Goal: Task Accomplishment & Management: Complete application form

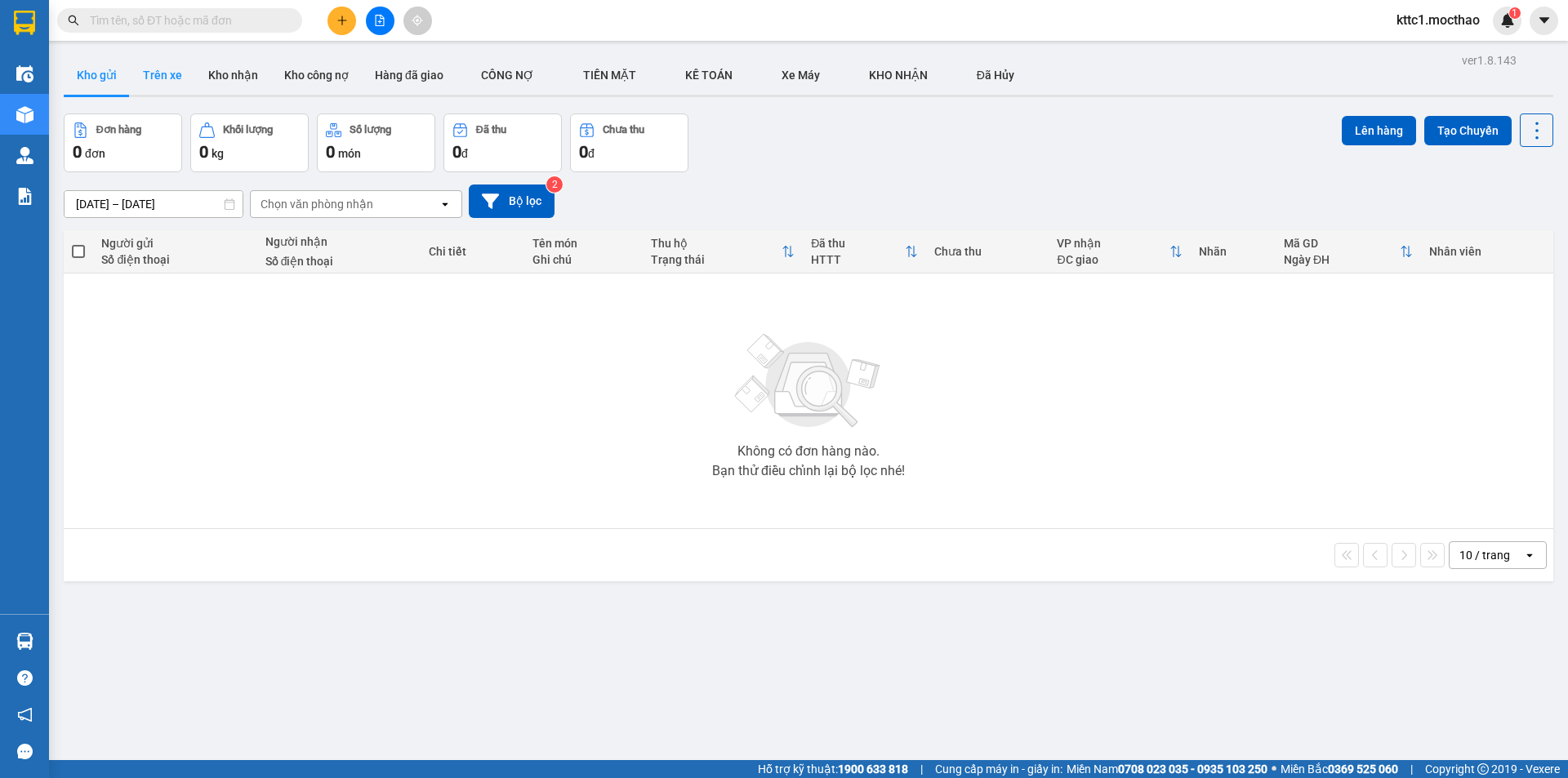
click at [170, 70] on button "Trên xe" at bounding box center [162, 75] width 65 height 39
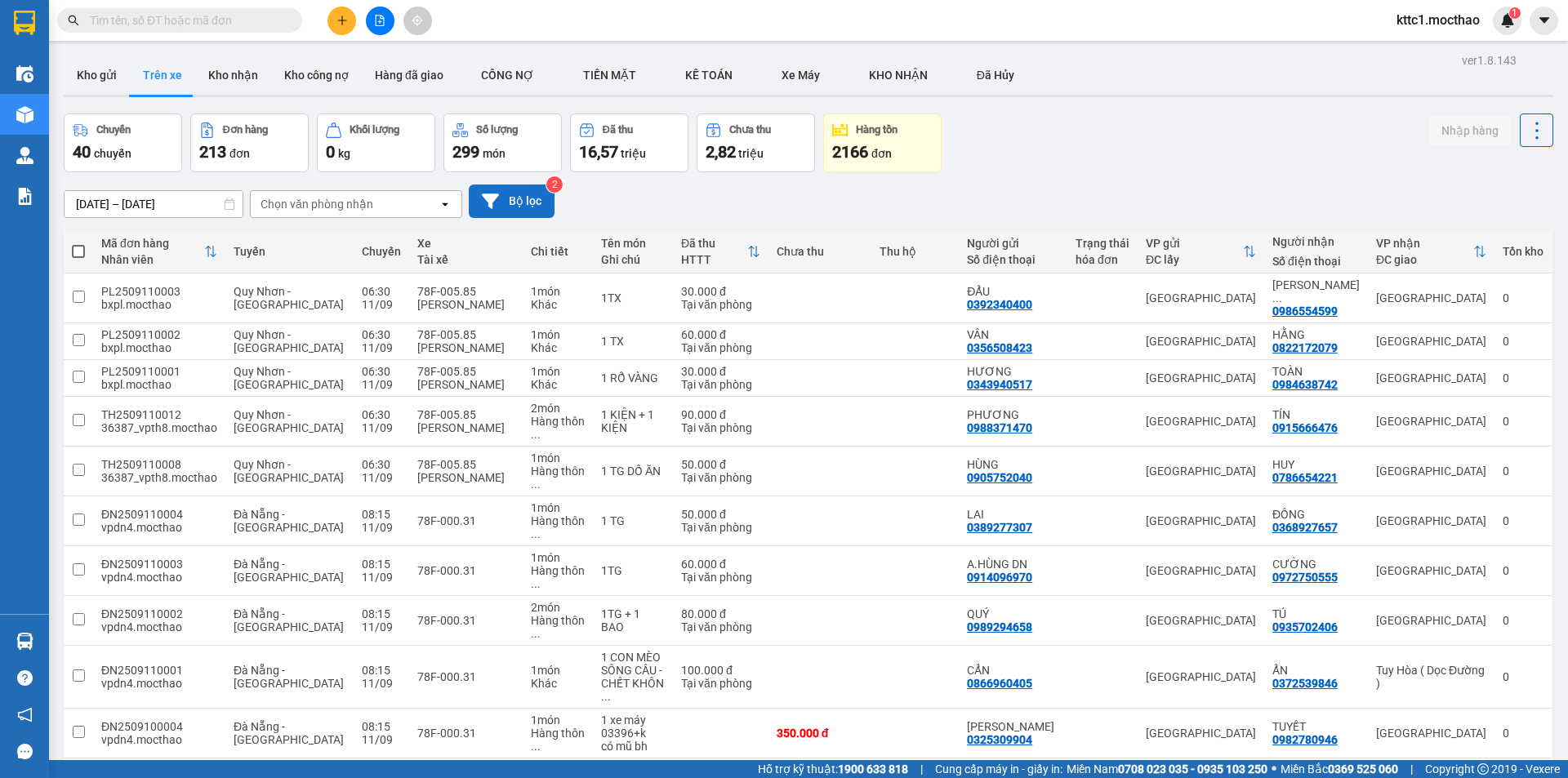
click at [495, 196] on icon at bounding box center [490, 201] width 17 height 15
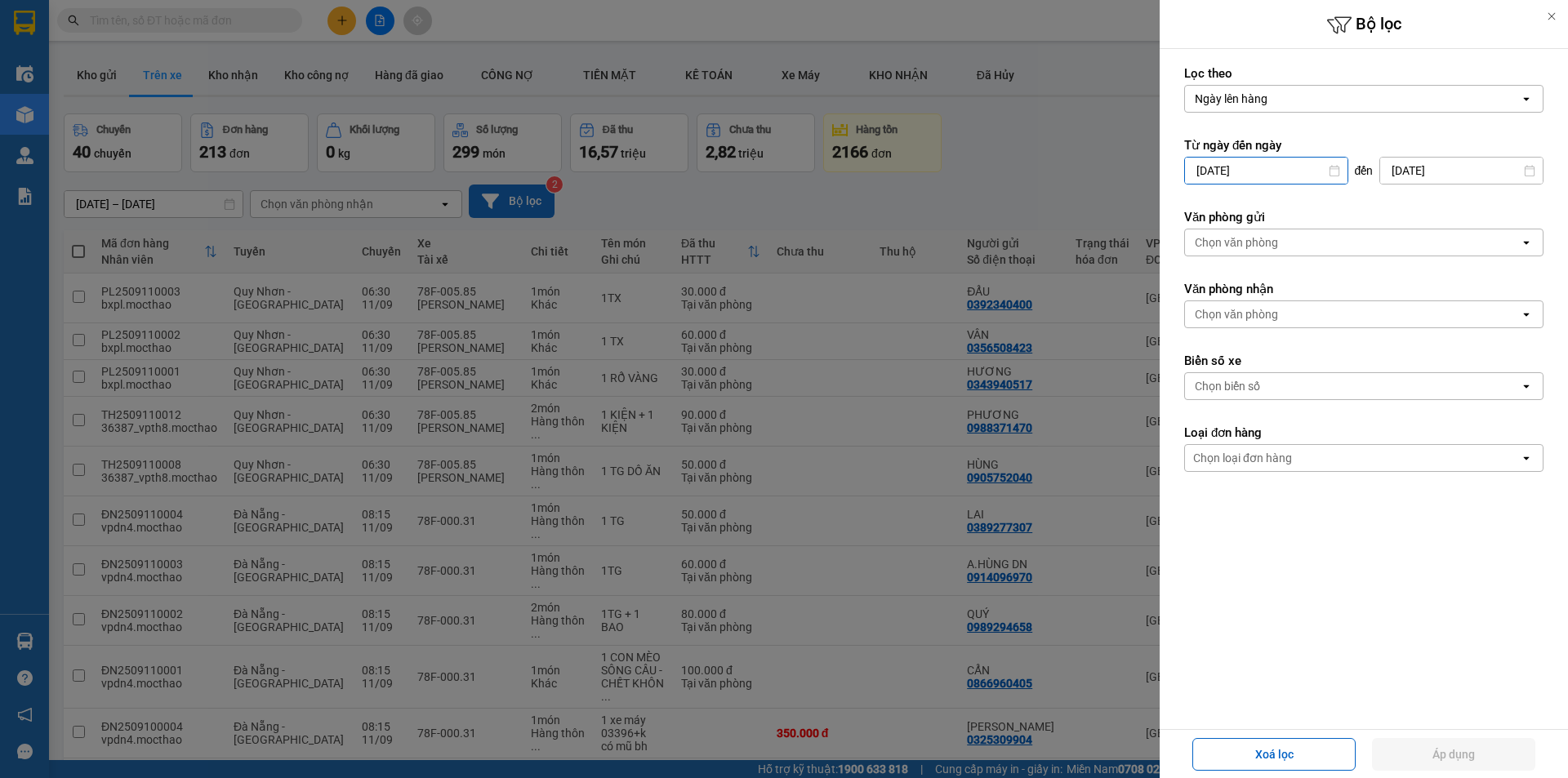
click at [1288, 171] on input "[DATE]" at bounding box center [1266, 171] width 162 height 26
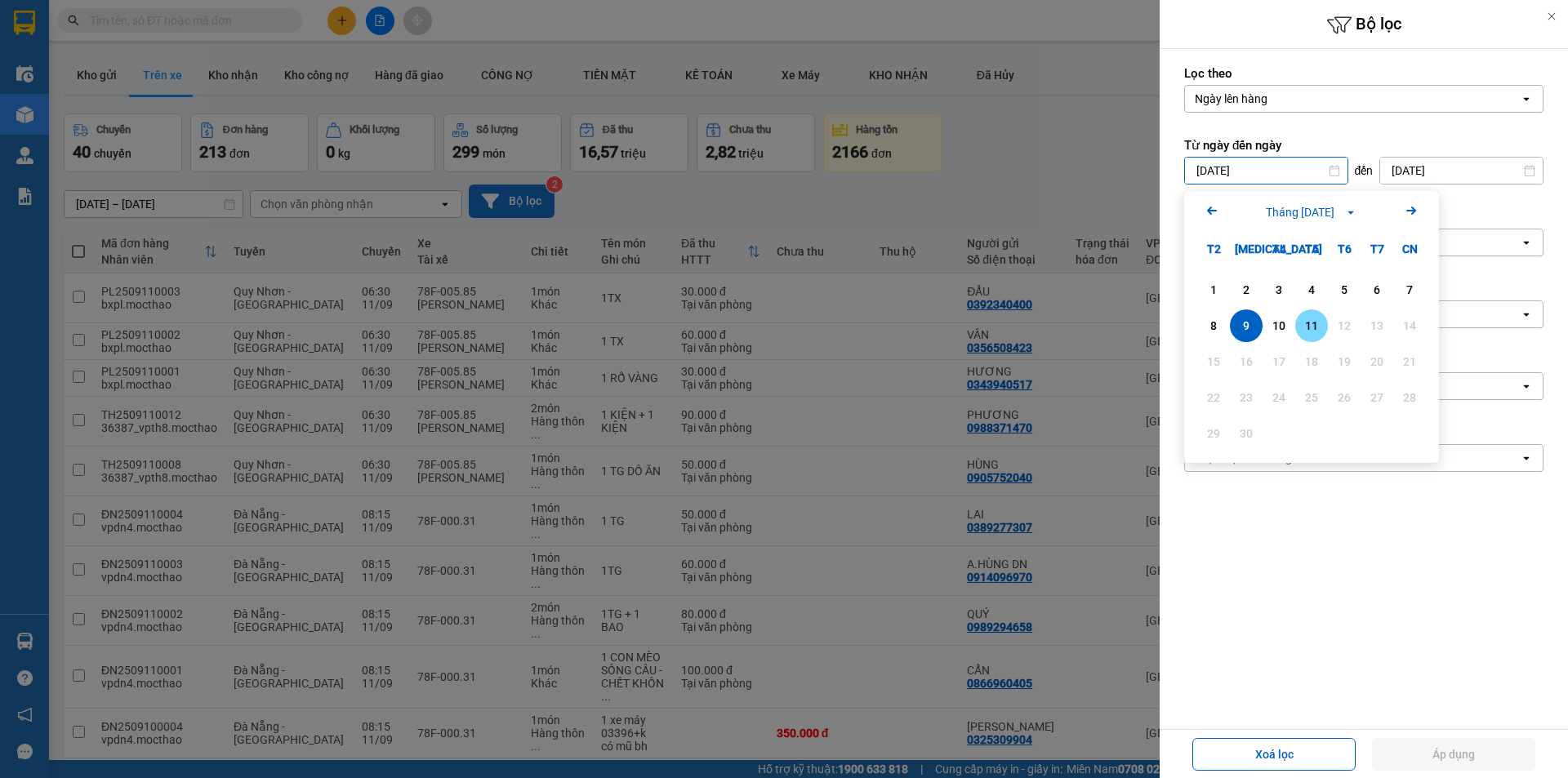
click at [1314, 318] on div "11" at bounding box center [1312, 326] width 23 height 19
type input "[DATE]"
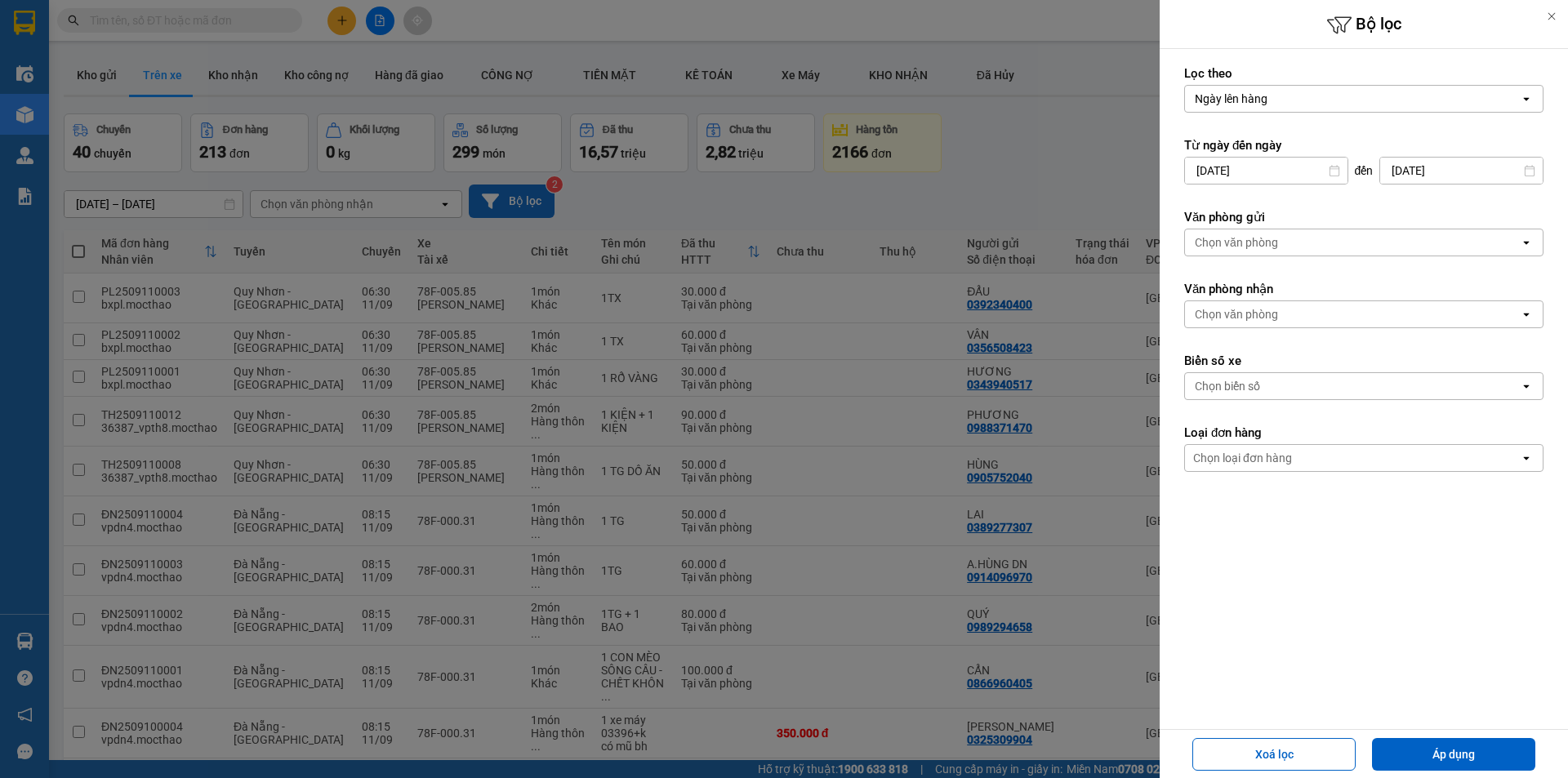
click at [1282, 242] on div "Chọn văn phòng" at bounding box center [1352, 242] width 335 height 26
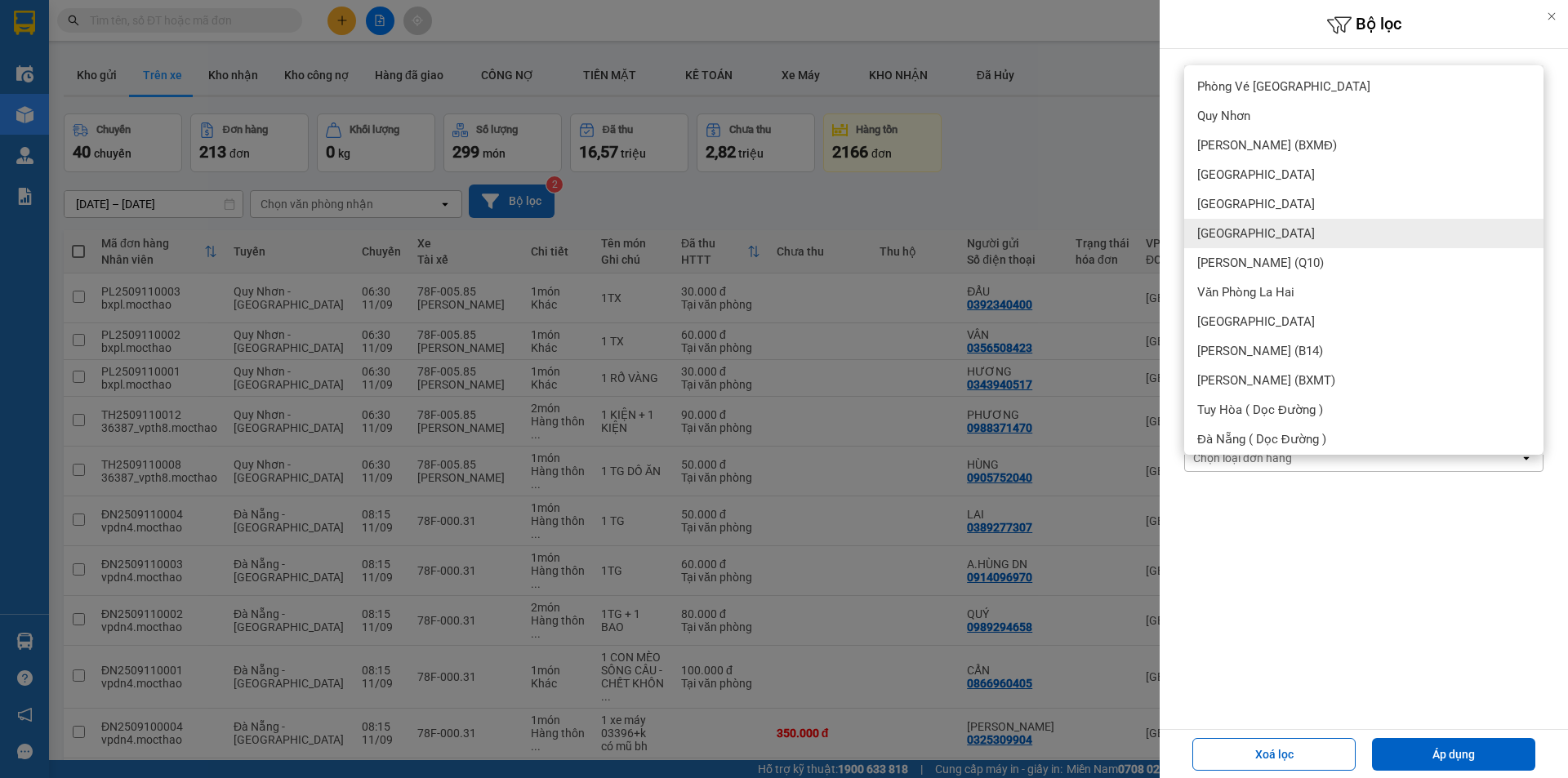
click at [1235, 229] on span "[GEOGRAPHIC_DATA]" at bounding box center [1255, 233] width 117 height 17
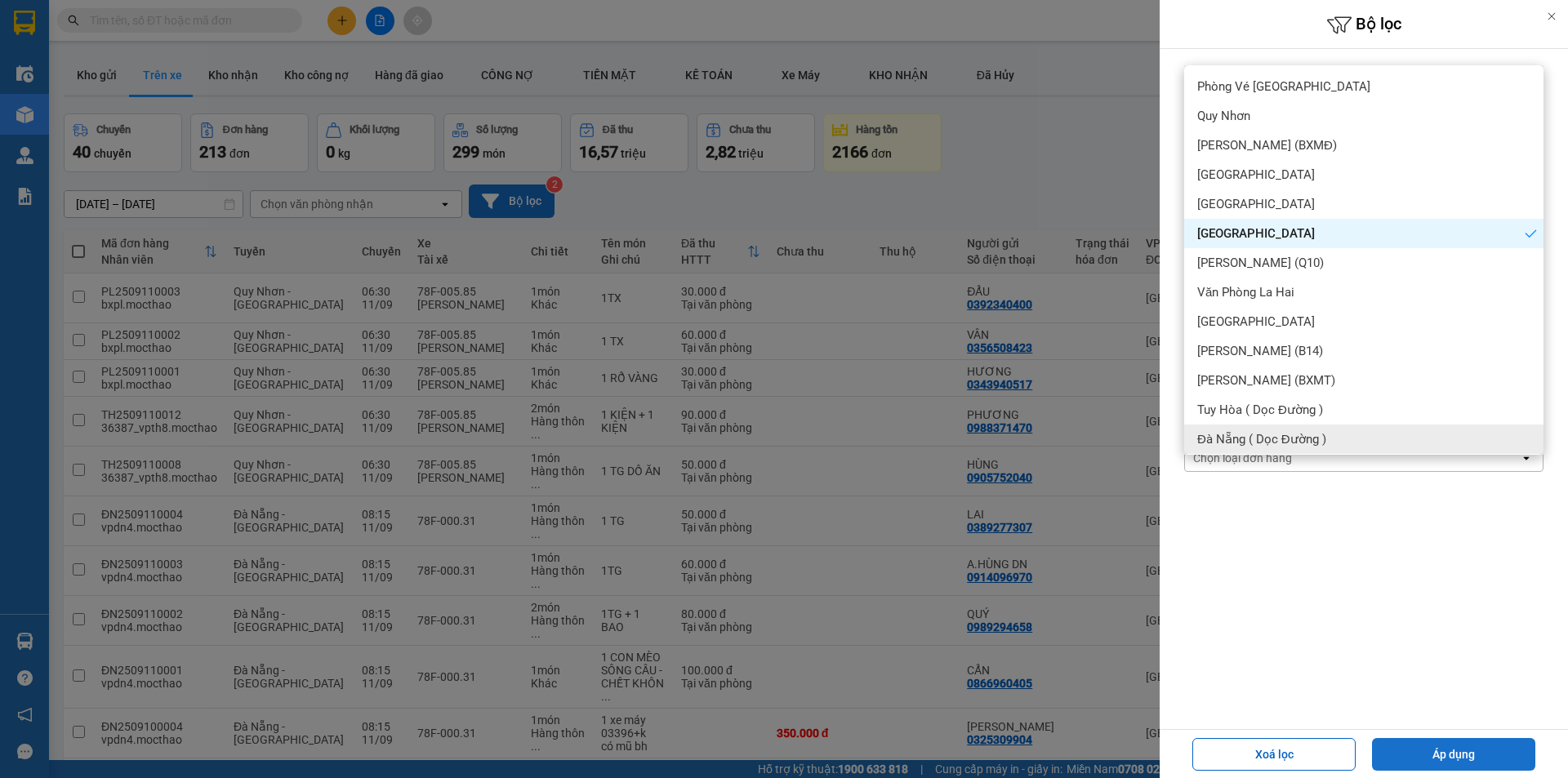
click at [1469, 746] on button "Áp dụng" at bounding box center [1453, 753] width 163 height 33
type input "[DATE] – [DATE]"
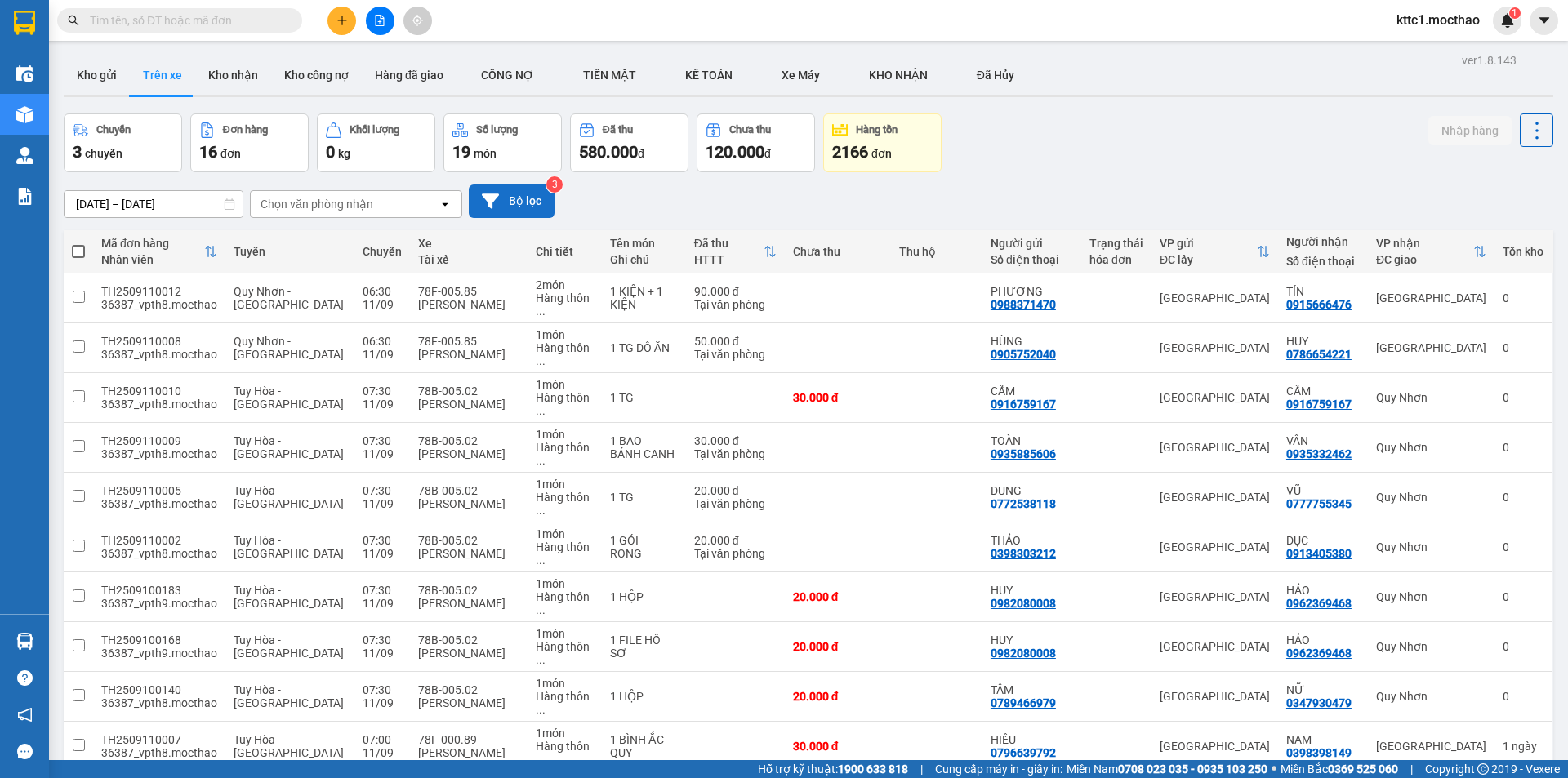
click at [1463, 637] on span "100 / trang" at bounding box center [1478, 631] width 59 height 17
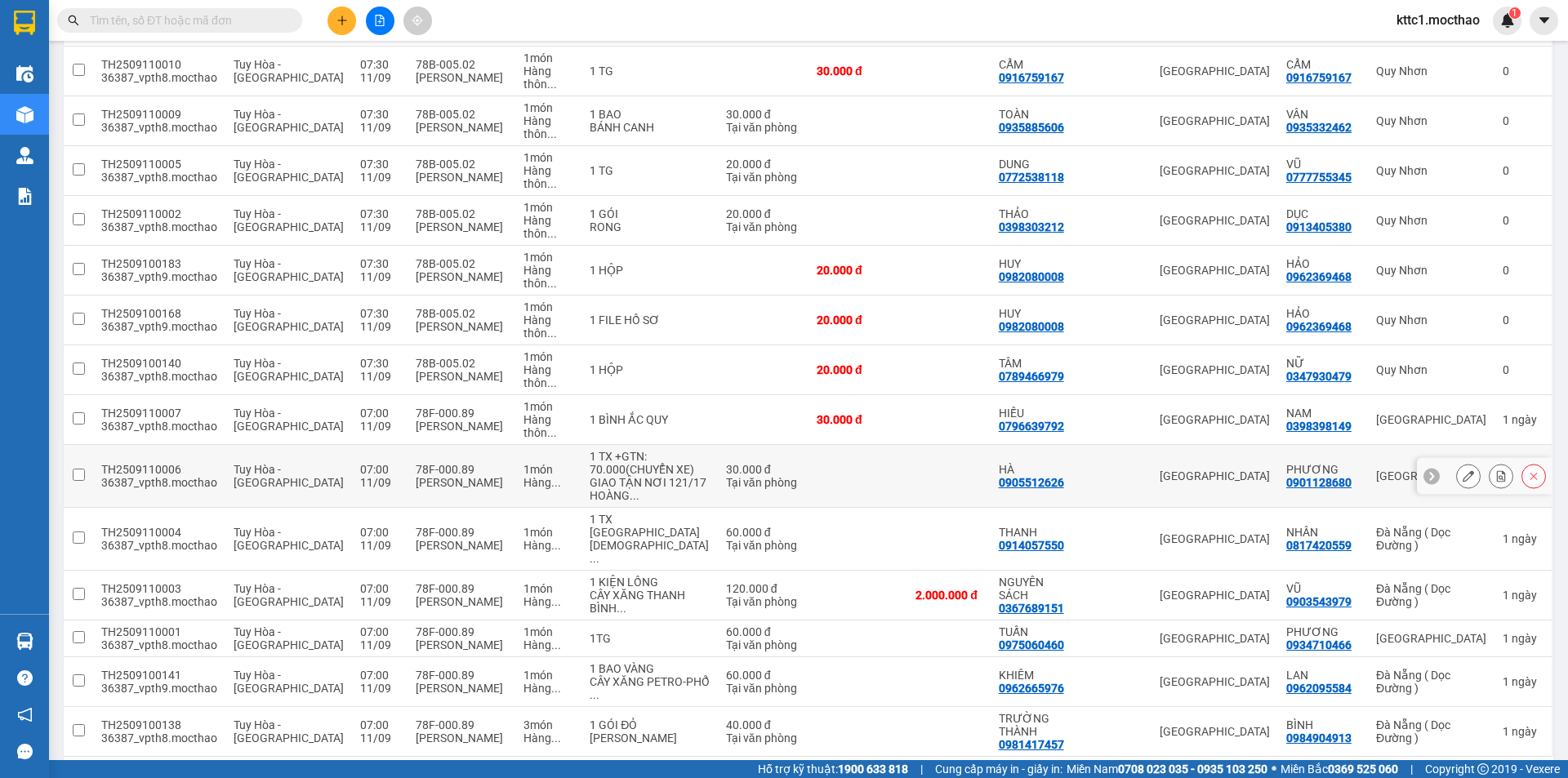
scroll to position [390, 0]
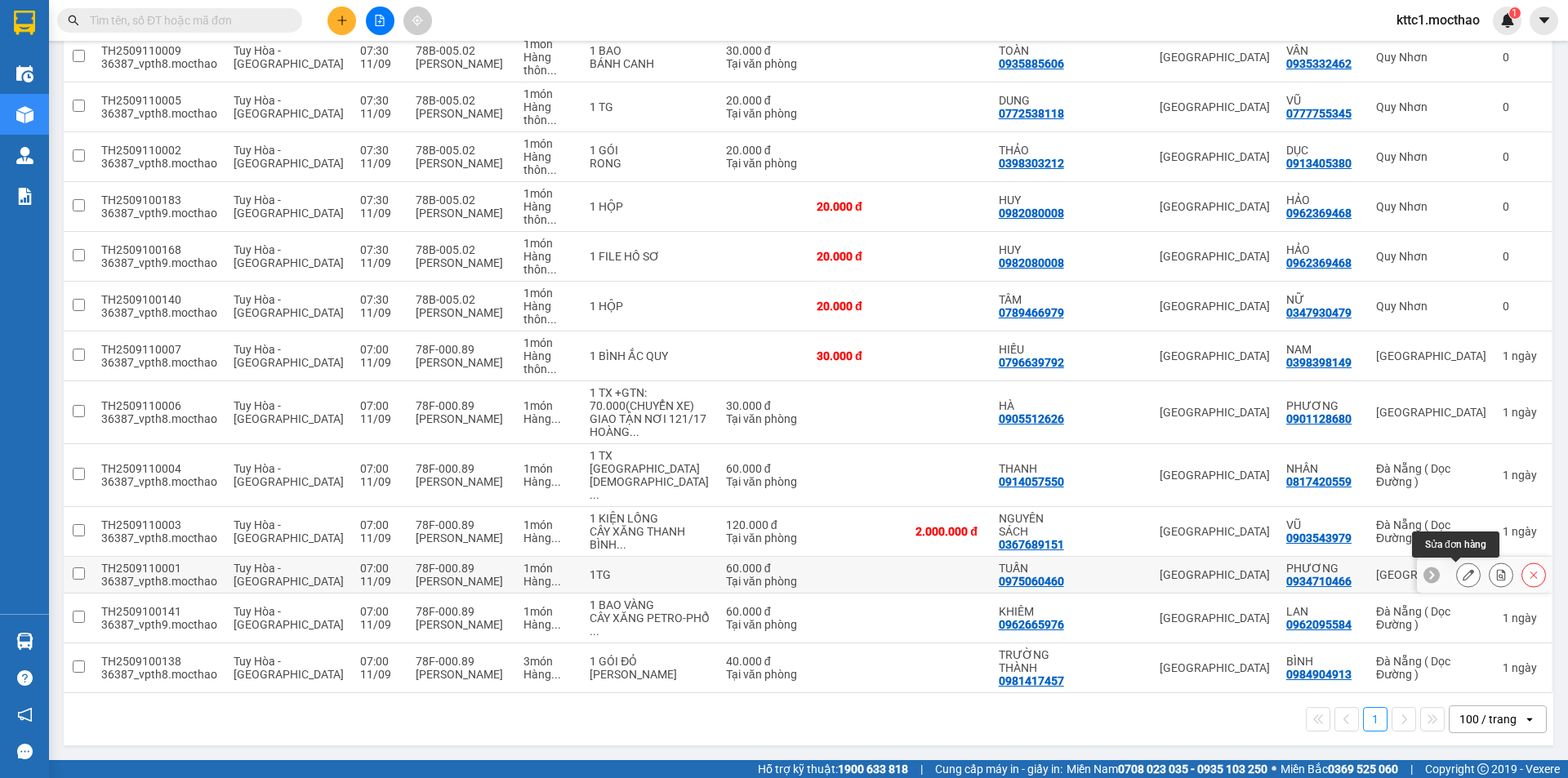
click at [1462, 574] on icon at bounding box center [1468, 574] width 11 height 11
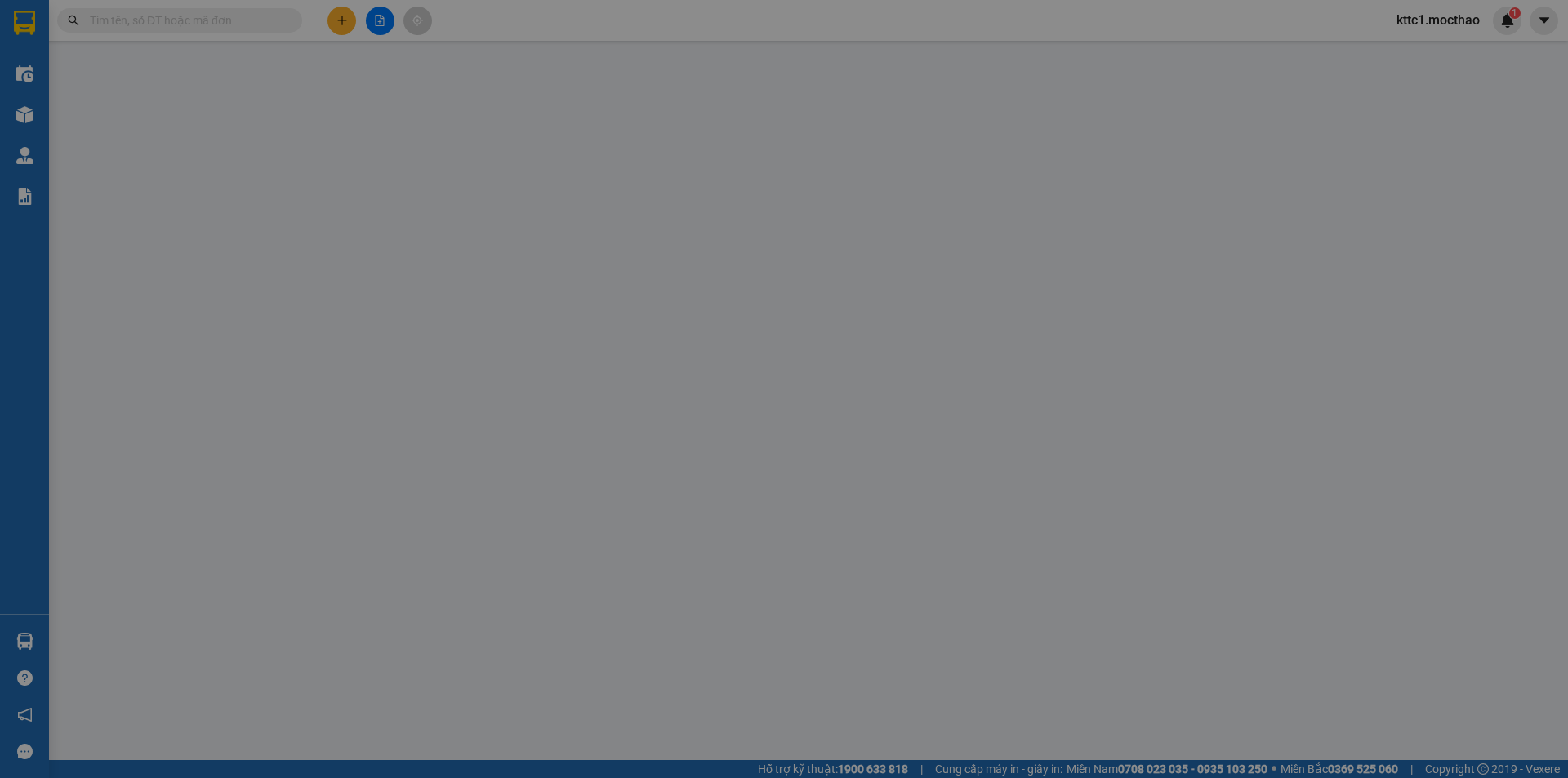
type input "0975060460"
type input "TUẤN"
type input "0934710466"
type input "PHƯƠNG"
type input "1"
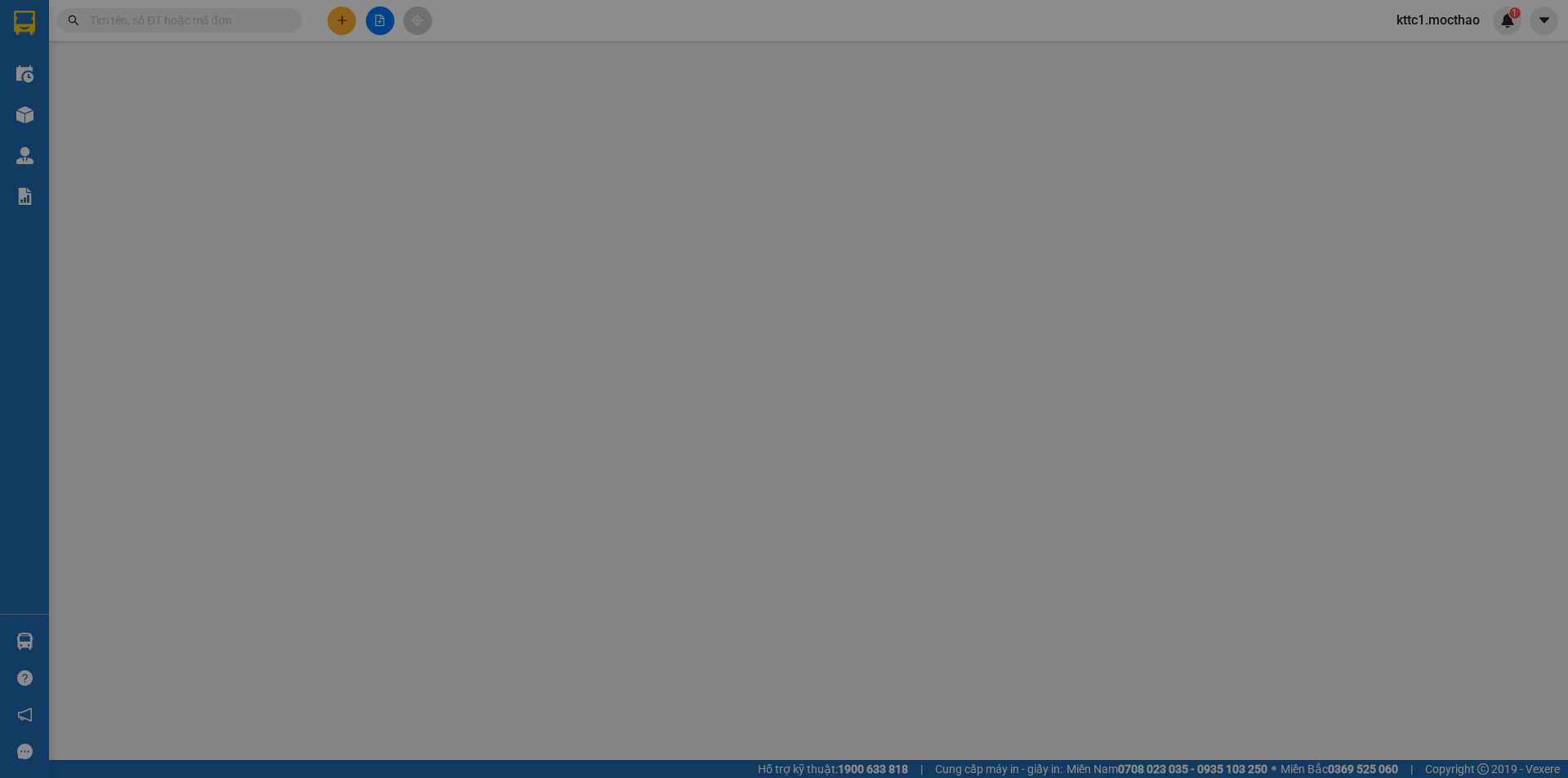
type input "60.000"
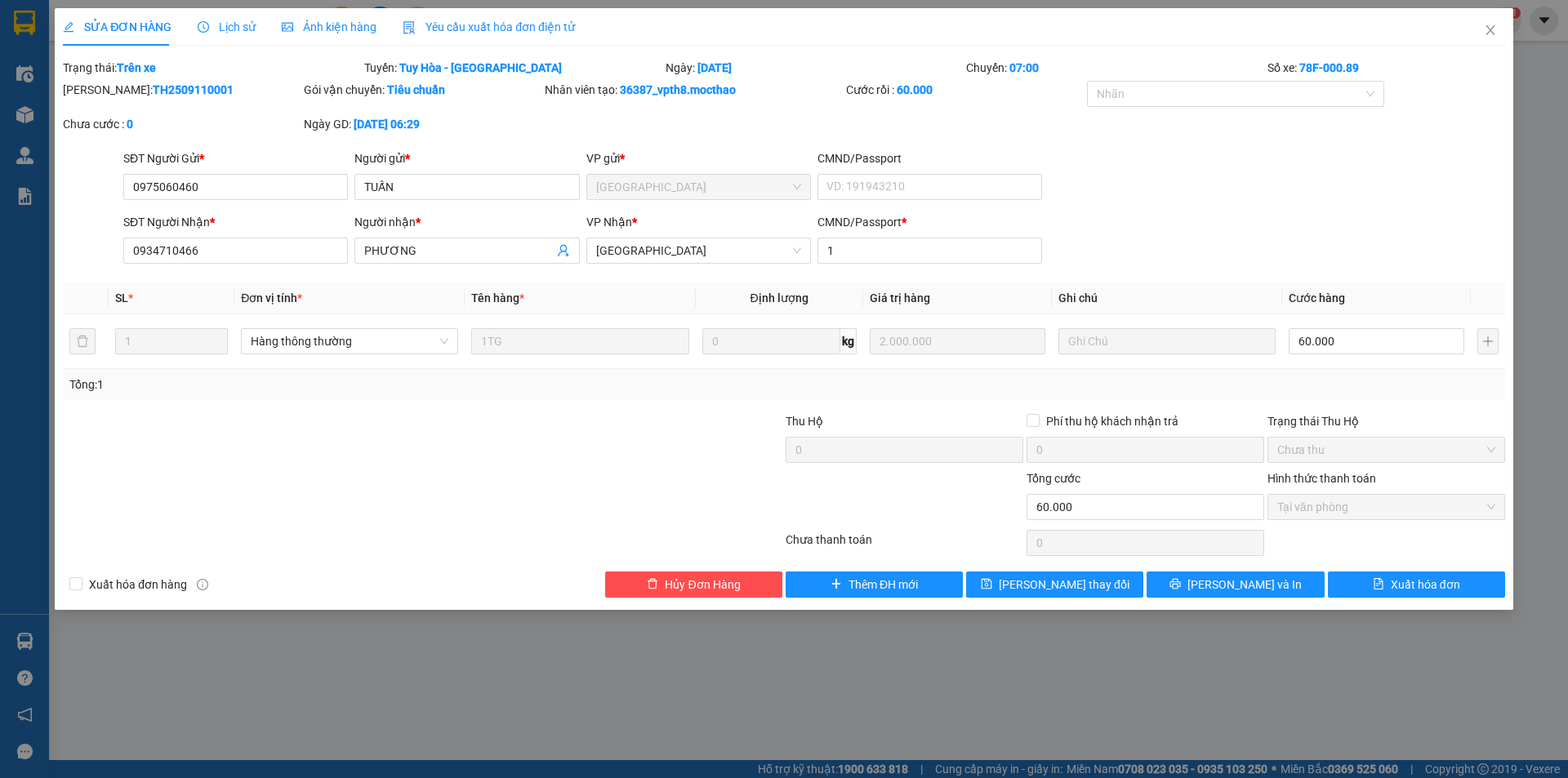
click at [499, 22] on span "Yêu cầu xuất hóa đơn điện tử" at bounding box center [488, 26] width 172 height 13
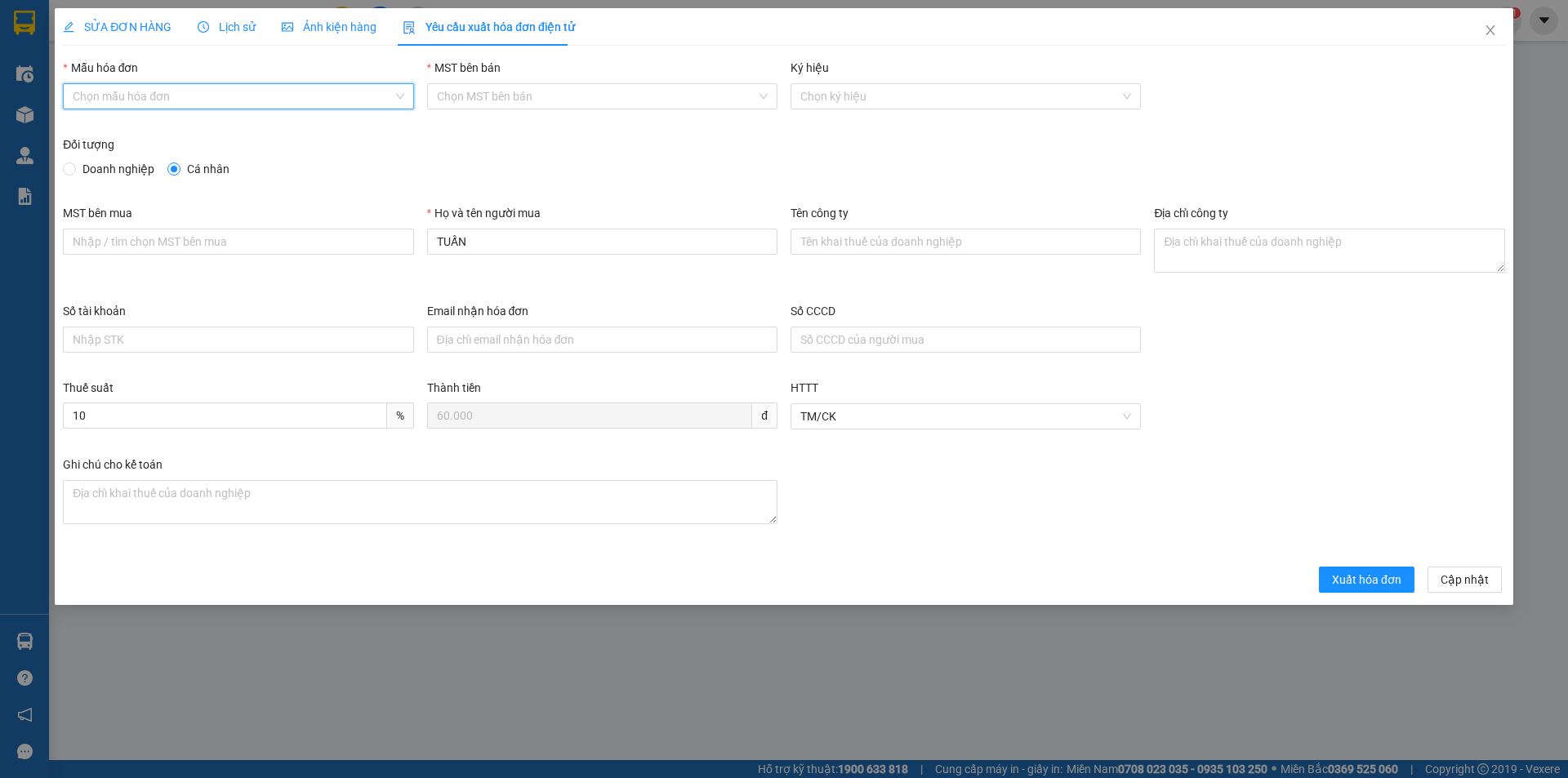
click at [240, 88] on input "Mẫu hóa đơn" at bounding box center [232, 96] width 319 height 25
drag, startPoint x: 169, startPoint y: 126, endPoint x: 179, endPoint y: 136, distance: 14.1
click at [169, 127] on div "HĐH" at bounding box center [237, 129] width 331 height 18
type input "8"
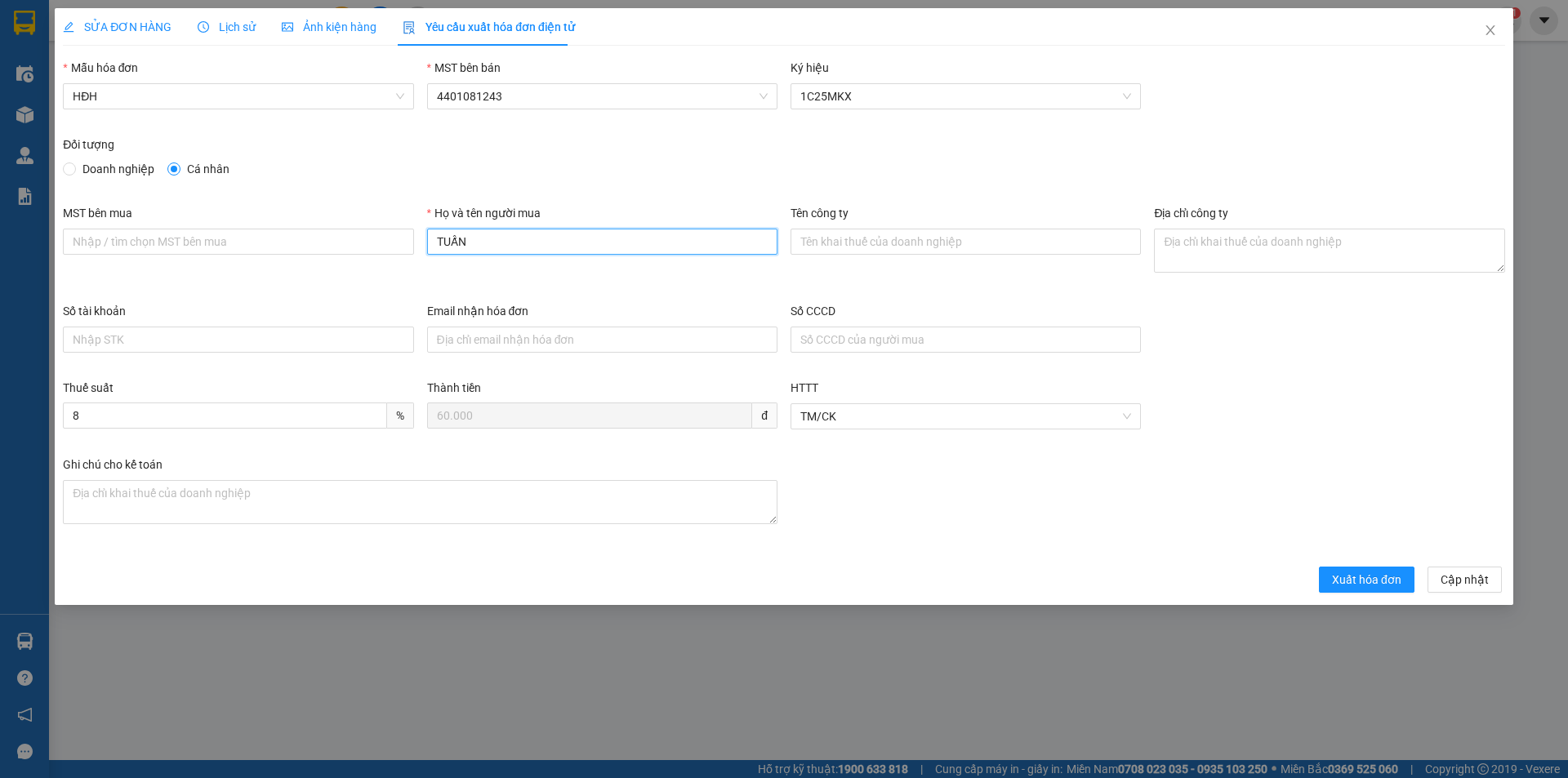
drag, startPoint x: 458, startPoint y: 246, endPoint x: 420, endPoint y: 246, distance: 38.0
click at [420, 246] on div "Họ và tên người mua TUẤN" at bounding box center [602, 253] width 363 height 98
type input "Người mua không lấy hóa đơn"
click at [1396, 571] on span "Xuất hóa đơn" at bounding box center [1366, 580] width 70 height 18
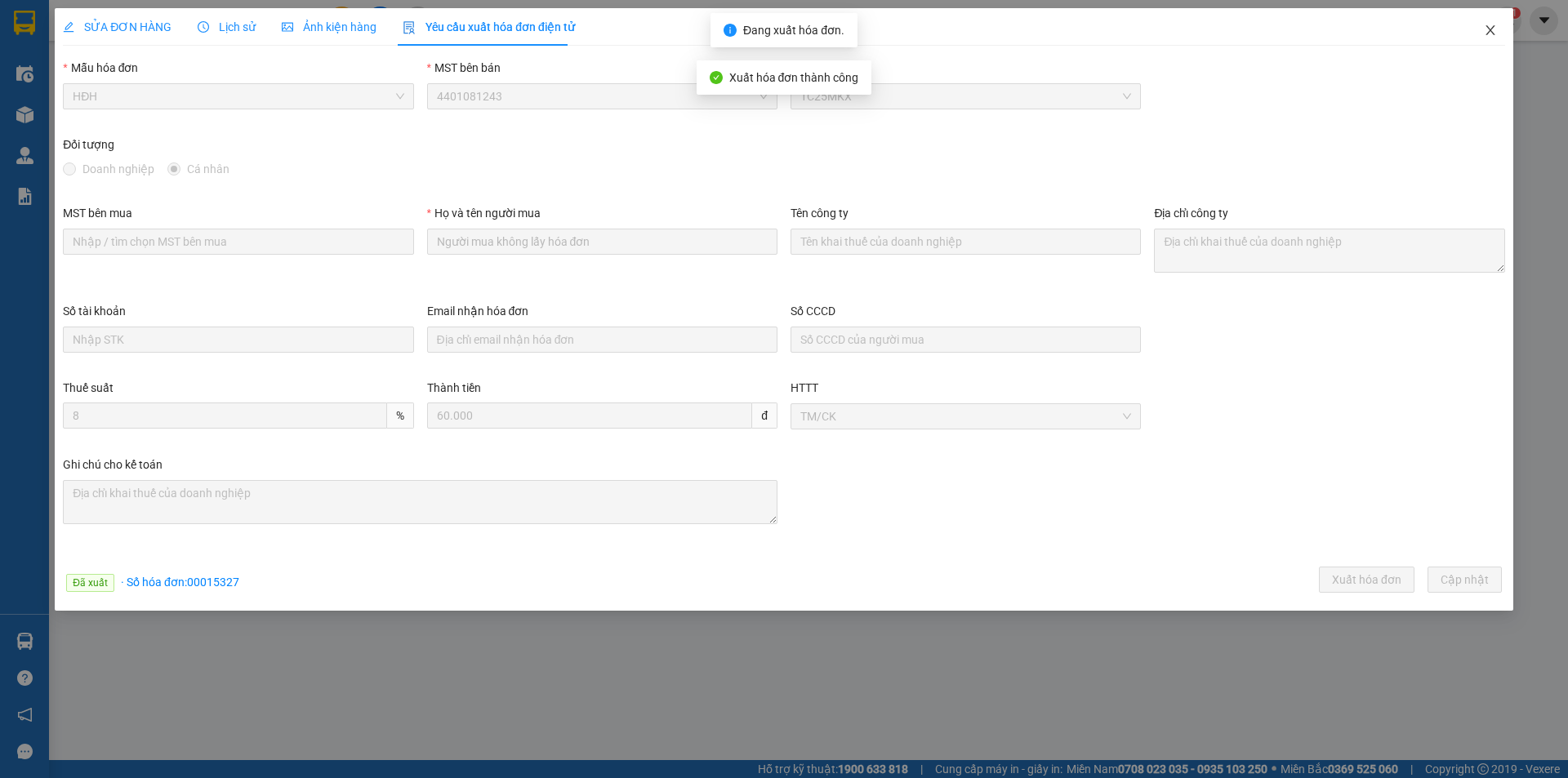
click at [1489, 31] on icon "close" at bounding box center [1490, 30] width 13 height 13
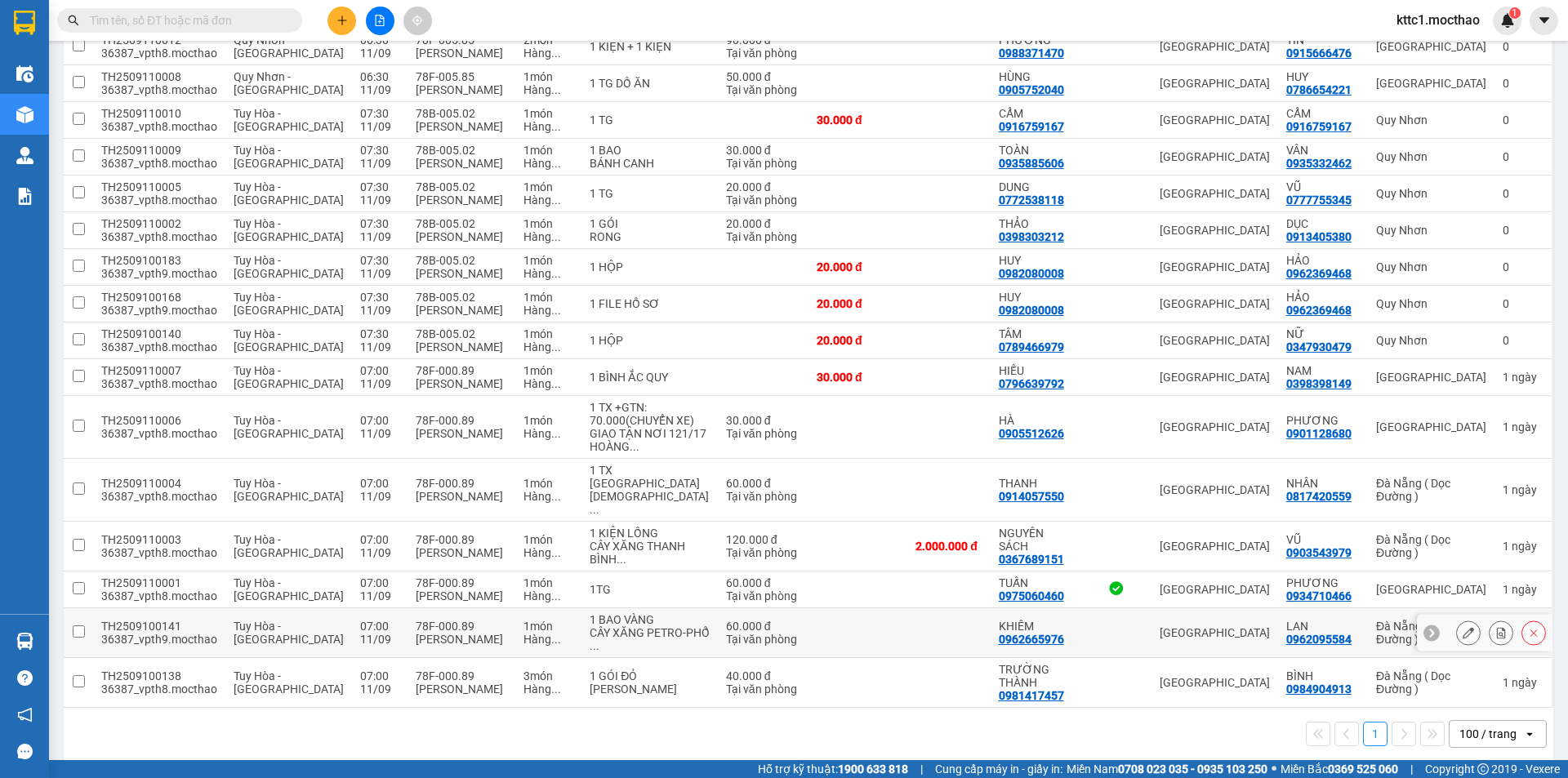
scroll to position [260, 0]
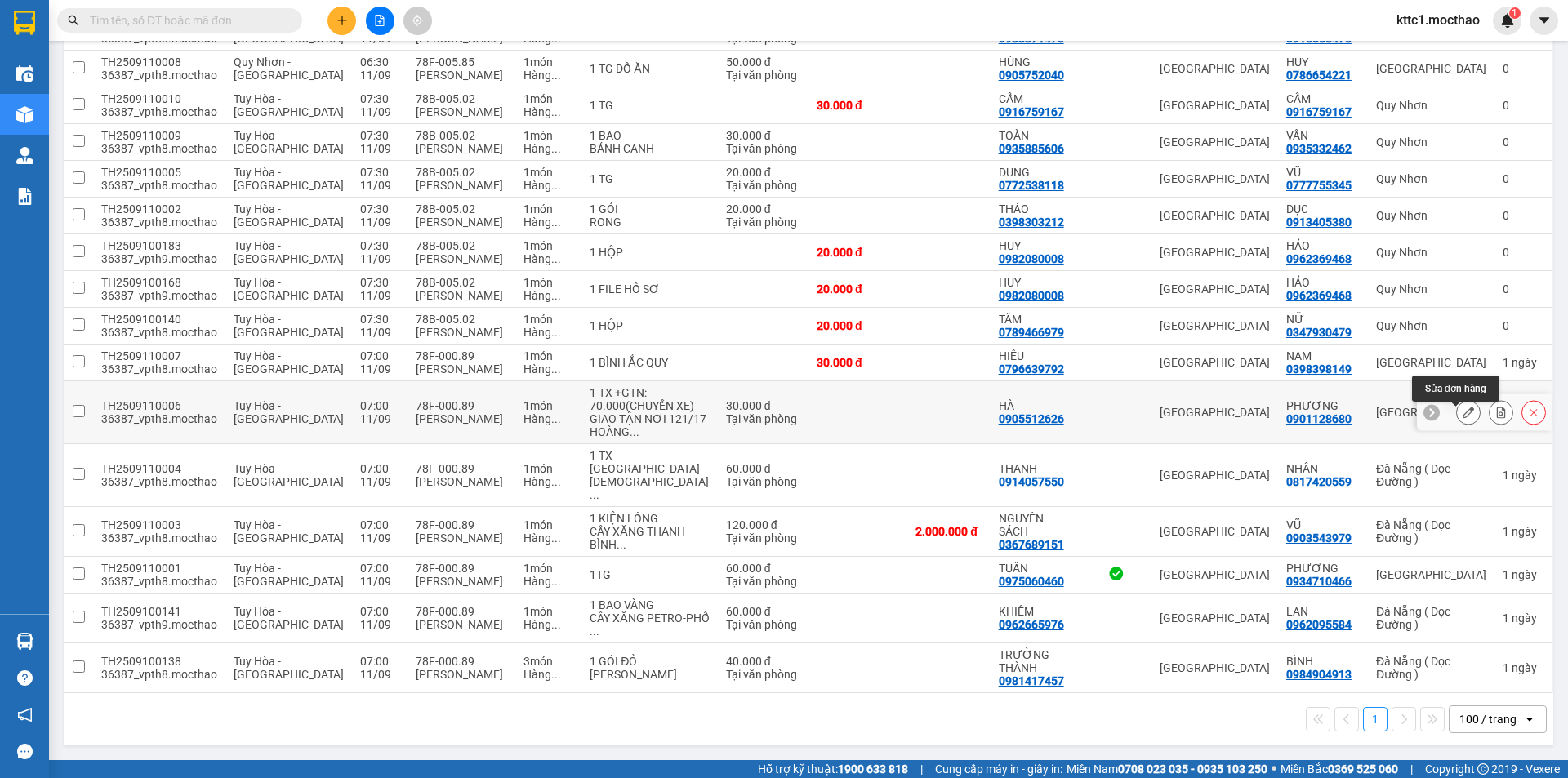
click at [1462, 418] on icon at bounding box center [1468, 411] width 11 height 11
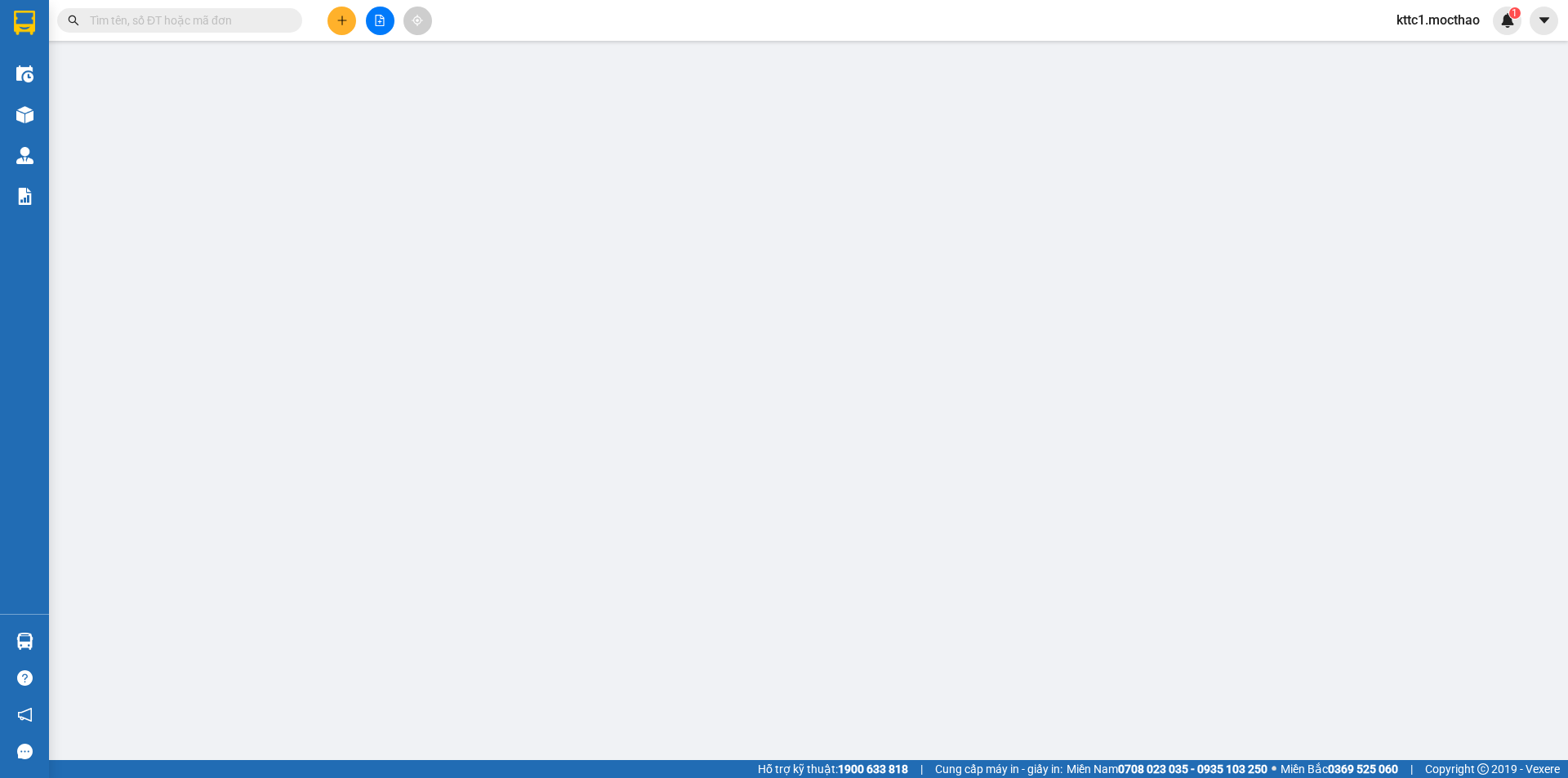
type input "0905512626"
type input "HÀ"
type input "0901128680"
type input "PHƯƠNG"
type input "1"
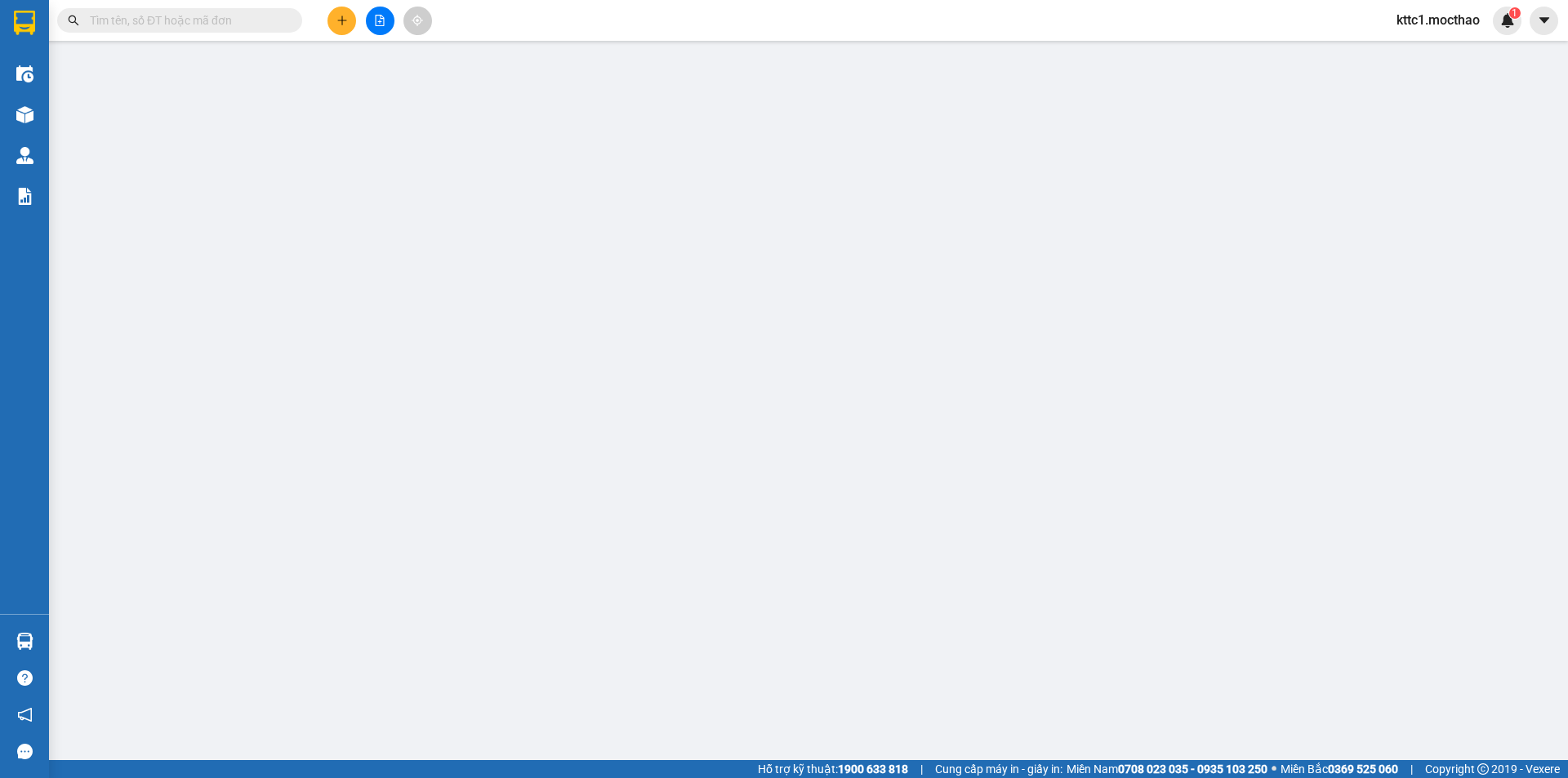
type input "30.000"
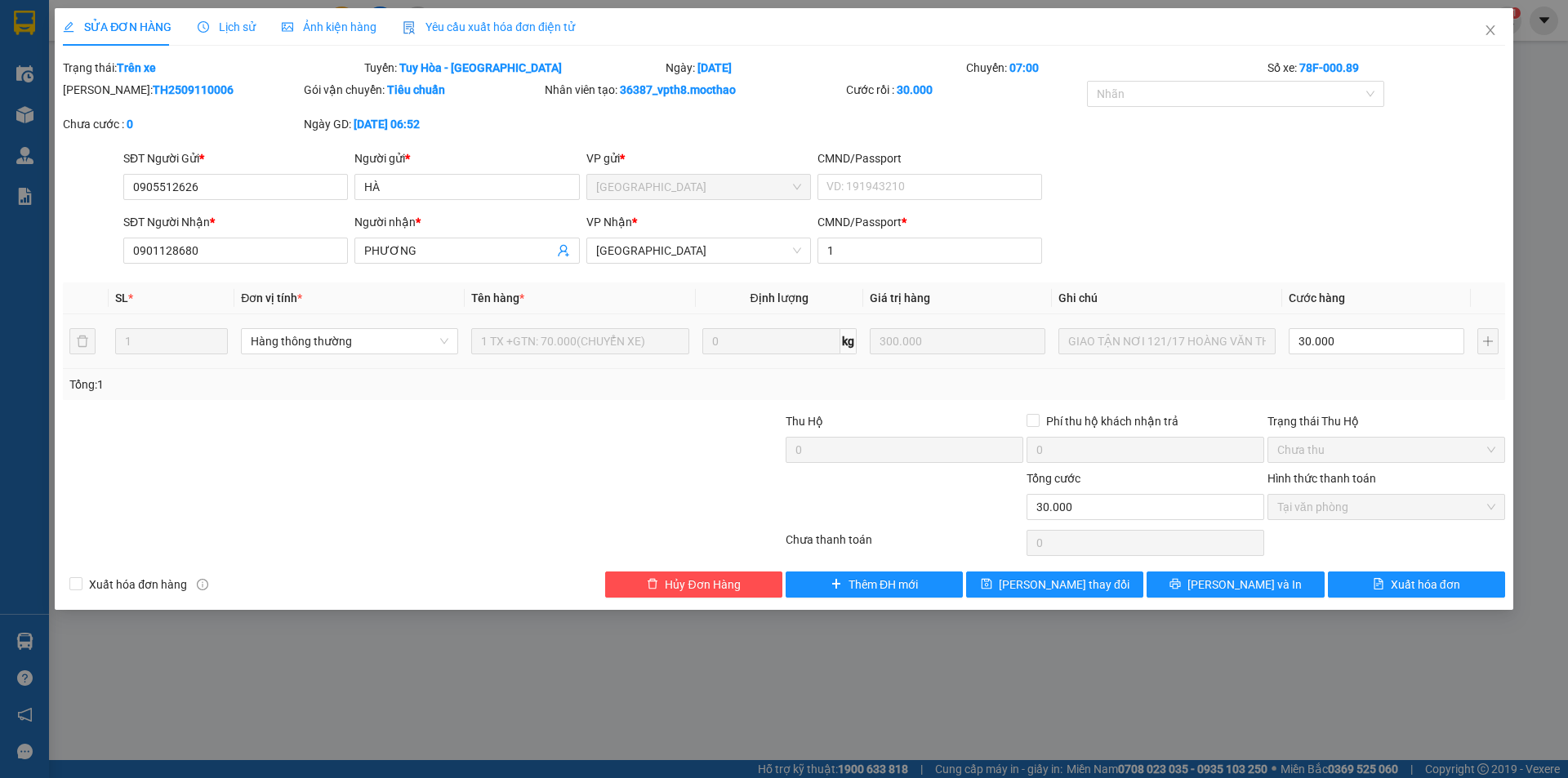
click at [497, 32] on span "Yêu cầu xuất hóa đơn điện tử" at bounding box center [488, 26] width 172 height 13
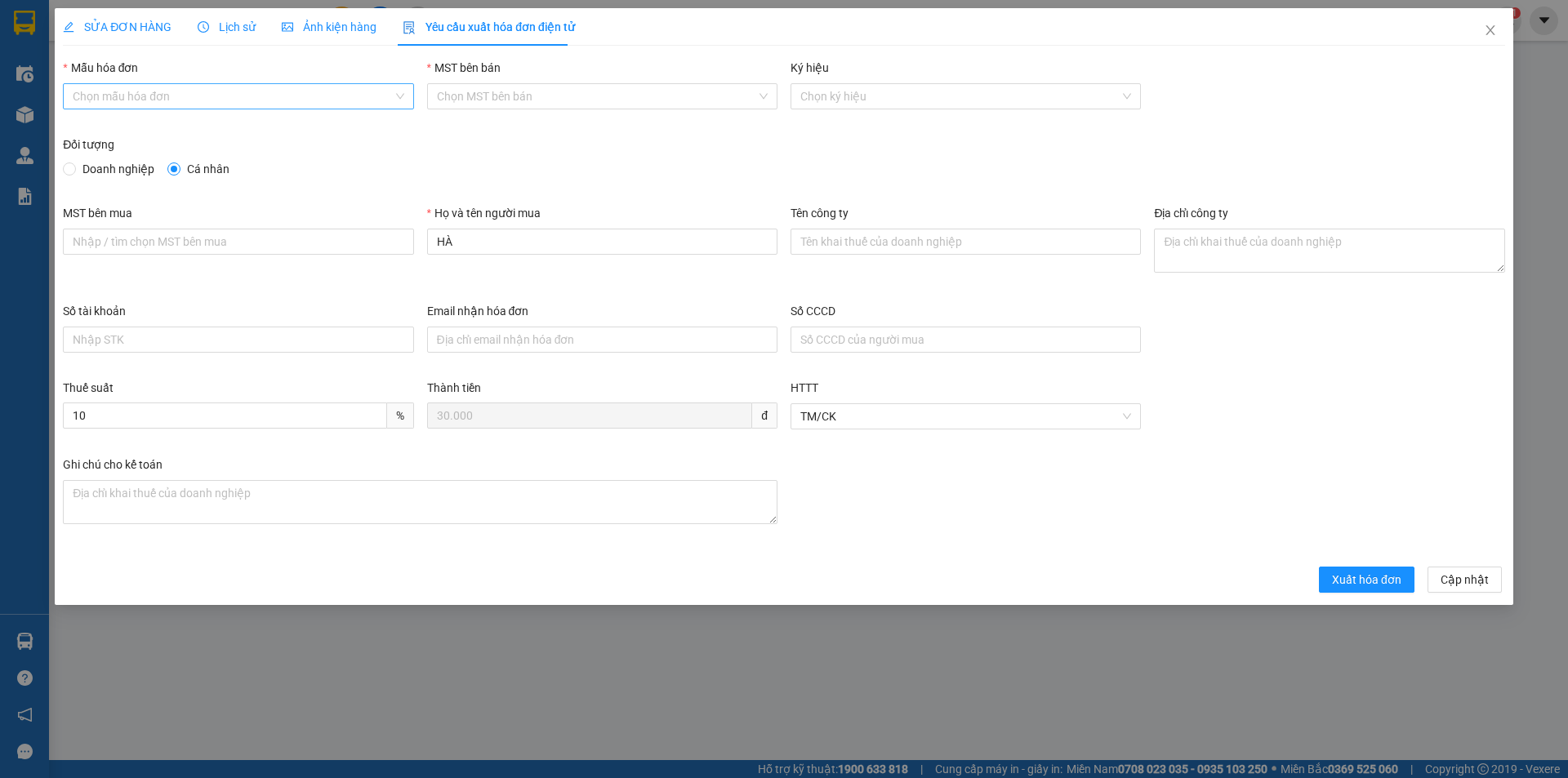
click at [263, 94] on input "Mẫu hóa đơn" at bounding box center [232, 96] width 319 height 25
click at [223, 130] on div "HĐH" at bounding box center [237, 129] width 331 height 18
type input "8"
drag, startPoint x: 476, startPoint y: 247, endPoint x: 396, endPoint y: 248, distance: 80.0
click at [396, 248] on div "MST bên mua Họ và tên người mua HÀ Tên công ty Địa chỉ công ty" at bounding box center [784, 253] width 1455 height 98
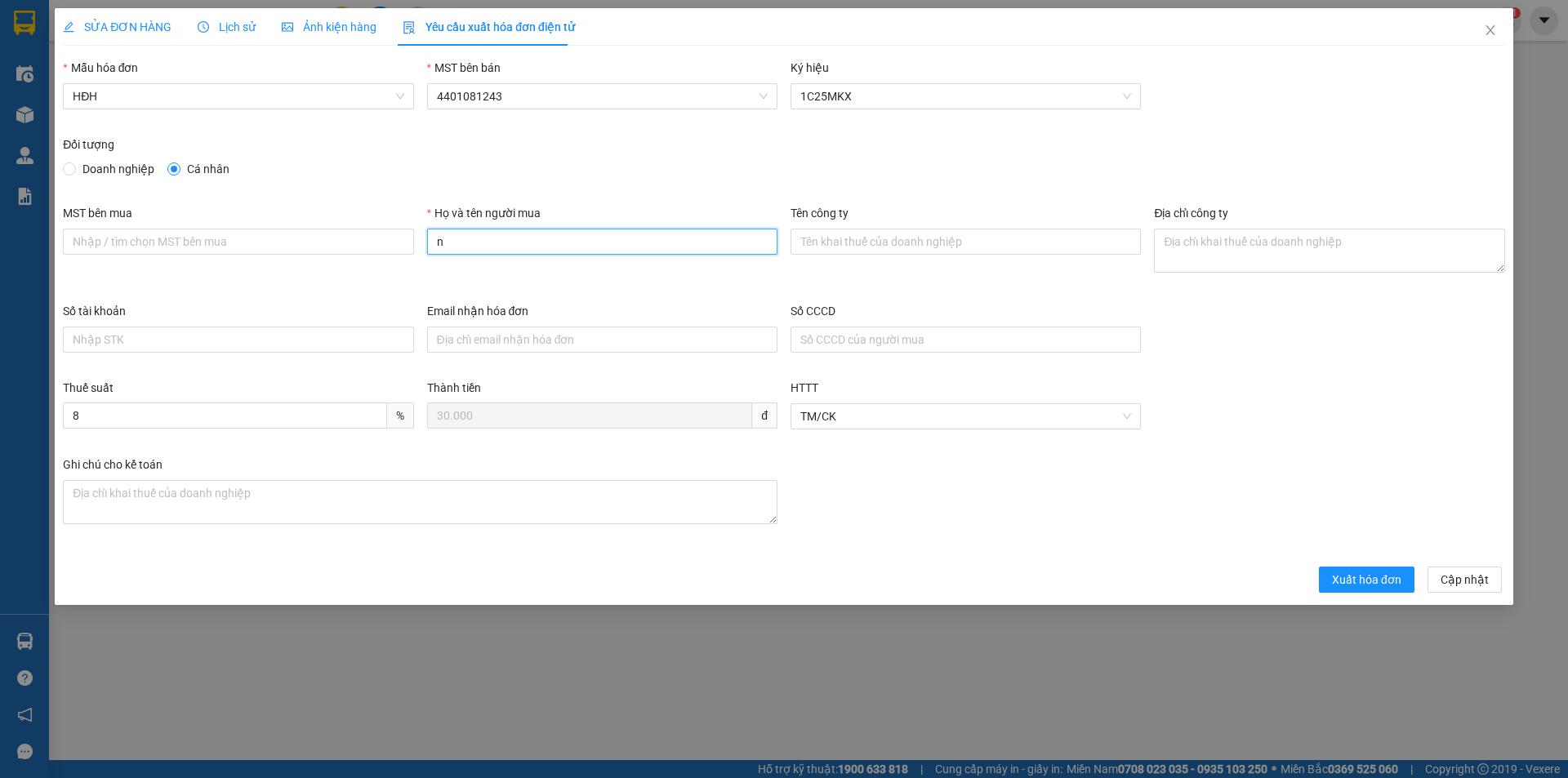
type input "Người mua không lấy hóa đơn"
click at [1372, 589] on button "Xuất hóa đơn" at bounding box center [1366, 580] width 95 height 26
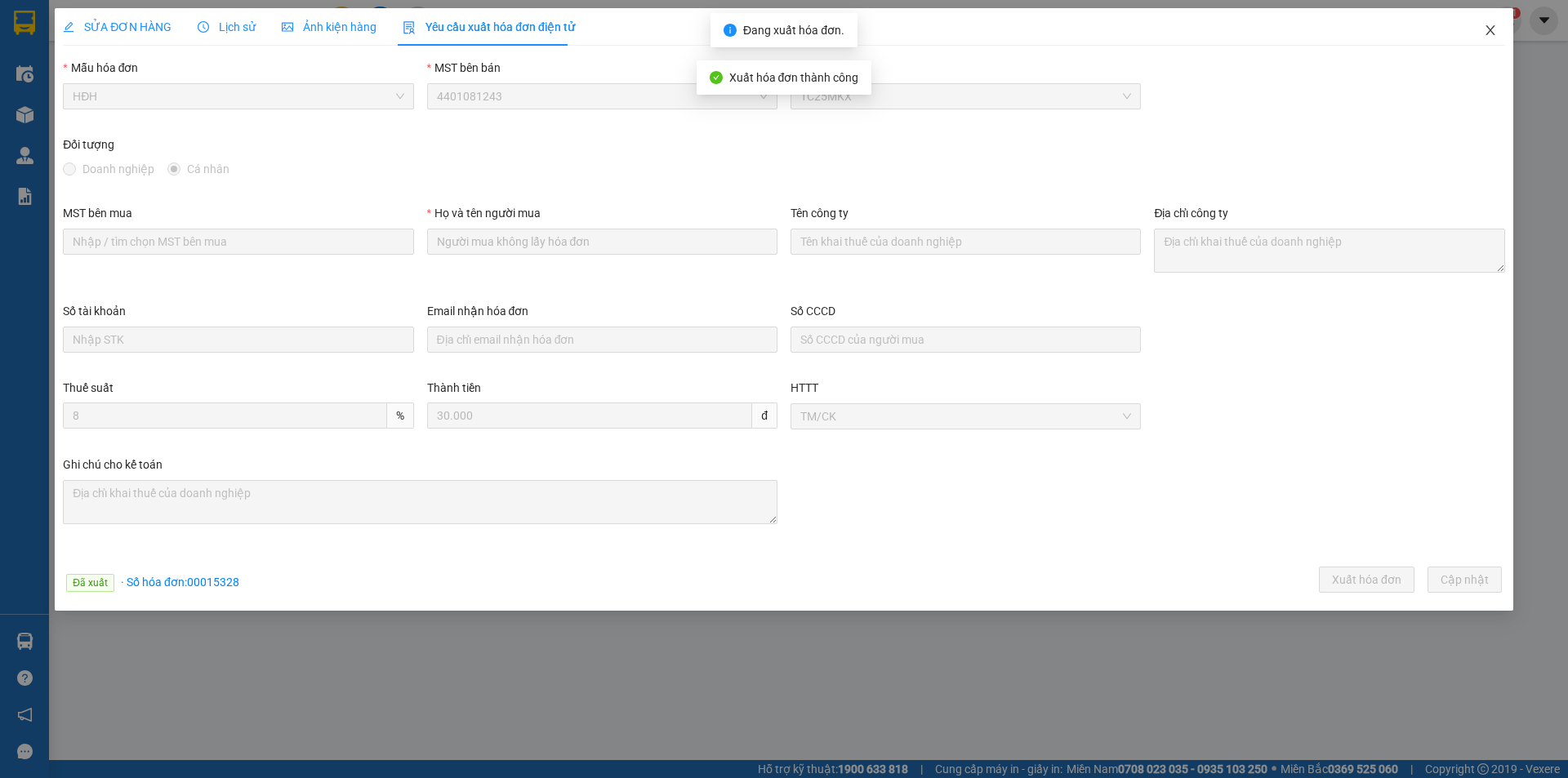
click at [1490, 28] on icon "close" at bounding box center [1490, 30] width 13 height 13
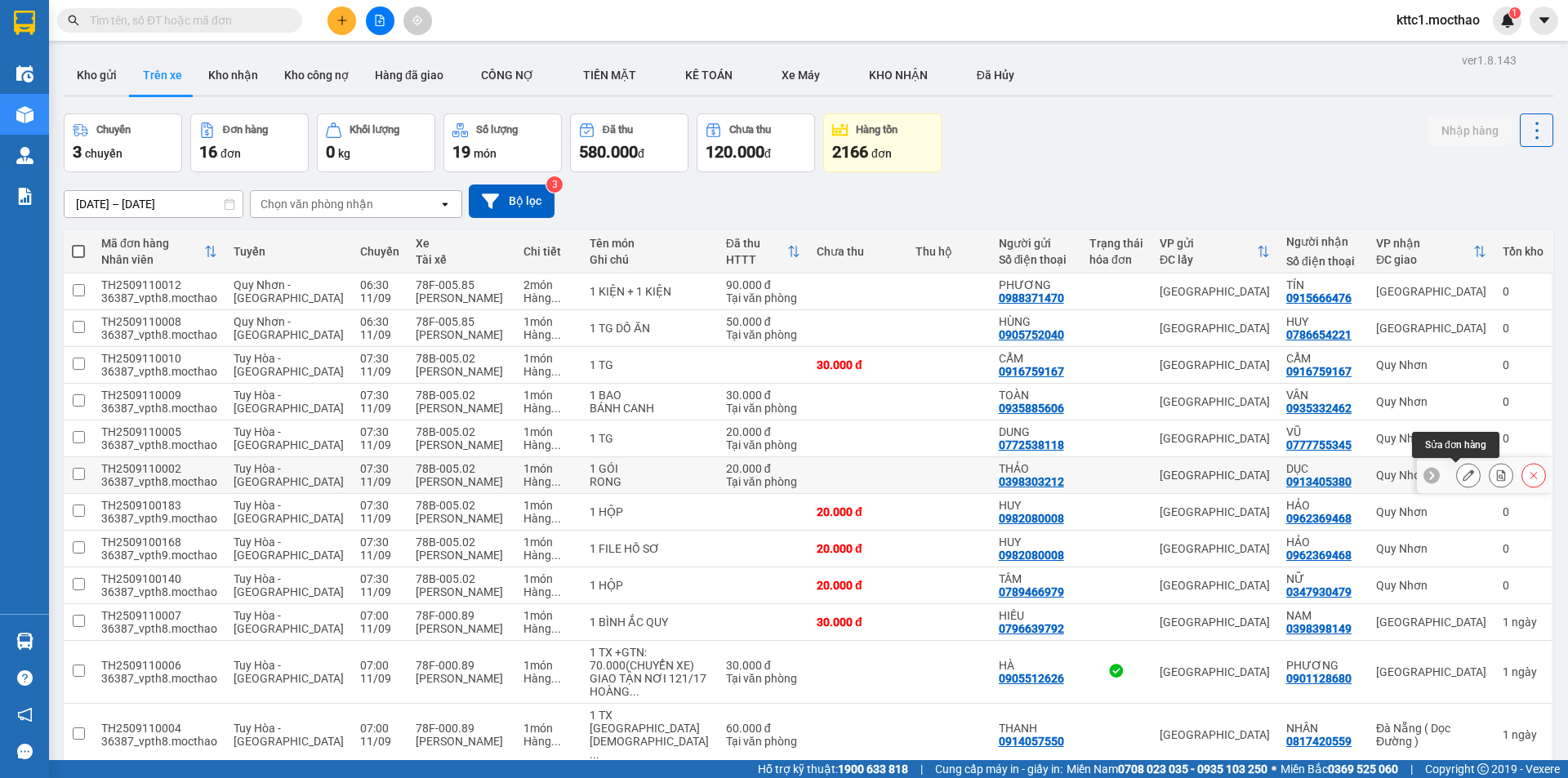
click at [1462, 478] on icon at bounding box center [1468, 475] width 11 height 11
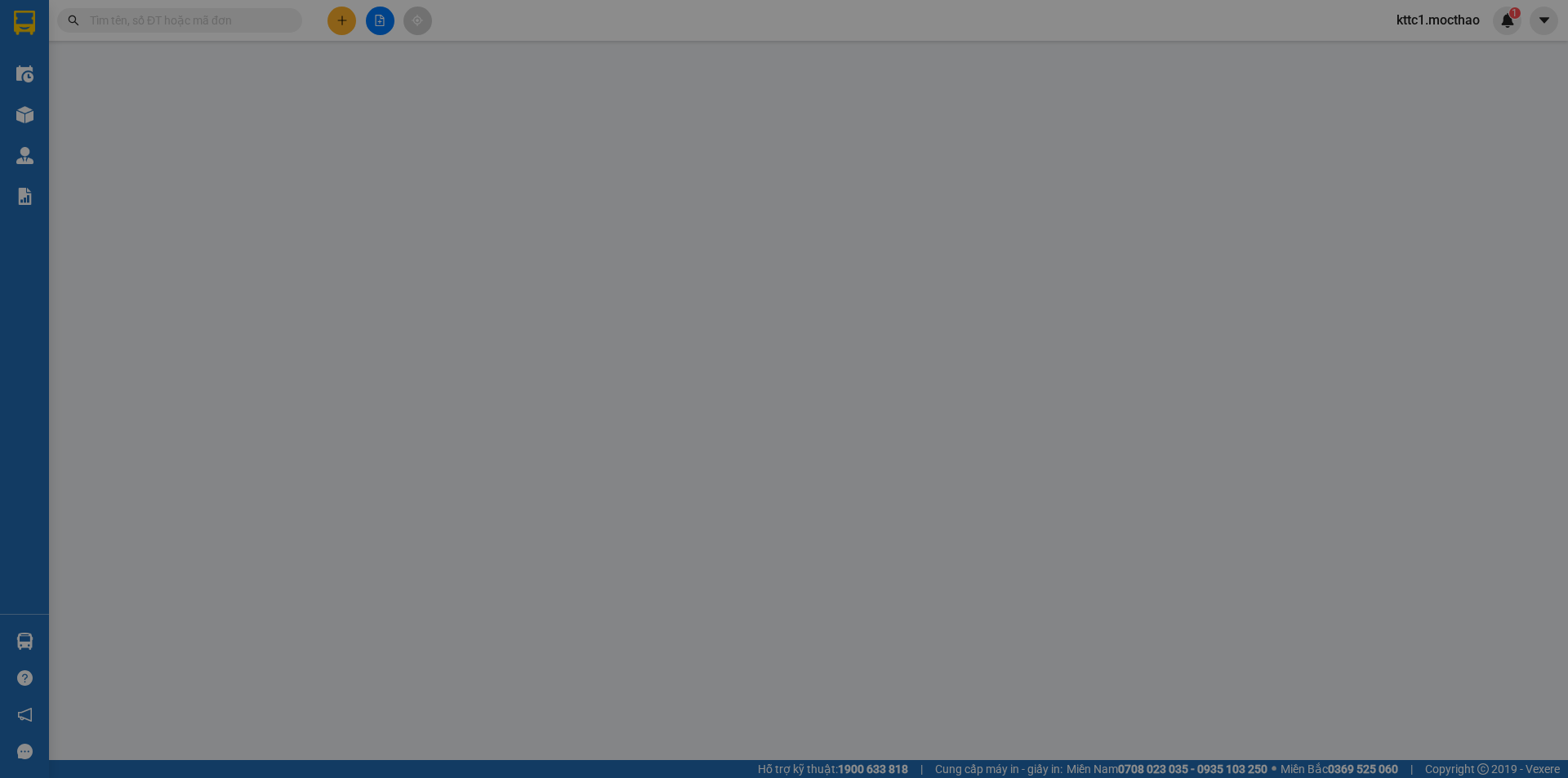
type input "0398303212"
type input "THẢO"
type input "0913405380"
type input "DỤC"
type input "1"
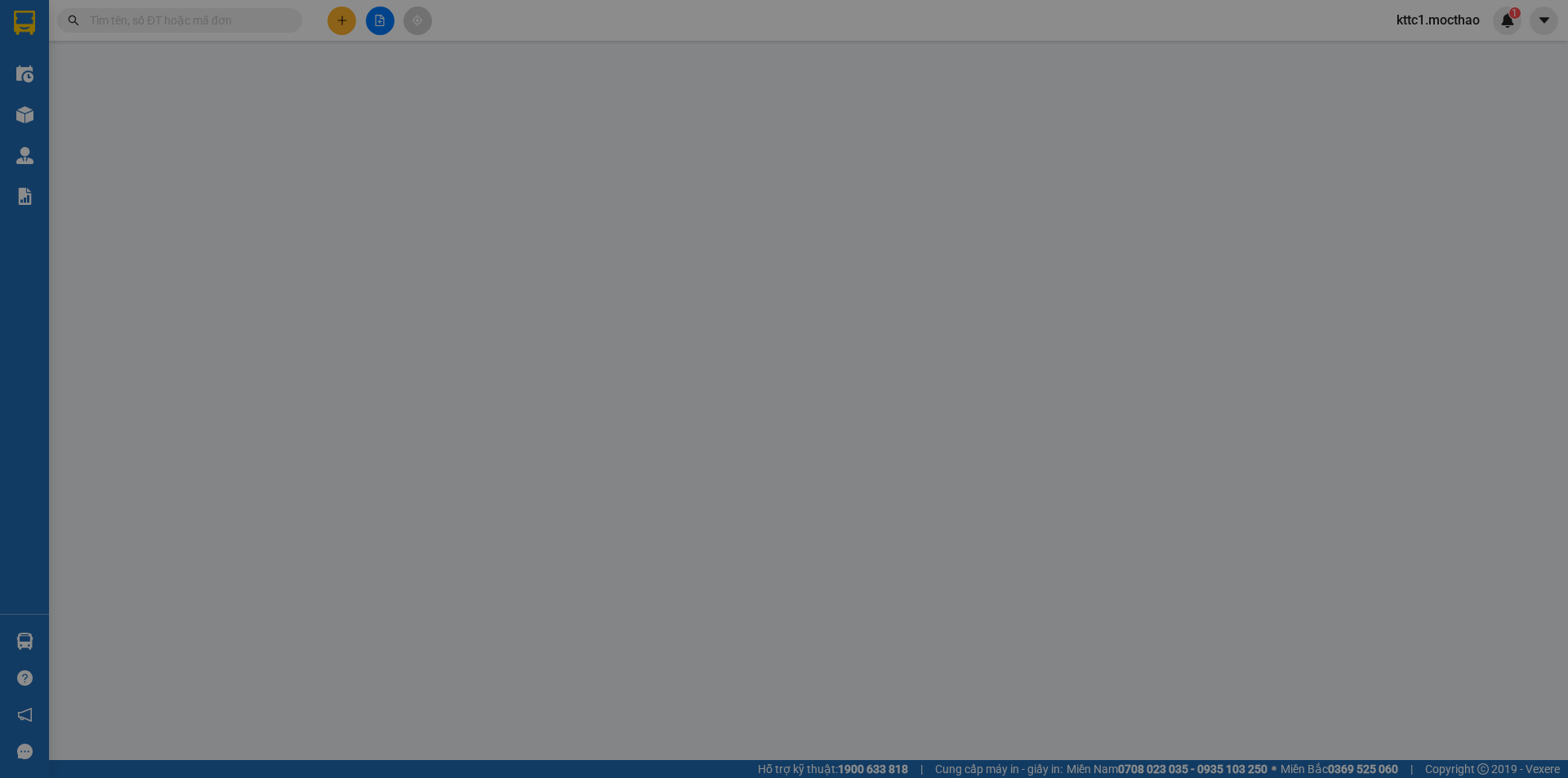
type input "20.000"
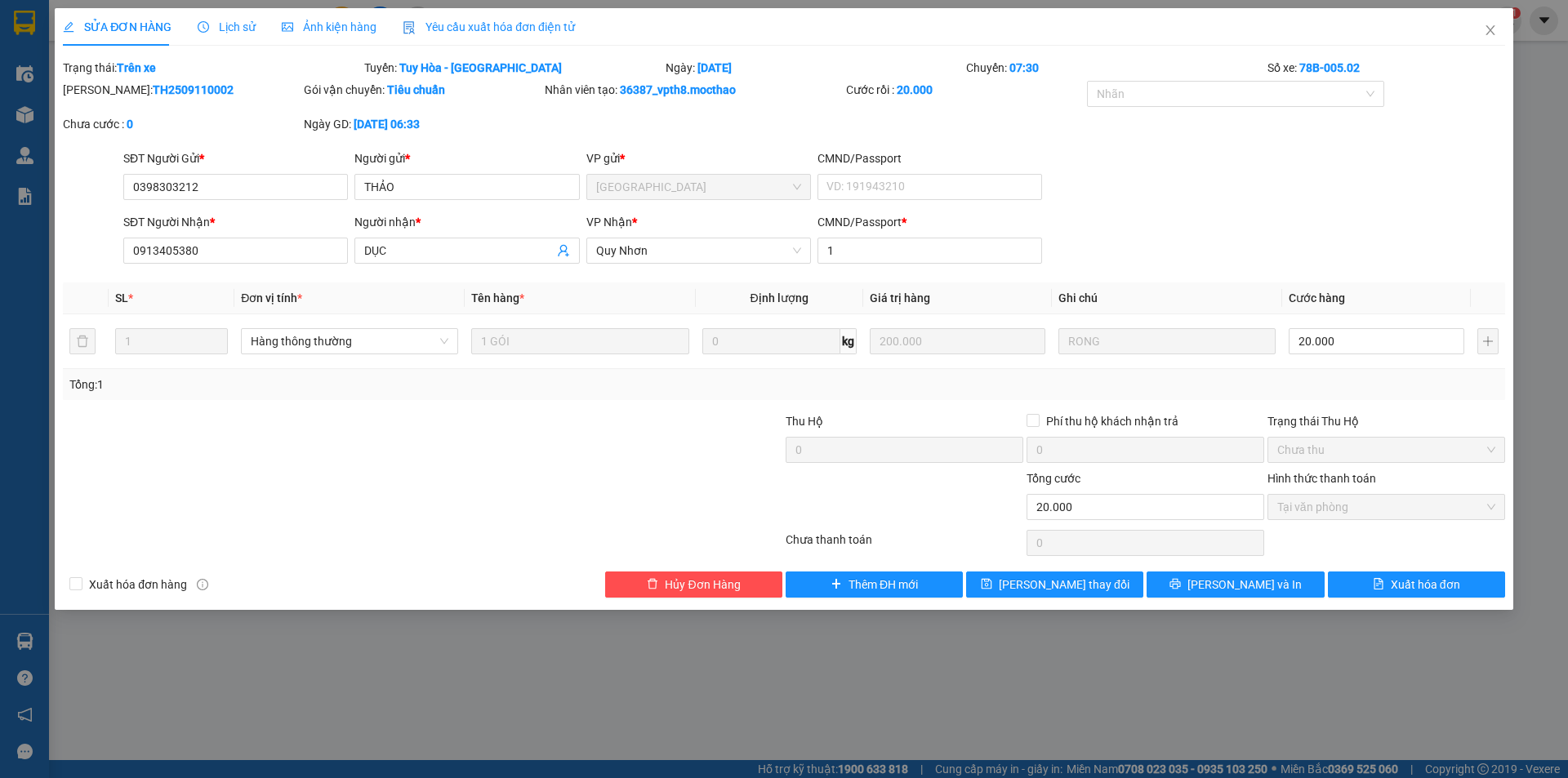
click at [443, 27] on span "Yêu cầu xuất hóa đơn điện tử" at bounding box center [488, 26] width 172 height 13
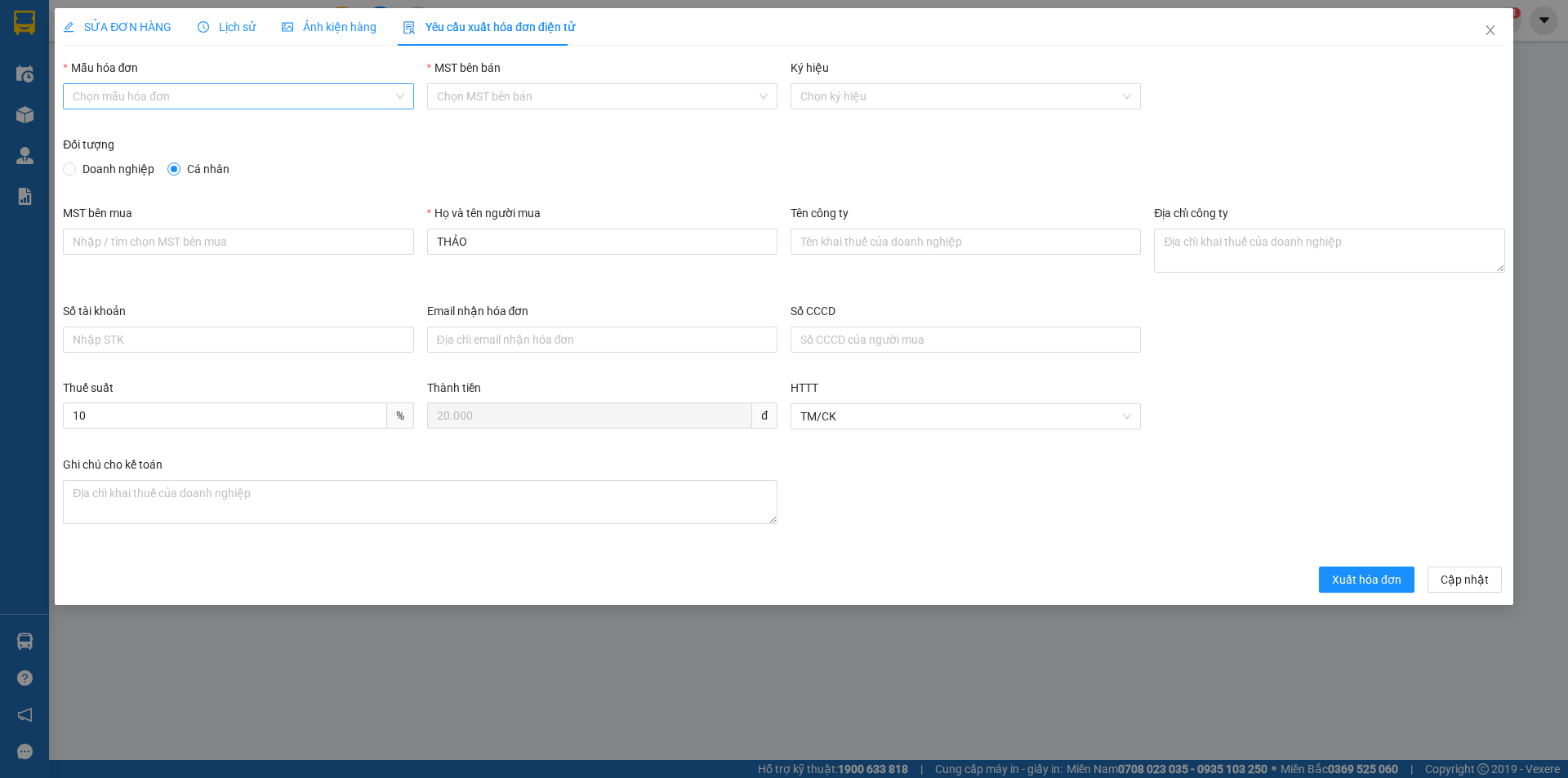
click at [200, 95] on input "Mẫu hóa đơn" at bounding box center [232, 96] width 319 height 25
click at [134, 130] on div "HĐH" at bounding box center [237, 129] width 331 height 18
type input "8"
drag, startPoint x: 474, startPoint y: 229, endPoint x: 408, endPoint y: 242, distance: 67.3
click at [419, 241] on div "MST bên mua Họ và tên người mua THẢO Tên công ty Địa chỉ công ty" at bounding box center [784, 253] width 1455 height 98
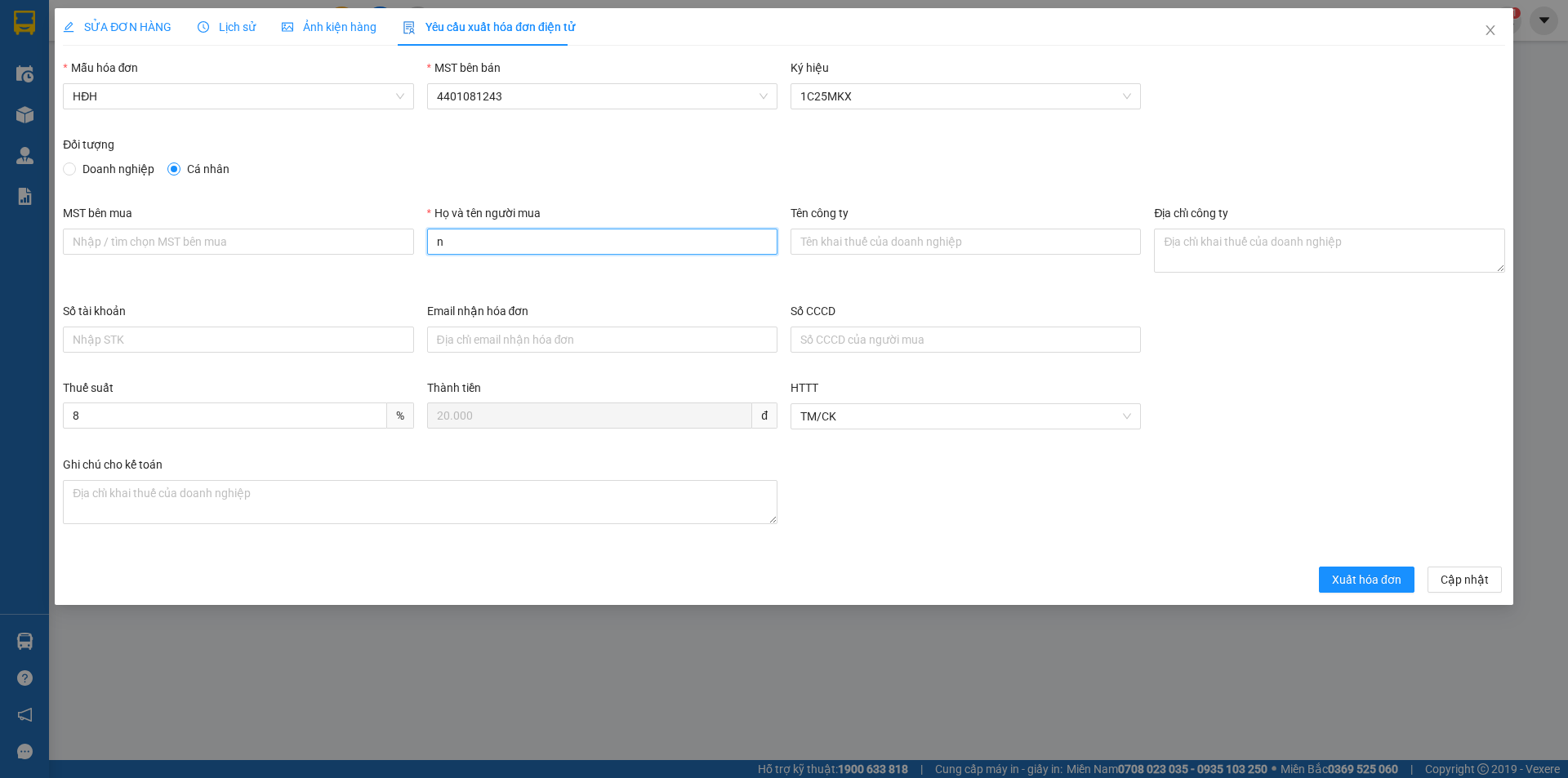
type input "Người mua không lấy hóa đơn"
click at [1377, 588] on span "Xuất hóa đơn" at bounding box center [1366, 580] width 70 height 18
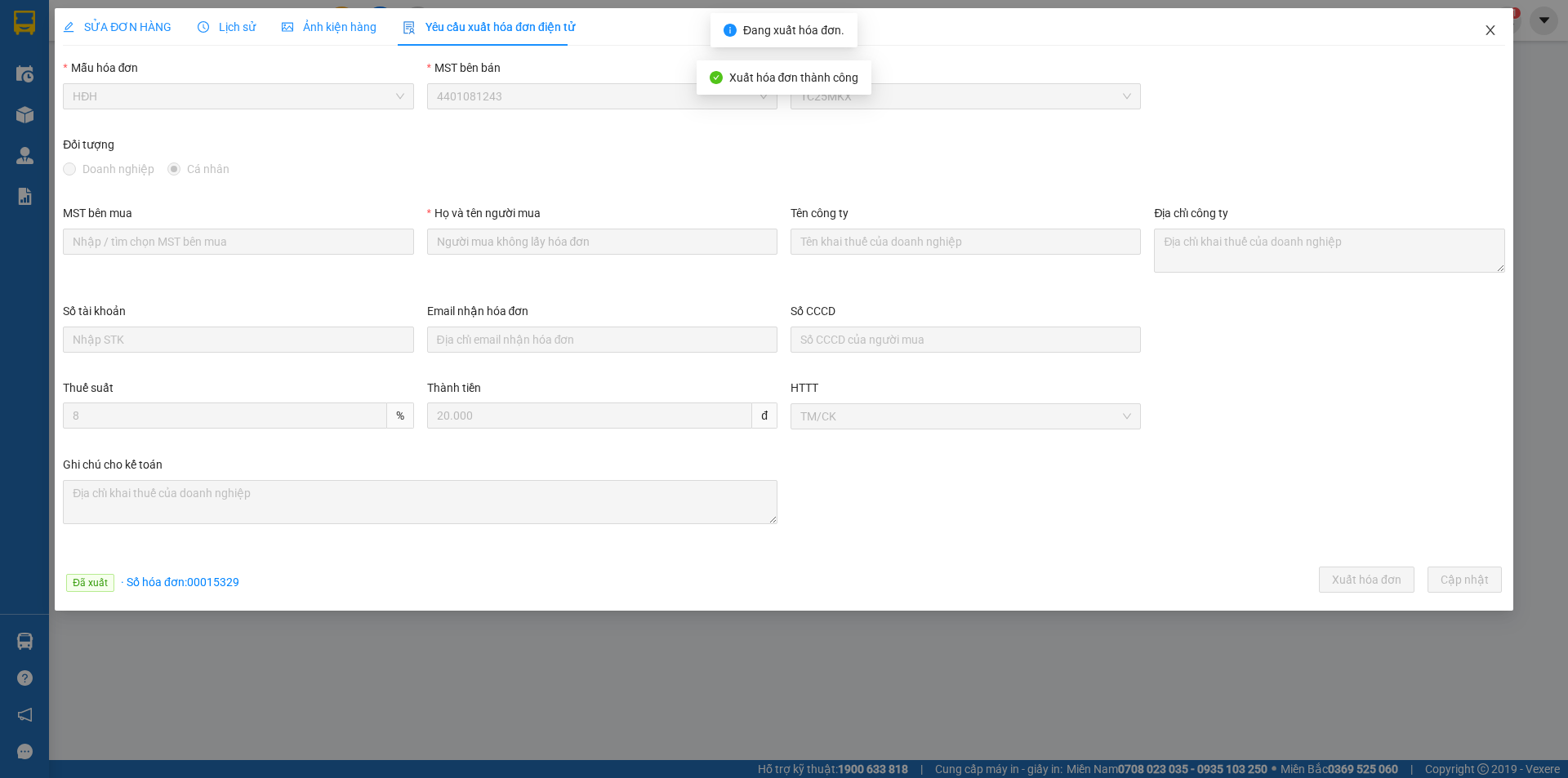
click at [1493, 33] on icon "close" at bounding box center [1490, 30] width 13 height 13
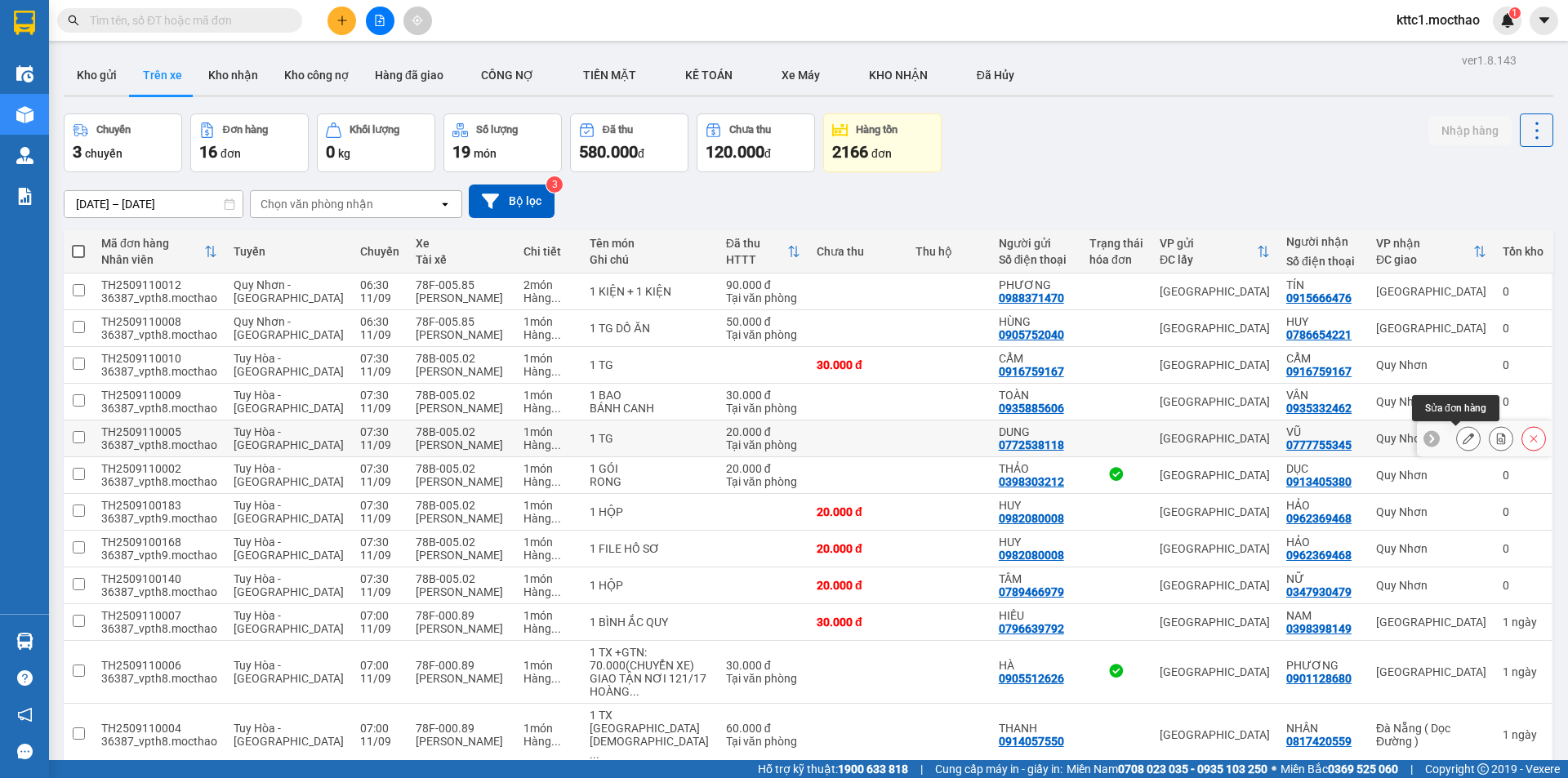
click at [1462, 438] on icon at bounding box center [1468, 438] width 11 height 11
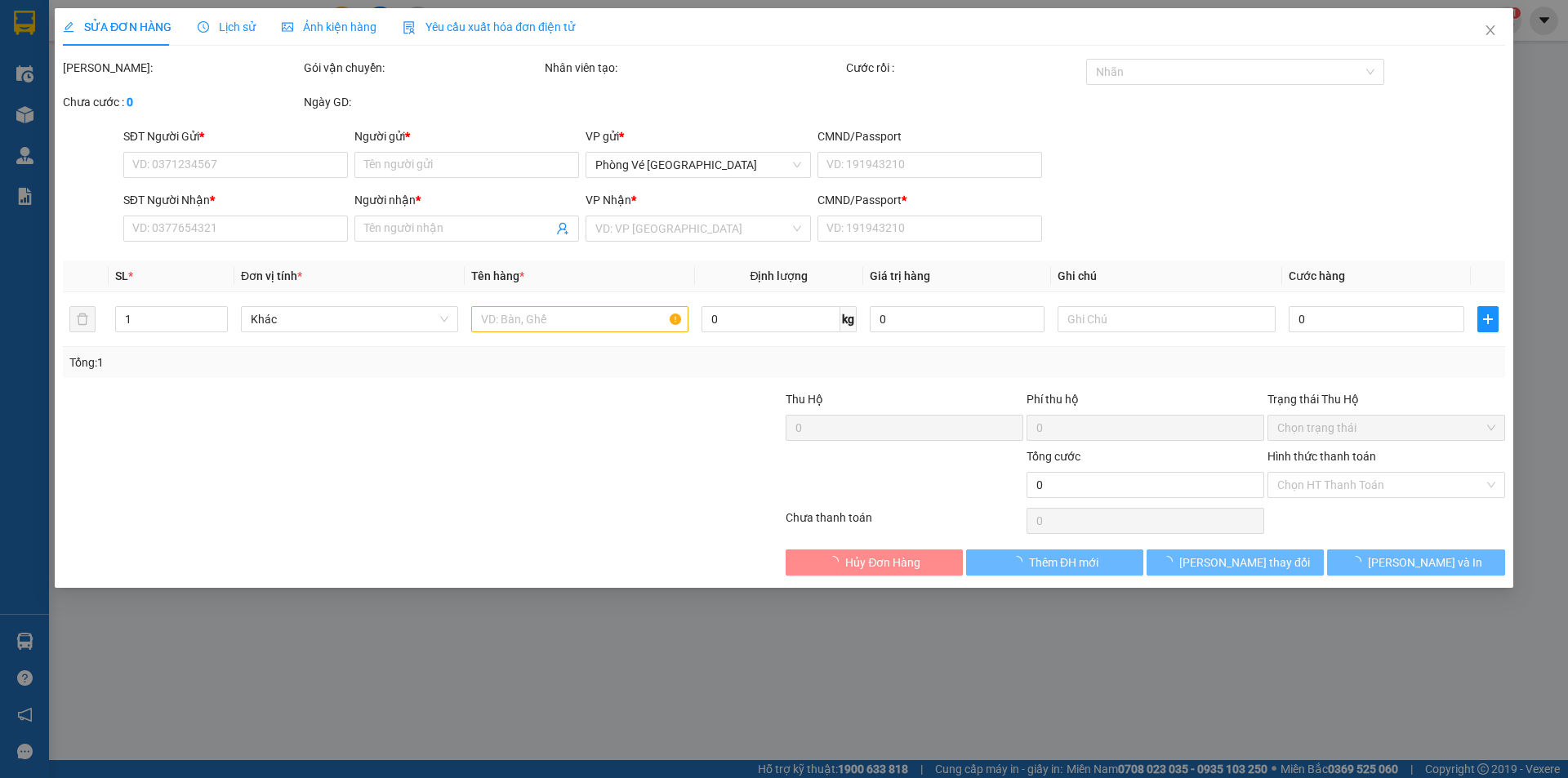
type input "0772538118"
type input "DUNG"
type input "0777755345"
type input "VŨ"
type input "1"
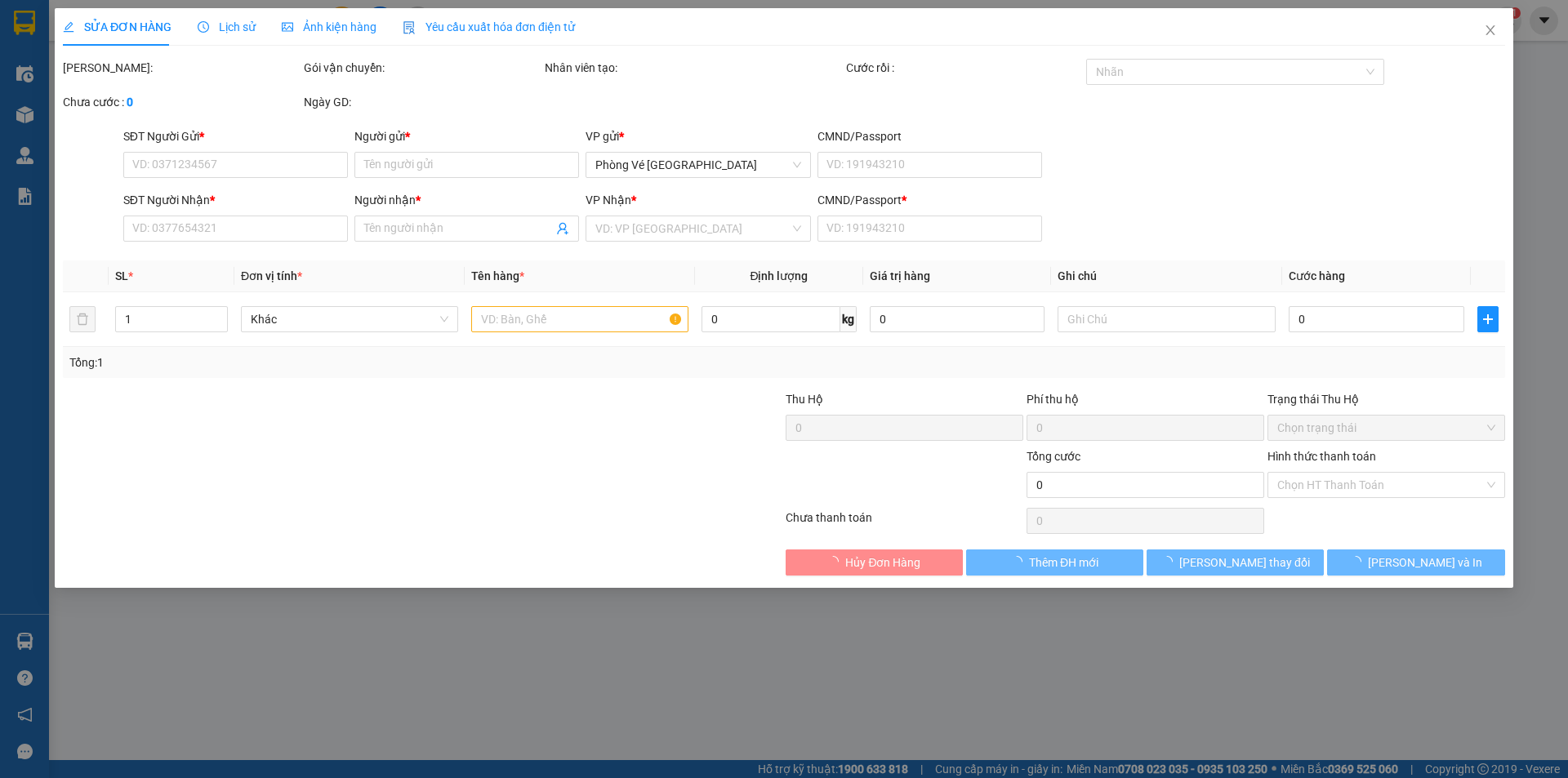
type input "20.000"
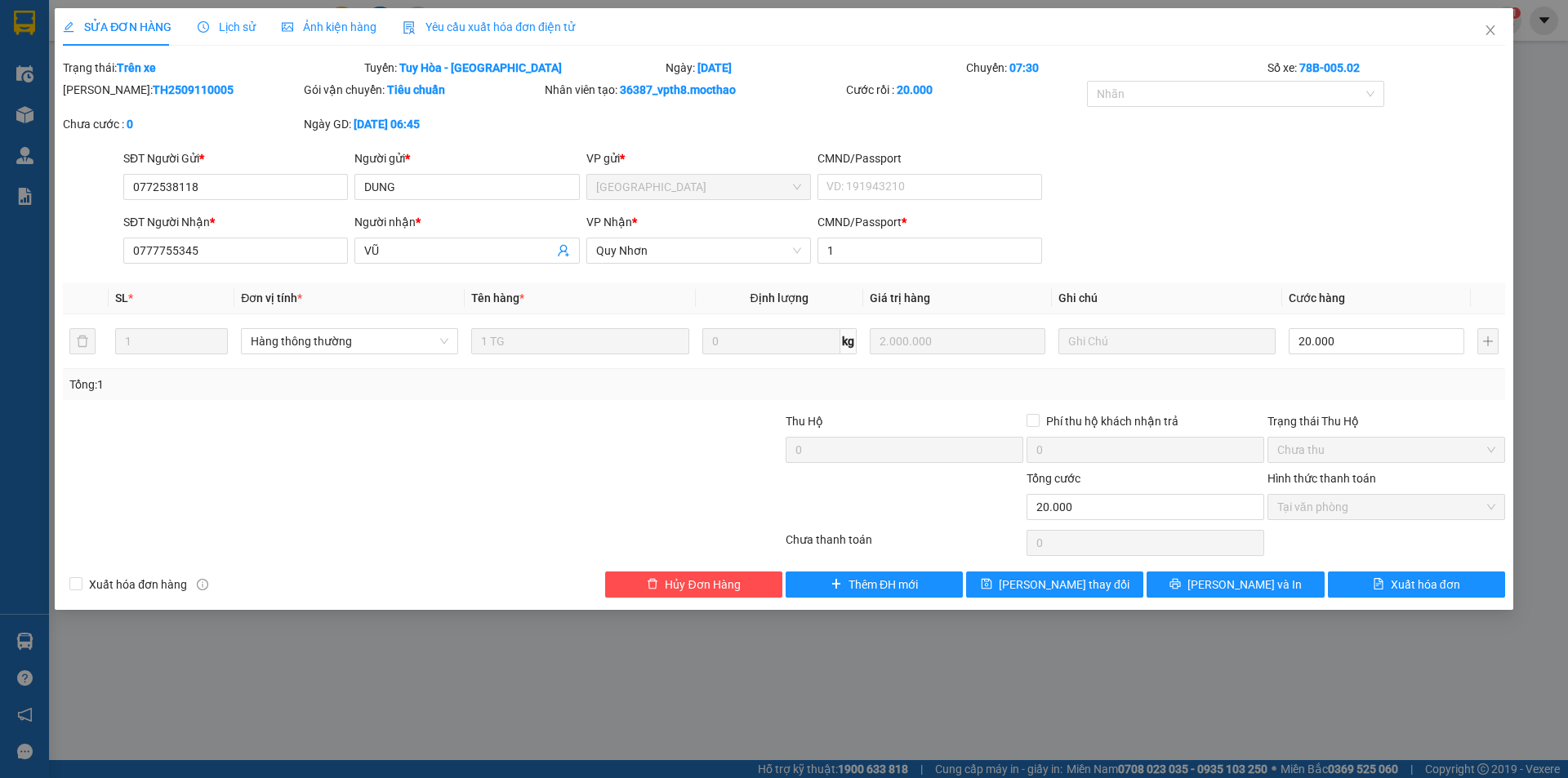
click at [431, 27] on span "Yêu cầu xuất hóa đơn điện tử" at bounding box center [488, 26] width 172 height 13
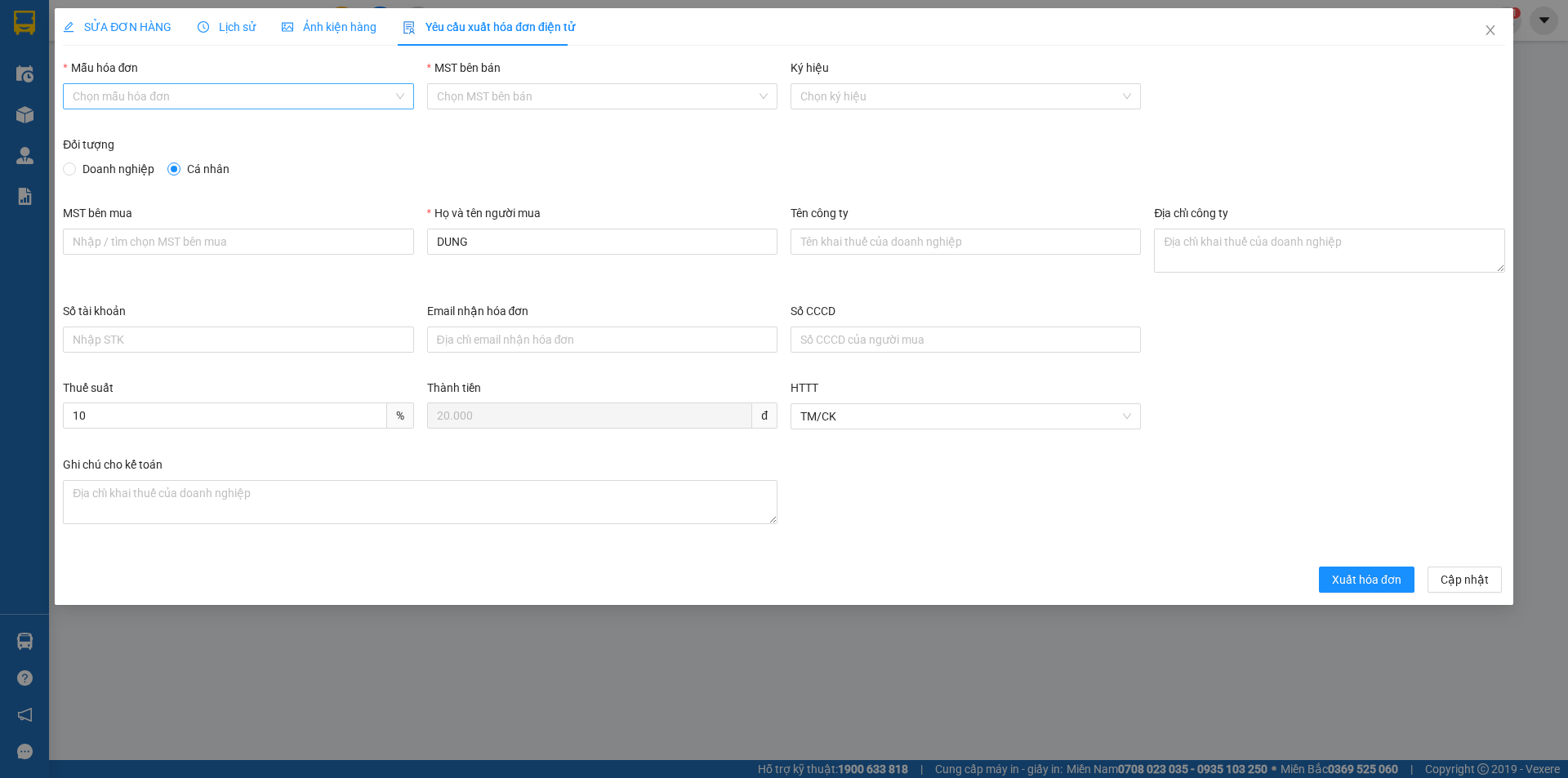
click at [187, 99] on input "Mẫu hóa đơn" at bounding box center [232, 96] width 319 height 25
click at [141, 130] on div "HĐH" at bounding box center [237, 129] width 331 height 18
type input "8"
drag, startPoint x: 527, startPoint y: 243, endPoint x: 360, endPoint y: 263, distance: 168.2
click at [360, 263] on div "MST bên mua Họ và tên người mua DUNG Tên công ty Địa chỉ công ty" at bounding box center [784, 253] width 1455 height 98
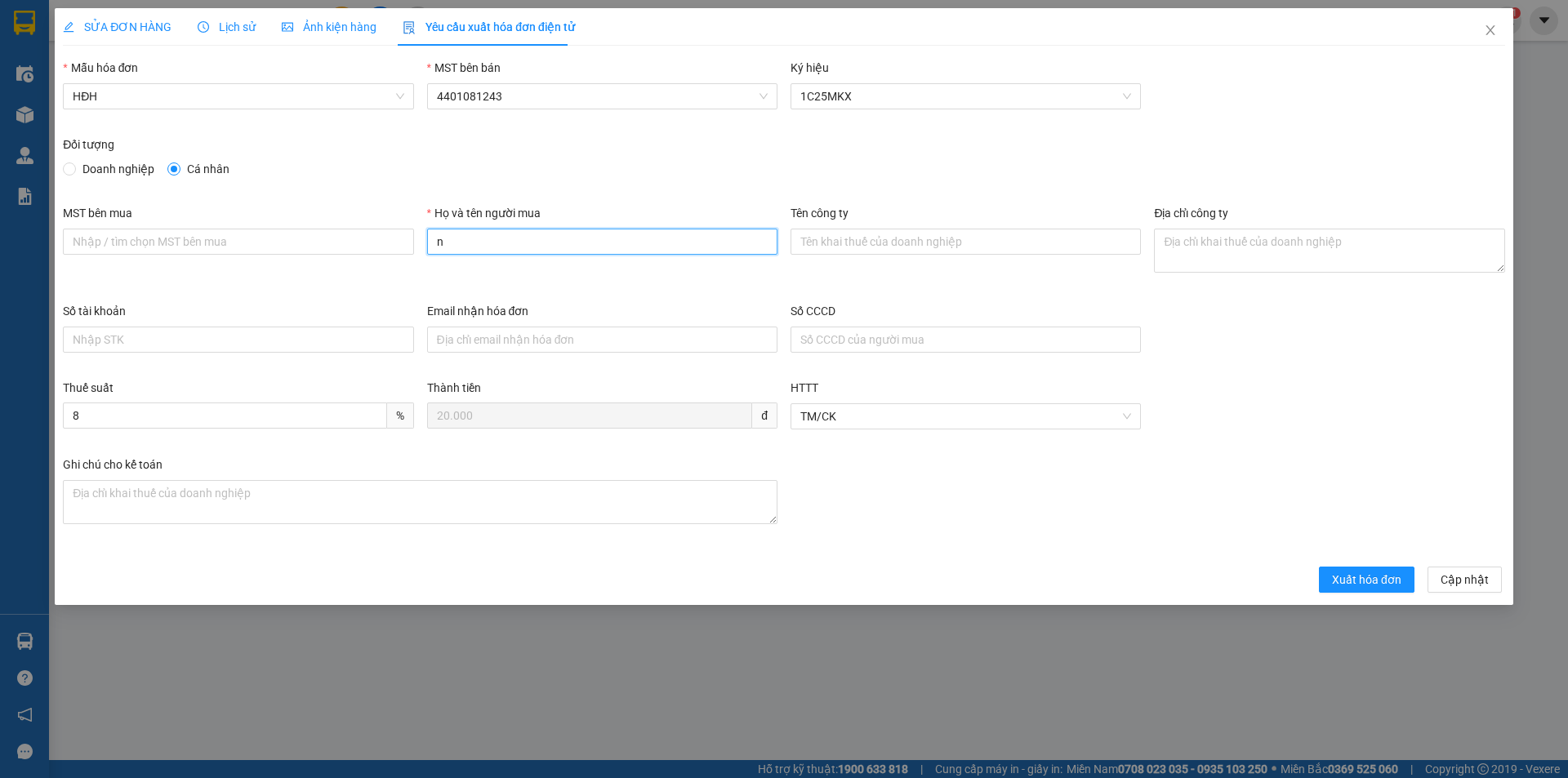
type input "Người mua không lấy hóa đơn"
click at [1357, 571] on span "Xuất hóa đơn" at bounding box center [1366, 580] width 70 height 18
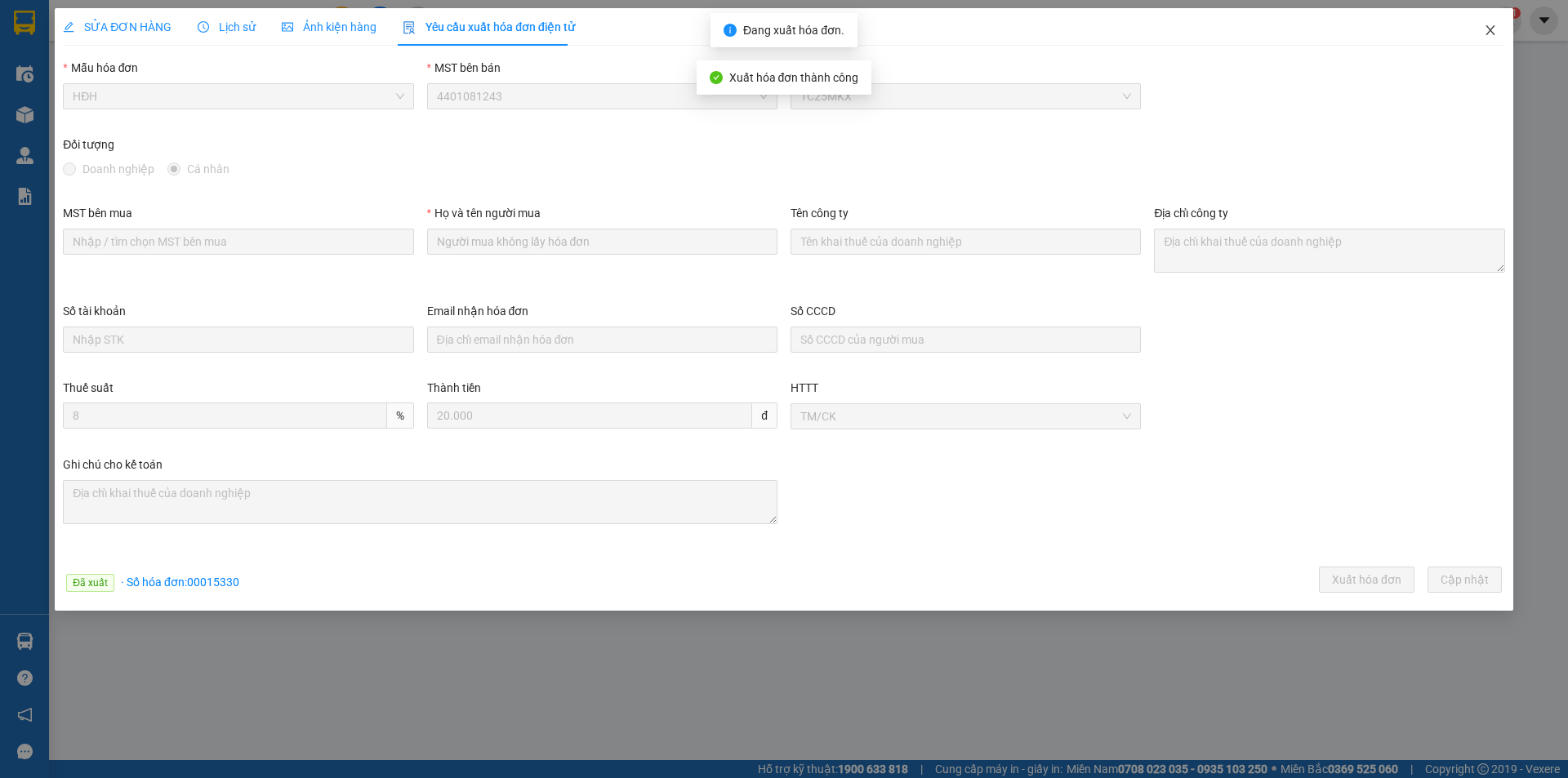
click at [1490, 32] on icon "close" at bounding box center [1490, 30] width 9 height 10
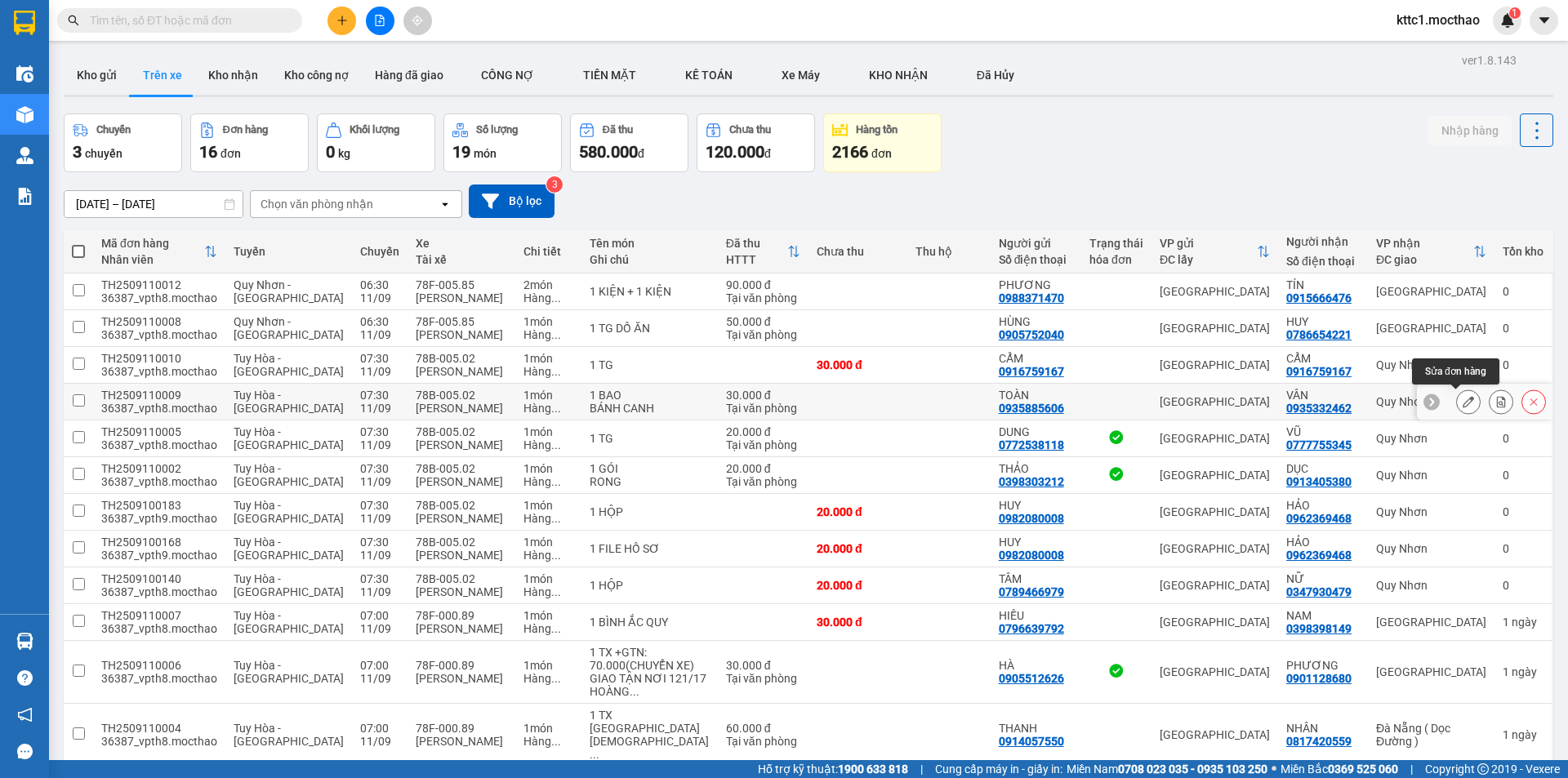
click at [1462, 400] on icon at bounding box center [1468, 401] width 11 height 11
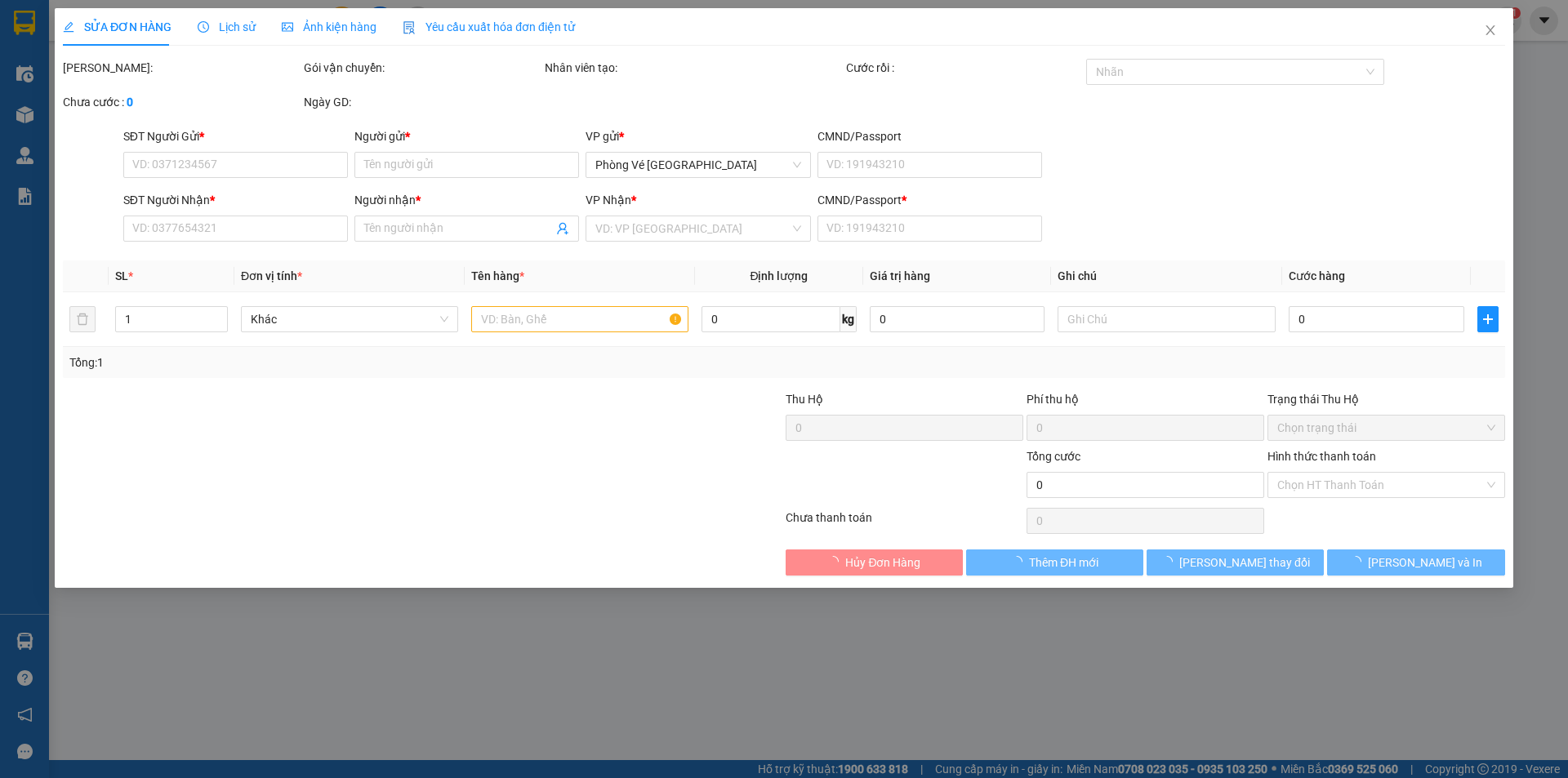
type input "0935885606"
type input "TOÀN"
type input "0935332462"
type input "VÂN"
type input "0"
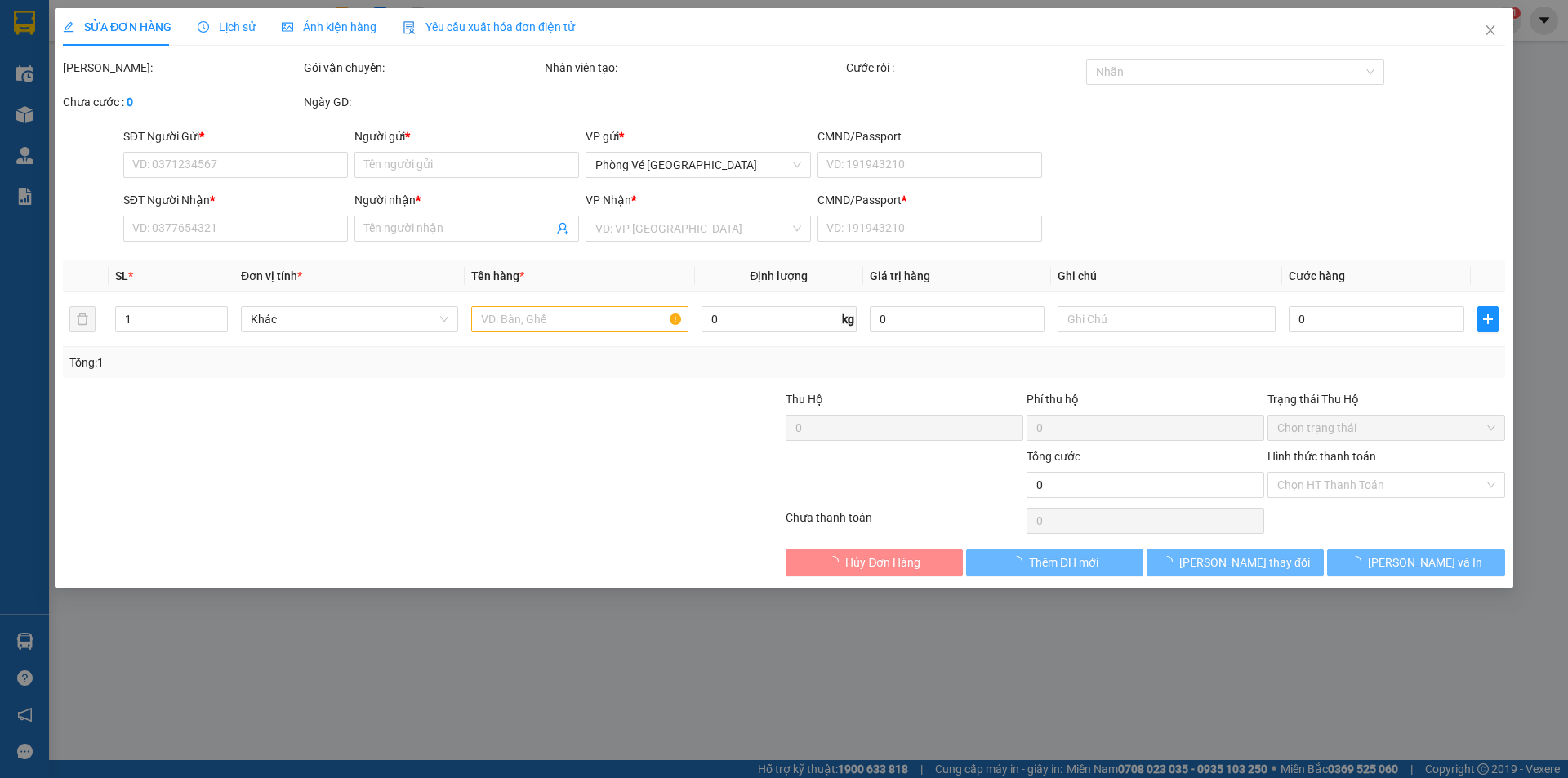
type input "30.000"
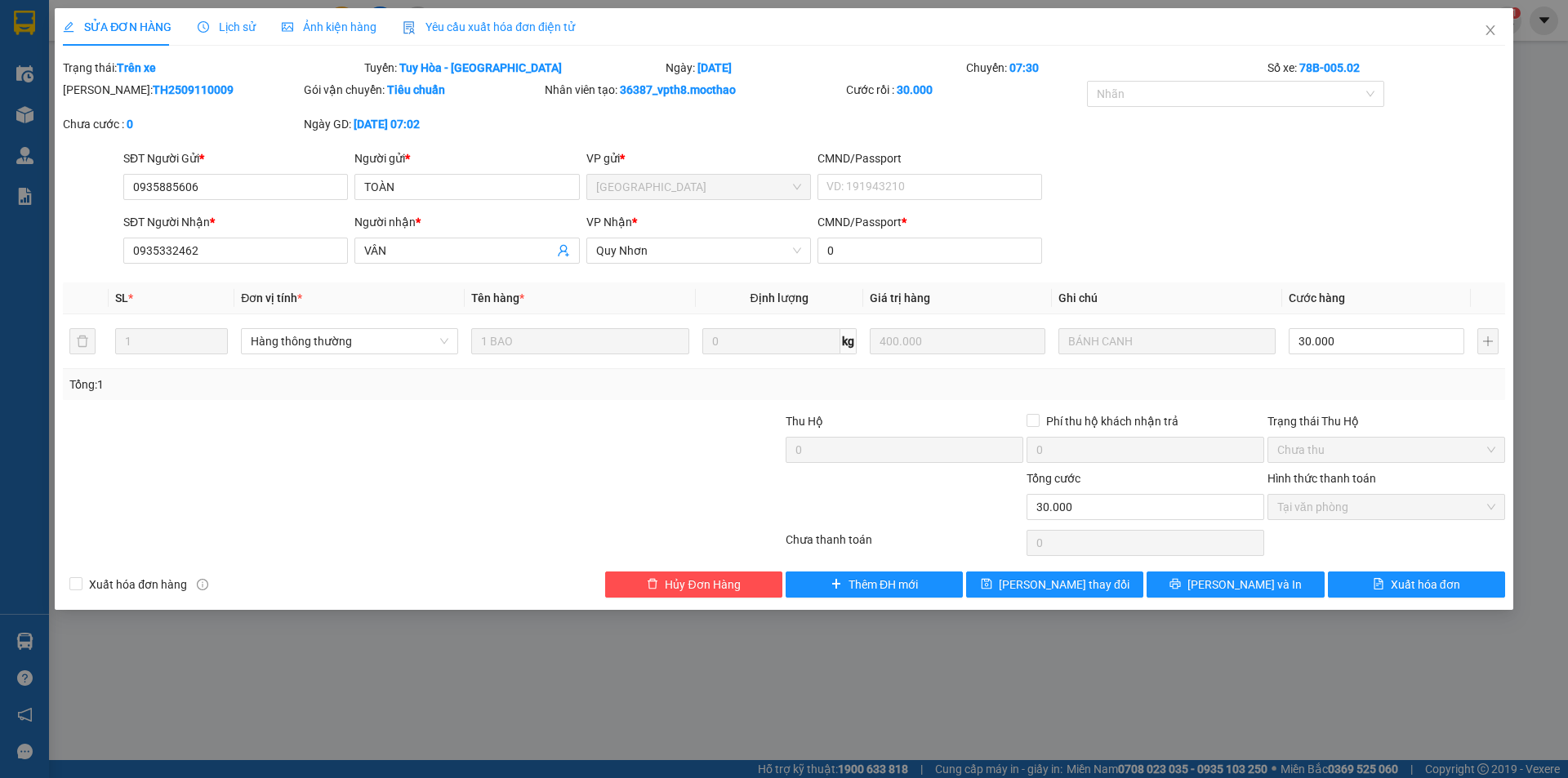
click at [441, 29] on span "Yêu cầu xuất hóa đơn điện tử" at bounding box center [488, 26] width 172 height 13
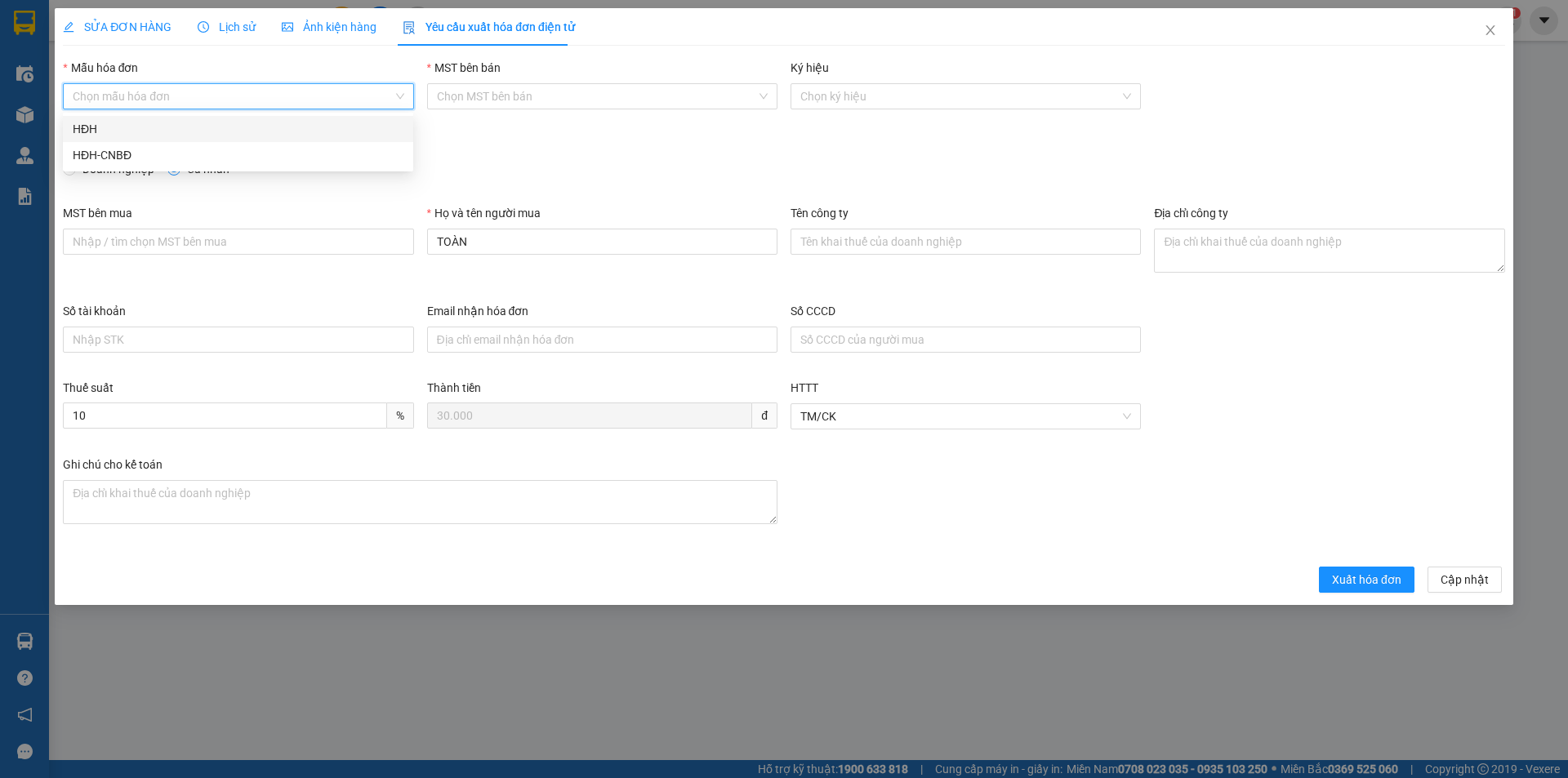
click at [177, 100] on input "Mẫu hóa đơn" at bounding box center [232, 96] width 319 height 25
click at [132, 130] on div "HĐH" at bounding box center [237, 129] width 331 height 18
type input "8"
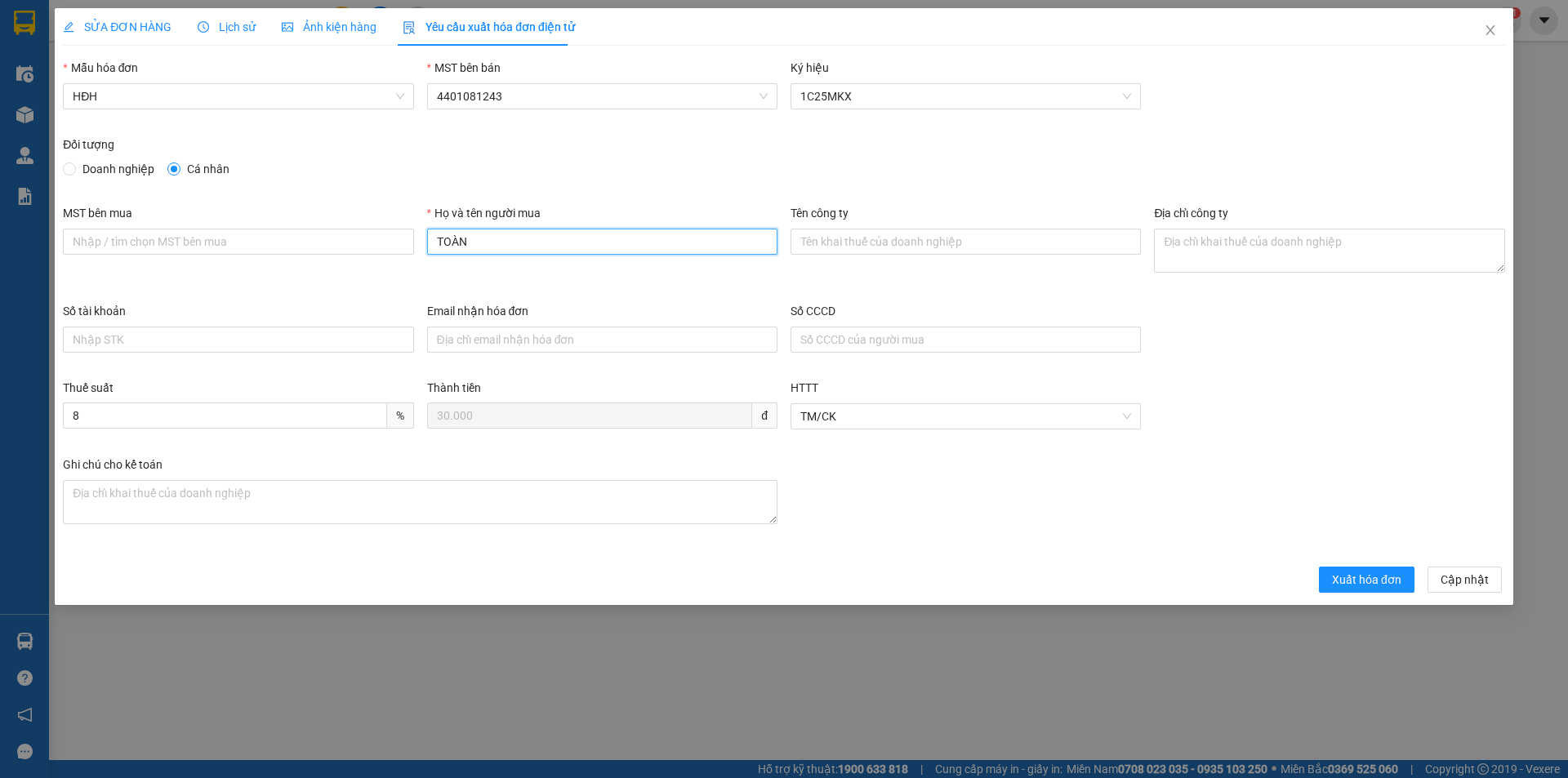
drag, startPoint x: 494, startPoint y: 249, endPoint x: 399, endPoint y: 266, distance: 96.5
click at [399, 266] on div "MST bên mua Họ và tên người mua TOÀN Tên công ty Địa chỉ công ty" at bounding box center [784, 253] width 1455 height 98
type input "Người mua không lấy hóa đơn"
click at [1350, 568] on button "Xuất hóa đơn" at bounding box center [1366, 580] width 95 height 26
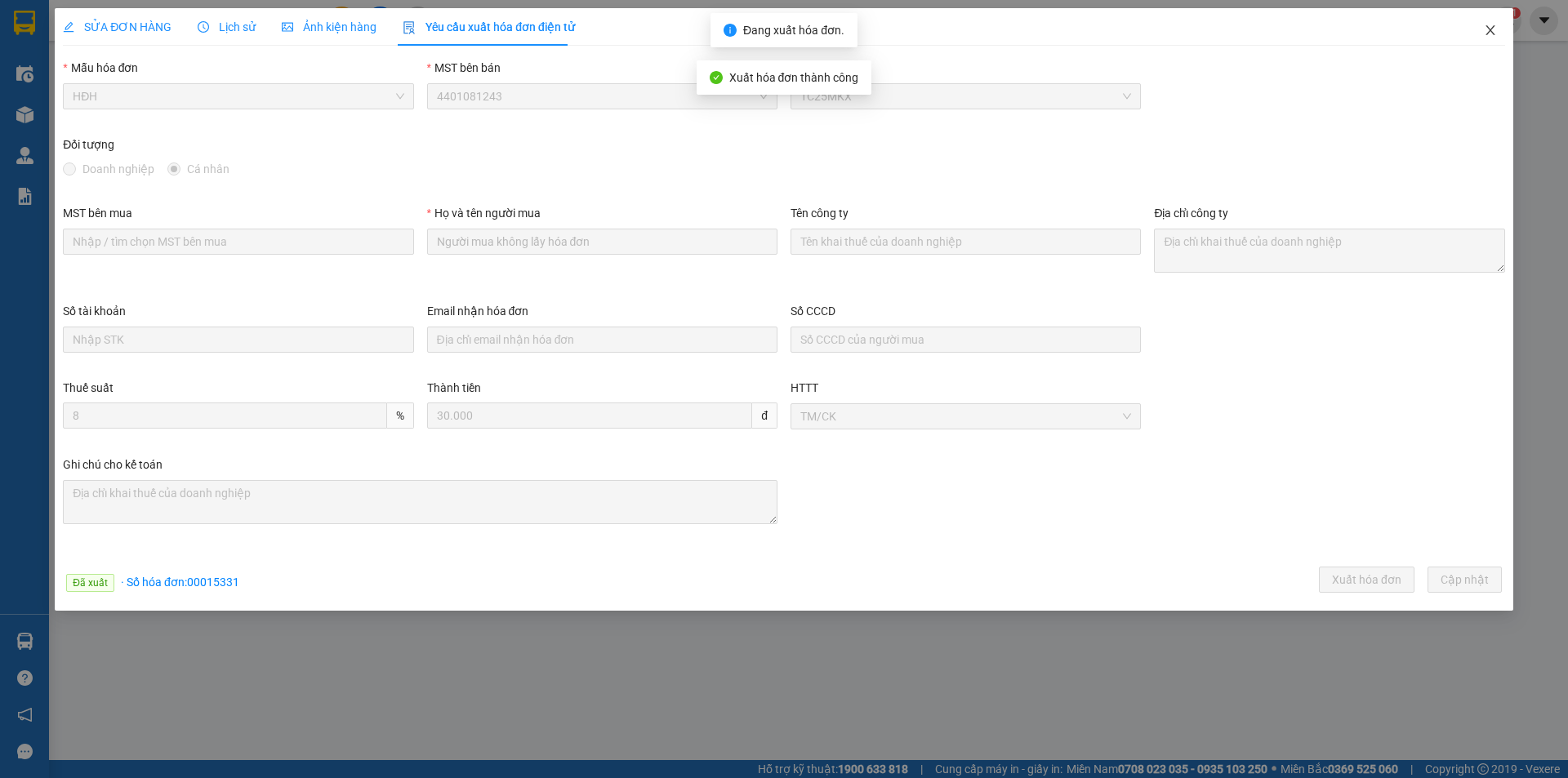
click at [1490, 29] on icon "close" at bounding box center [1490, 30] width 13 height 13
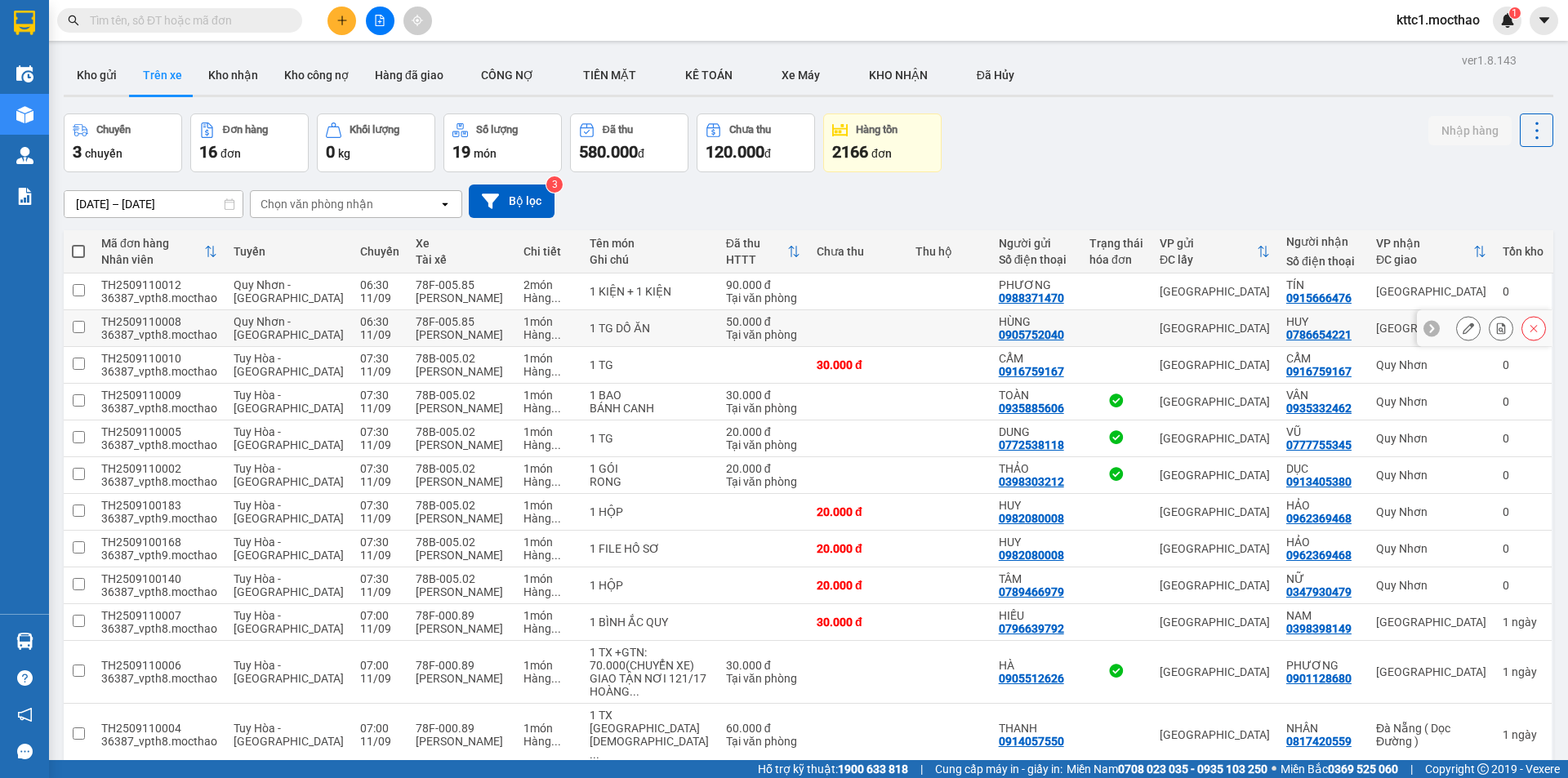
click at [1462, 325] on icon at bounding box center [1468, 328] width 11 height 11
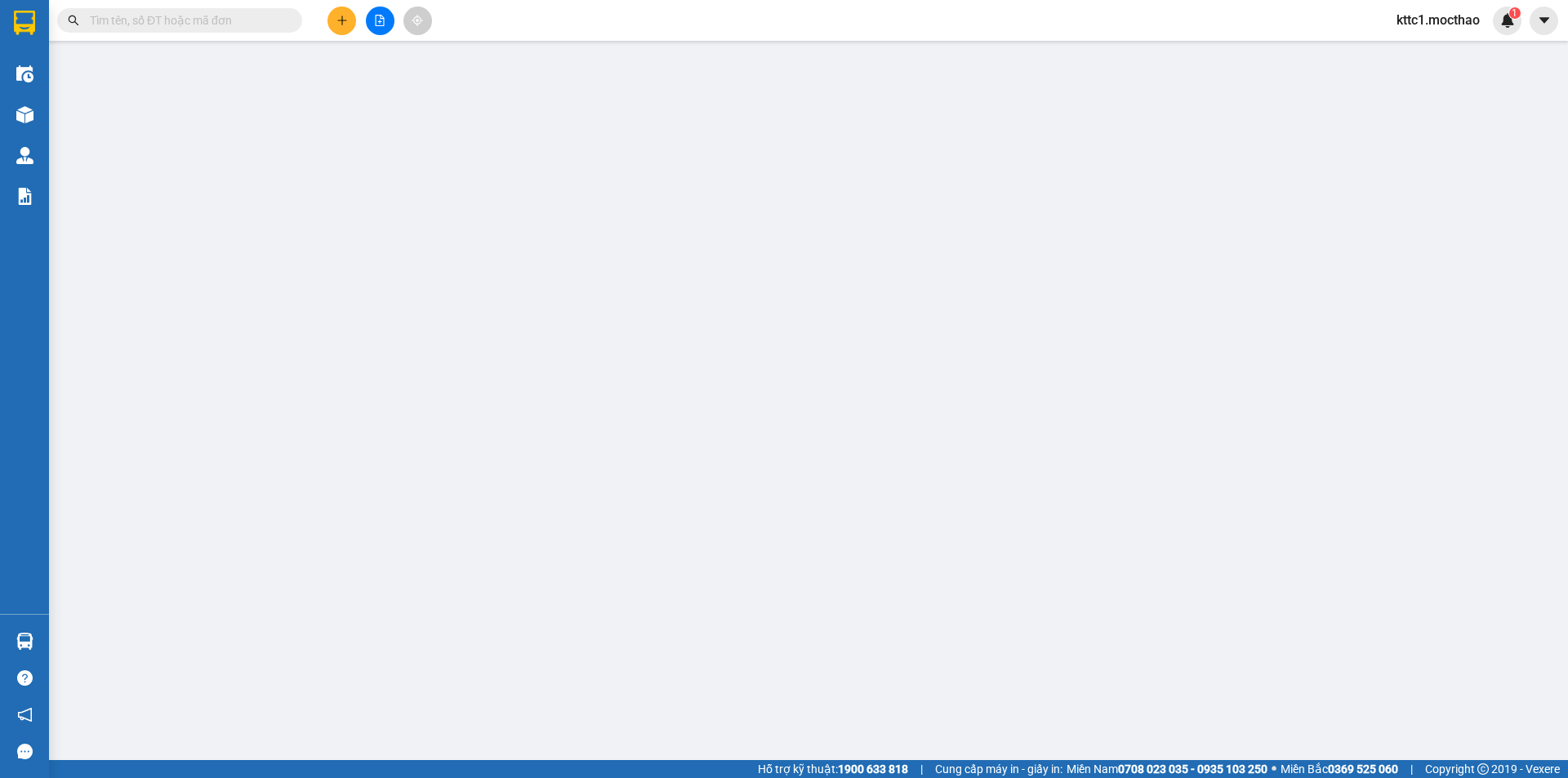
type input "0905752040"
type input "HÙNG"
type input "0786654221"
type input "HUY"
type input "1"
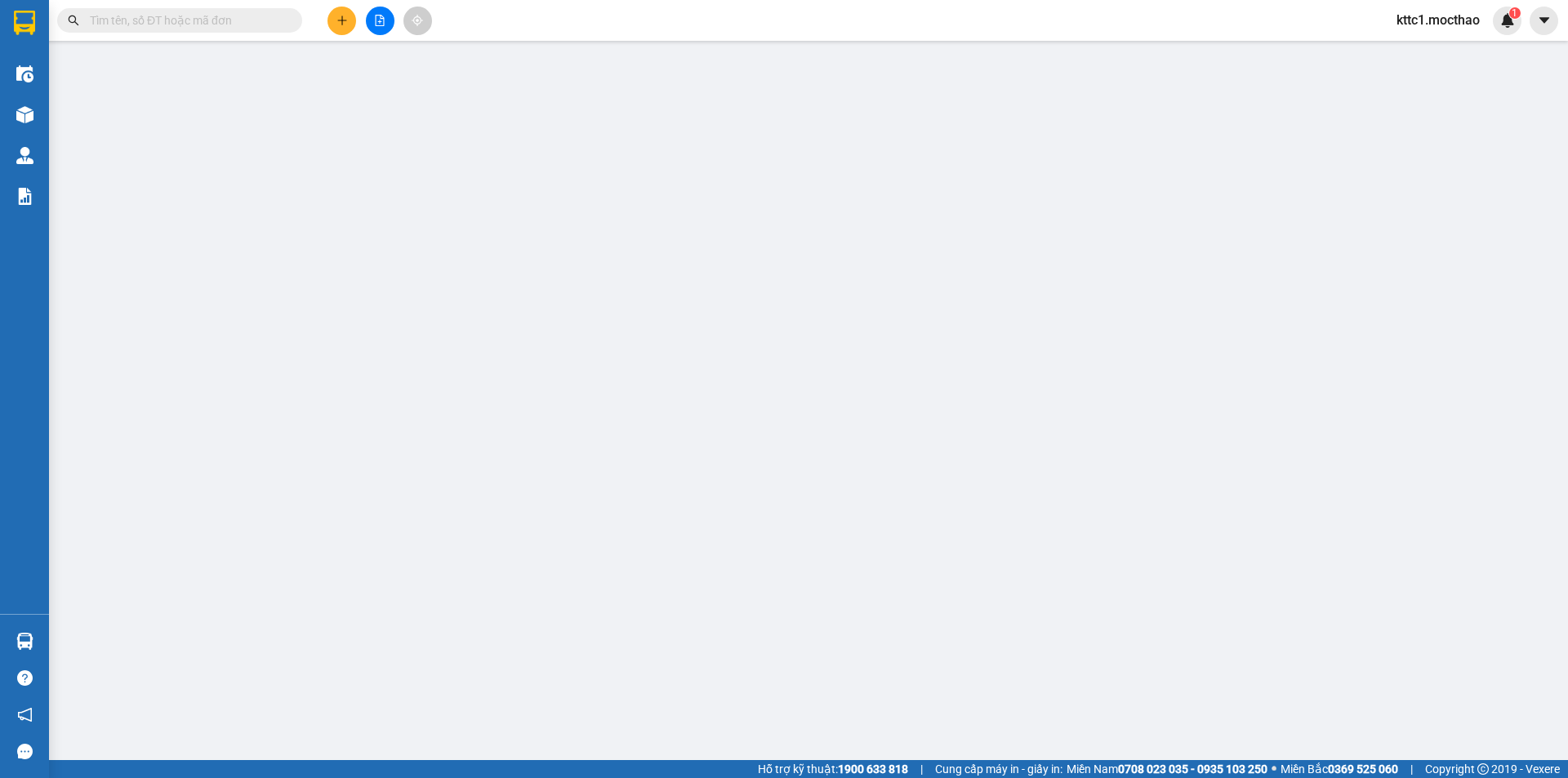
type input "50.000"
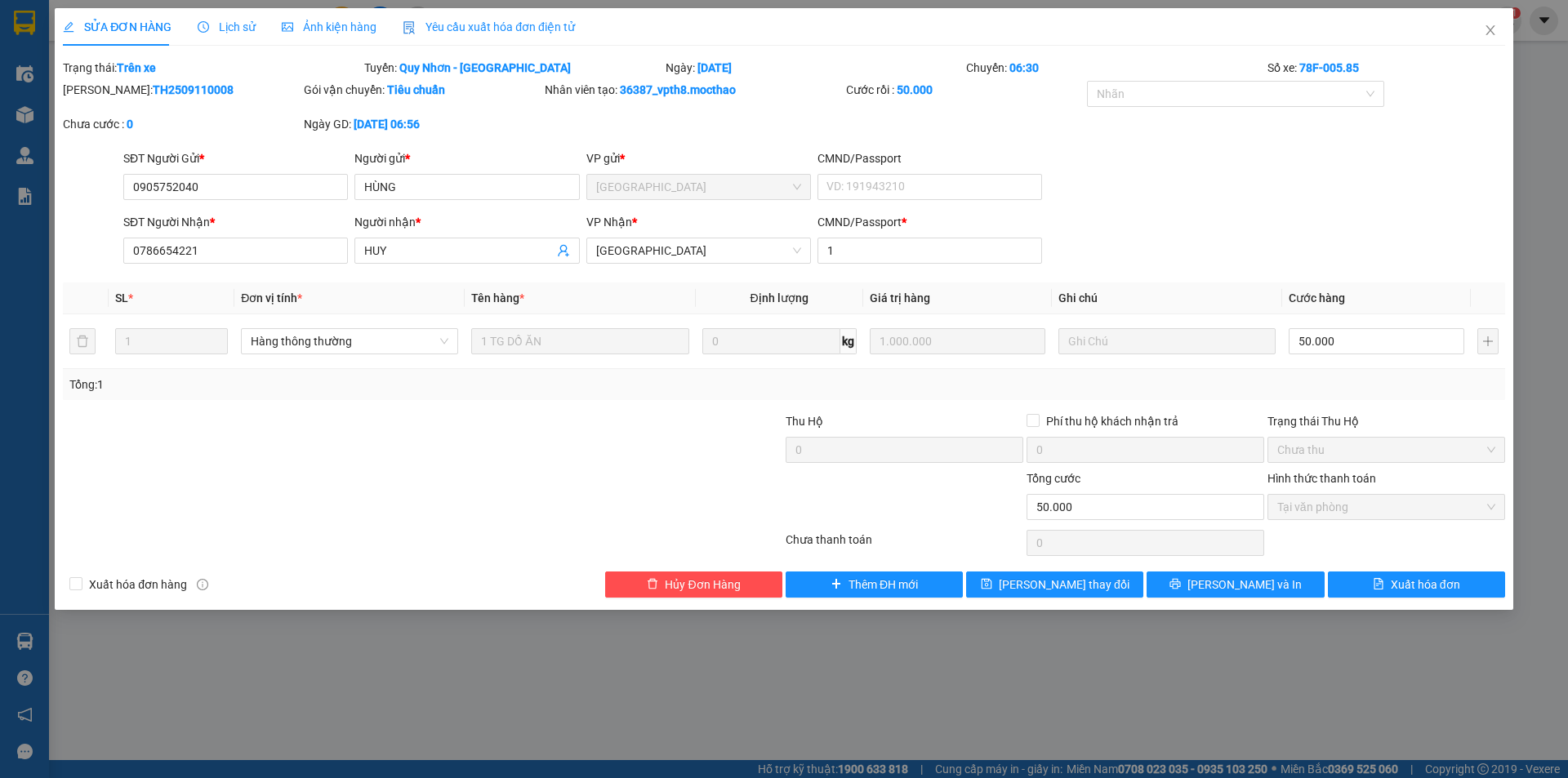
click at [443, 29] on span "Yêu cầu xuất hóa đơn điện tử" at bounding box center [488, 26] width 172 height 13
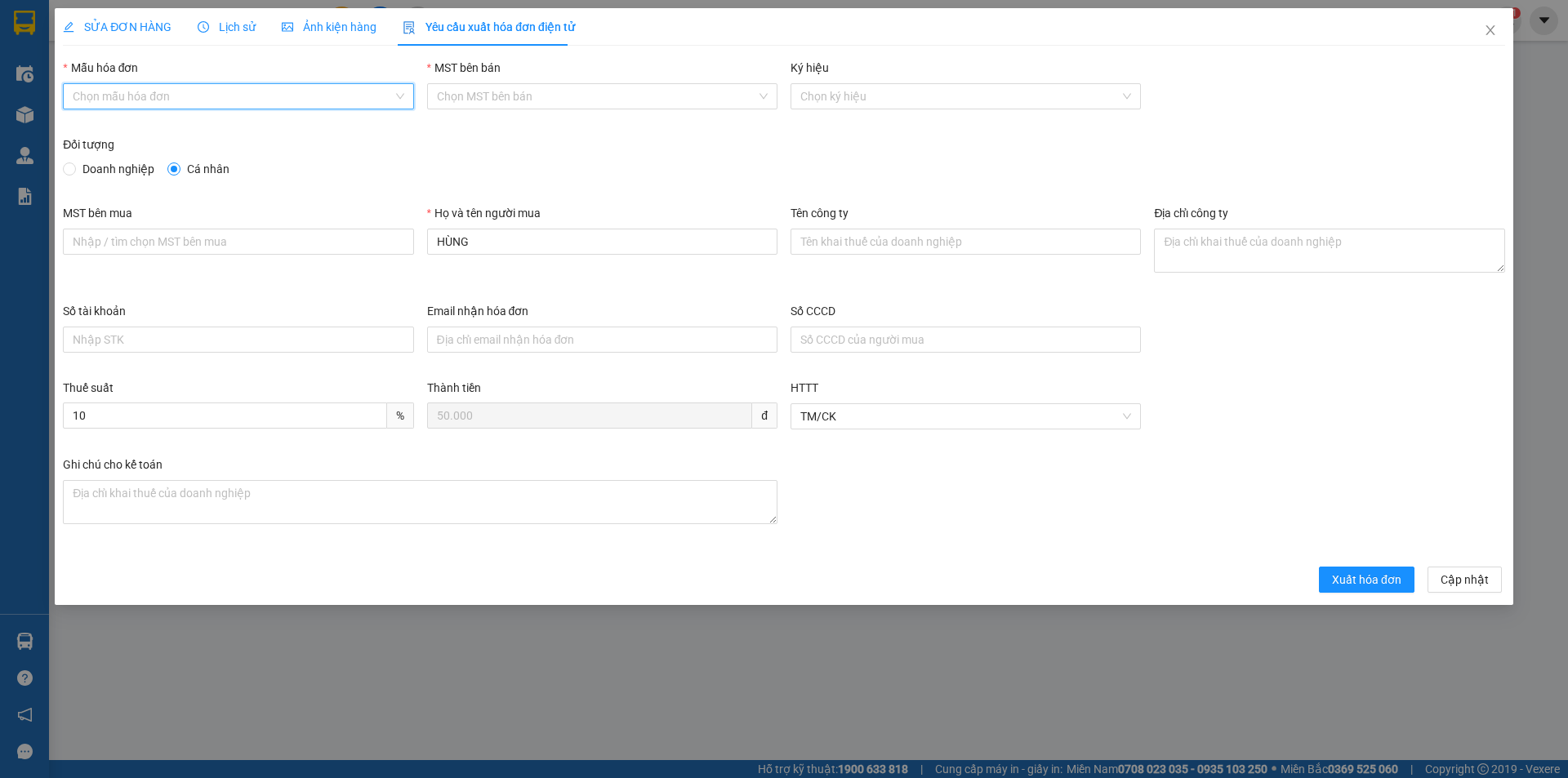
click at [166, 91] on input "Mẫu hóa đơn" at bounding box center [232, 96] width 319 height 25
click at [128, 126] on div "HĐH" at bounding box center [237, 129] width 331 height 18
type input "8"
drag, startPoint x: 494, startPoint y: 255, endPoint x: 399, endPoint y: 256, distance: 95.0
click at [399, 256] on div "MST bên mua Họ và tên người mua HÙNG Tên công ty Địa chỉ công ty" at bounding box center [784, 253] width 1455 height 98
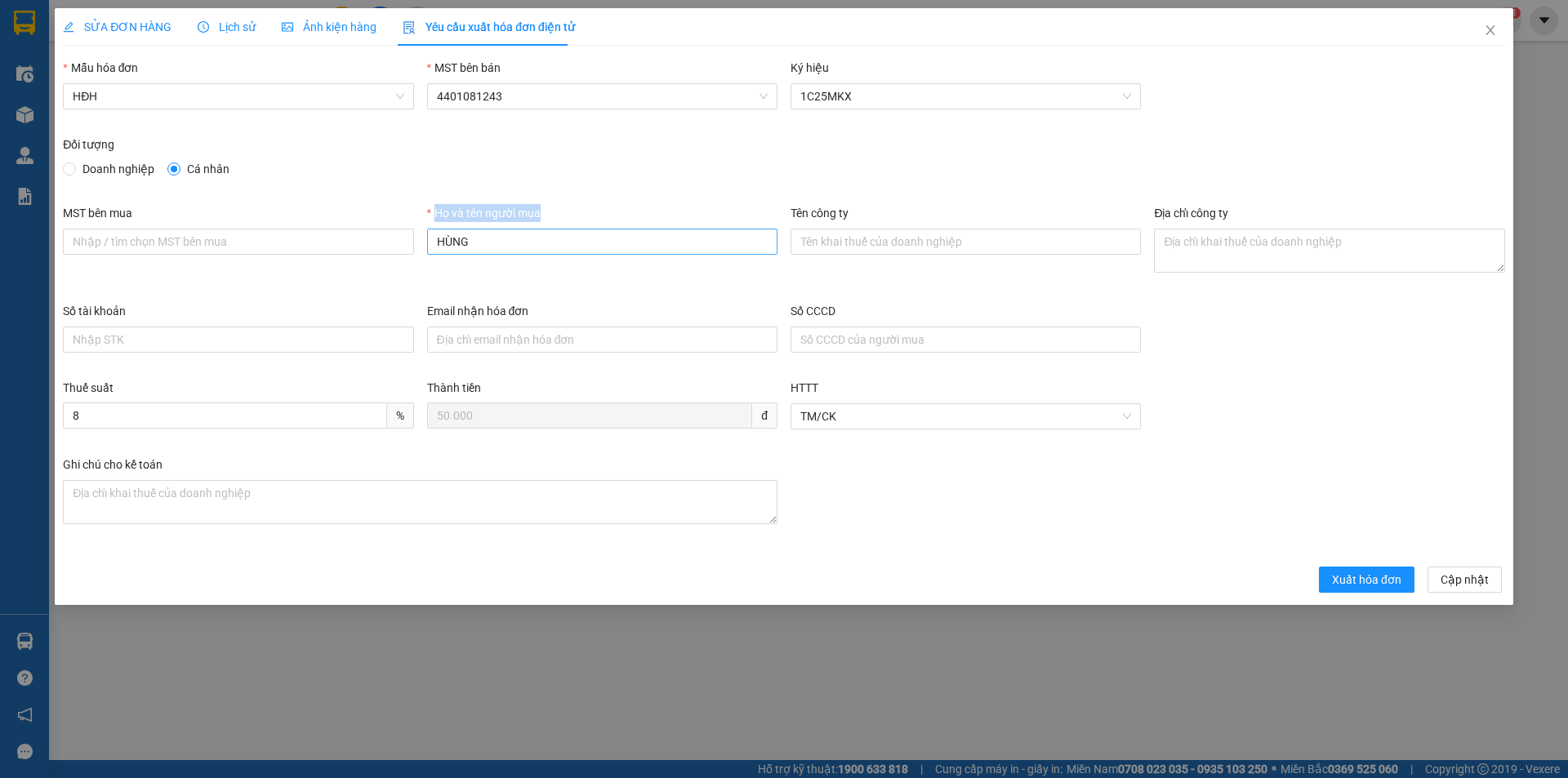
click at [516, 241] on input "HÙNG" at bounding box center [602, 241] width 350 height 26
drag, startPoint x: 512, startPoint y: 240, endPoint x: 412, endPoint y: 253, distance: 100.8
click at [412, 253] on div "MST bên mua Họ và tên người mua HÙNG Tên công ty Địa chỉ công ty" at bounding box center [784, 253] width 1455 height 98
type input "Người mua không lấy hóa đơn"
click at [1390, 570] on button "Xuất hóa đơn" at bounding box center [1366, 580] width 95 height 26
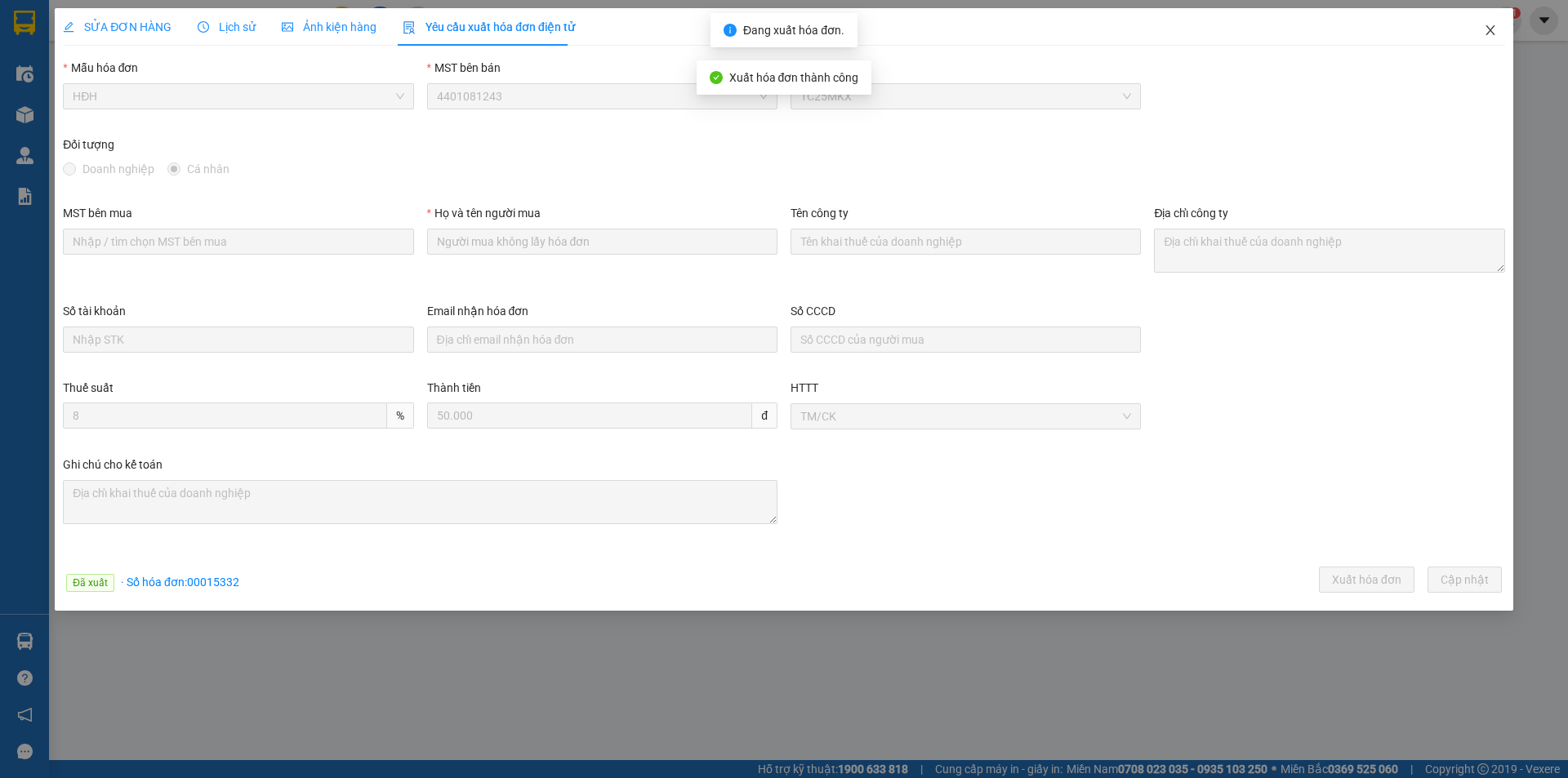
click at [1490, 29] on icon "close" at bounding box center [1490, 30] width 9 height 10
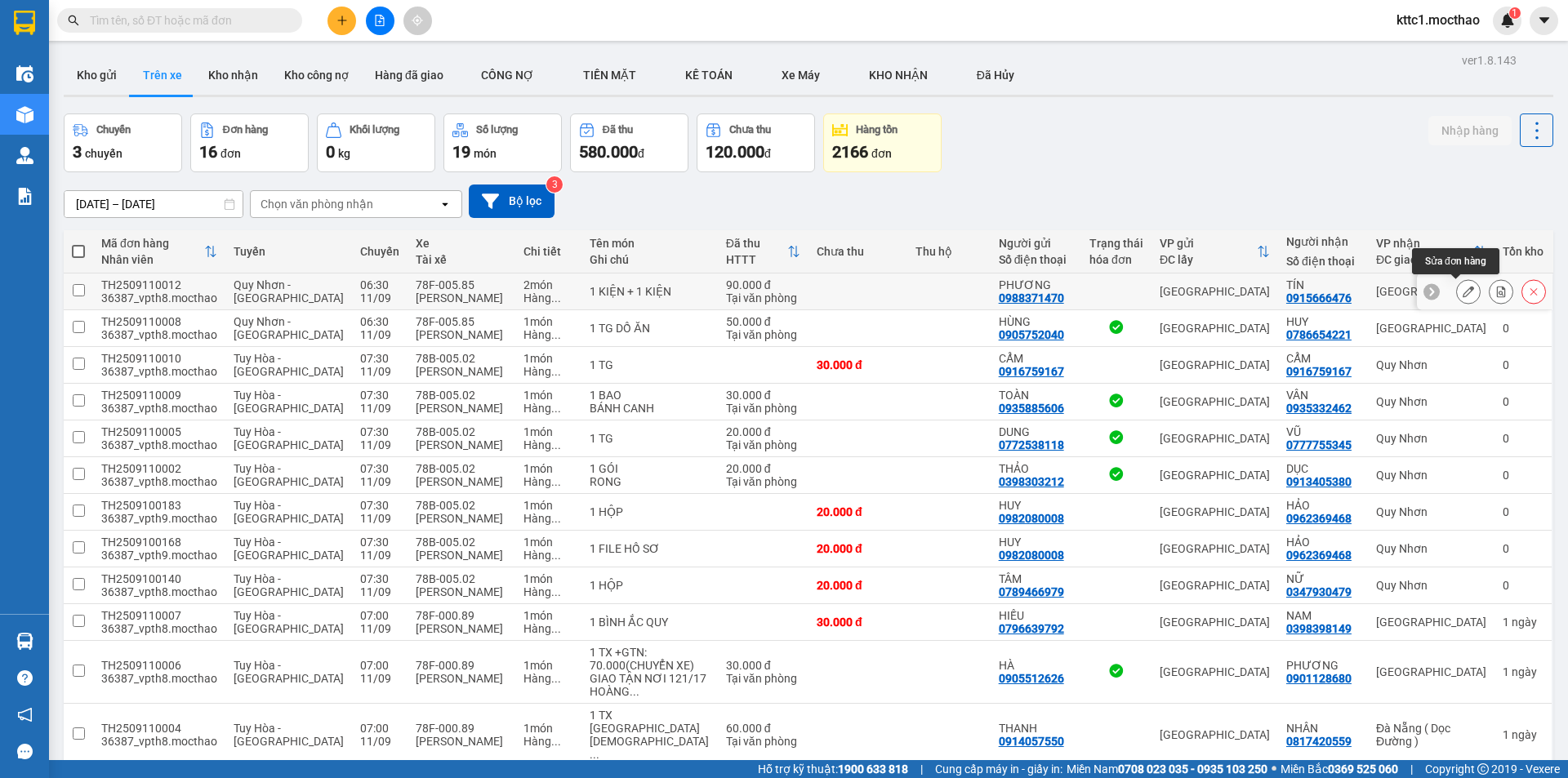
click at [1462, 291] on icon at bounding box center [1468, 291] width 11 height 11
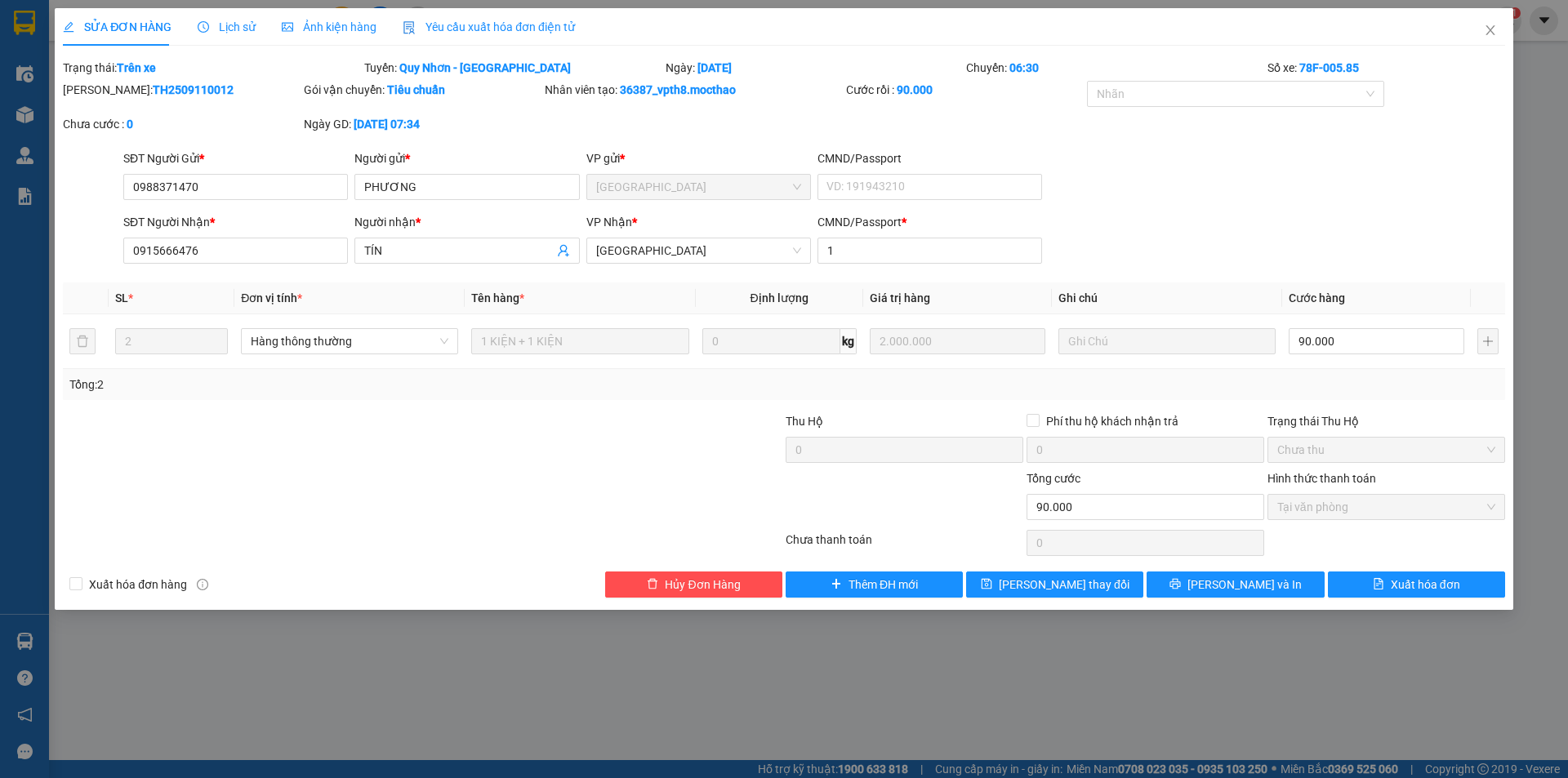
drag, startPoint x: 446, startPoint y: 26, endPoint x: 412, endPoint y: 26, distance: 34.0
click at [445, 26] on span "Yêu cầu xuất hóa đơn điện tử" at bounding box center [488, 26] width 172 height 13
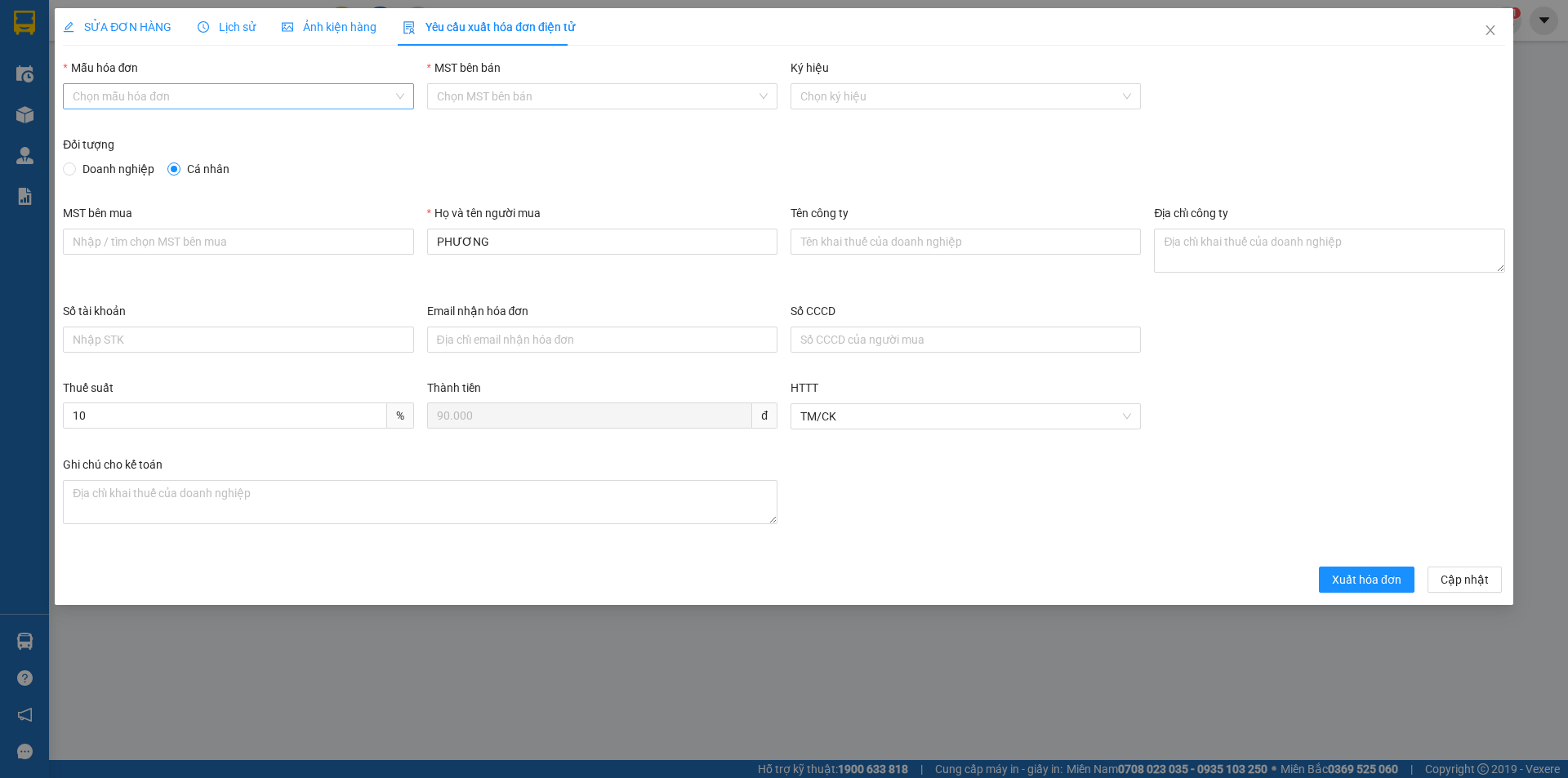
click at [171, 92] on input "Mẫu hóa đơn" at bounding box center [232, 96] width 319 height 25
click at [152, 122] on div "HĐH" at bounding box center [237, 129] width 331 height 18
type input "8"
drag, startPoint x: 509, startPoint y: 247, endPoint x: 406, endPoint y: 250, distance: 103.0
click at [406, 250] on div "MST bên mua Họ và tên người mua PHƯƠNG Tên công ty Địa chỉ công ty" at bounding box center [784, 253] width 1455 height 98
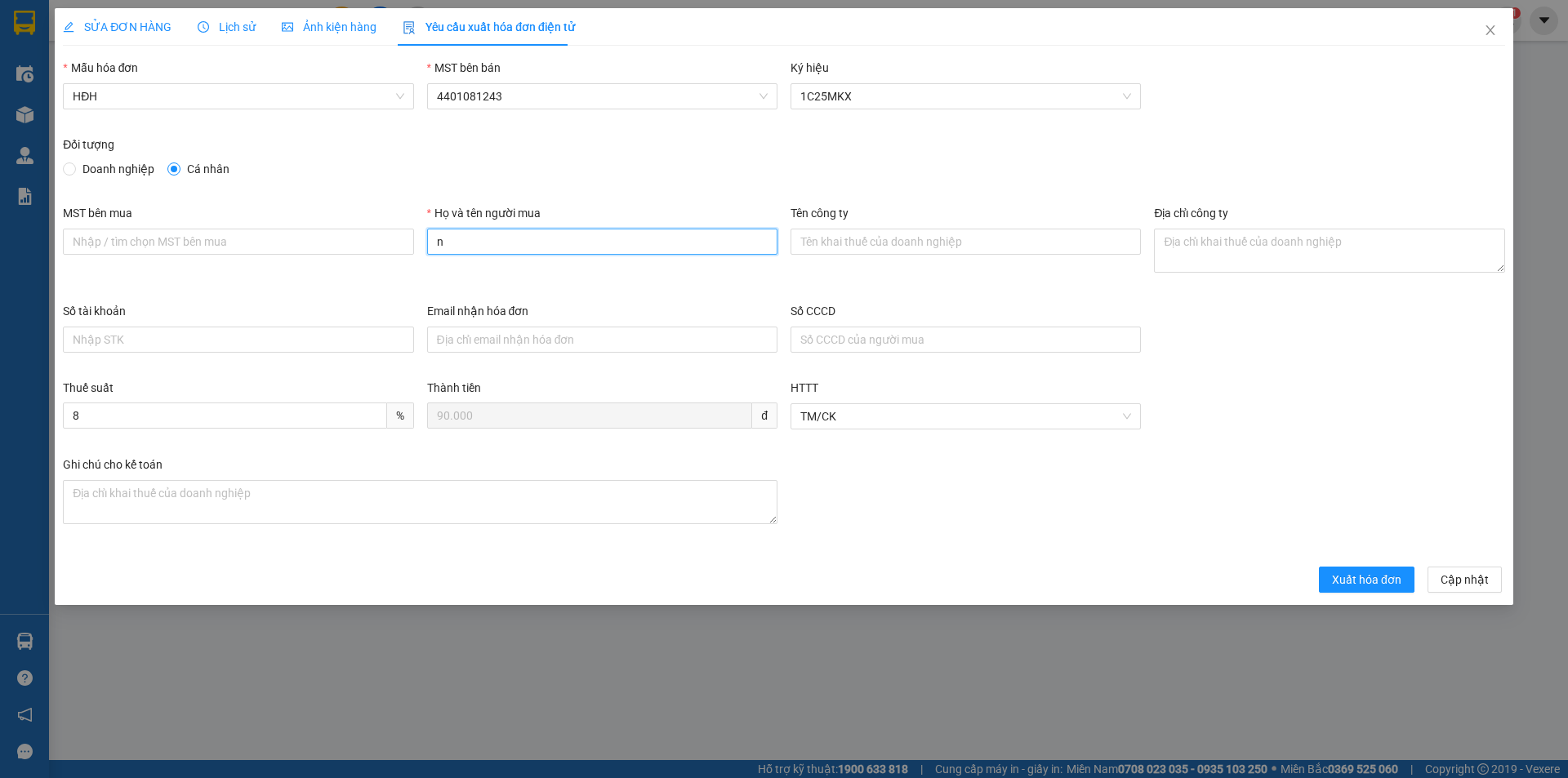
type input "Người mua không lấy hóa đơn"
click at [1345, 585] on span "Xuất hóa đơn" at bounding box center [1366, 580] width 70 height 18
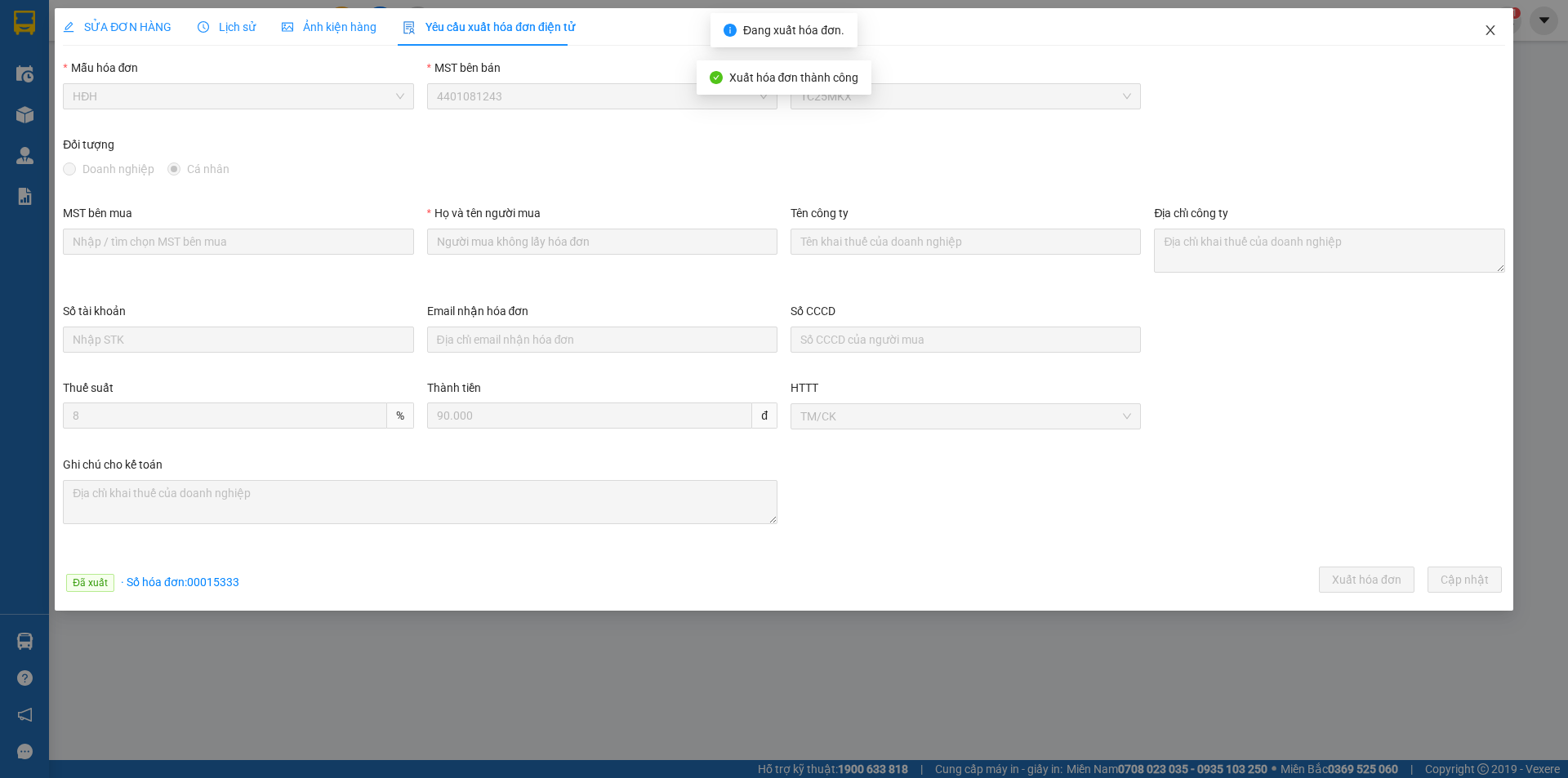
click at [1492, 27] on icon "close" at bounding box center [1490, 30] width 9 height 10
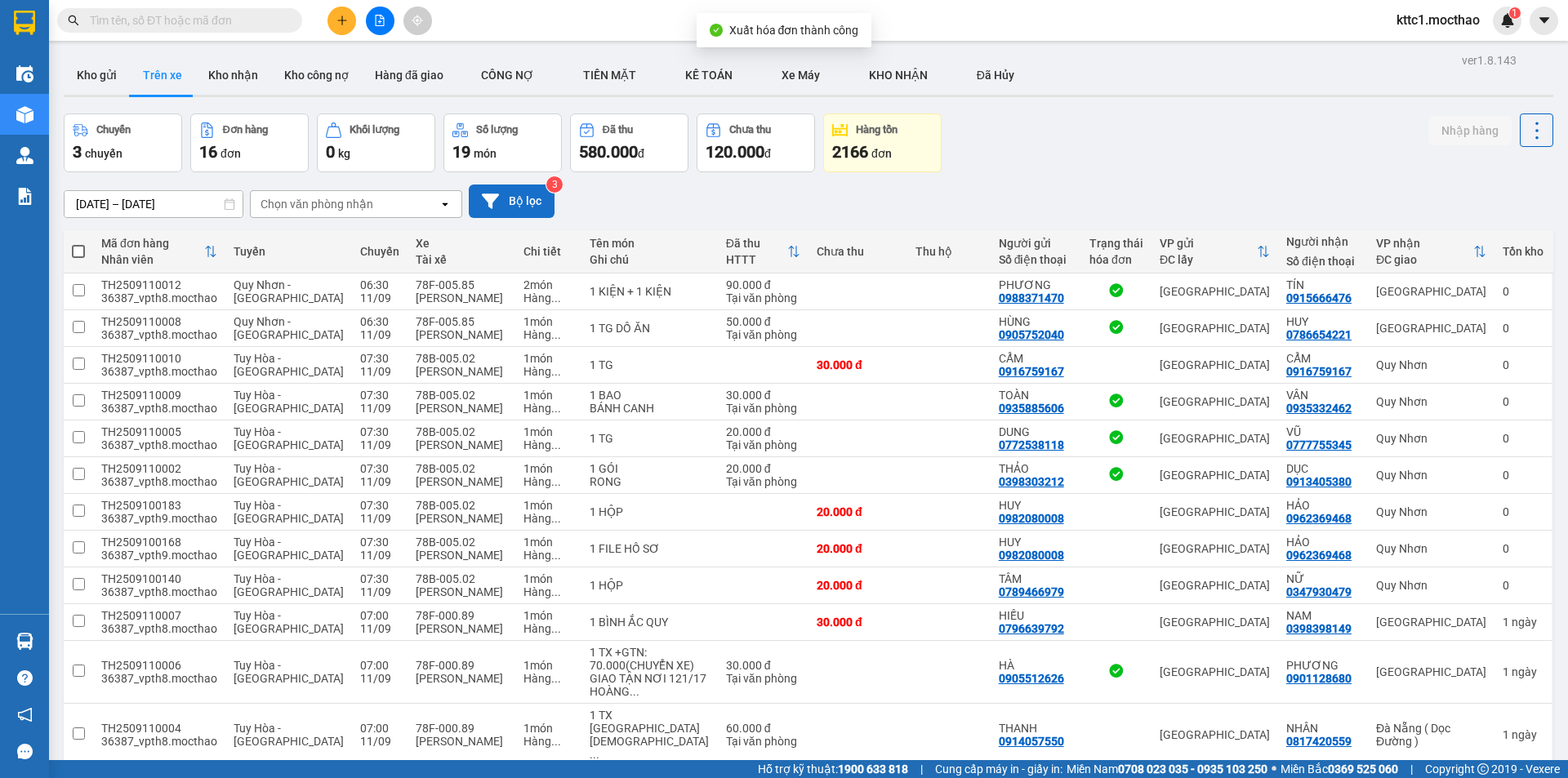
click at [514, 200] on button "Bộ lọc" at bounding box center [511, 201] width 85 height 33
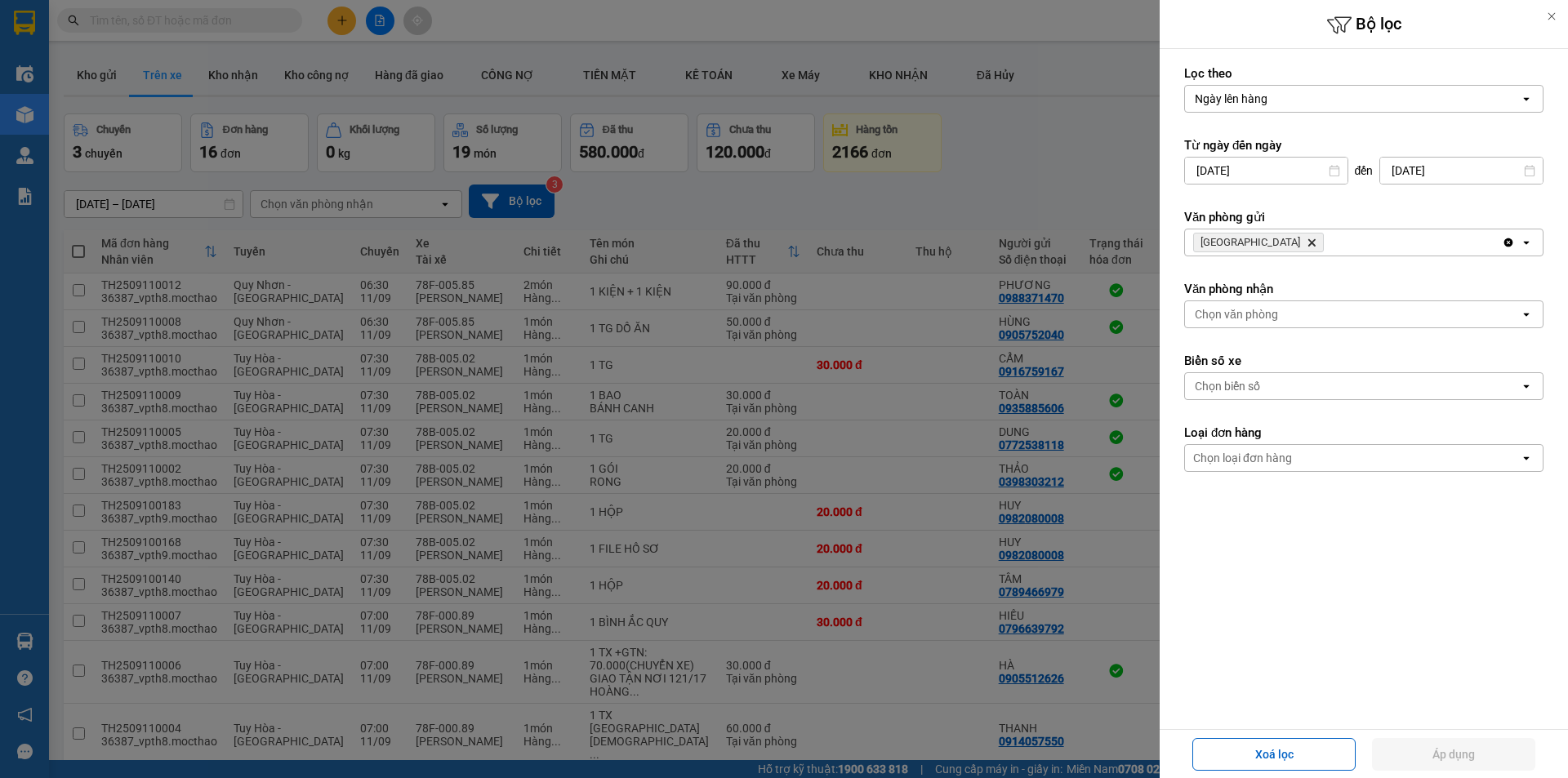
click at [1306, 241] on icon "Delete" at bounding box center [1311, 242] width 10 height 10
click at [1248, 240] on div "Chọn văn phòng" at bounding box center [1236, 242] width 83 height 17
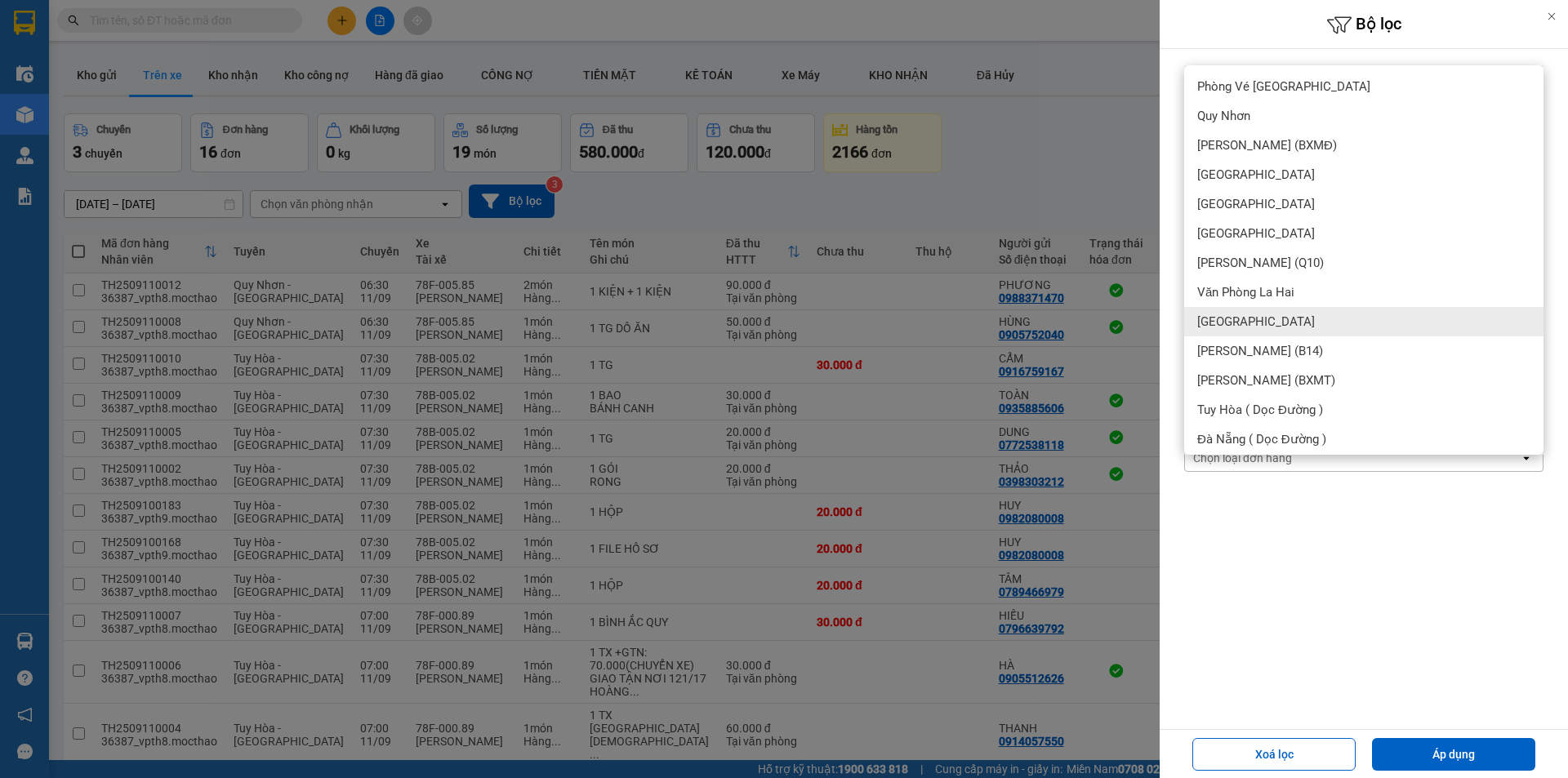
click at [1215, 315] on span "[GEOGRAPHIC_DATA]" at bounding box center [1255, 322] width 117 height 17
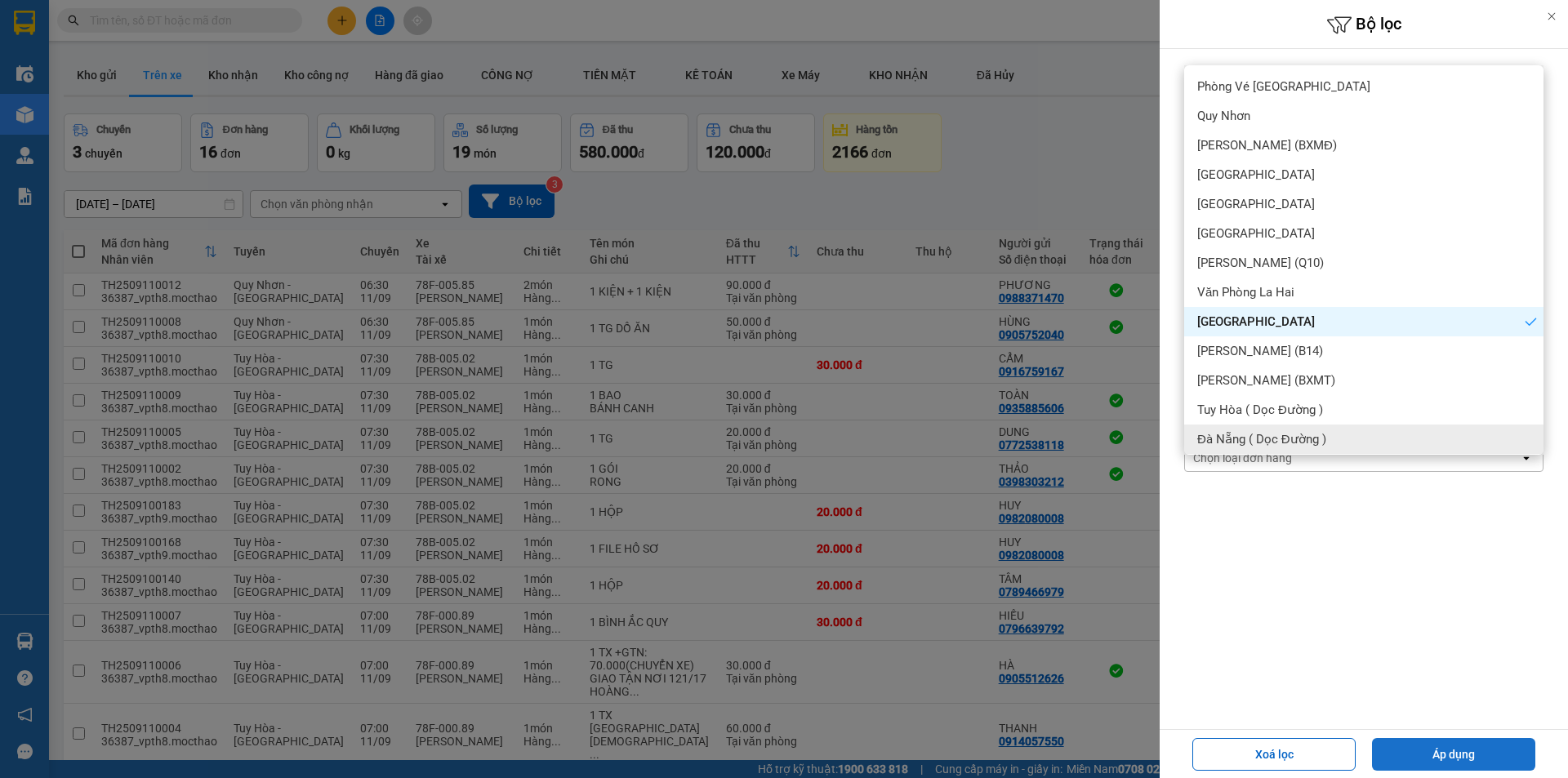
click at [1492, 755] on button "Áp dụng" at bounding box center [1453, 753] width 163 height 33
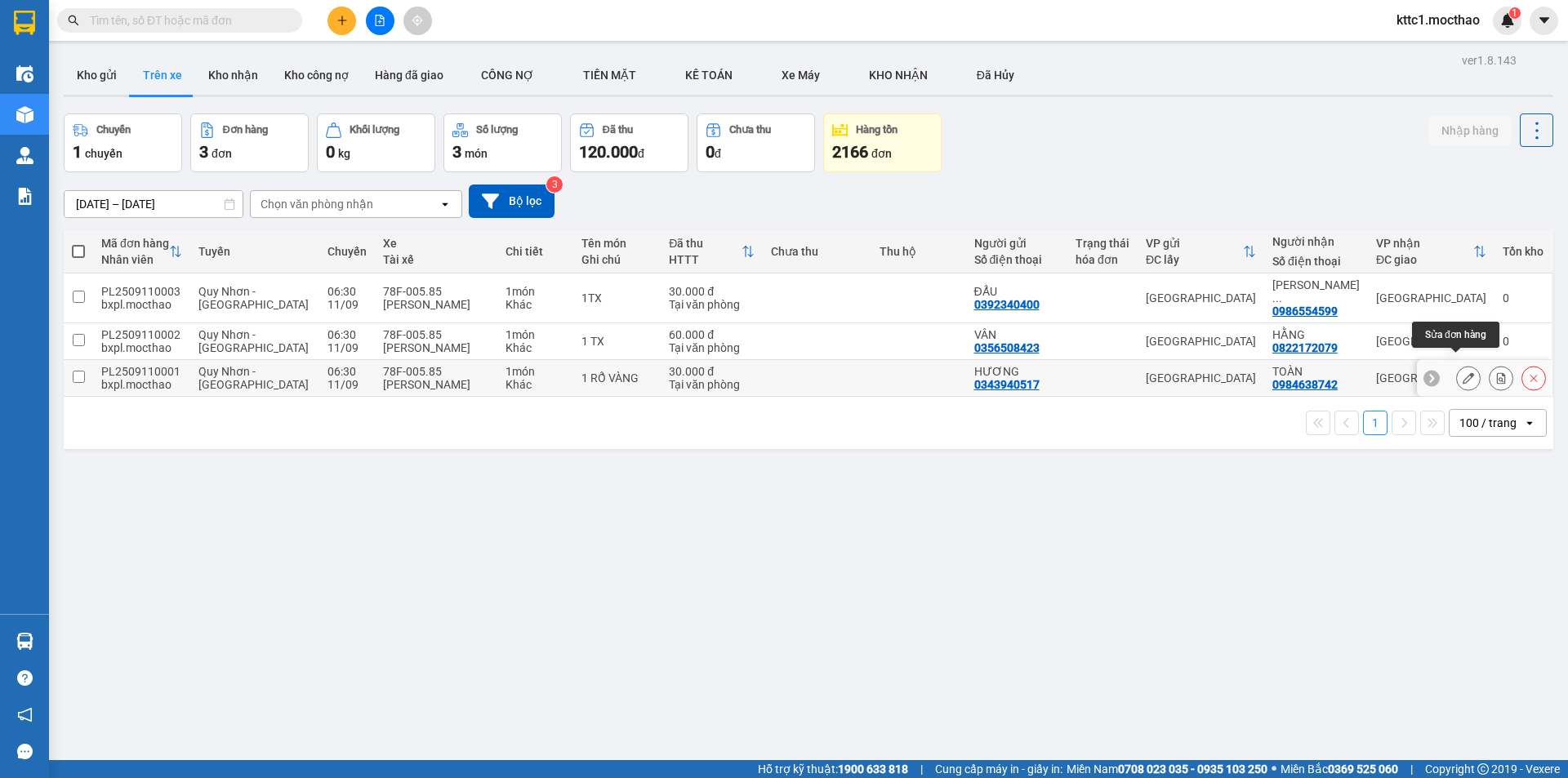
click at [1462, 372] on icon at bounding box center [1468, 377] width 11 height 11
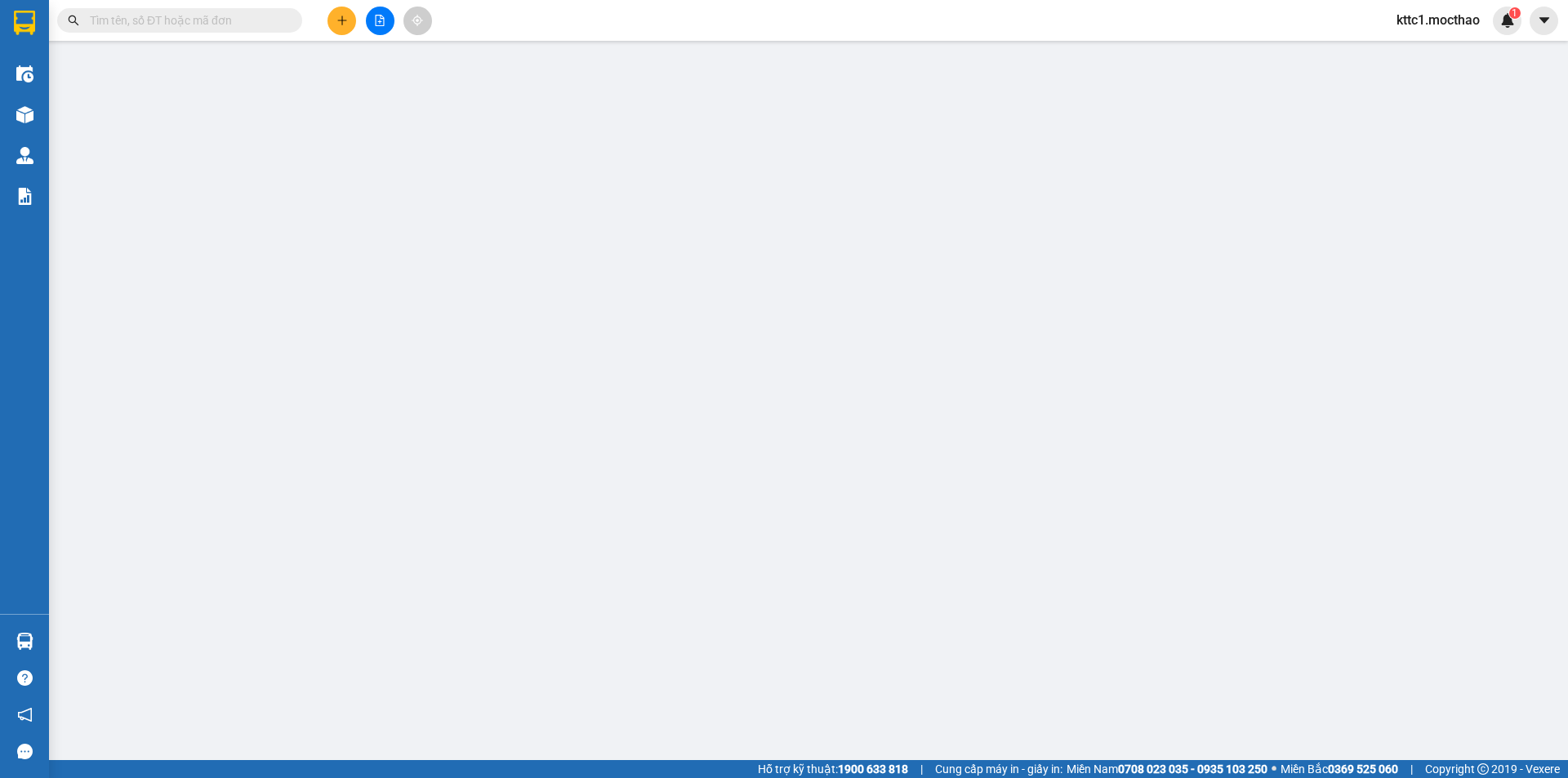
type input "0343940517"
type input "HƯƠNG"
type input "0984638742"
type input "TOÀN"
type input "0984638742"
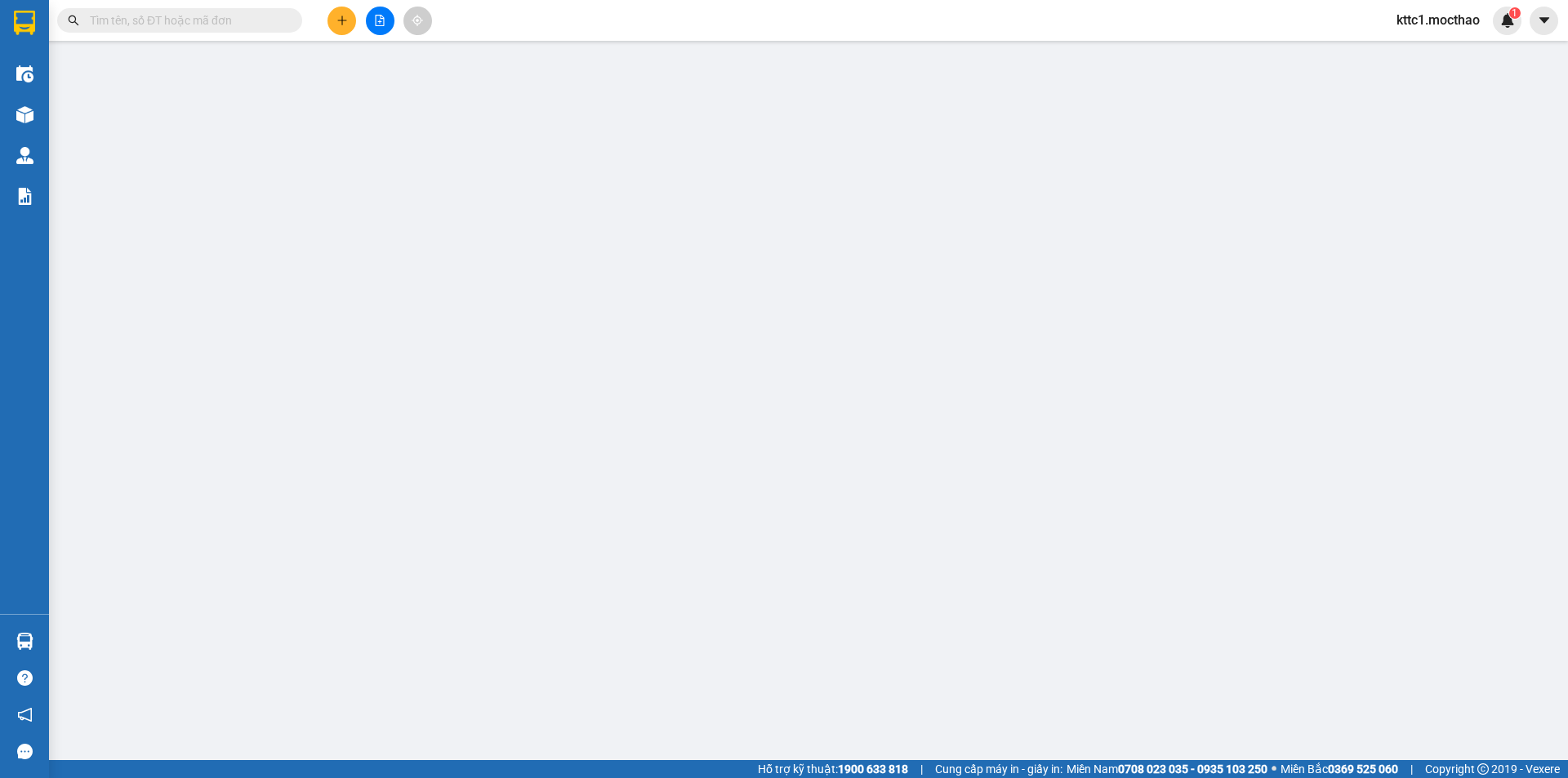
type input "30.000"
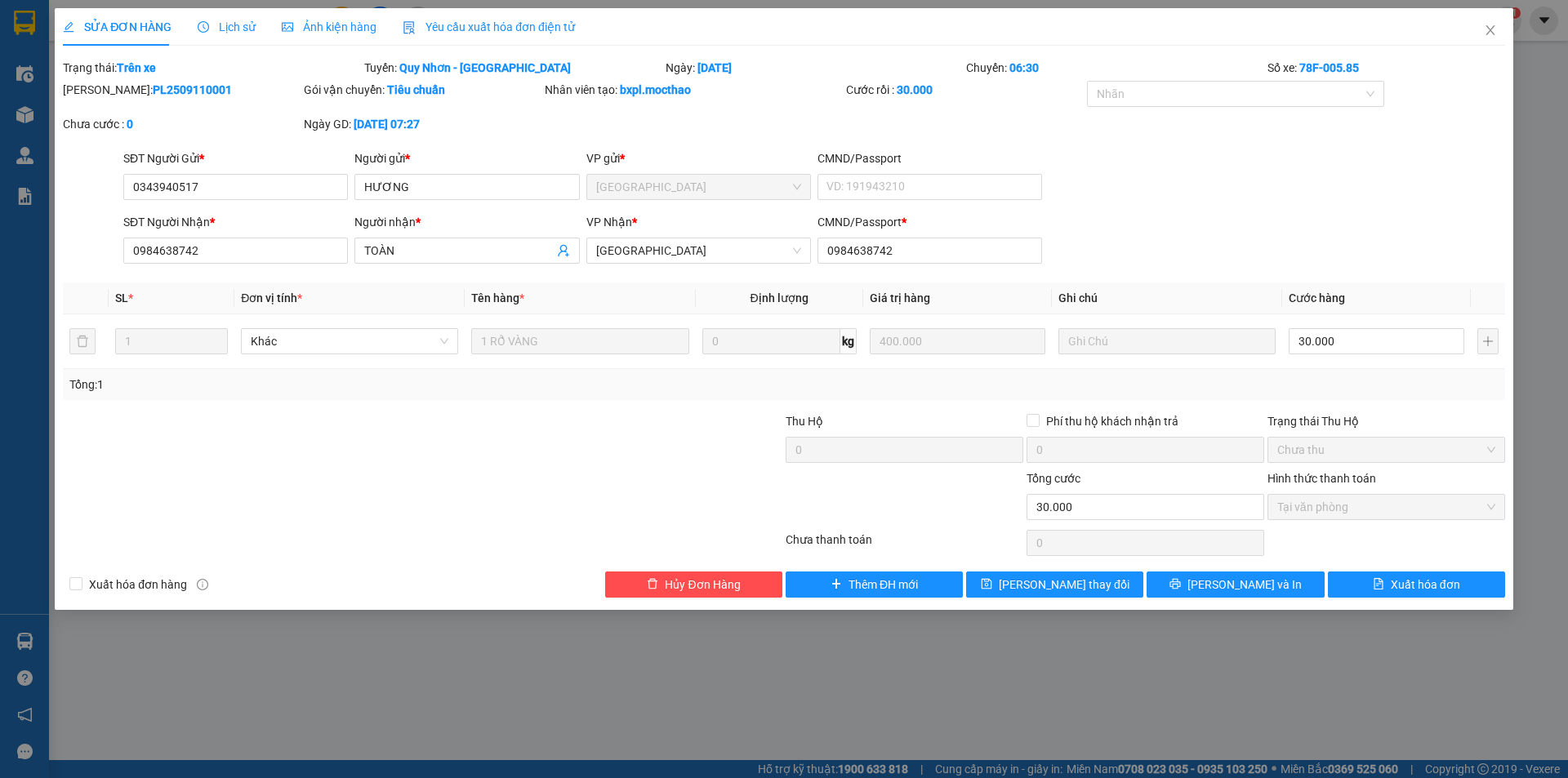
click at [448, 23] on span "Yêu cầu xuất hóa đơn điện tử" at bounding box center [488, 26] width 172 height 13
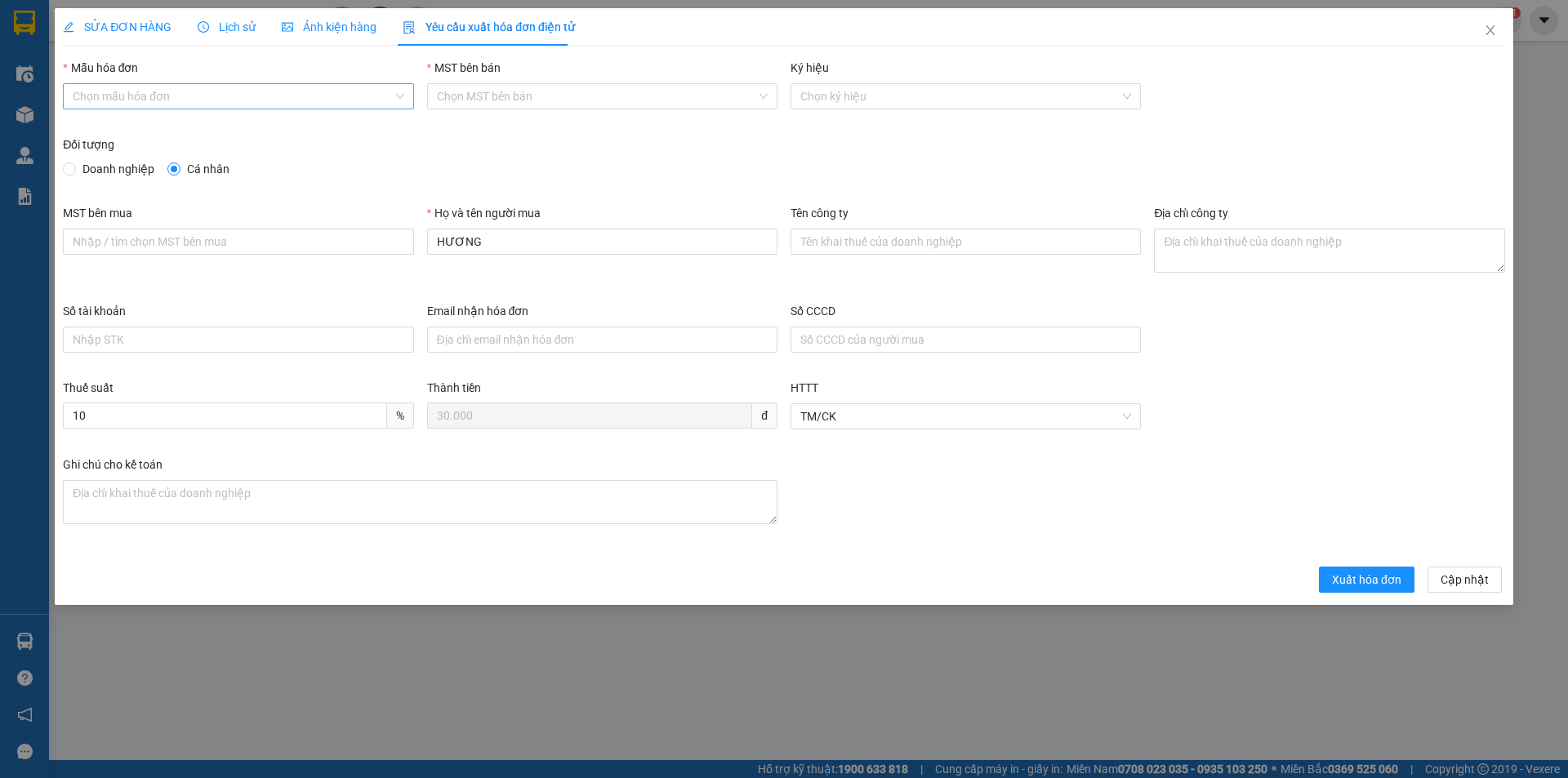
click at [204, 94] on input "Mẫu hóa đơn" at bounding box center [232, 96] width 319 height 25
click at [173, 131] on div "HĐH" at bounding box center [237, 129] width 331 height 18
type input "8"
drag, startPoint x: 514, startPoint y: 240, endPoint x: 340, endPoint y: 270, distance: 176.6
click at [340, 270] on div "MST bên mua Họ và tên người mua HƯƠNG Tên công ty Địa chỉ công ty" at bounding box center [784, 253] width 1455 height 98
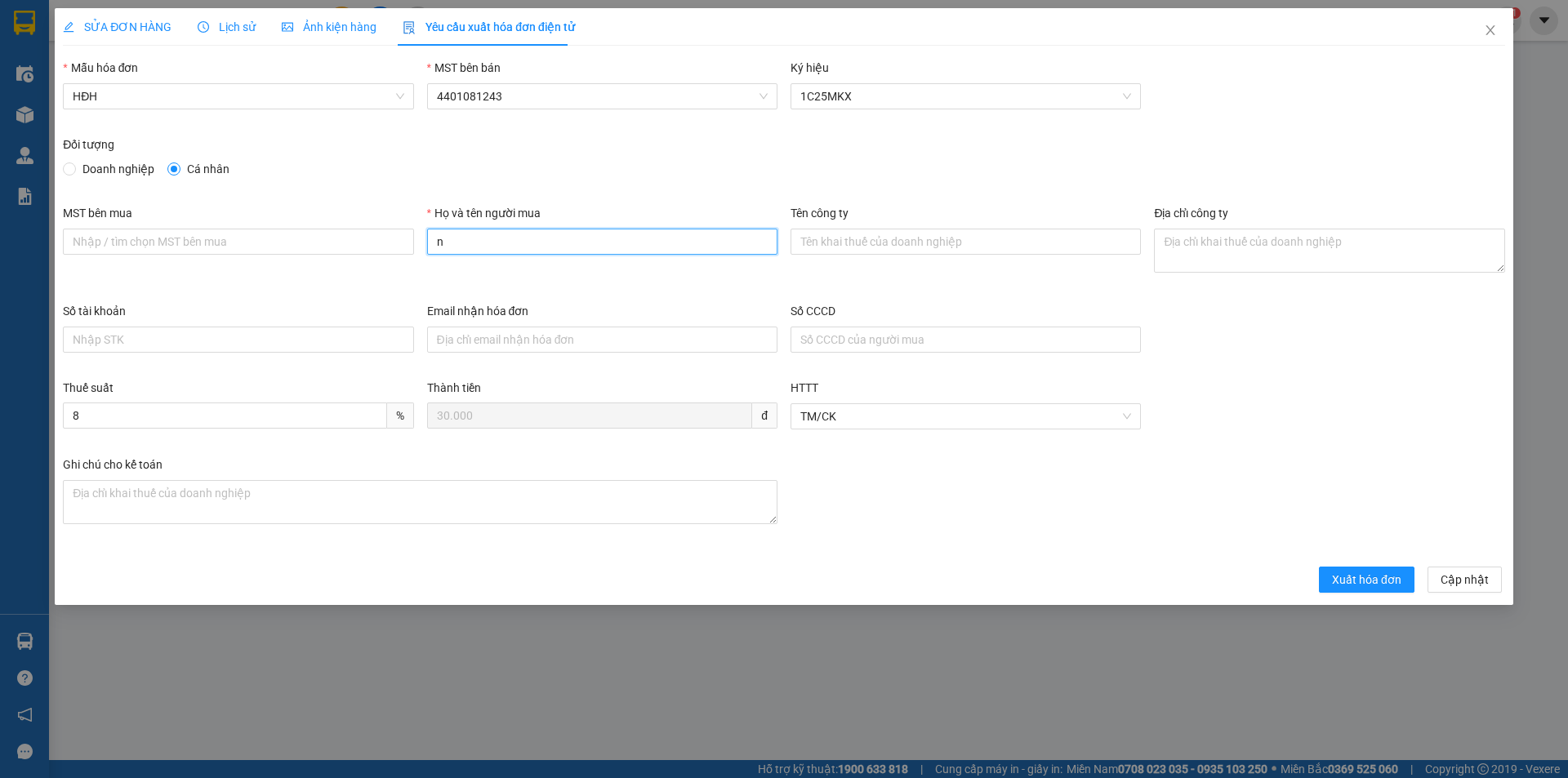
type input "Người mua không lấy hóa đơn"
click at [1386, 587] on span "Xuất hóa đơn" at bounding box center [1366, 580] width 70 height 18
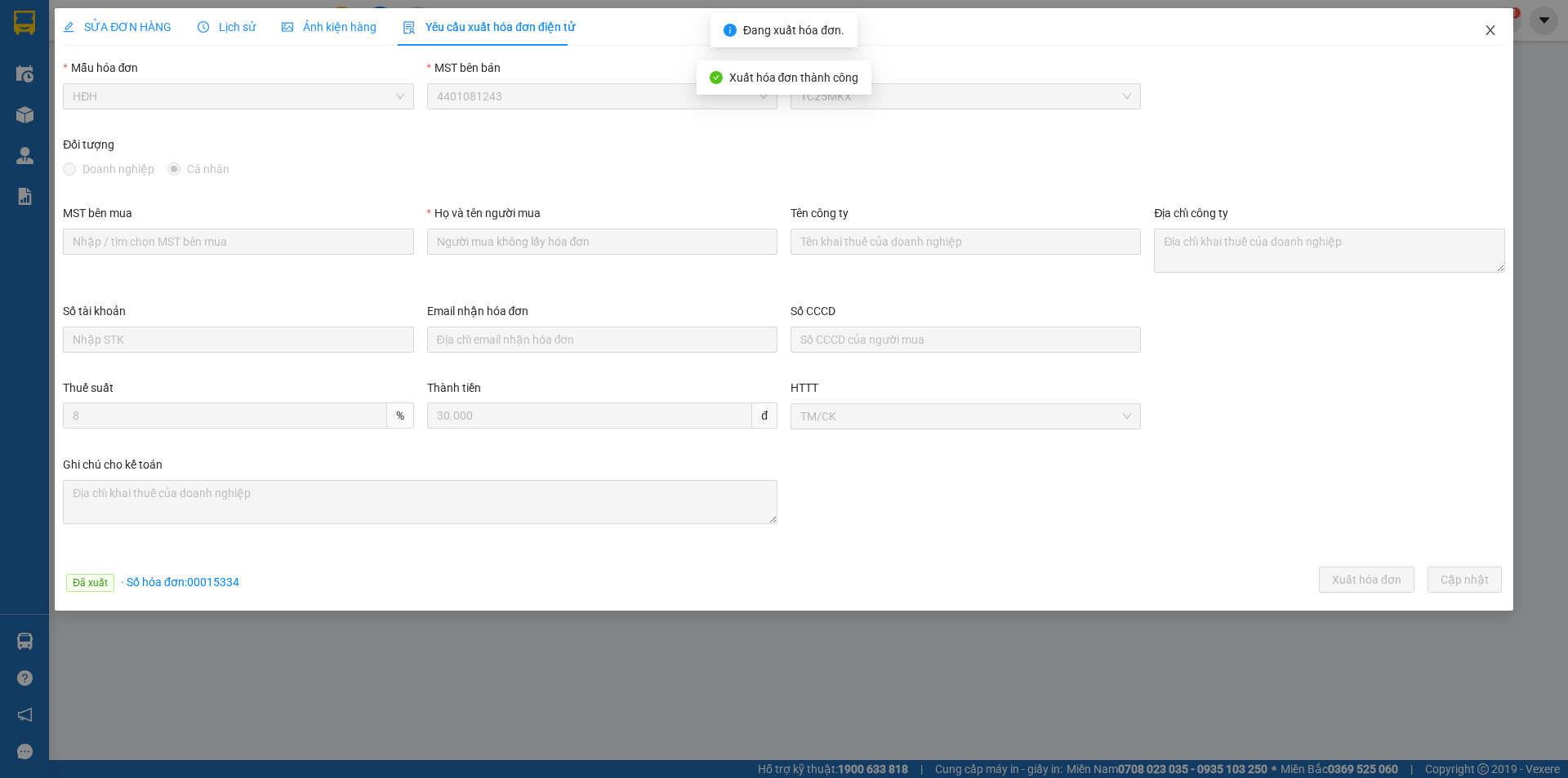
click at [1493, 28] on icon "close" at bounding box center [1490, 30] width 13 height 13
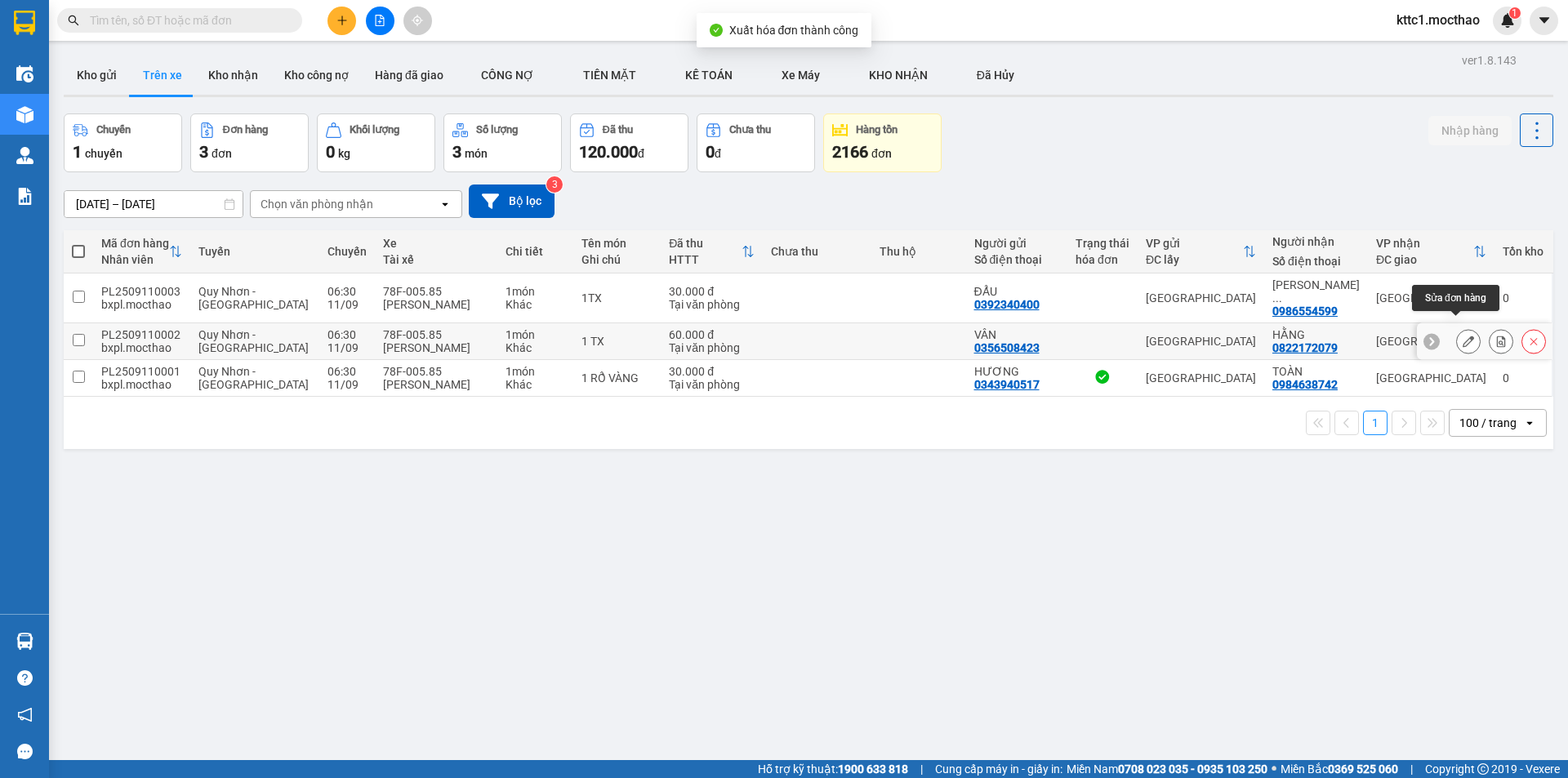
click at [1462, 336] on icon at bounding box center [1468, 341] width 11 height 11
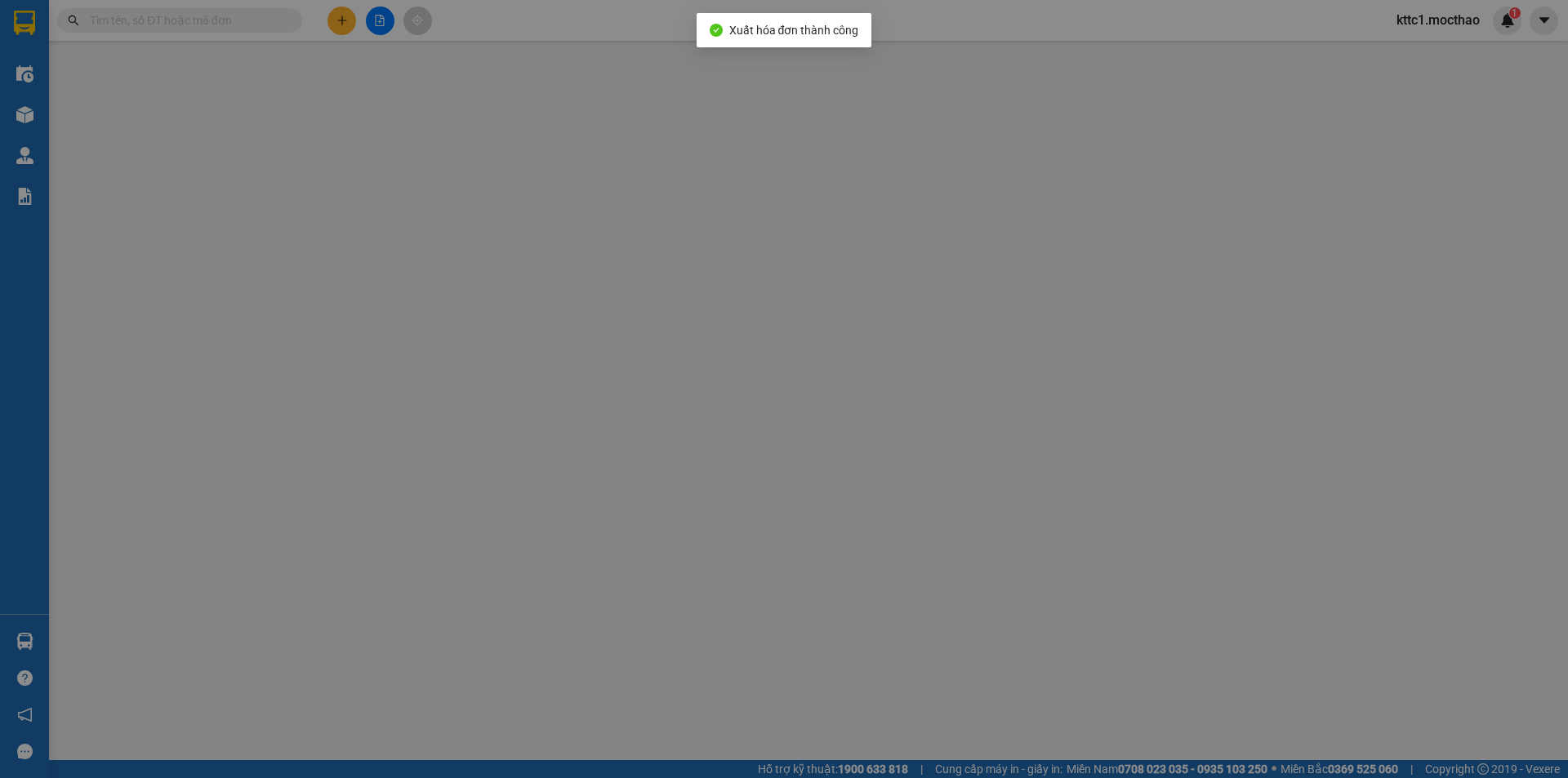
type input "0356508423"
type input "VÂN"
type input "0822172079"
type input "HẰNG"
type input "1"
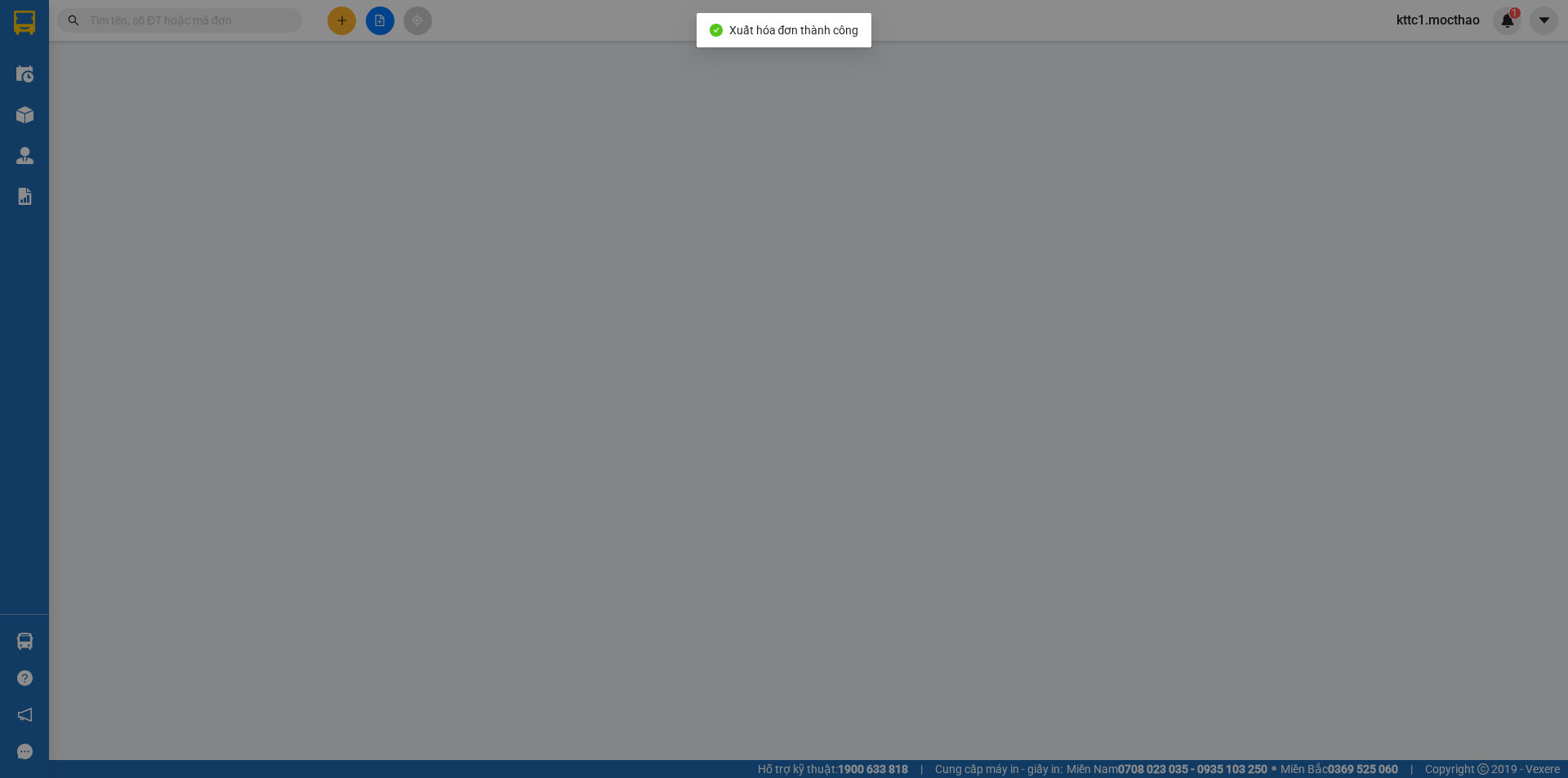
type input "60.000"
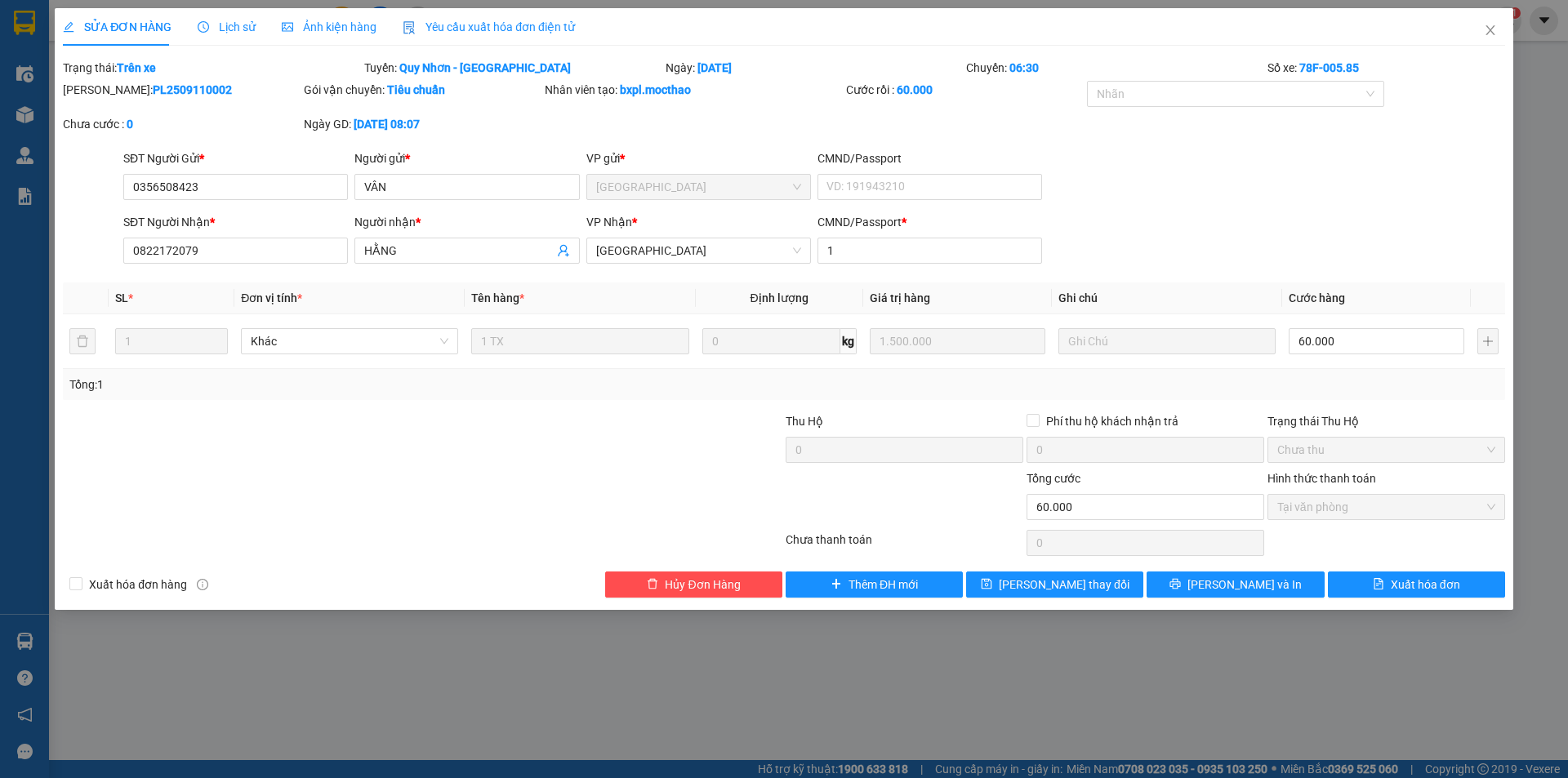
click at [502, 32] on span "Yêu cầu xuất hóa đơn điện tử" at bounding box center [488, 26] width 172 height 13
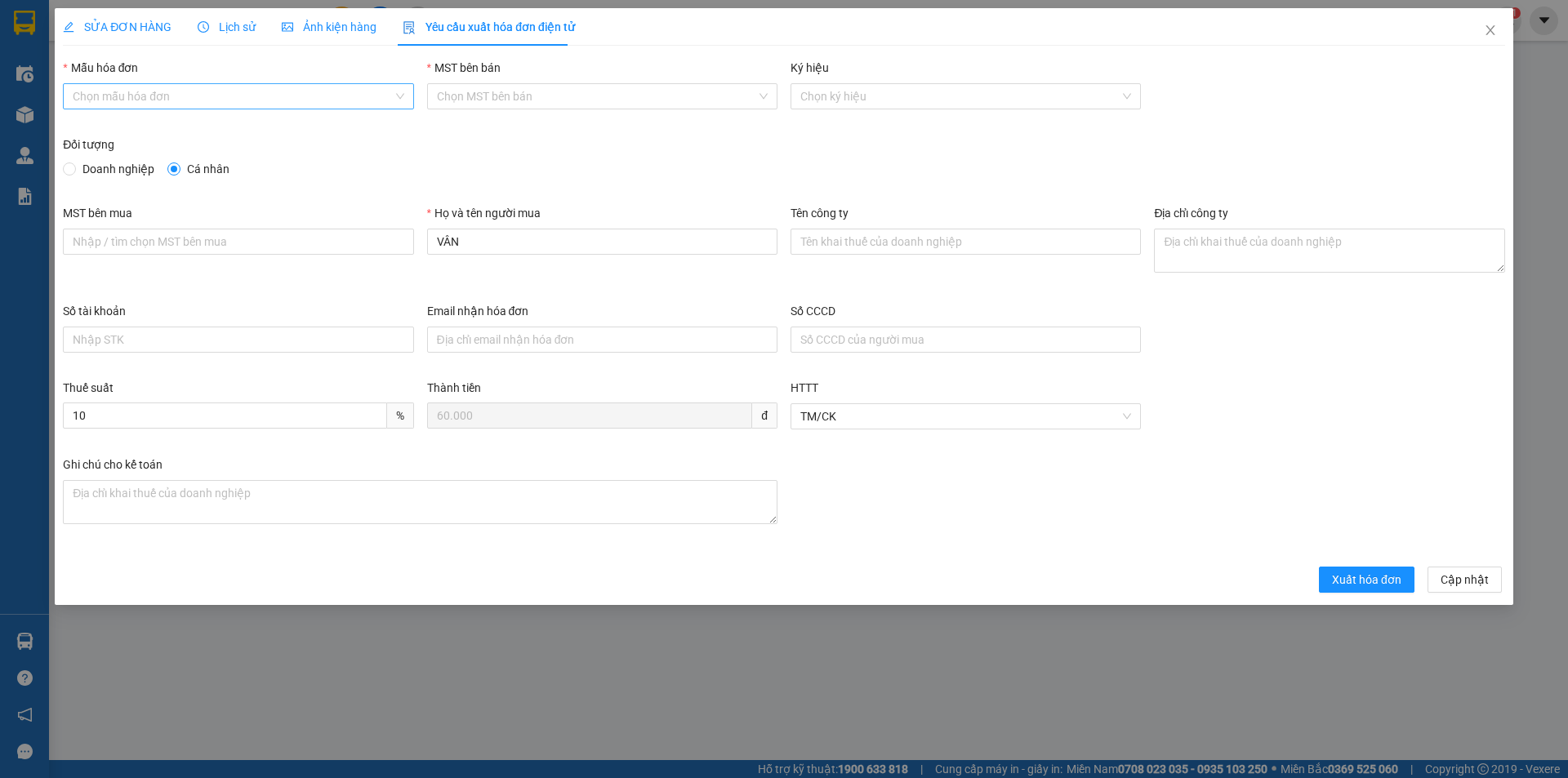
click at [231, 97] on input "Mẫu hóa đơn" at bounding box center [232, 96] width 319 height 25
click at [212, 133] on div "HĐH" at bounding box center [237, 129] width 331 height 18
type input "8"
drag, startPoint x: 454, startPoint y: 241, endPoint x: 371, endPoint y: 248, distance: 83.3
click at [371, 248] on div "MST bên mua Họ và tên người mua VÂN Tên công ty Địa chỉ công ty" at bounding box center [784, 253] width 1455 height 98
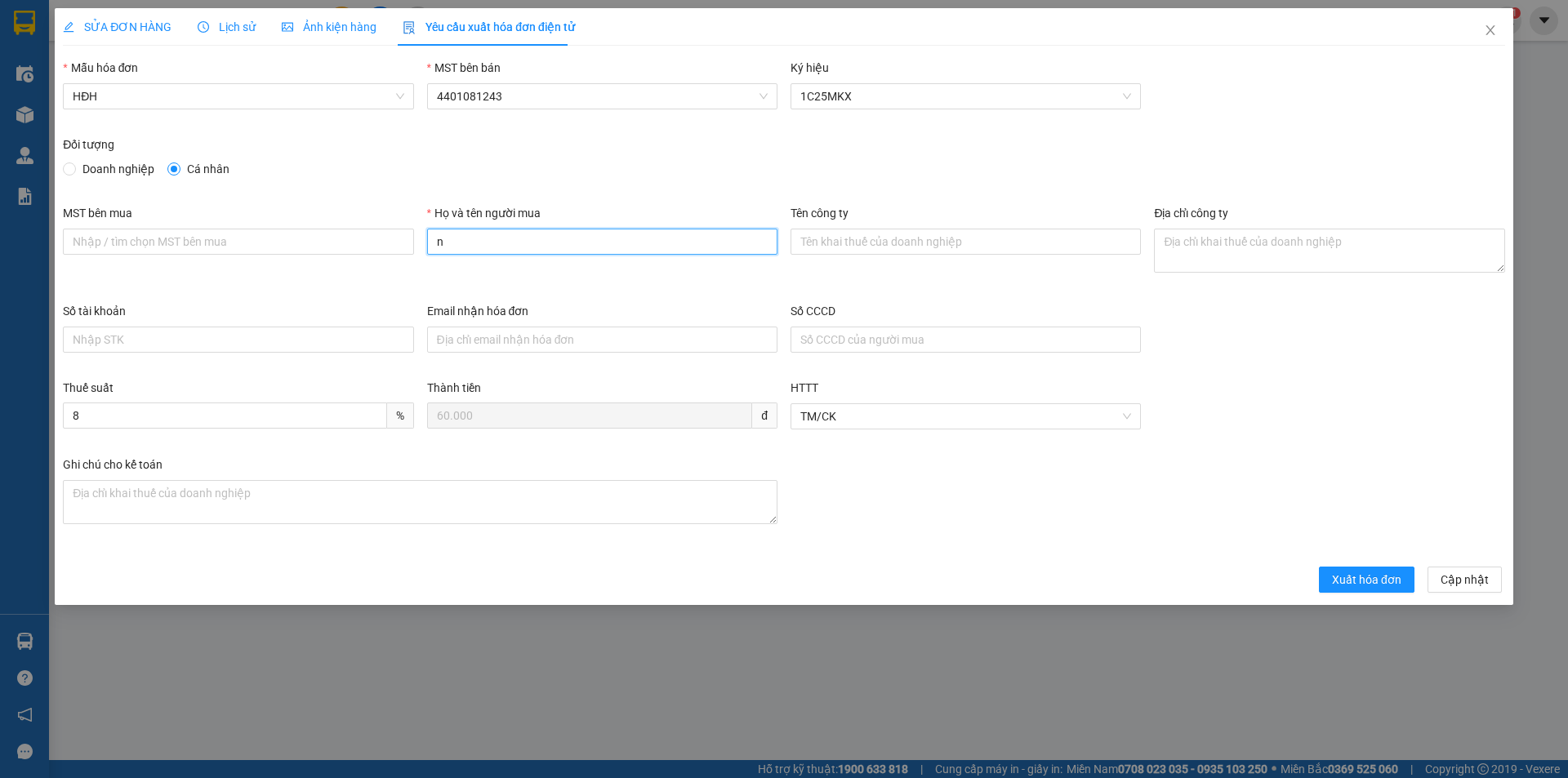
type input "Người mua không lấy hóa đơn"
click at [1349, 571] on span "Xuất hóa đơn" at bounding box center [1366, 580] width 70 height 18
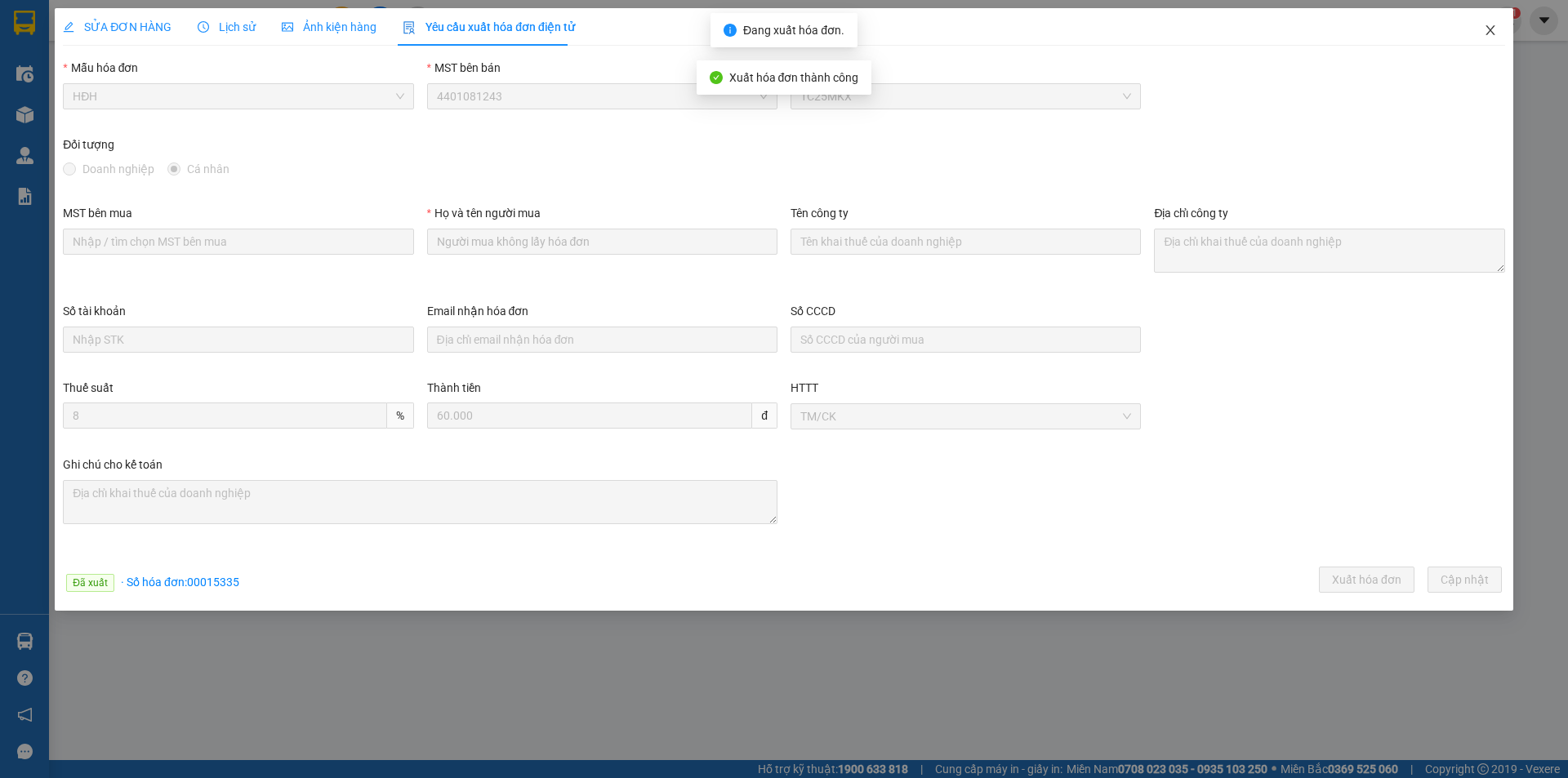
click at [1493, 31] on icon "close" at bounding box center [1490, 30] width 13 height 13
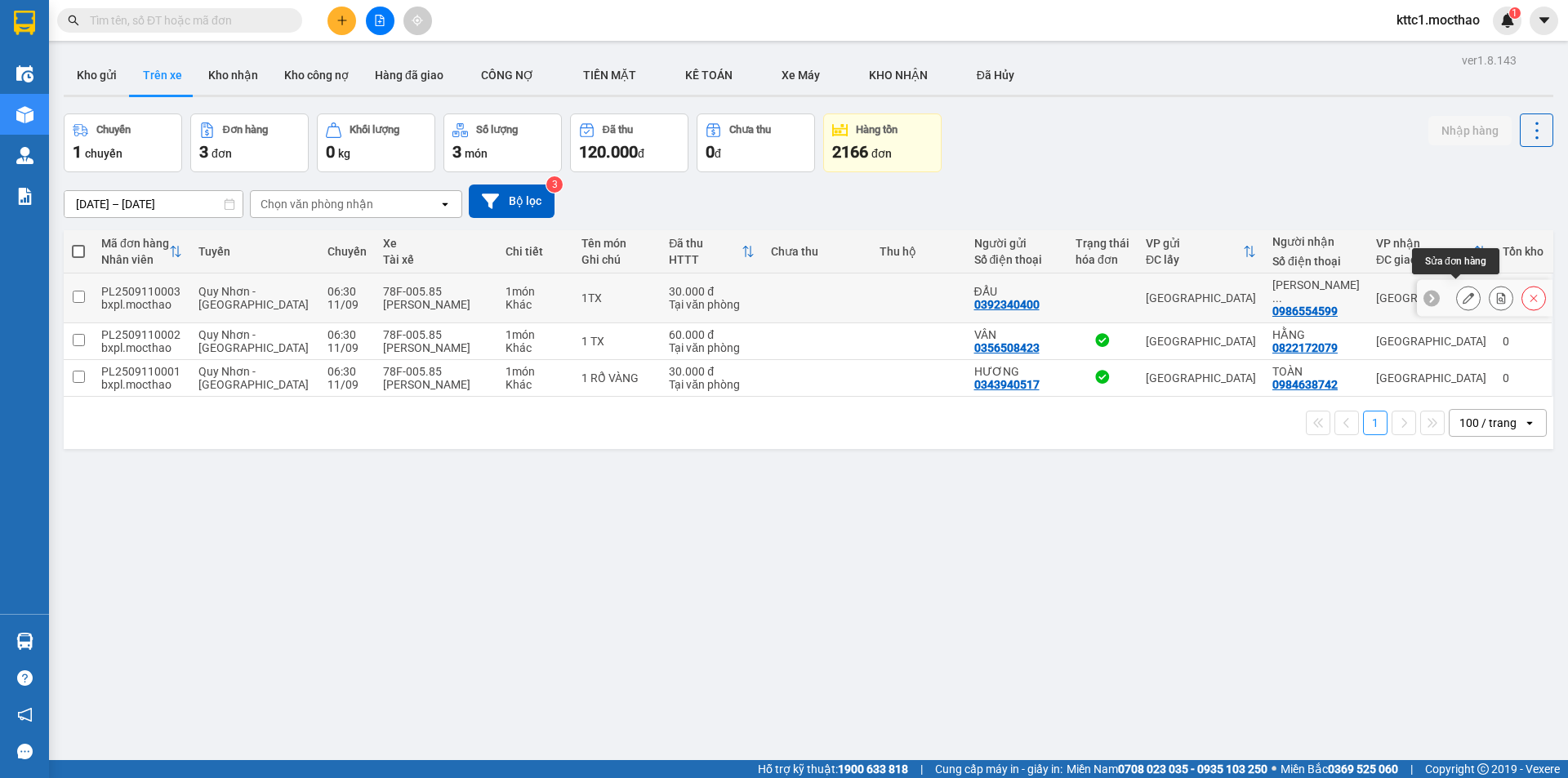
click at [1457, 287] on button at bounding box center [1468, 298] width 23 height 28
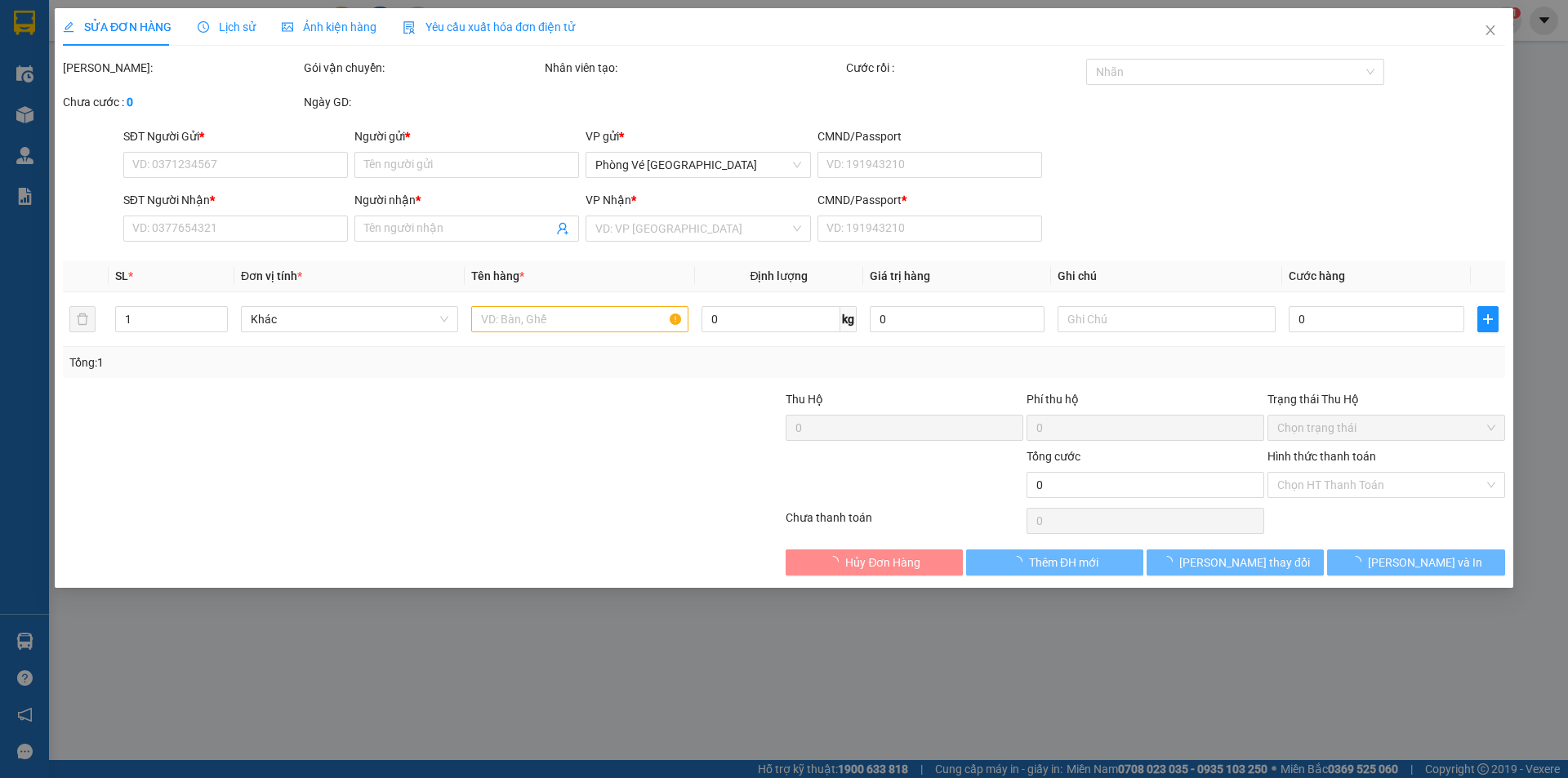
type input "0392340400"
type input "ĐẨU"
type input "0986554599"
type input "[PERSON_NAME]"
type input "0986554599"
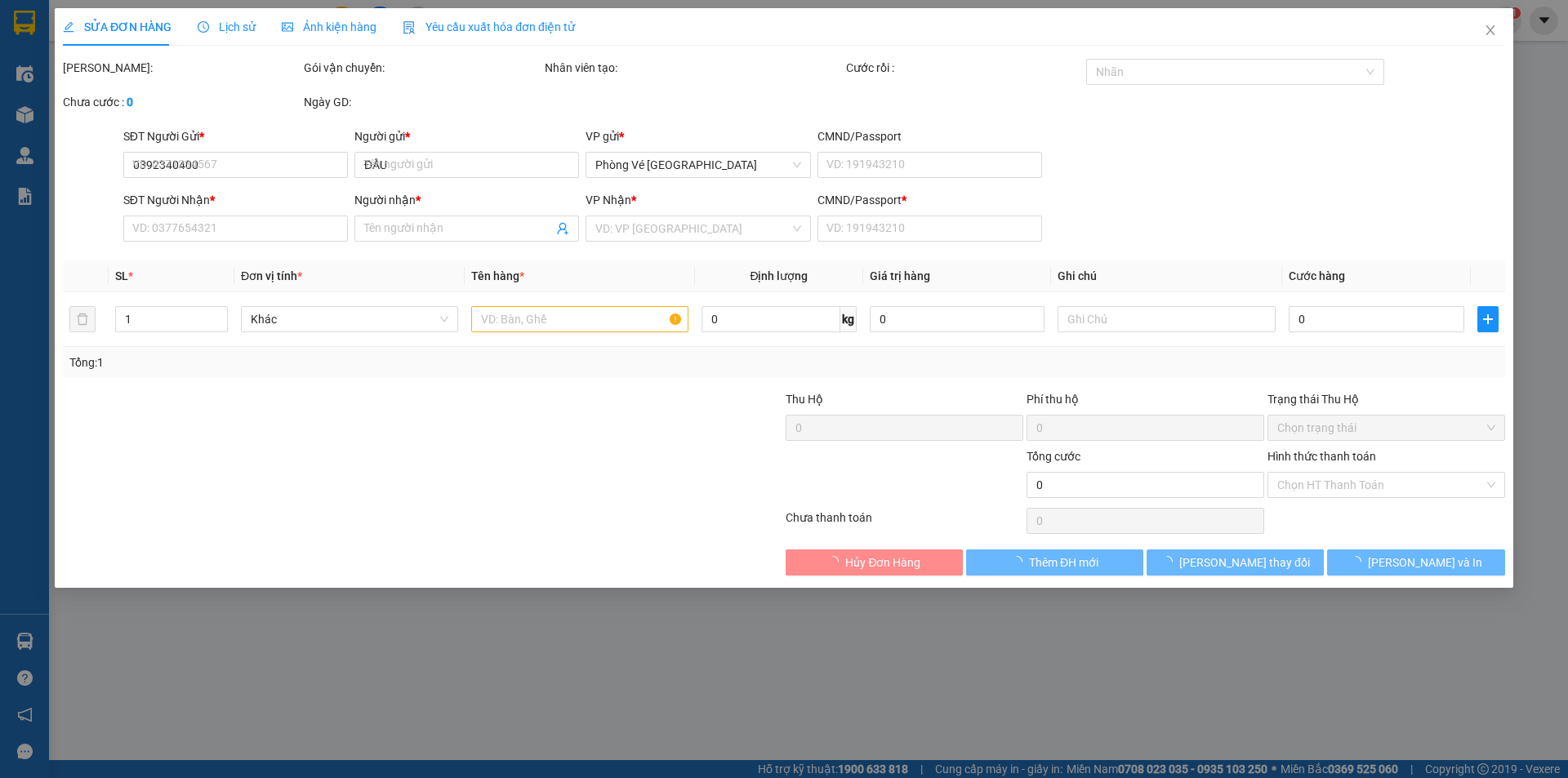
type input "30.000"
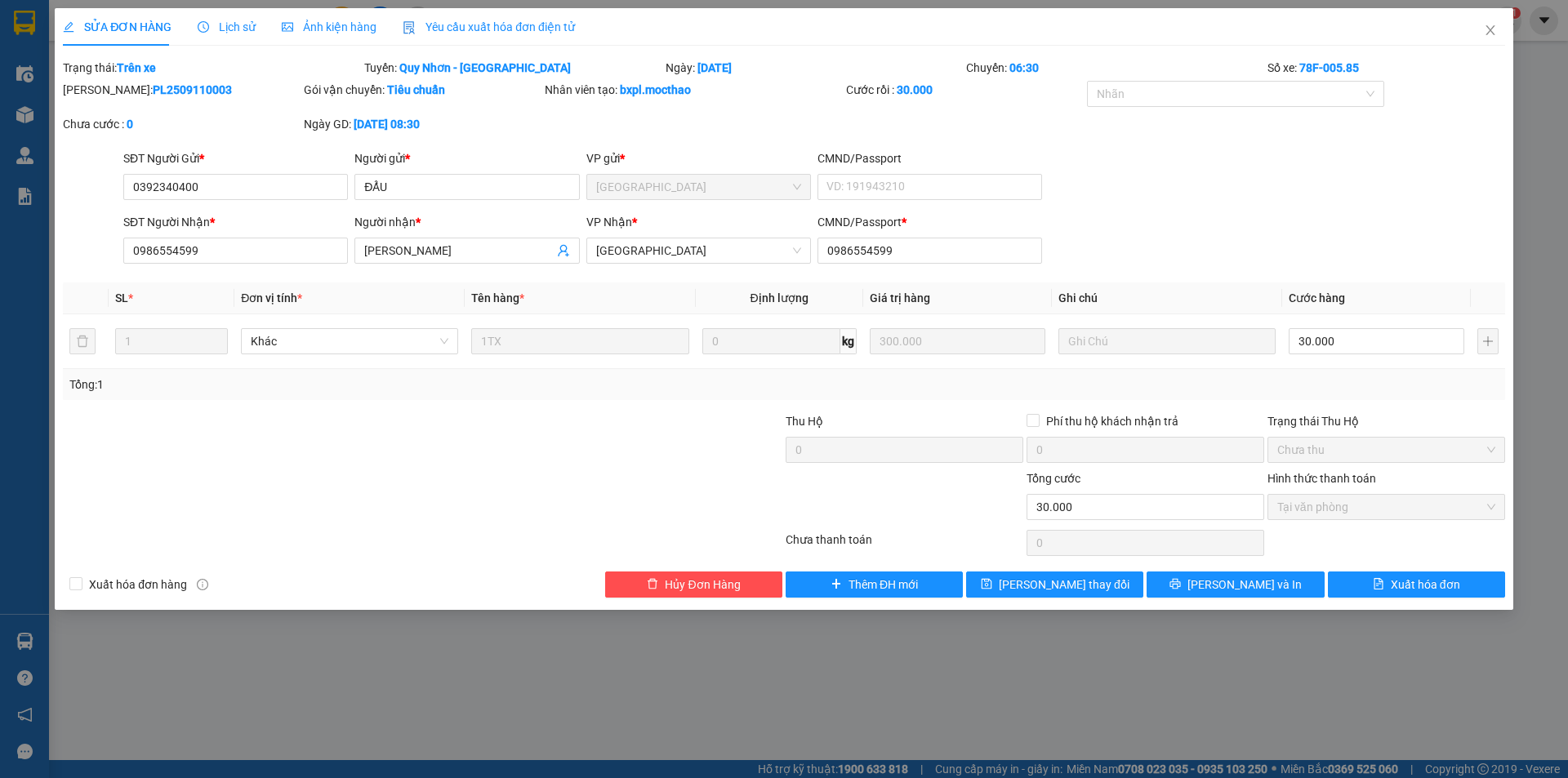
drag, startPoint x: 508, startPoint y: 26, endPoint x: 467, endPoint y: 29, distance: 41.1
click at [507, 26] on span "Yêu cầu xuất hóa đơn điện tử" at bounding box center [488, 26] width 172 height 13
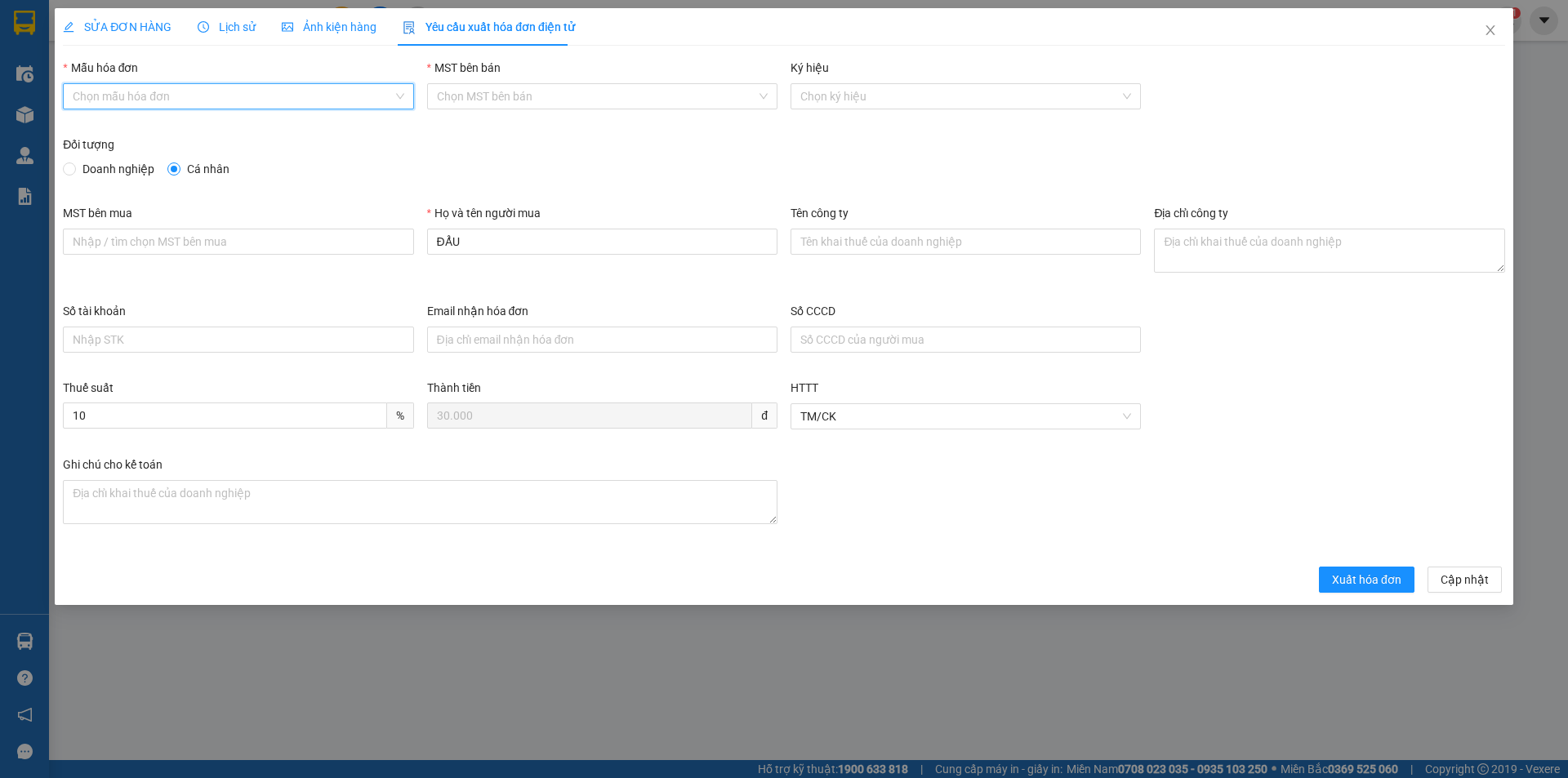
click at [294, 95] on input "Mẫu hóa đơn" at bounding box center [232, 96] width 319 height 25
click at [247, 129] on div "HĐH" at bounding box center [237, 129] width 331 height 18
type input "8"
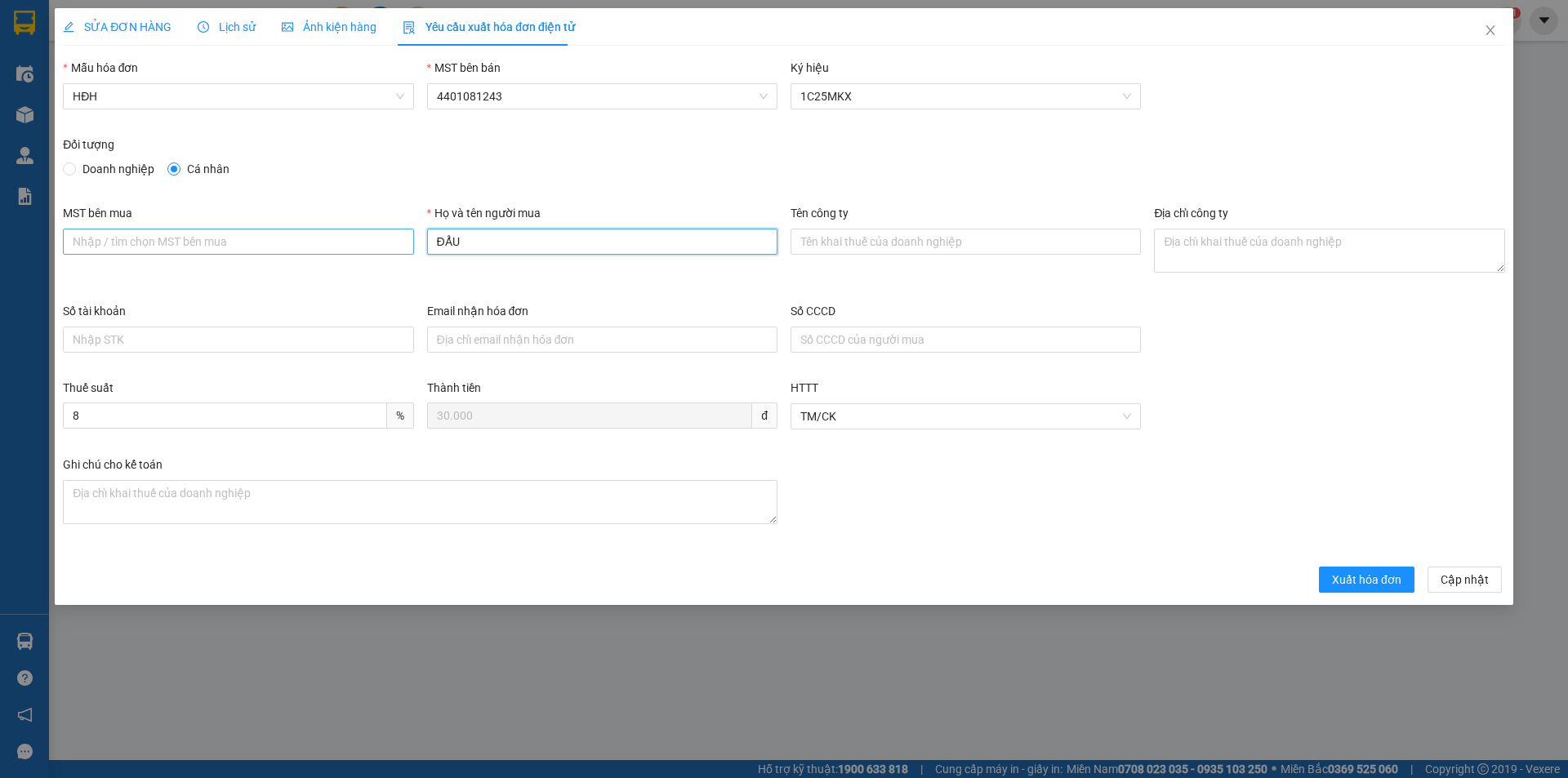
drag, startPoint x: 463, startPoint y: 236, endPoint x: 405, endPoint y: 253, distance: 60.4
click at [405, 253] on div "MST bên mua Họ và tên người mua ĐẨU Tên công ty Địa chỉ công ty" at bounding box center [784, 253] width 1455 height 98
type input "Người mua không lấy hóa đơn"
click at [1348, 581] on span "Xuất hóa đơn" at bounding box center [1366, 580] width 70 height 18
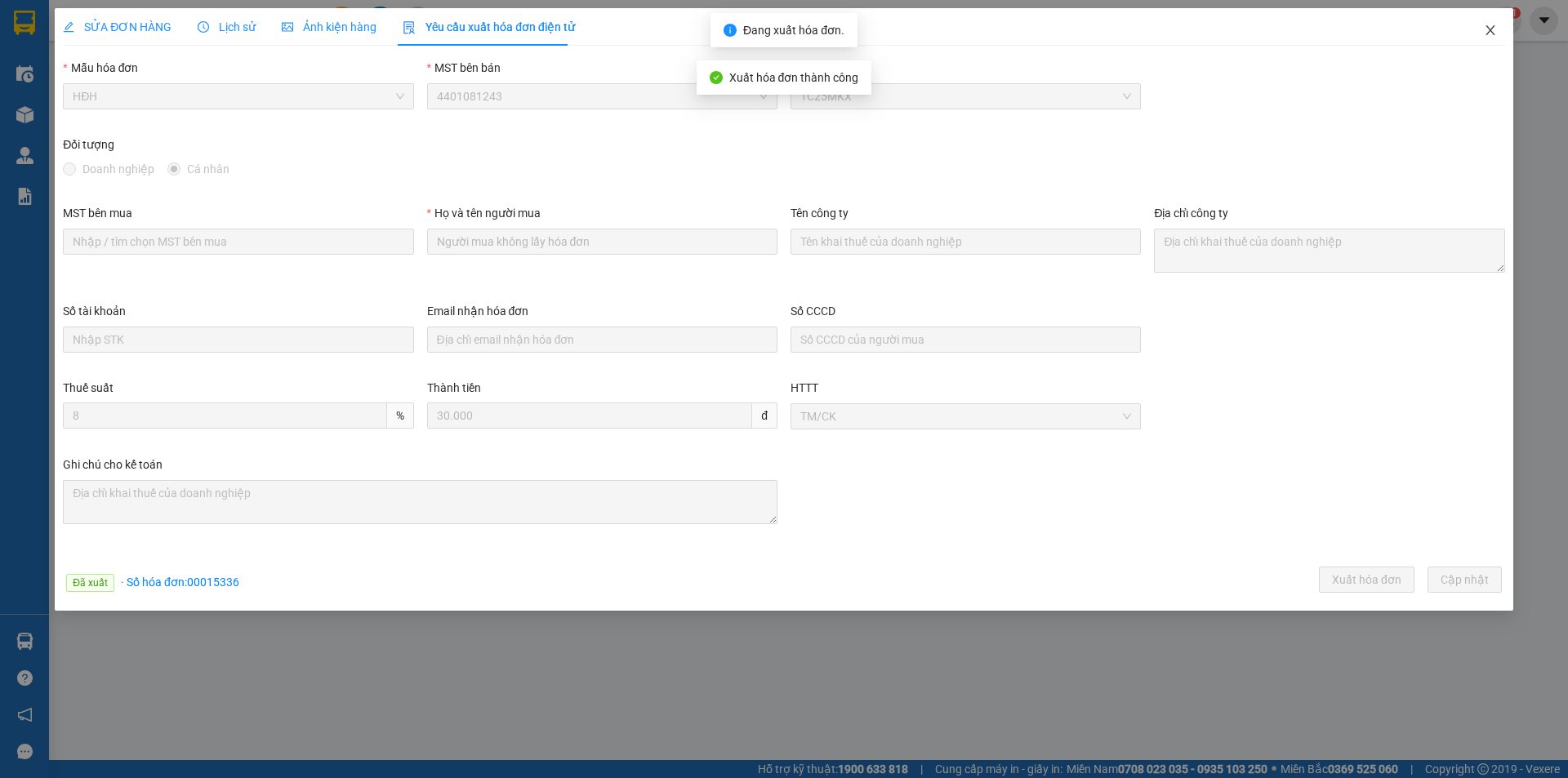
click at [1489, 31] on icon "close" at bounding box center [1490, 30] width 13 height 13
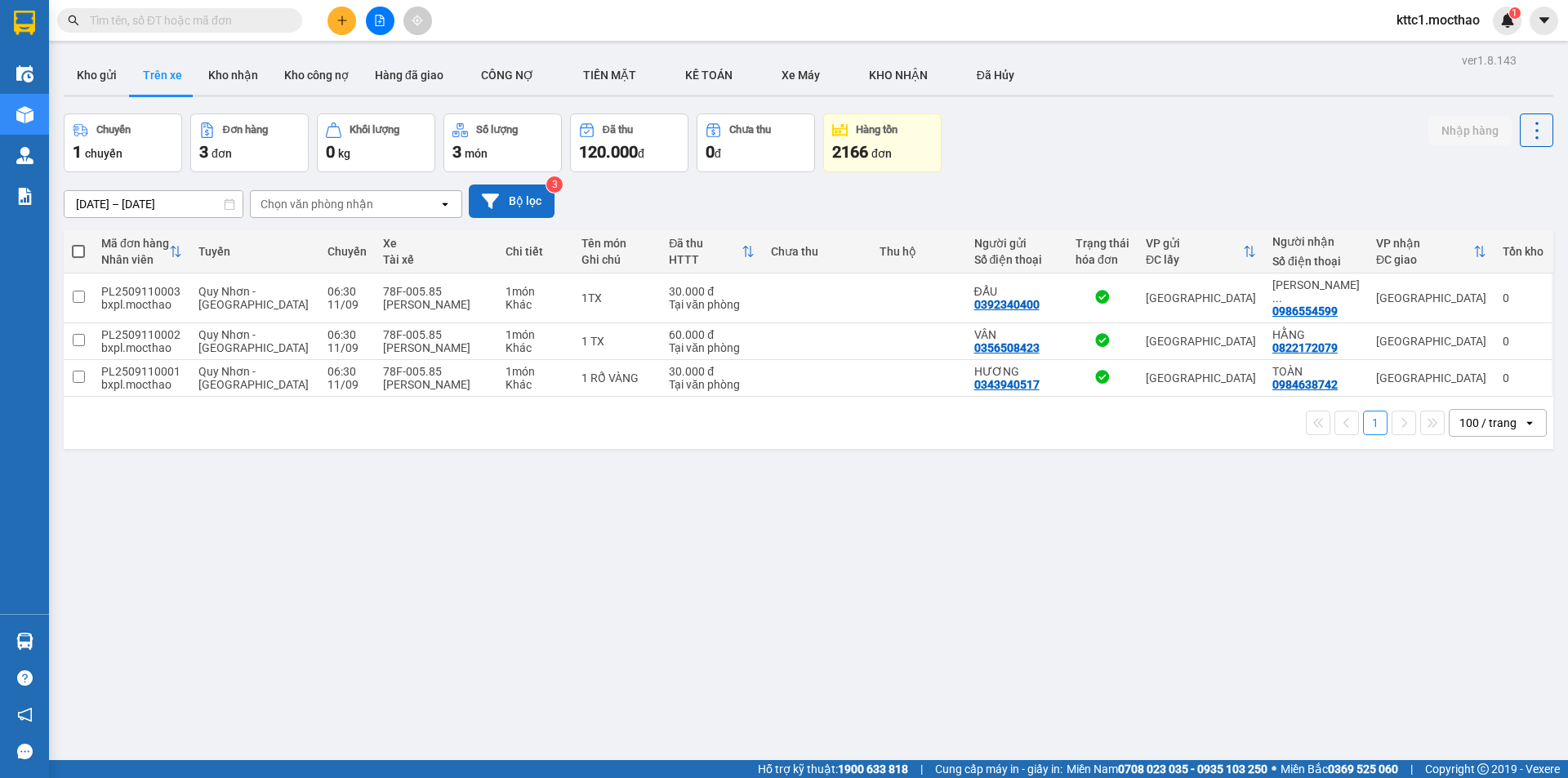
click at [541, 205] on button "Bộ lọc" at bounding box center [511, 201] width 85 height 33
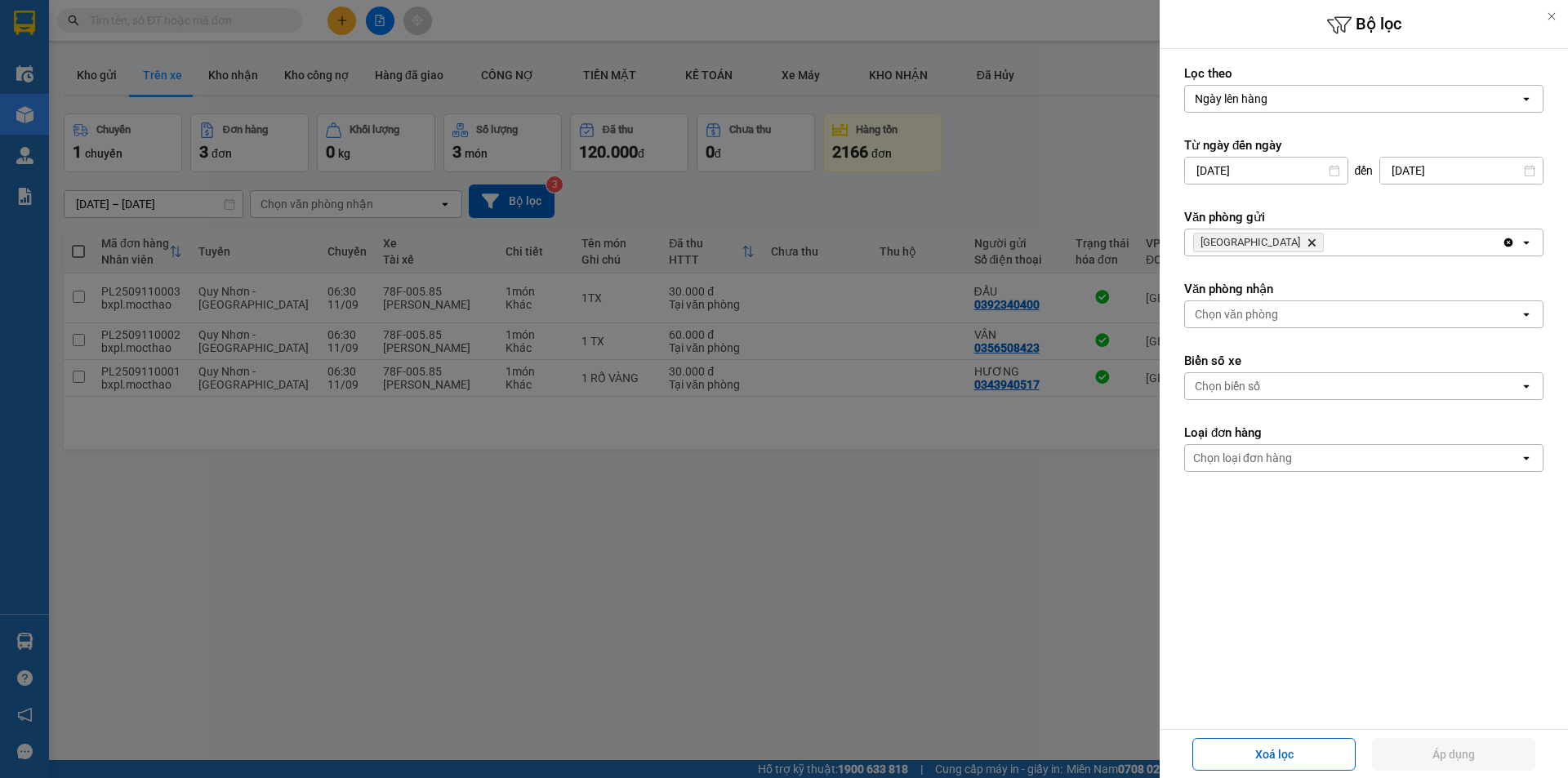
click at [1306, 244] on icon "Delete" at bounding box center [1311, 242] width 10 height 10
click at [1245, 243] on div "Chọn văn phòng" at bounding box center [1236, 242] width 83 height 17
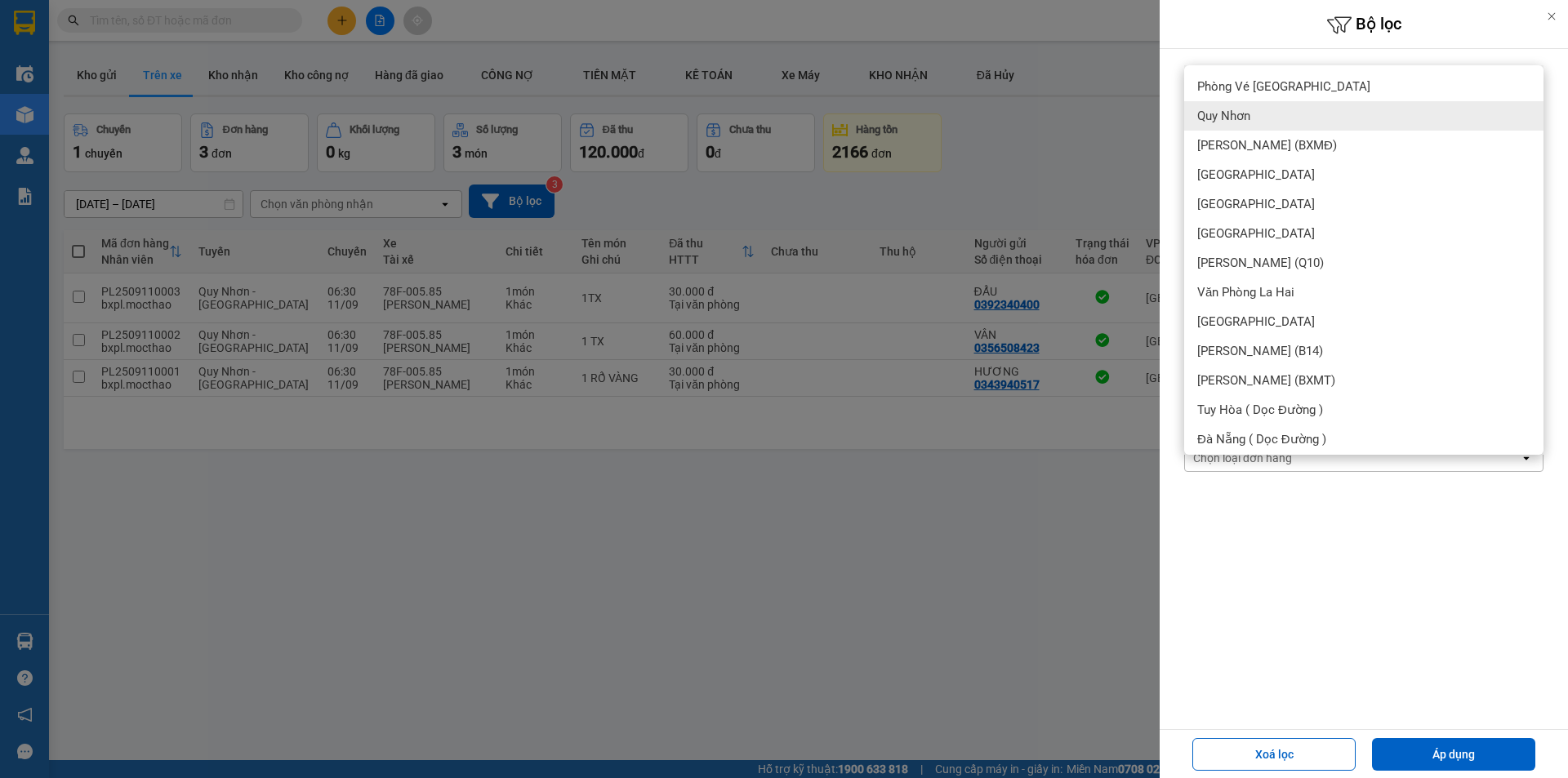
click at [1227, 116] on span "Quy Nhơn" at bounding box center [1223, 115] width 53 height 17
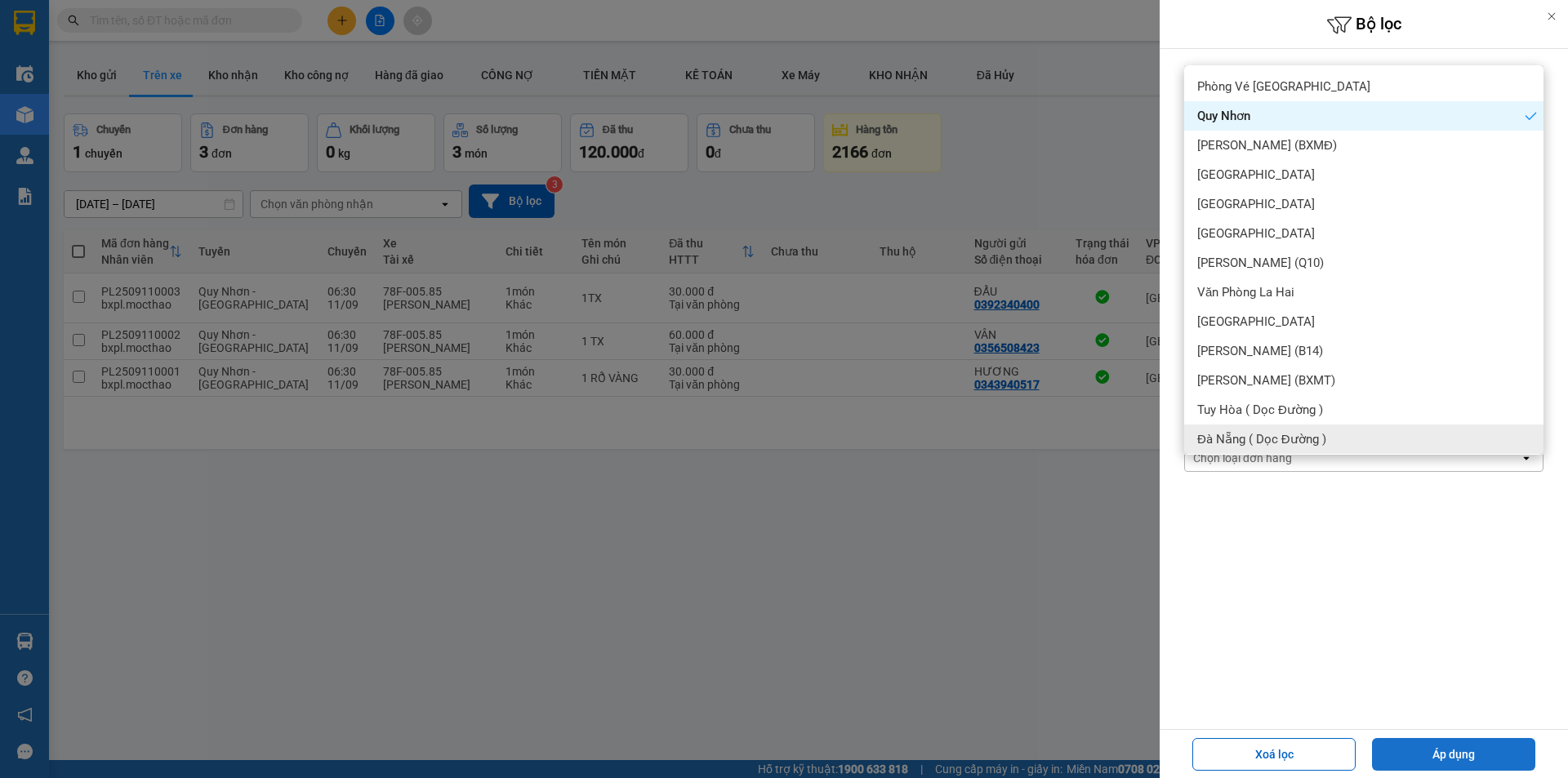
click at [1438, 748] on button "Áp dụng" at bounding box center [1453, 753] width 163 height 33
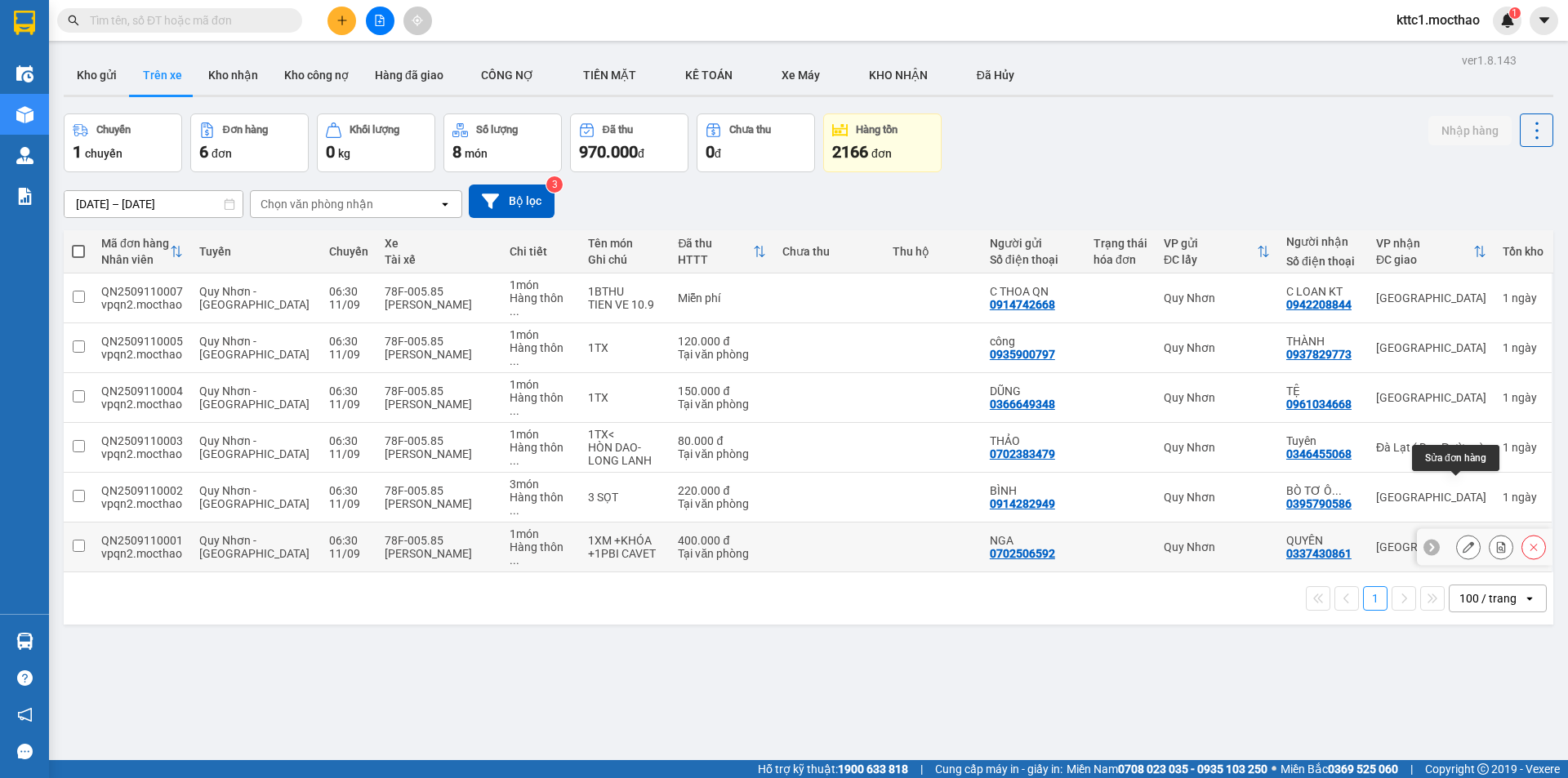
click at [1462, 541] on icon at bounding box center [1468, 546] width 11 height 11
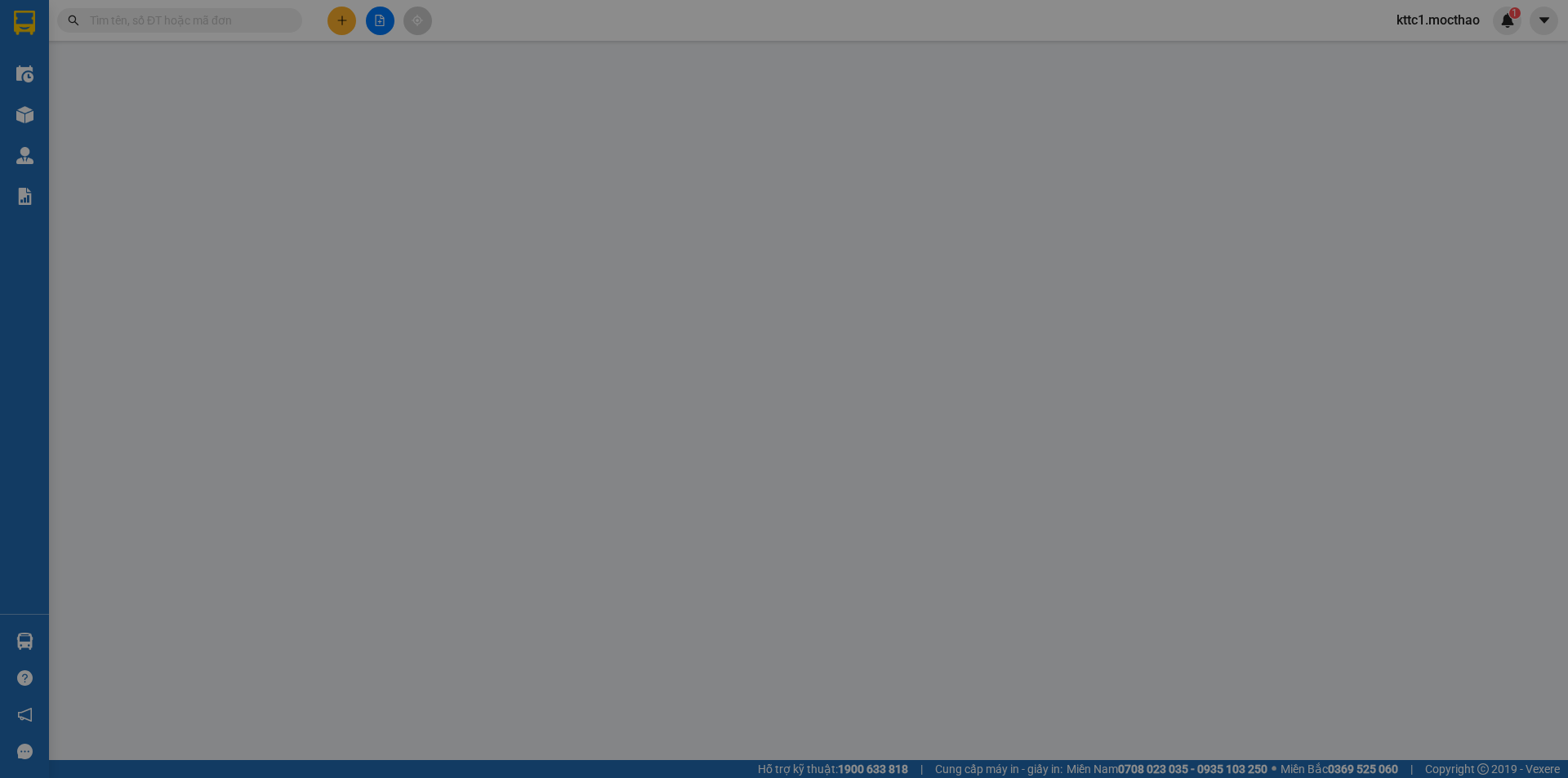
type input "0702506592"
type input "NGA"
type input "0337430861"
type input "QUYÊN"
type input "B"
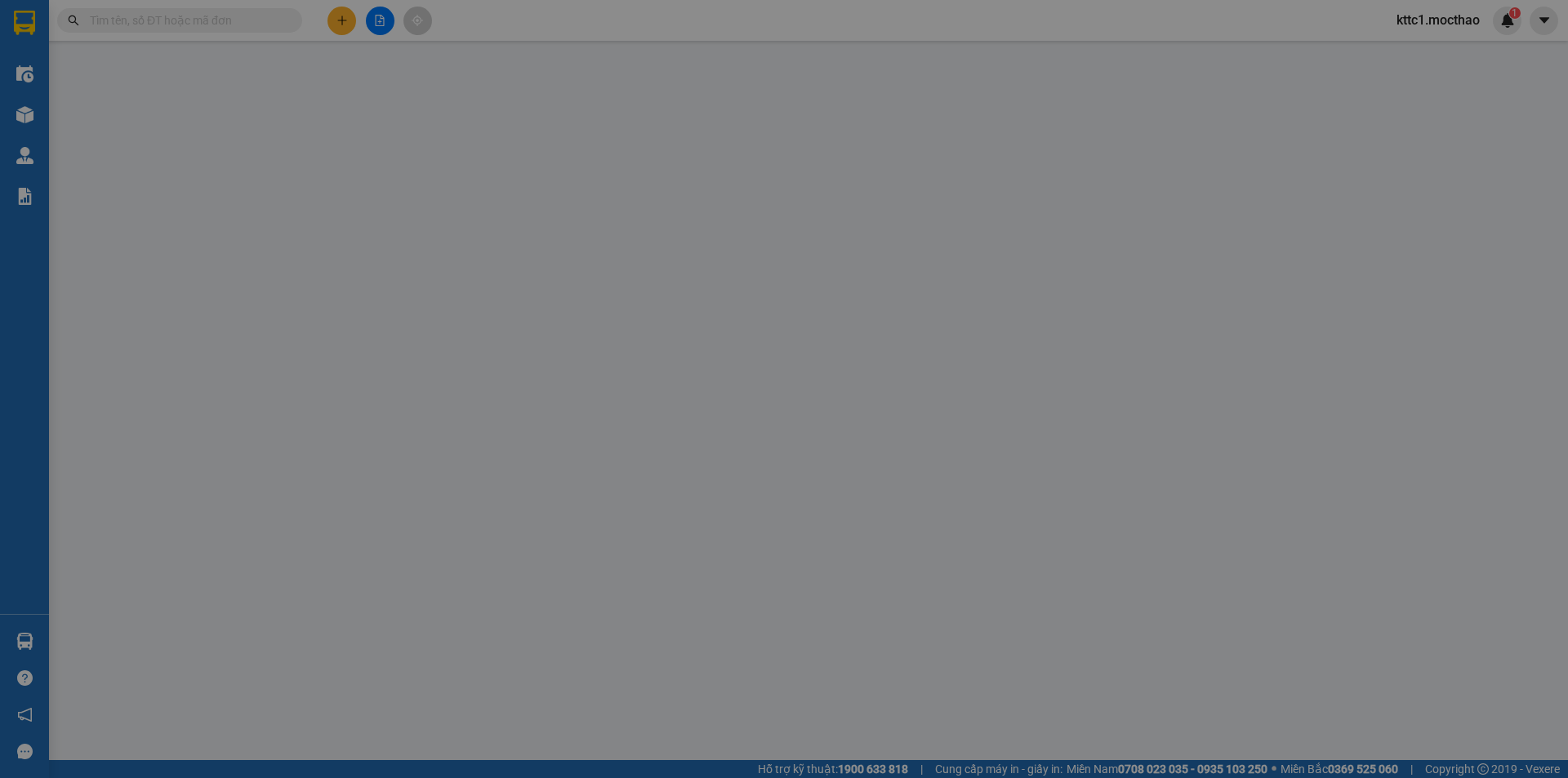
type input "400.000"
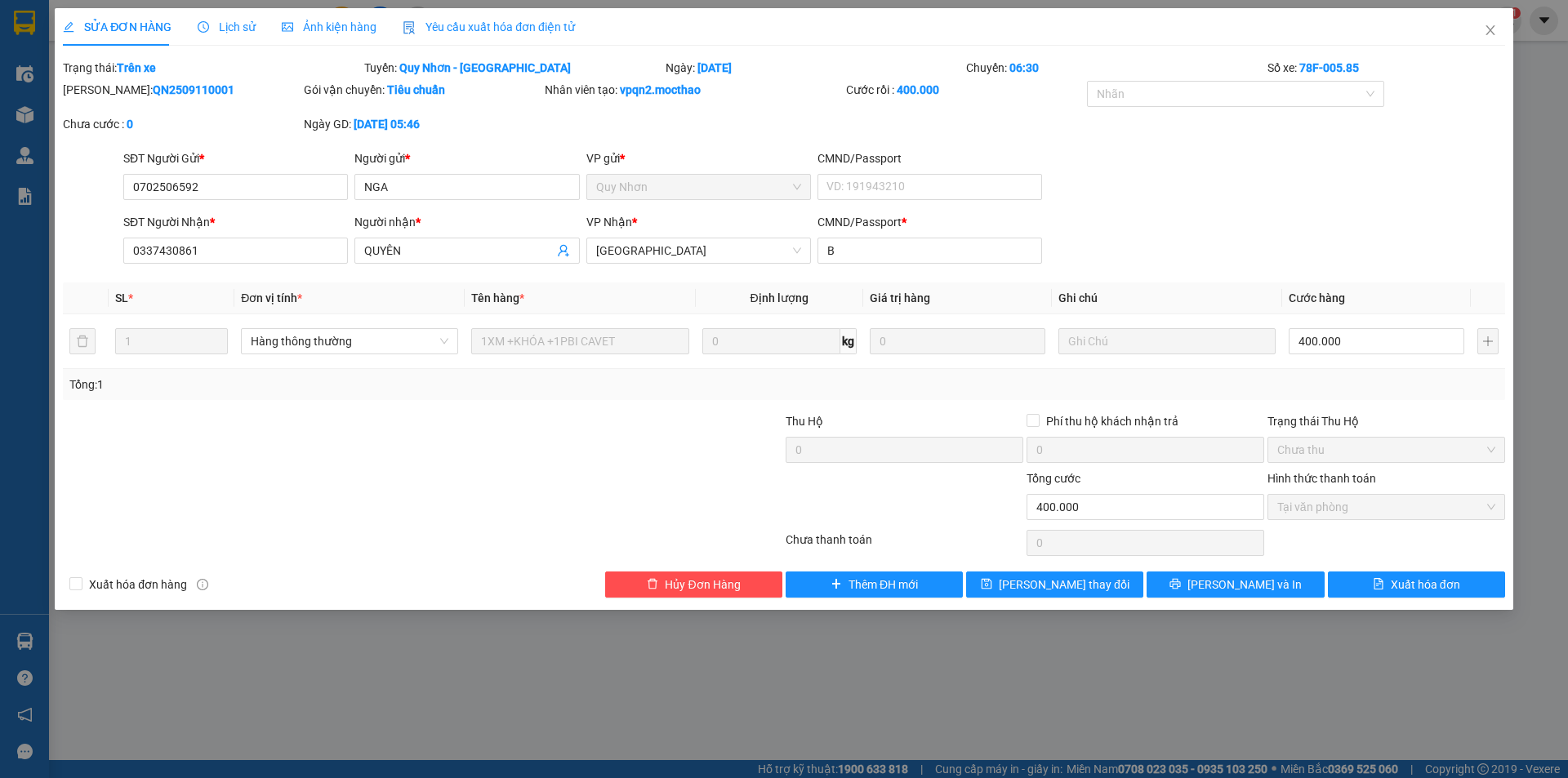
drag, startPoint x: 472, startPoint y: 23, endPoint x: 371, endPoint y: 46, distance: 103.6
click at [471, 23] on span "Yêu cầu xuất hóa đơn điện tử" at bounding box center [488, 26] width 172 height 13
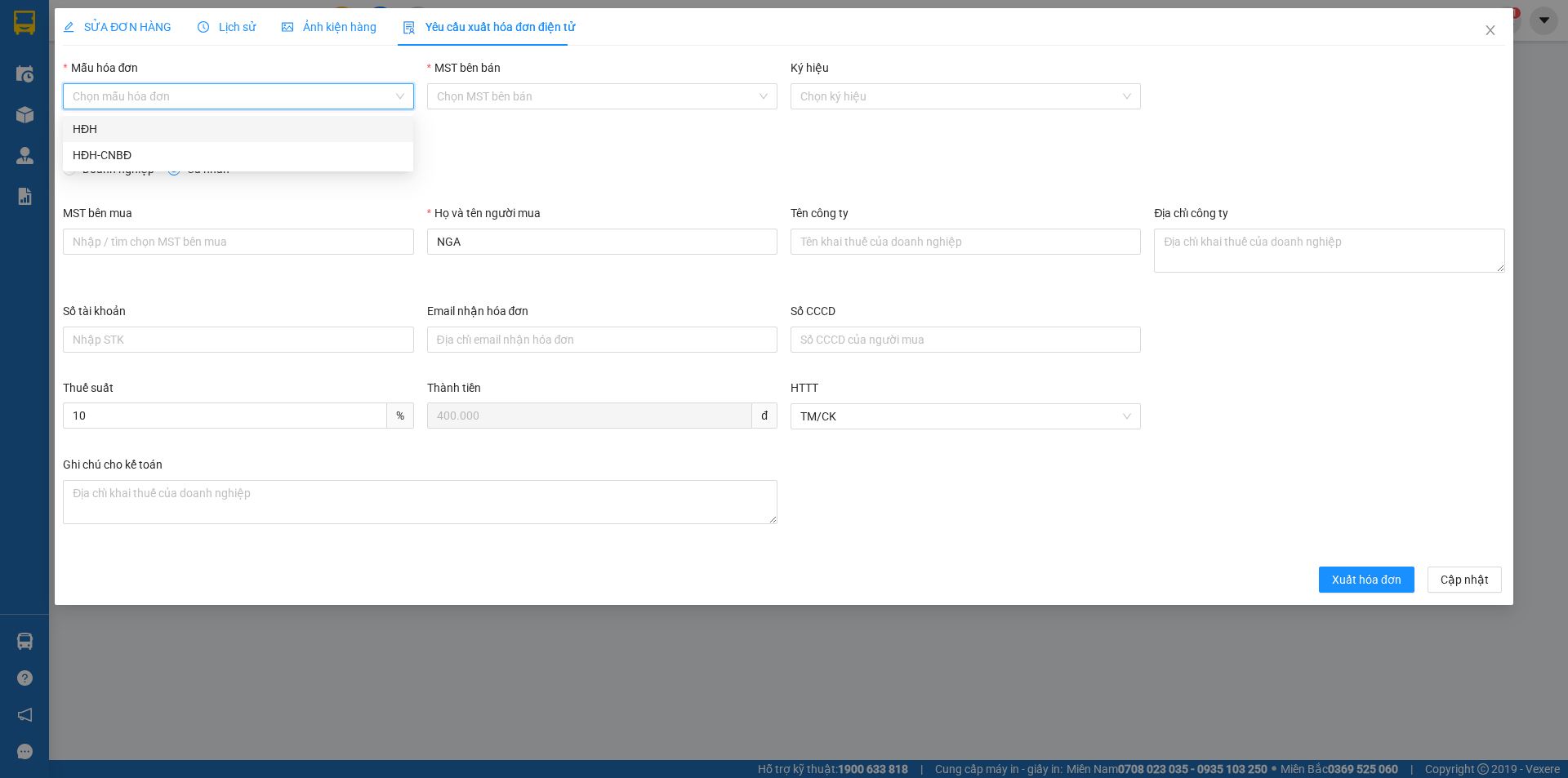
click at [238, 97] on input "Mẫu hóa đơn" at bounding box center [232, 96] width 319 height 25
click at [206, 145] on div "HĐH-CNBĐ" at bounding box center [237, 155] width 350 height 26
type input "8"
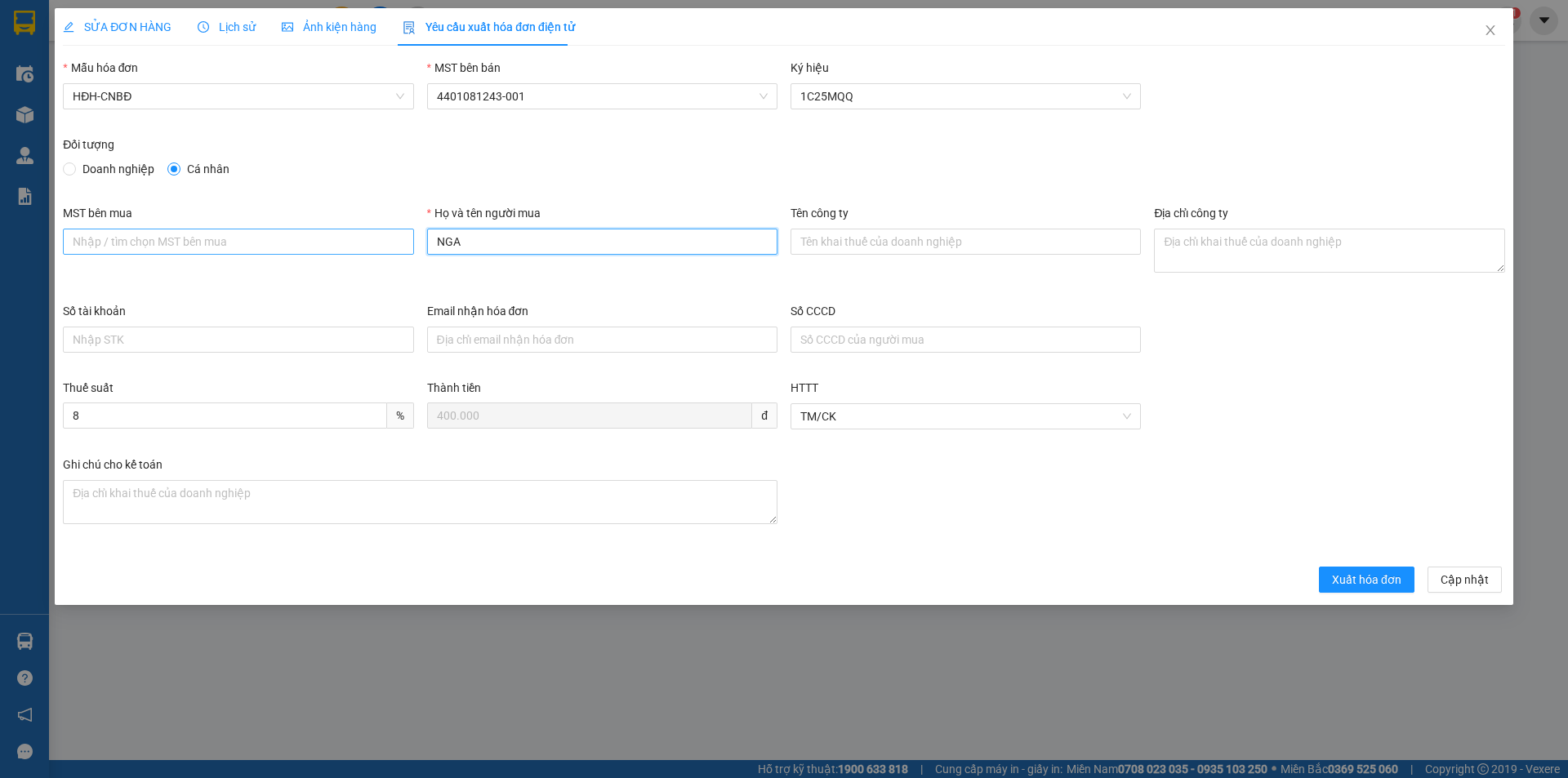
drag, startPoint x: 444, startPoint y: 246, endPoint x: 404, endPoint y: 242, distance: 40.2
click at [404, 242] on div "MST bên mua Họ và tên người mua NGA Tên công ty Địa chỉ công ty" at bounding box center [784, 253] width 1455 height 98
type input "Người mua không lấy hóa đơn"
click at [1370, 581] on span "Xuất hóa đơn" at bounding box center [1366, 580] width 70 height 18
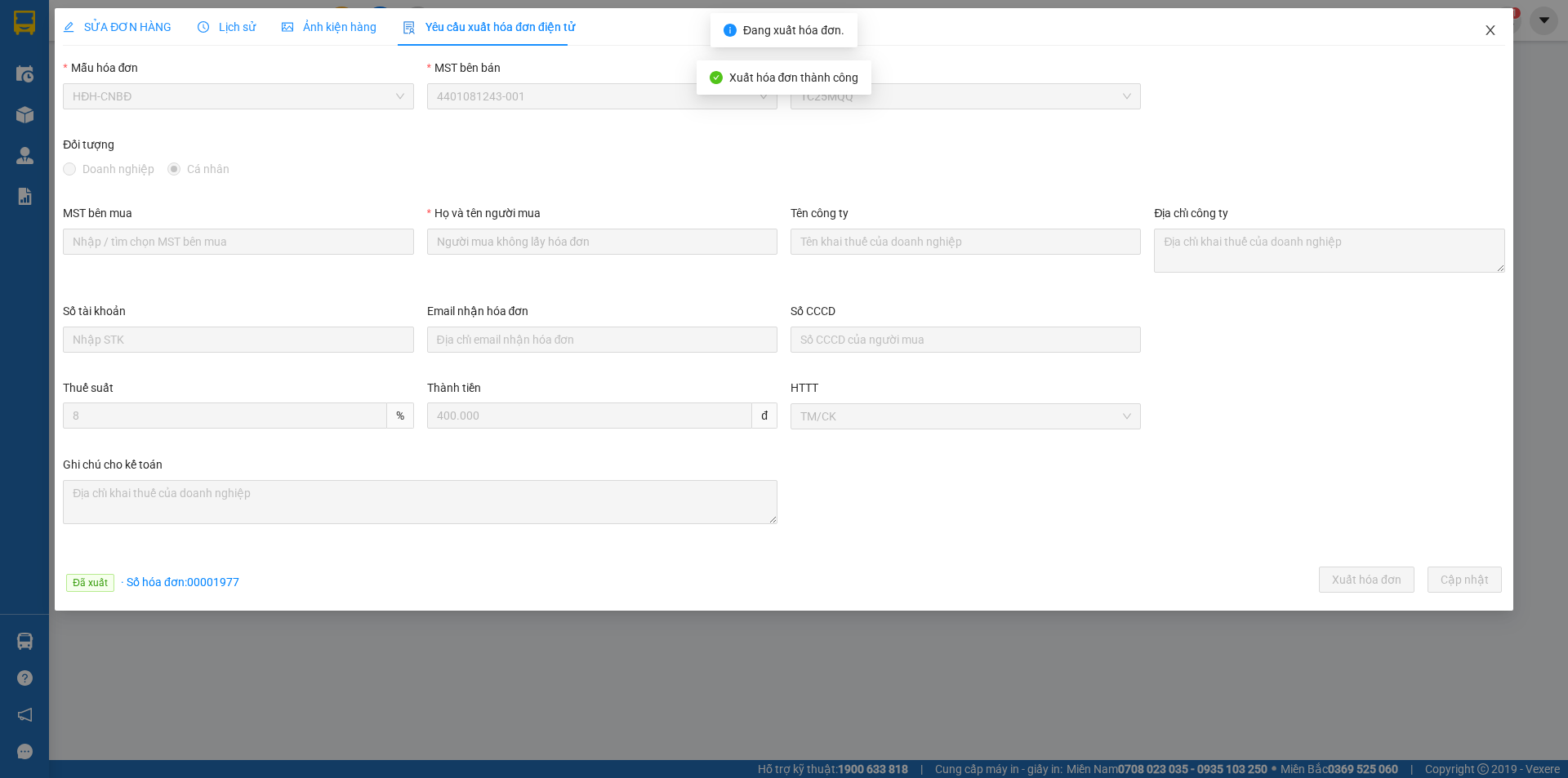
click at [1489, 33] on icon "close" at bounding box center [1490, 30] width 9 height 10
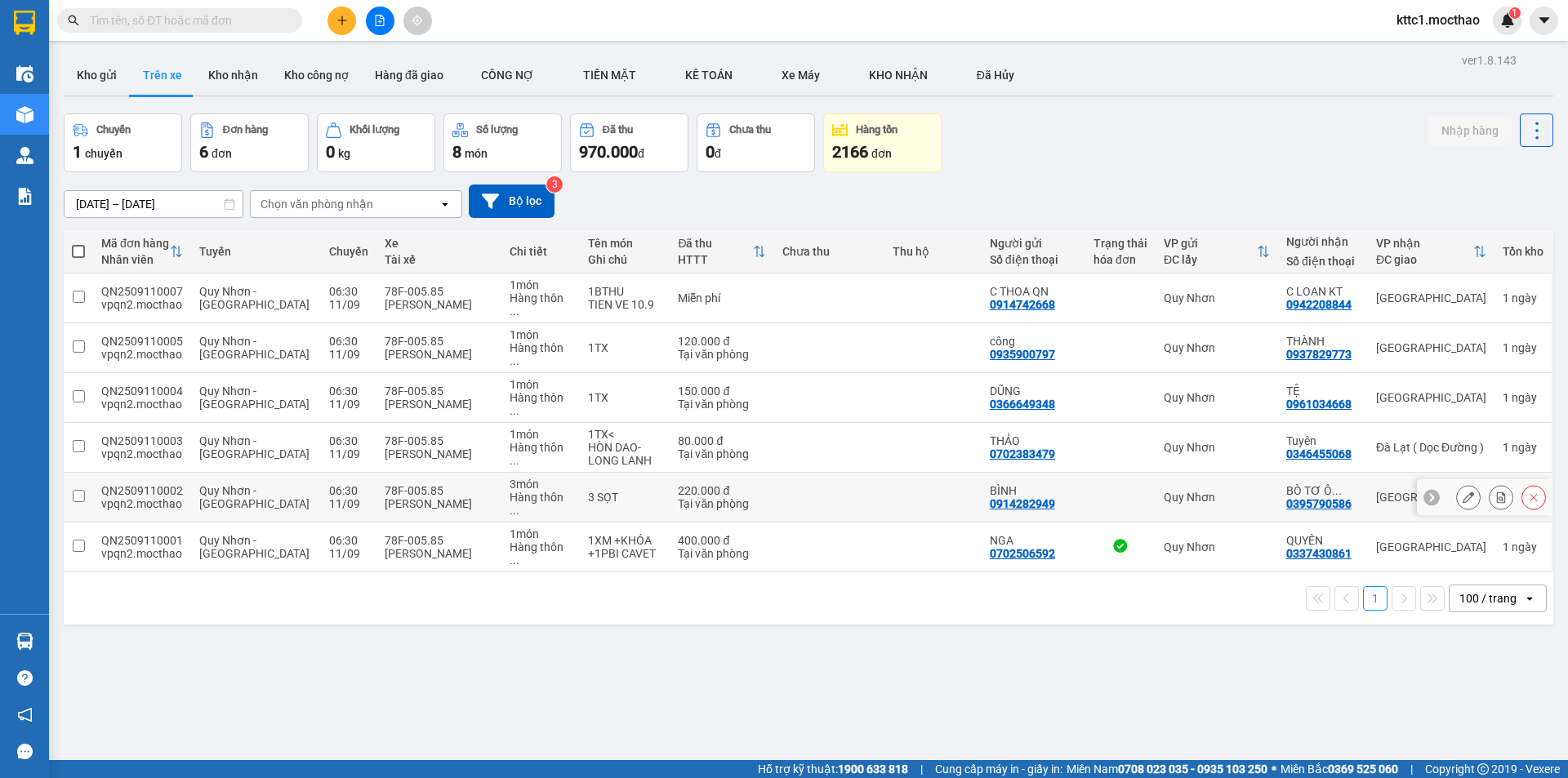
click at [1462, 492] on icon at bounding box center [1468, 497] width 11 height 11
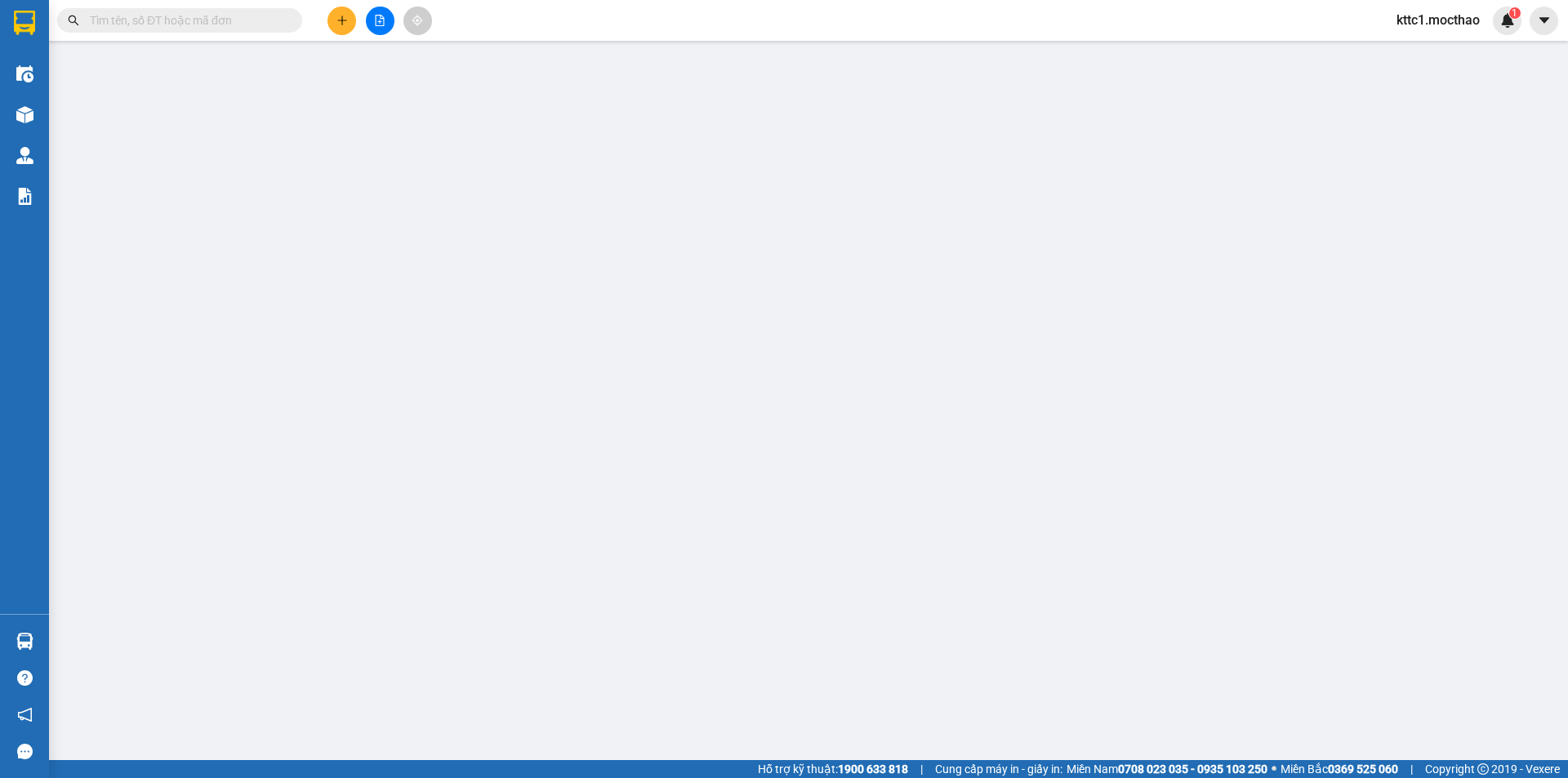
type input "0914282949"
type input "BÌNH"
type input "0395790586"
type input "BÒ TƠ Ô MINH"
type input "A"
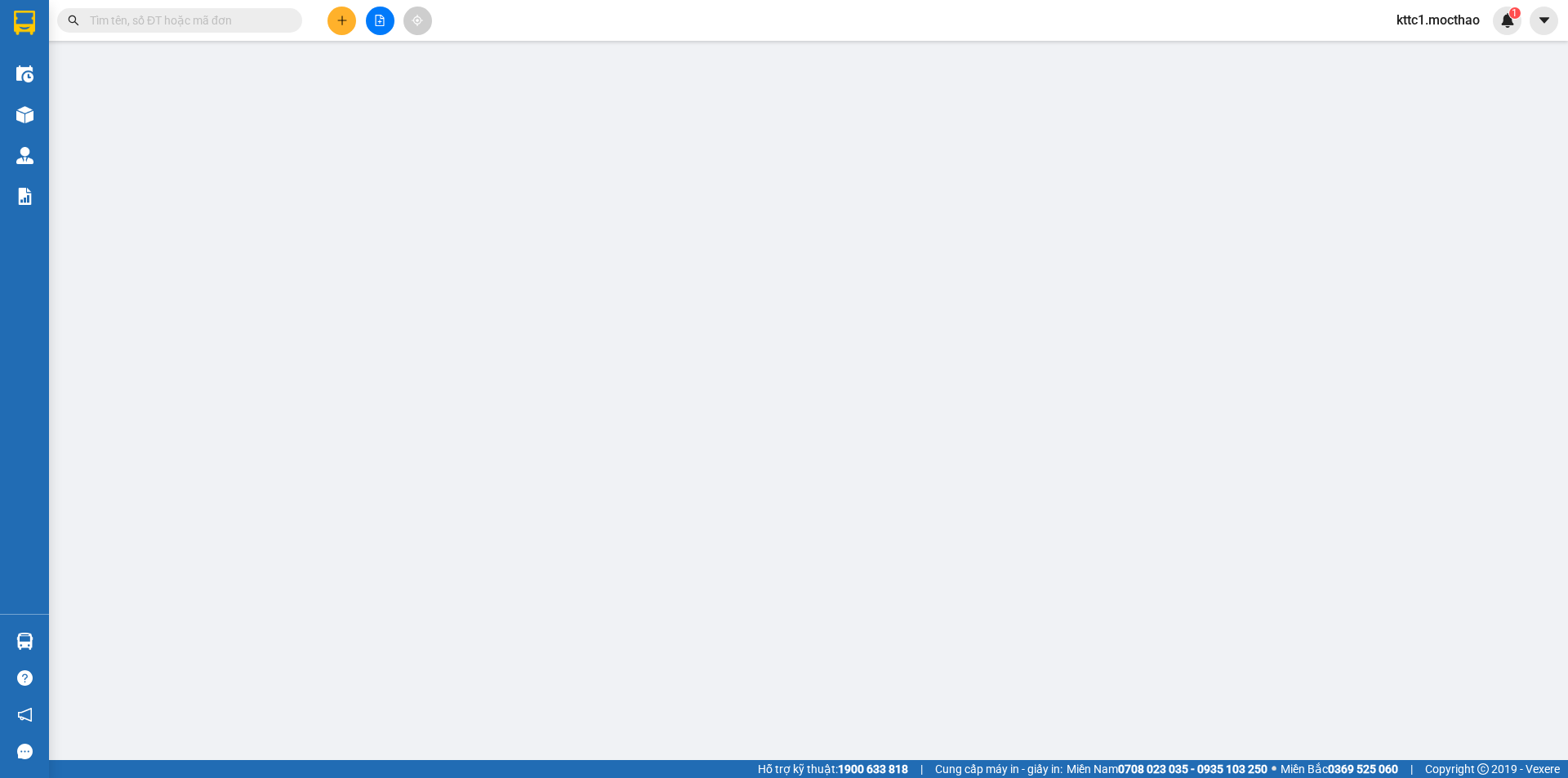
type input "220.000"
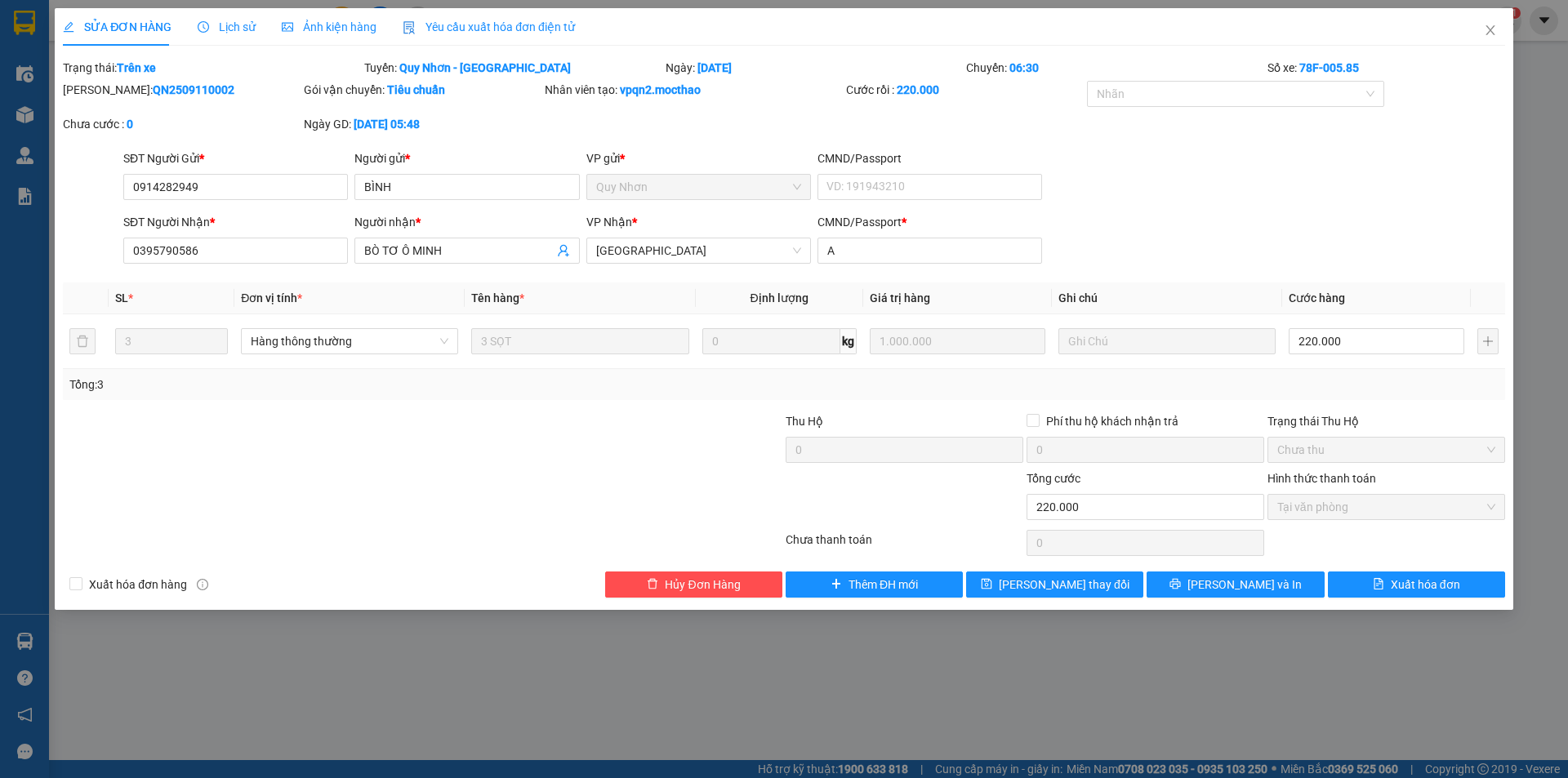
click at [442, 23] on span "Yêu cầu xuất hóa đơn điện tử" at bounding box center [488, 26] width 172 height 13
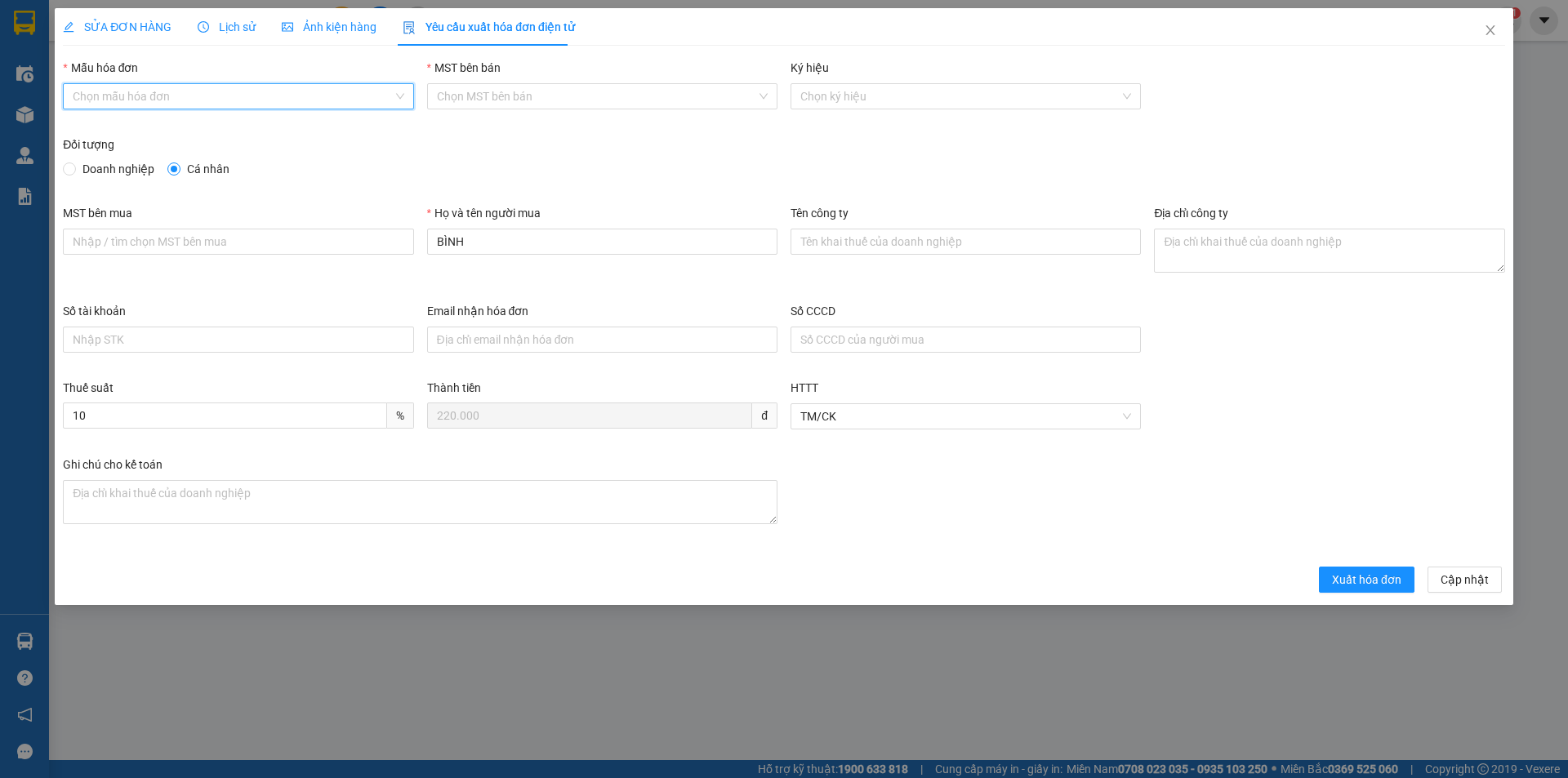
click at [294, 94] on input "Mẫu hóa đơn" at bounding box center [232, 96] width 319 height 25
click at [175, 152] on div "HĐH-CNBĐ" at bounding box center [237, 155] width 331 height 18
type input "8"
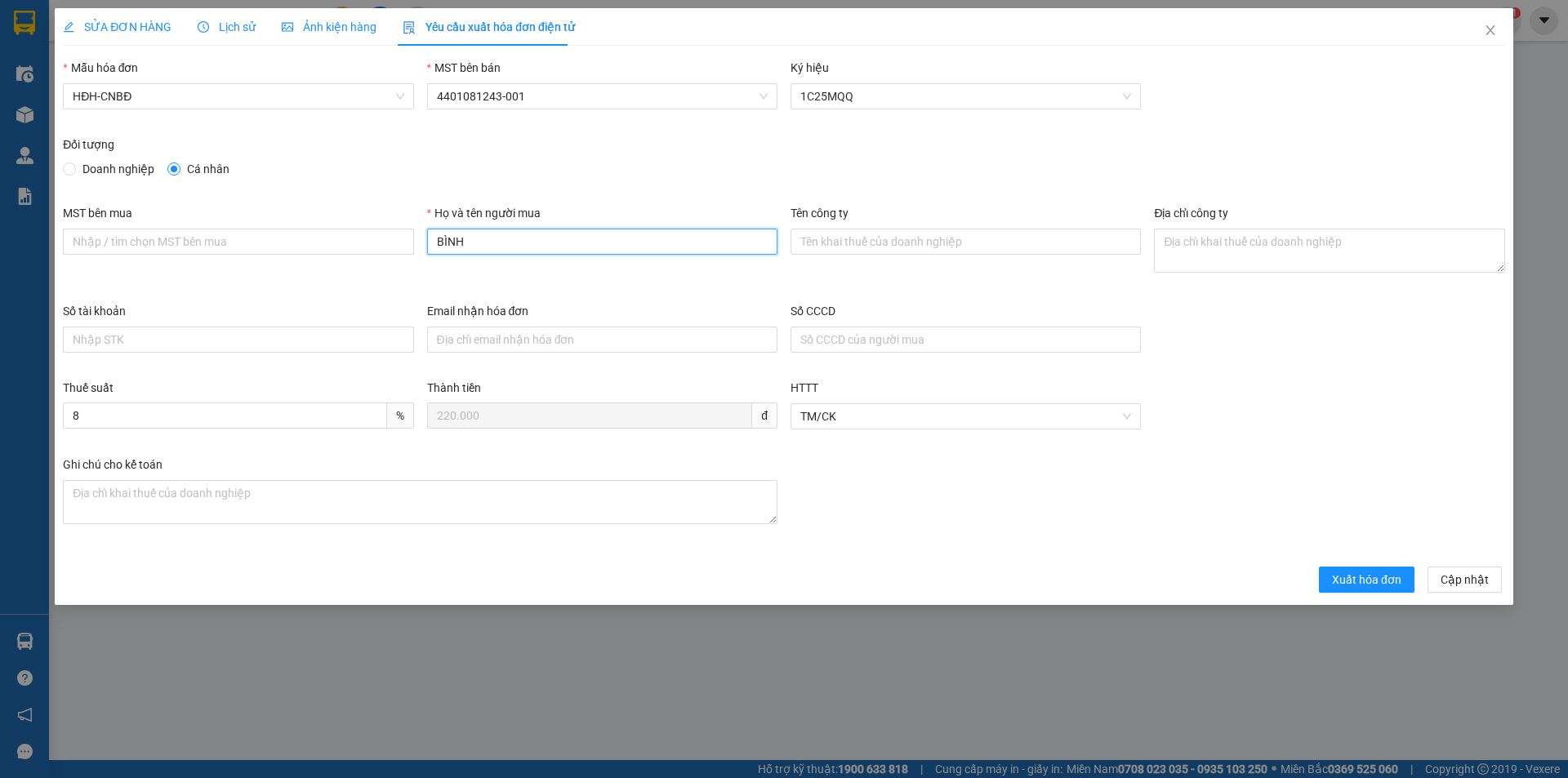
drag, startPoint x: 416, startPoint y: 251, endPoint x: 356, endPoint y: 259, distance: 60.5
click at [356, 259] on div "MST bên mua Họ và tên người mua BÌNH Tên công ty Địa chỉ công ty" at bounding box center [784, 253] width 1455 height 98
type input "Người mua không lấy hóa đơn"
click at [1359, 578] on span "Xuất hóa đơn" at bounding box center [1366, 580] width 70 height 18
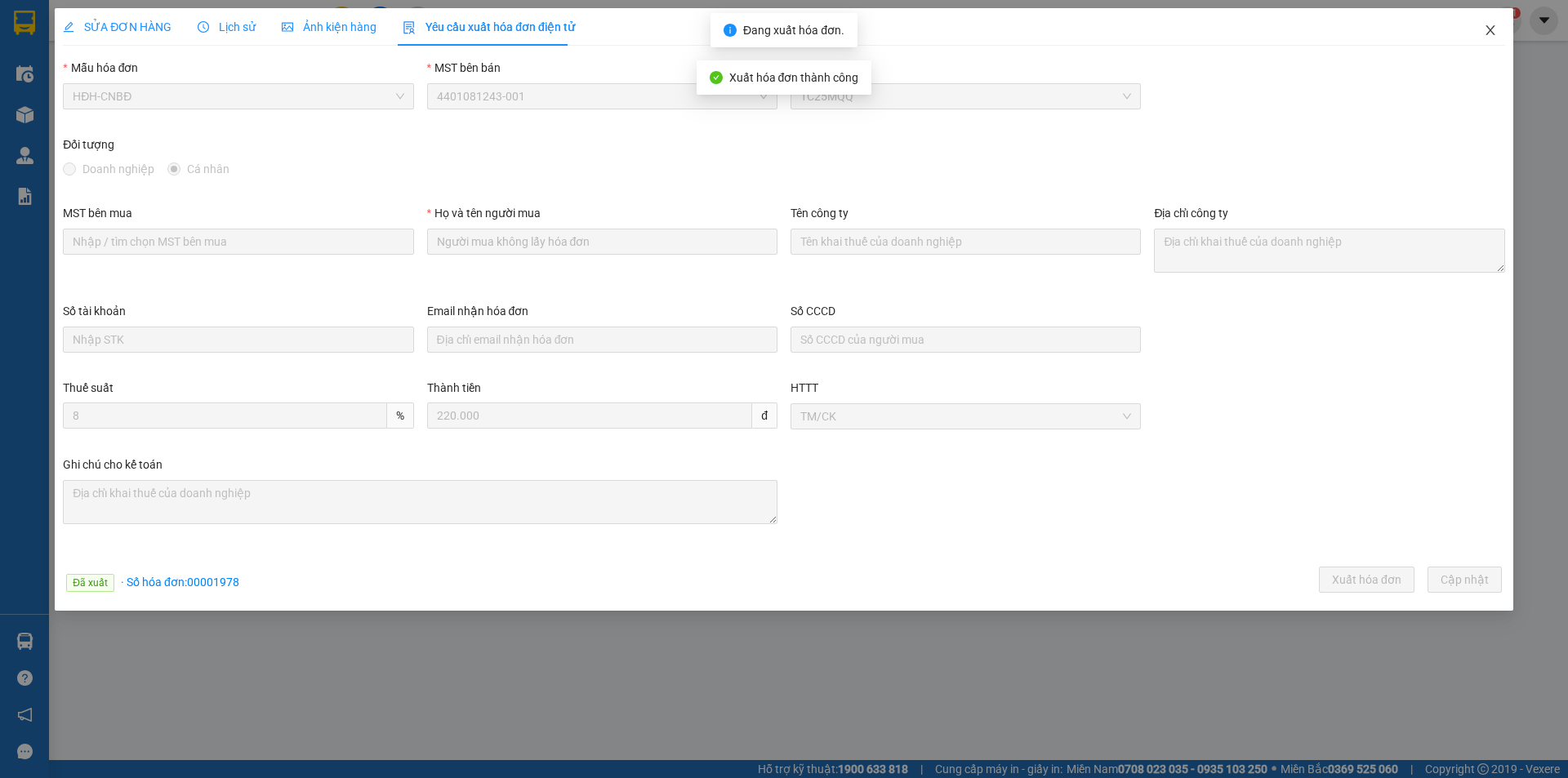
click at [1493, 31] on icon "close" at bounding box center [1490, 30] width 13 height 13
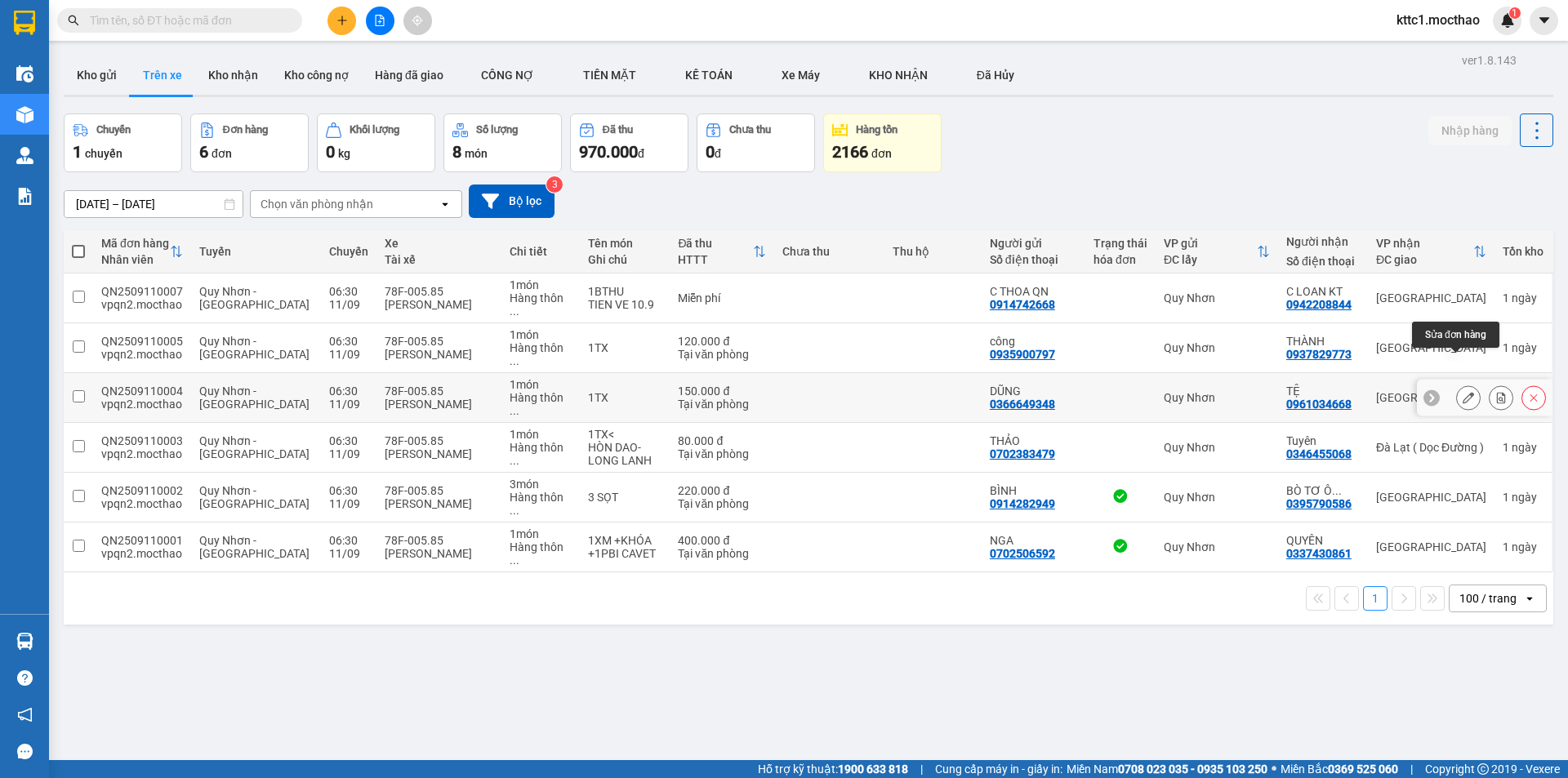
click at [1462, 392] on icon at bounding box center [1468, 397] width 11 height 11
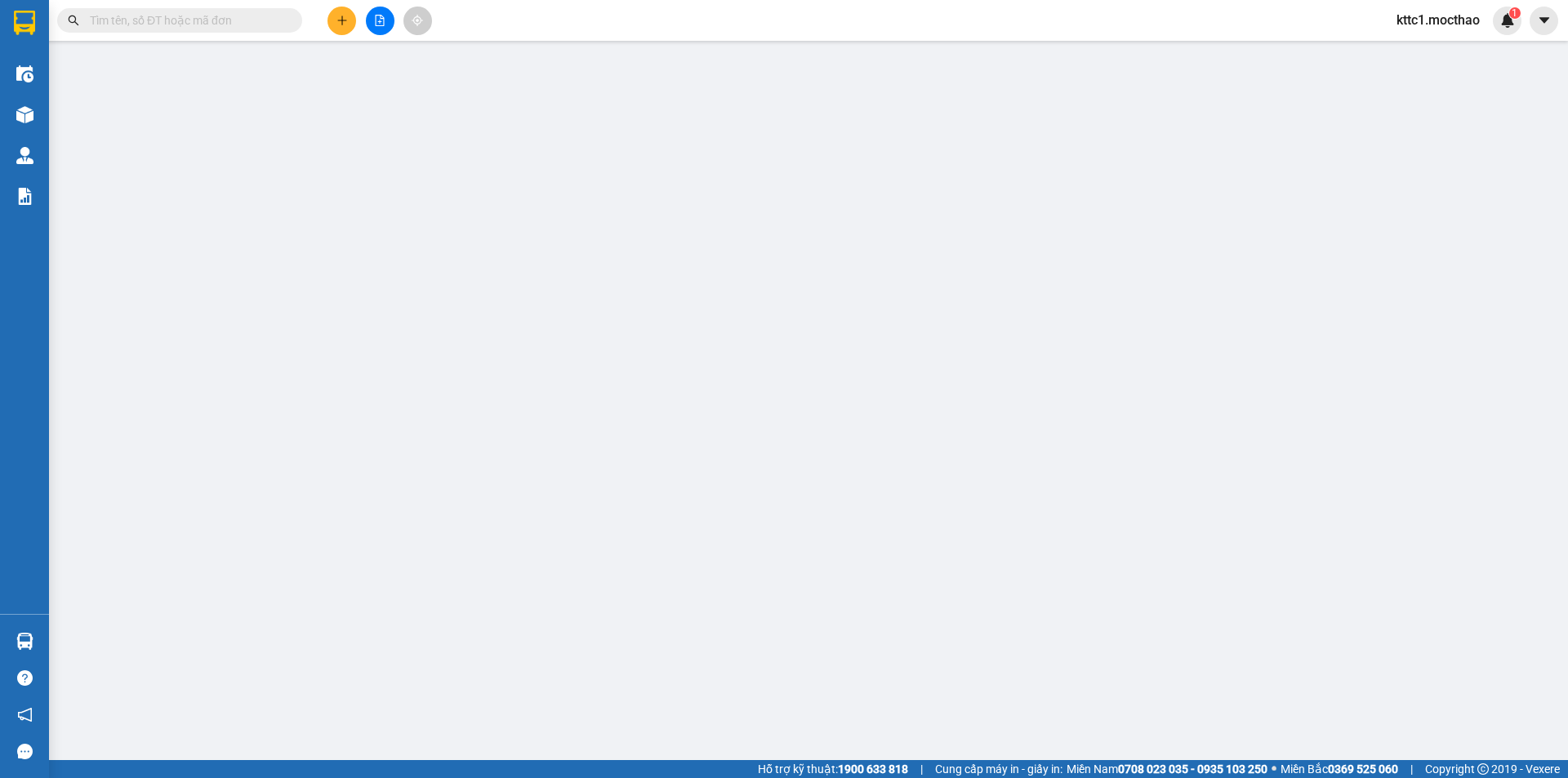
type input "0366649348"
type input "DŨNG"
type input "0961034668"
type input "TỆ"
type input "A"
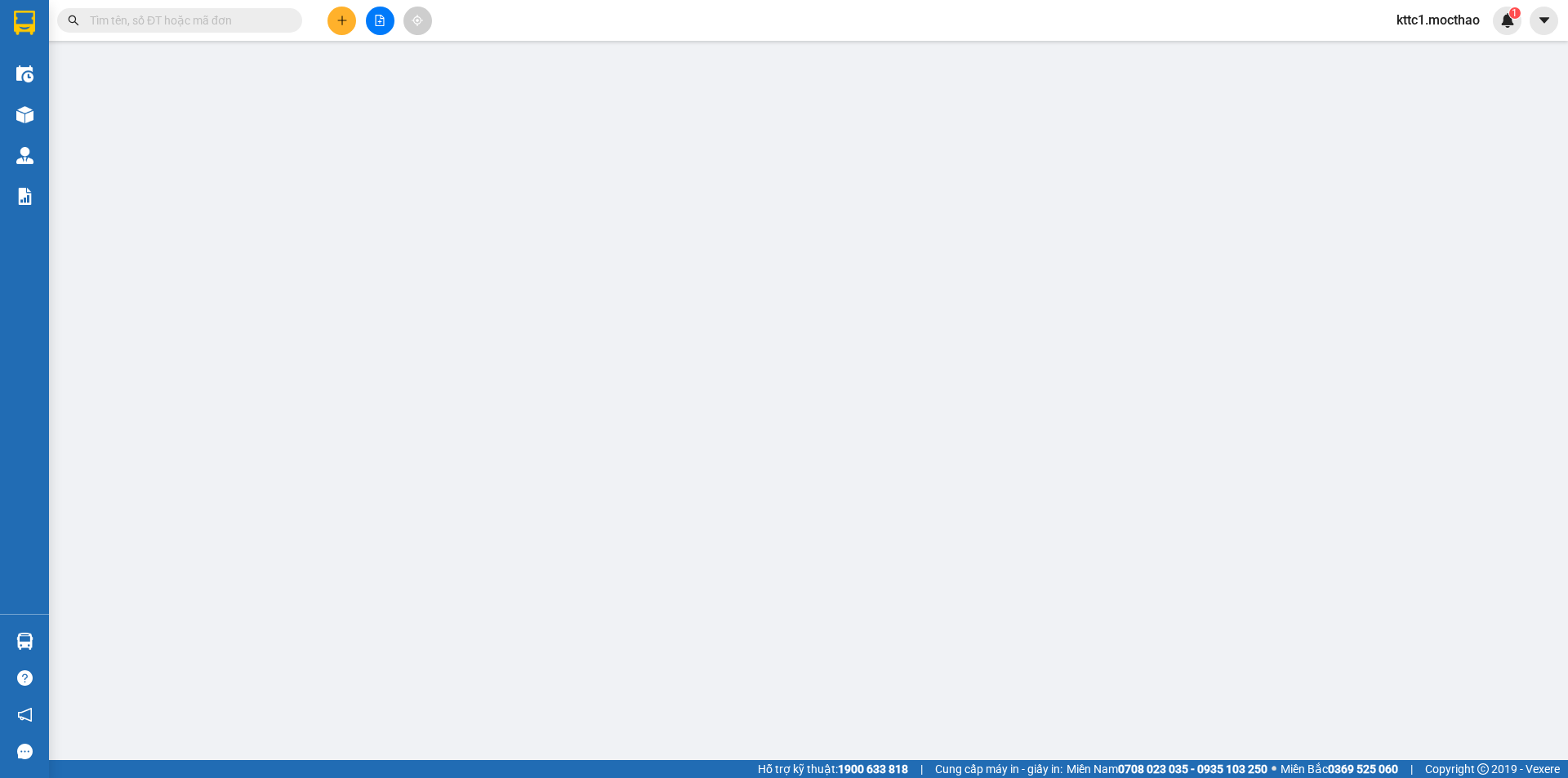
type input "150.000"
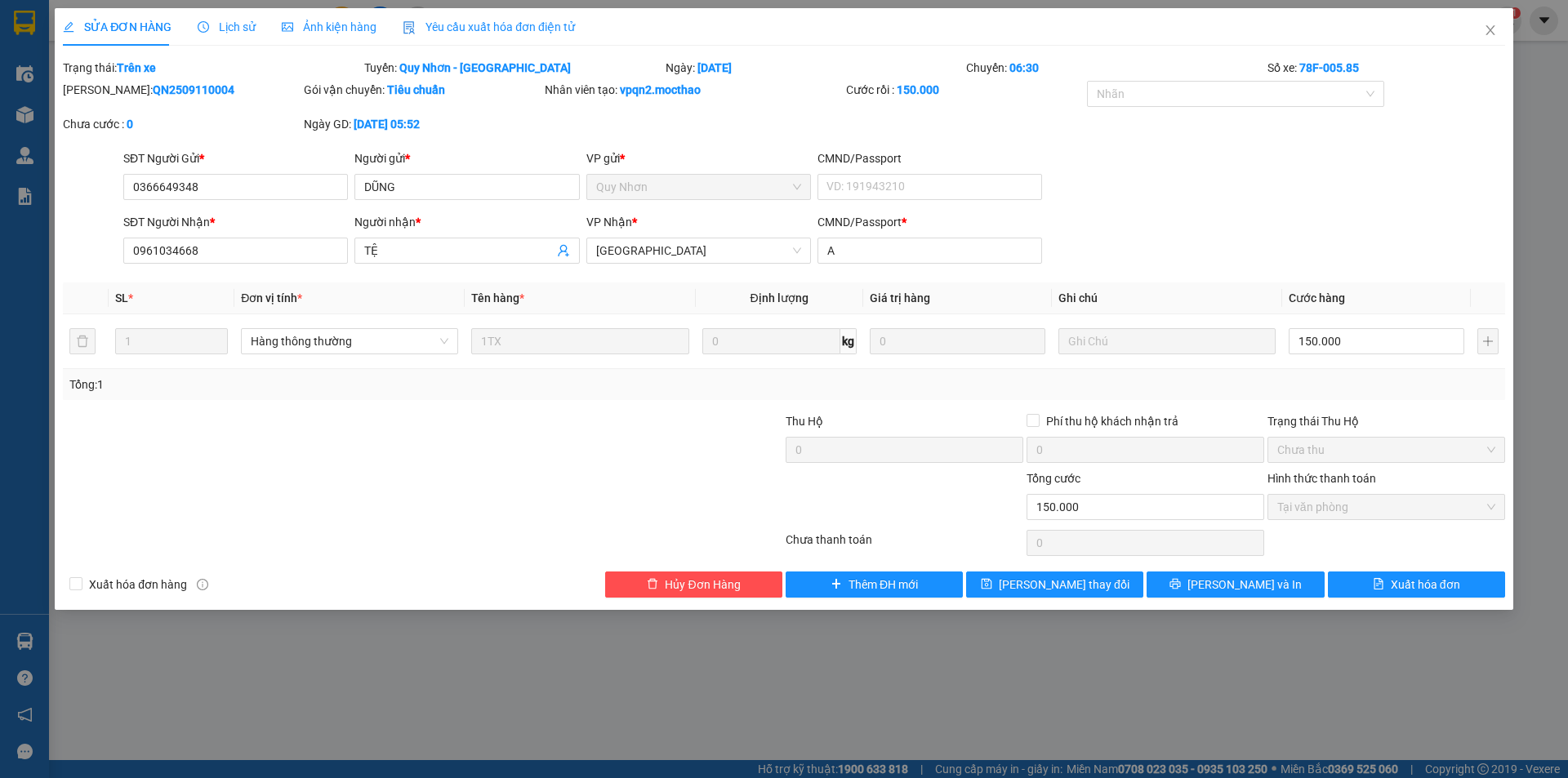
click at [449, 27] on span "Yêu cầu xuất hóa đơn điện tử" at bounding box center [488, 26] width 172 height 13
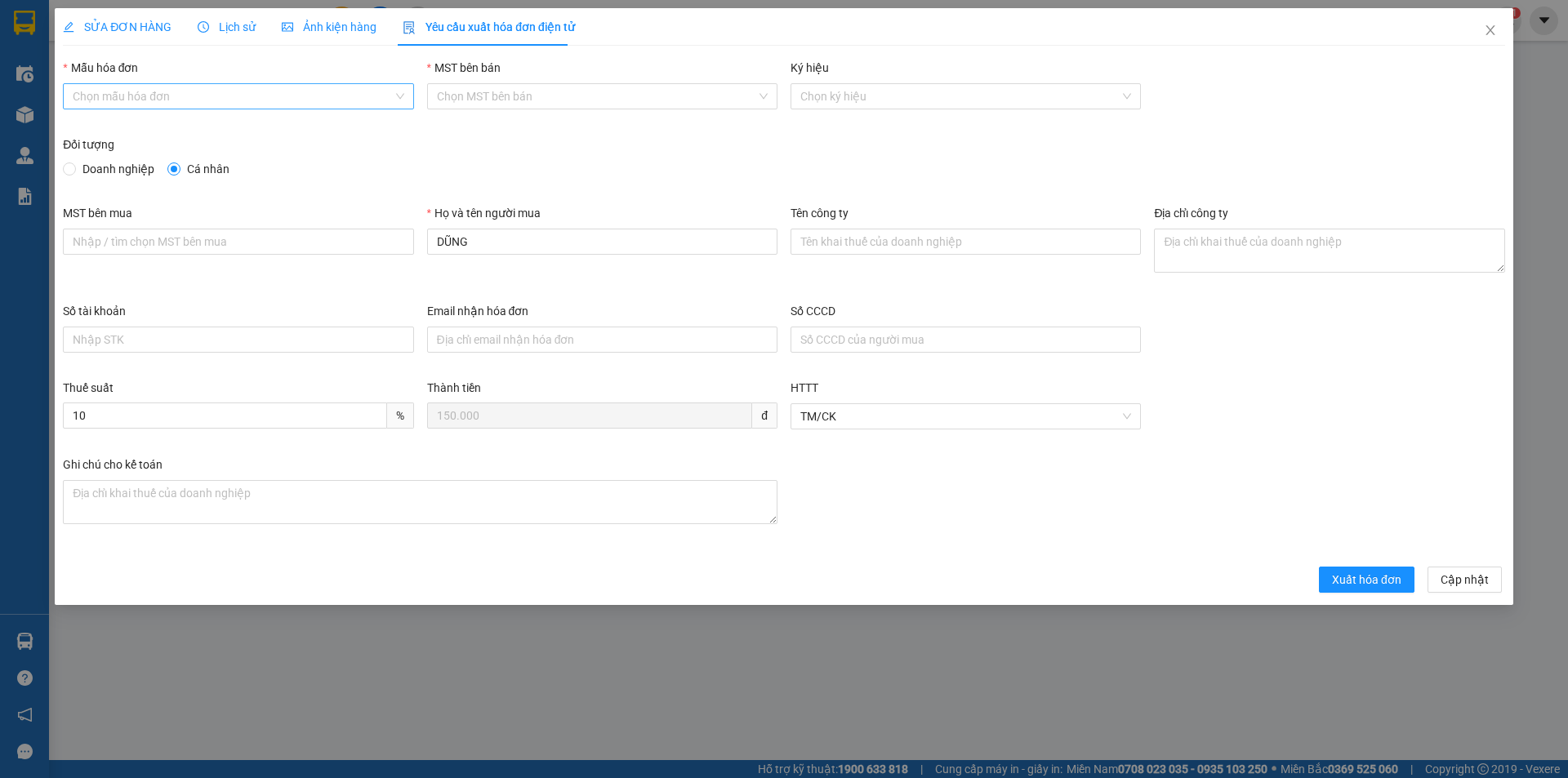
click at [279, 95] on input "Mẫu hóa đơn" at bounding box center [232, 96] width 319 height 25
click at [237, 156] on div "HĐH-CNBĐ" at bounding box center [237, 155] width 331 height 18
type input "8"
drag, startPoint x: 458, startPoint y: 245, endPoint x: 398, endPoint y: 251, distance: 60.3
click at [398, 251] on div "MST bên mua Họ và tên người mua DŨNG Tên công ty Địa chỉ công ty" at bounding box center [784, 253] width 1455 height 98
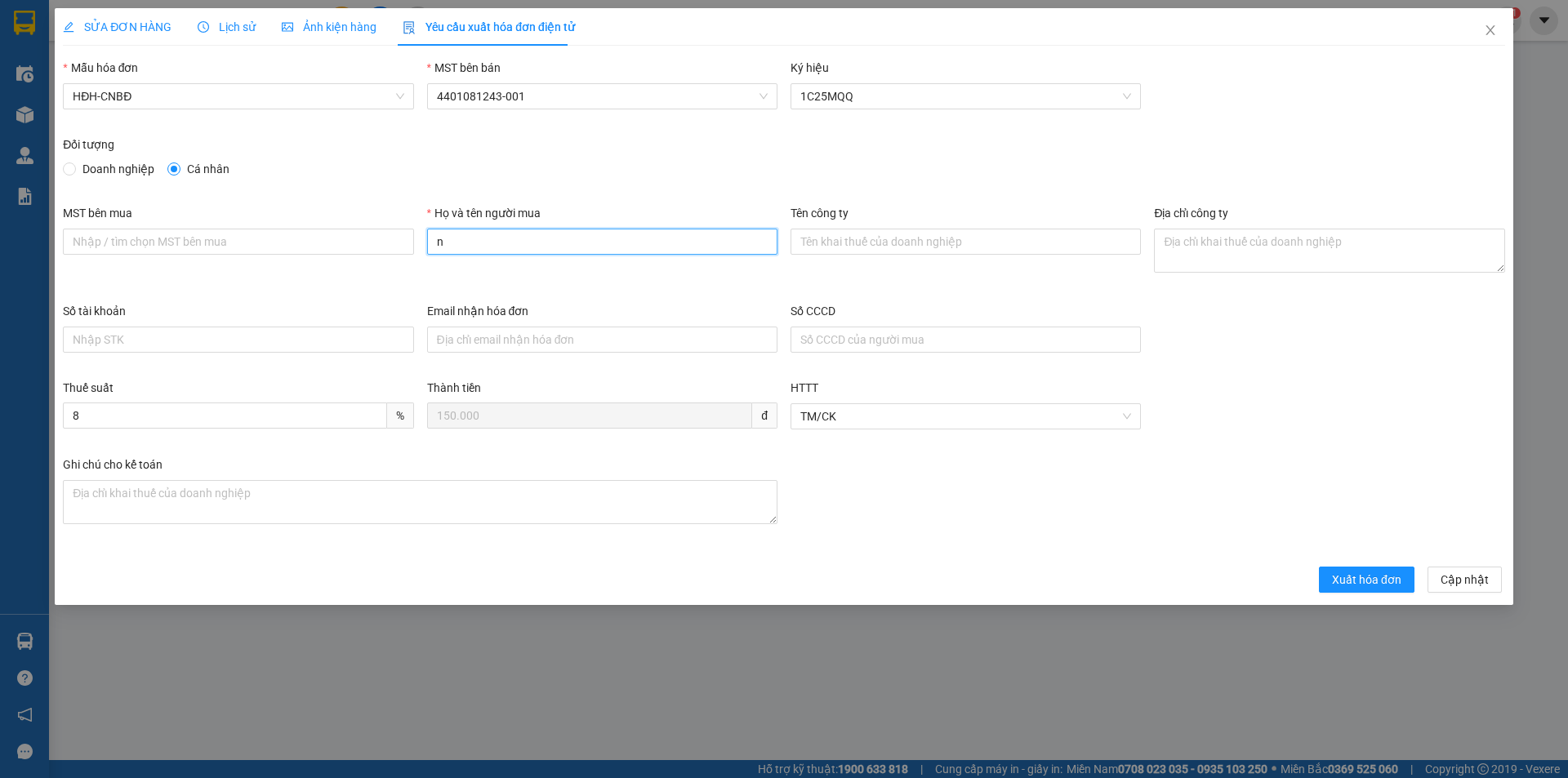
type input "Người mua không lấy hóa đơn"
click at [1379, 592] on button "Xuất hóa đơn" at bounding box center [1366, 580] width 95 height 26
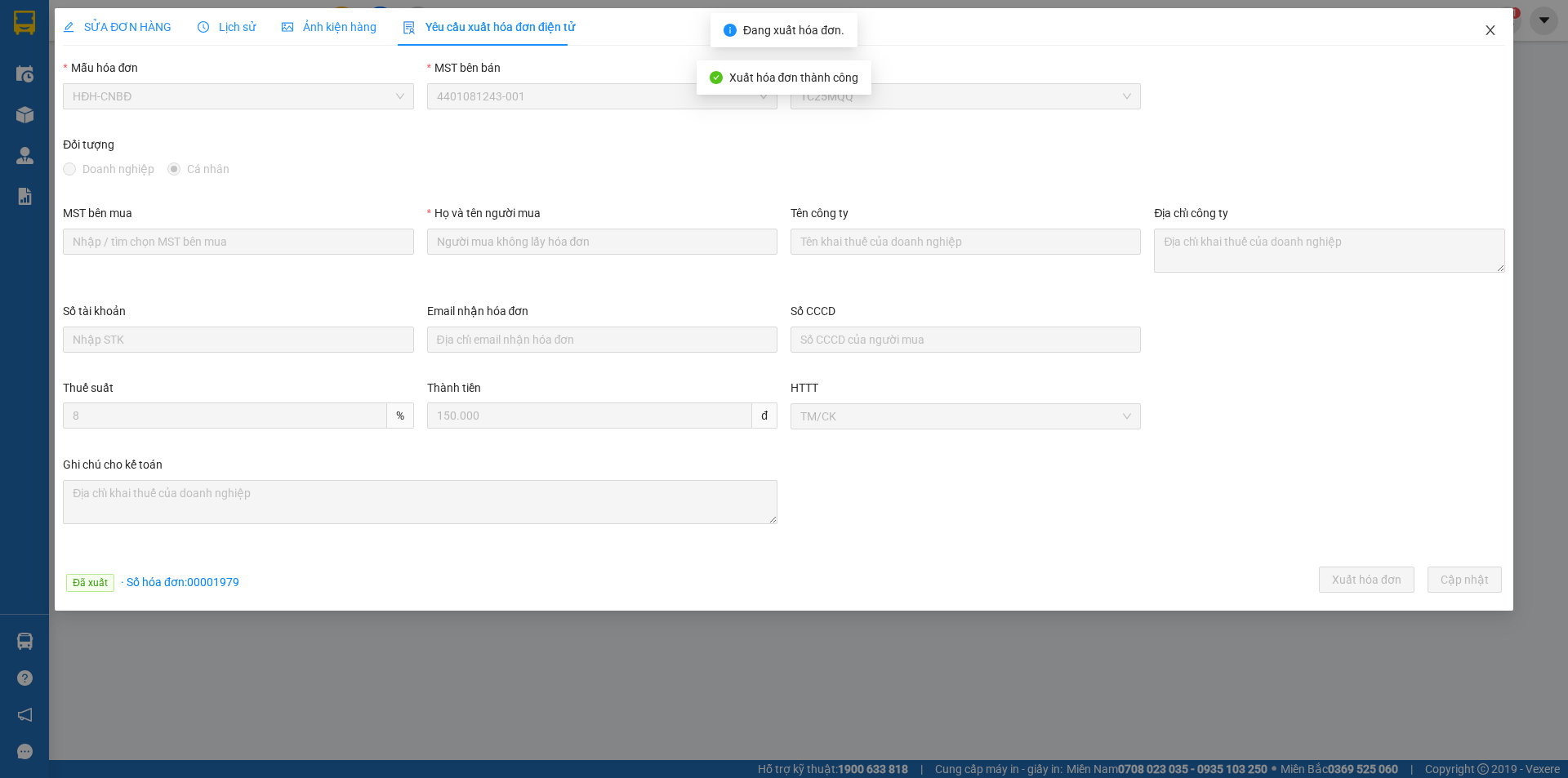
click at [1492, 29] on icon "close" at bounding box center [1490, 30] width 13 height 13
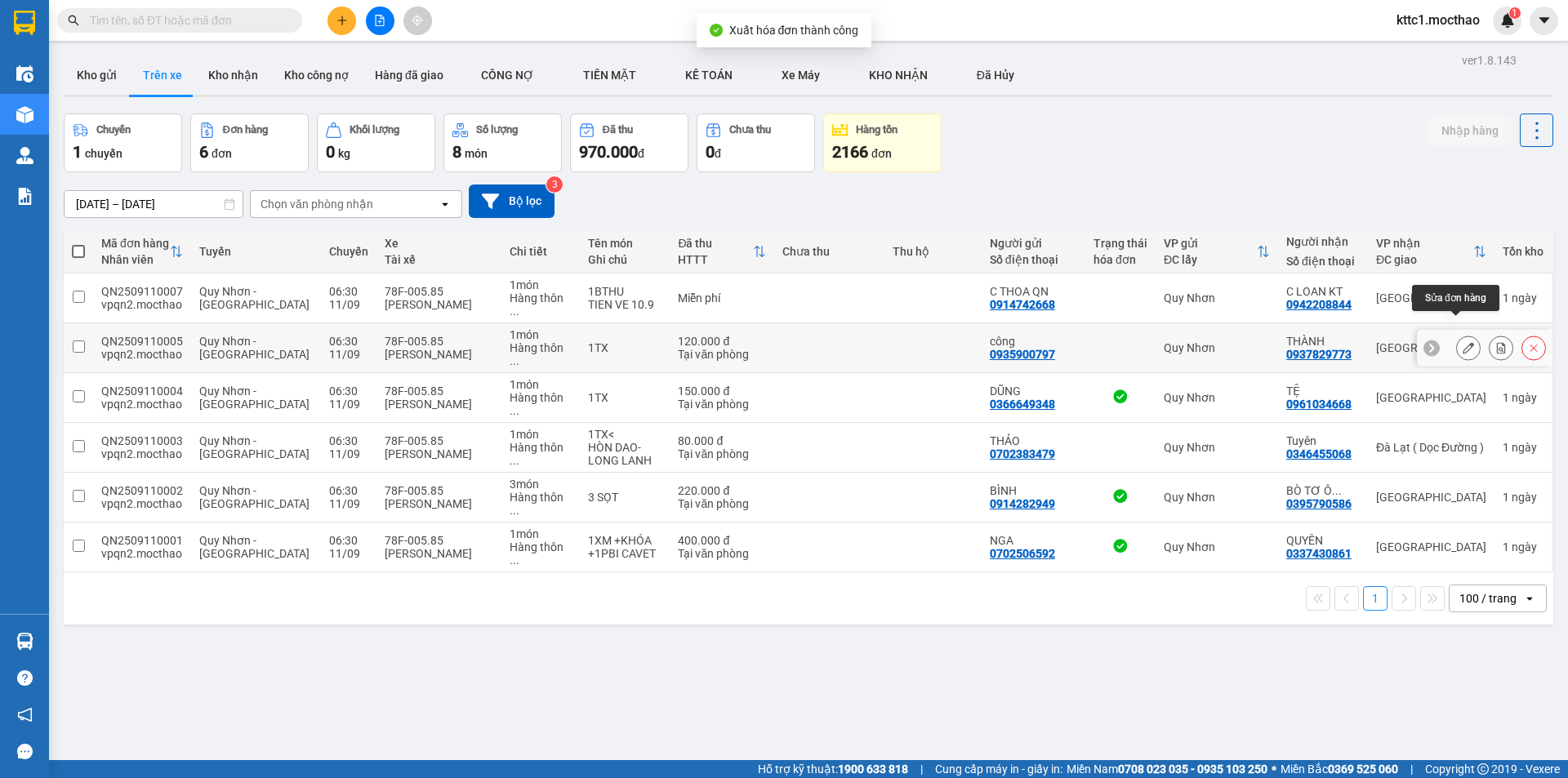
click at [1462, 342] on icon at bounding box center [1468, 347] width 11 height 11
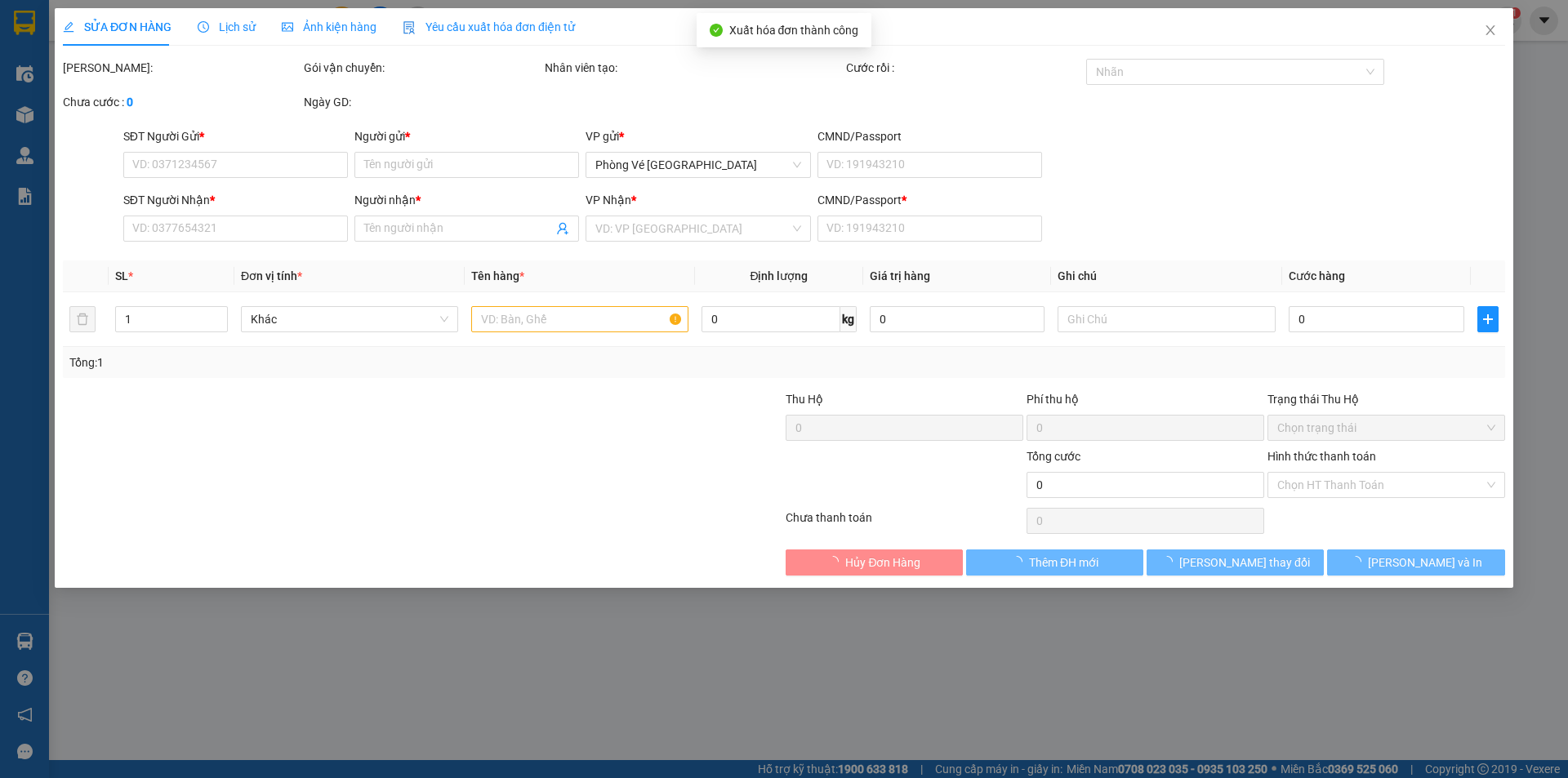
type input "0935900797"
type input "công"
type input "0937829773"
type input "THÀNH"
type input "d"
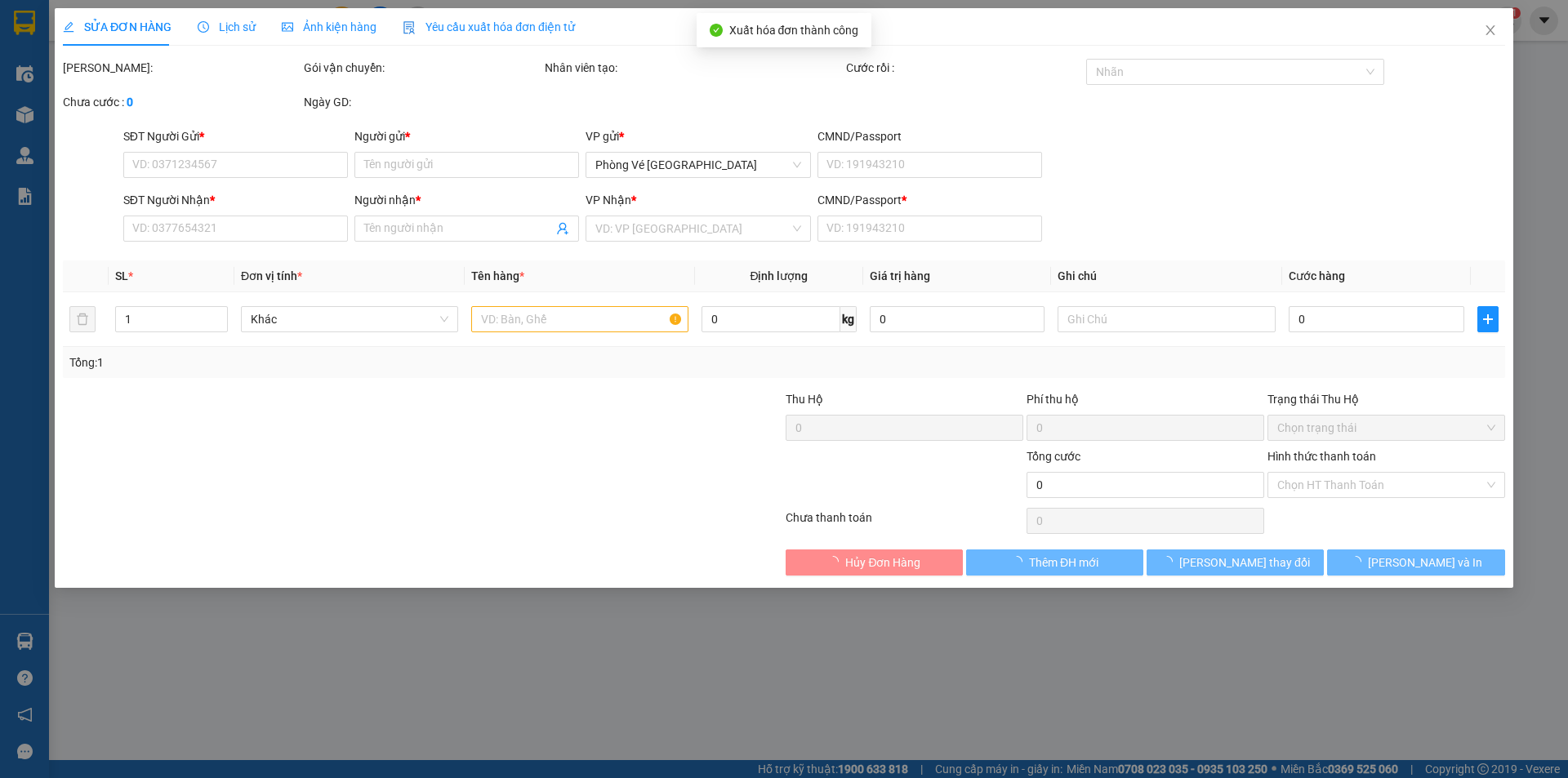
type input "120.000"
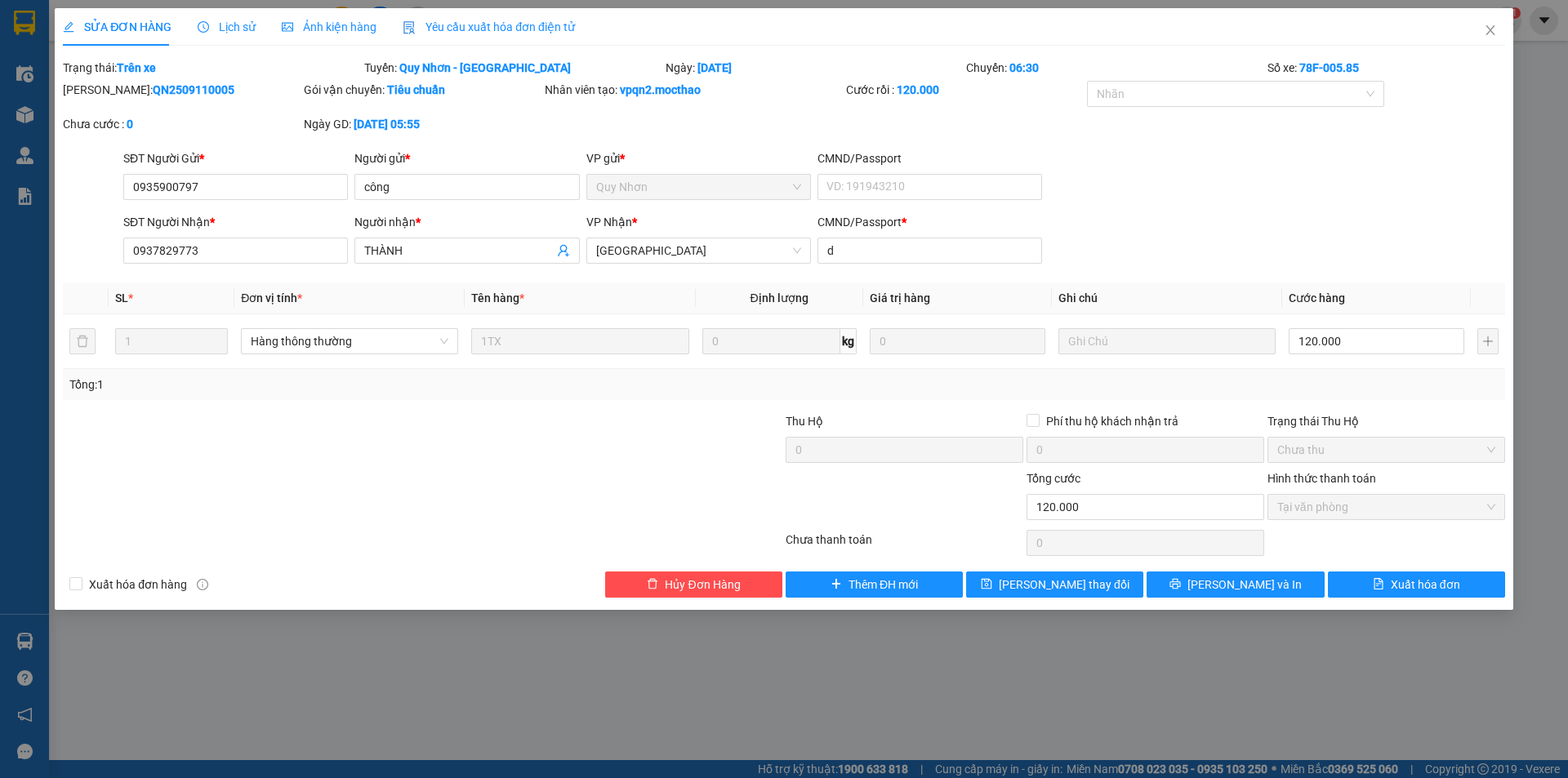
click at [487, 24] on span "Yêu cầu xuất hóa đơn điện tử" at bounding box center [488, 26] width 172 height 13
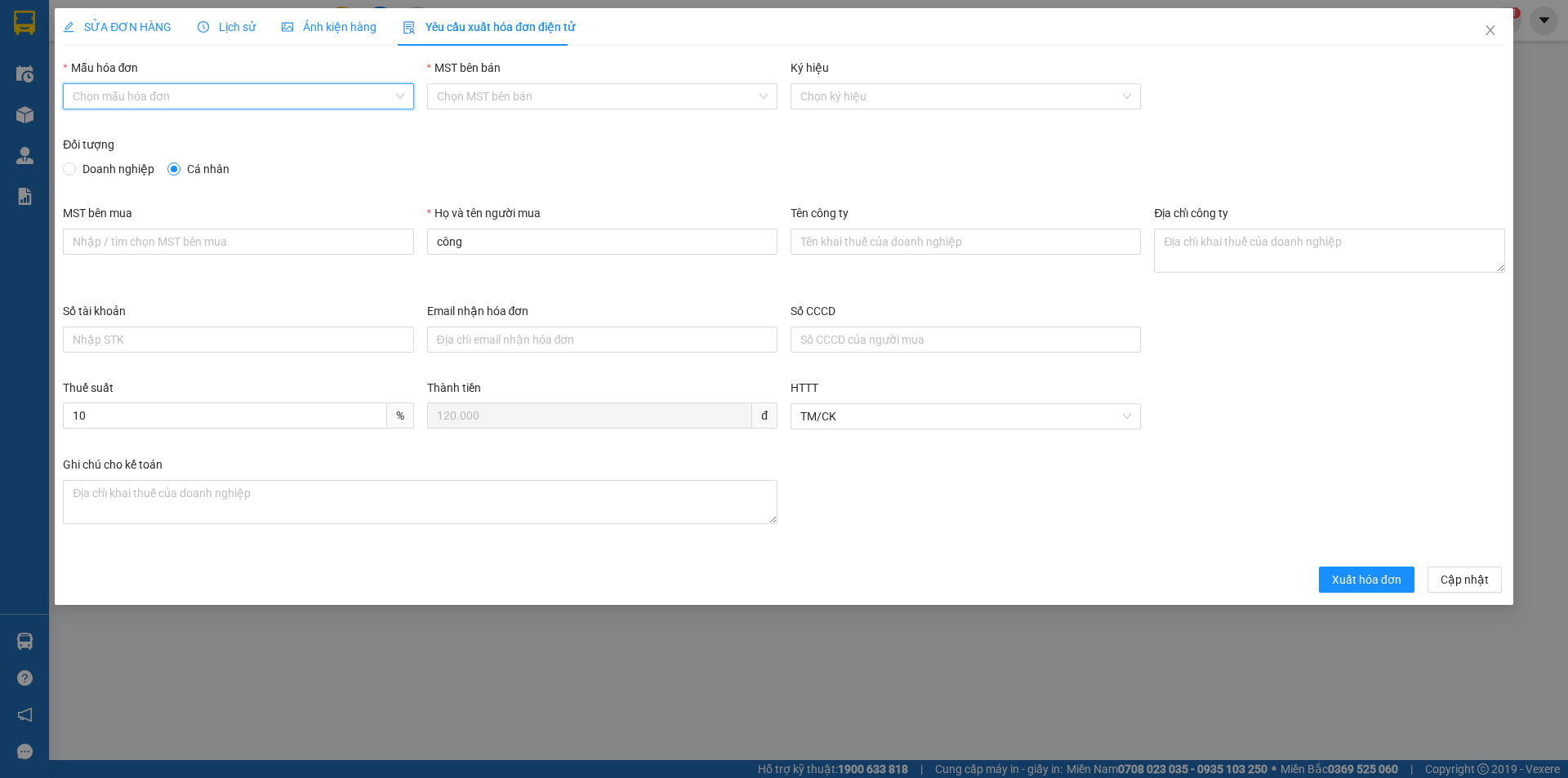
click at [220, 100] on input "Mẫu hóa đơn" at bounding box center [232, 96] width 319 height 25
click at [177, 154] on div "HĐH-CNBĐ" at bounding box center [237, 155] width 331 height 18
type input "8"
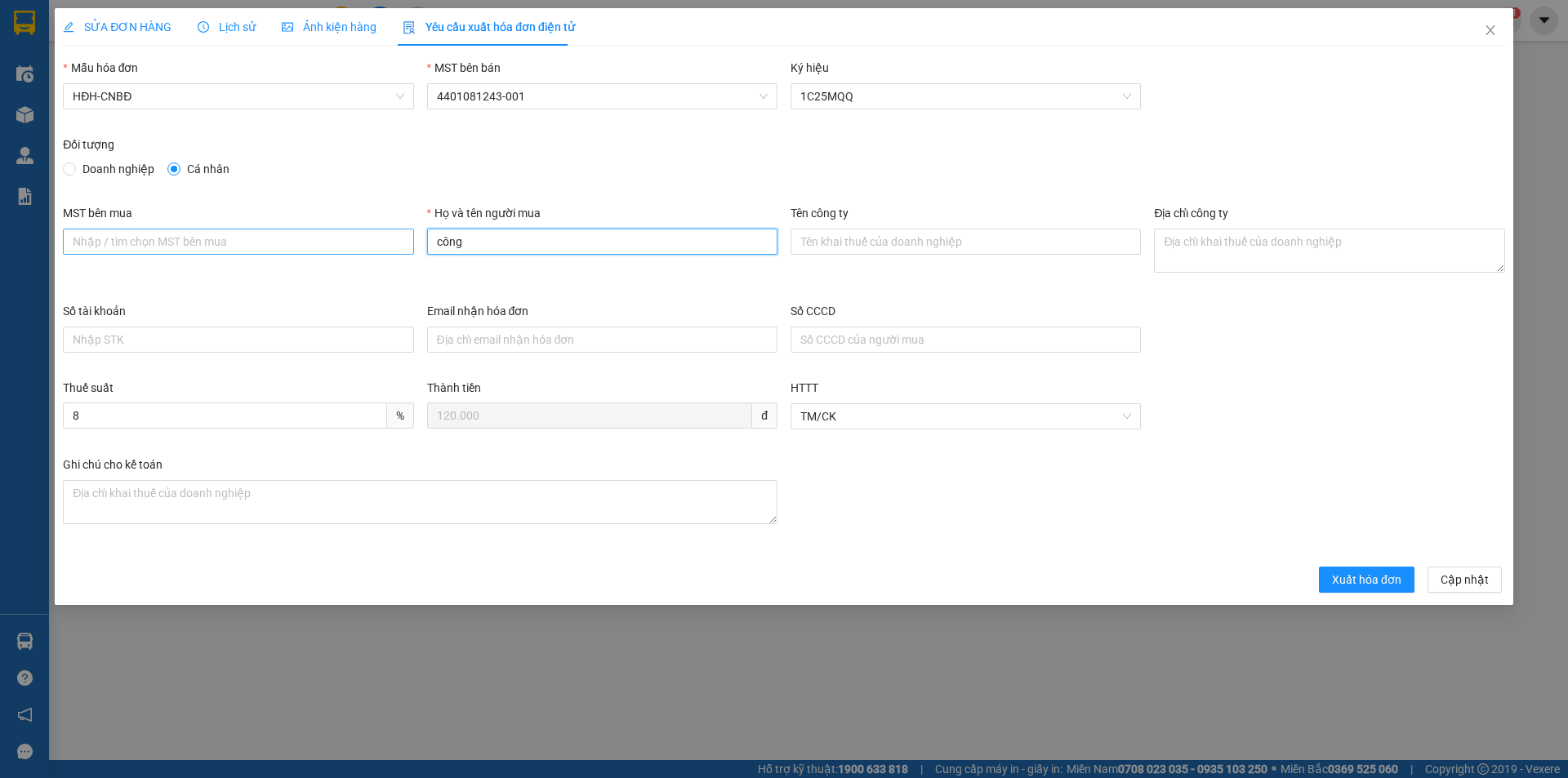
drag, startPoint x: 500, startPoint y: 244, endPoint x: 371, endPoint y: 247, distance: 129.0
click at [372, 247] on div "MST bên mua Họ và tên người mua công Tên công ty Địa chỉ công ty" at bounding box center [784, 253] width 1455 height 98
type input "Người mua không lấy hóa đơn"
click at [1375, 582] on span "Xuất hóa đơn" at bounding box center [1366, 580] width 70 height 18
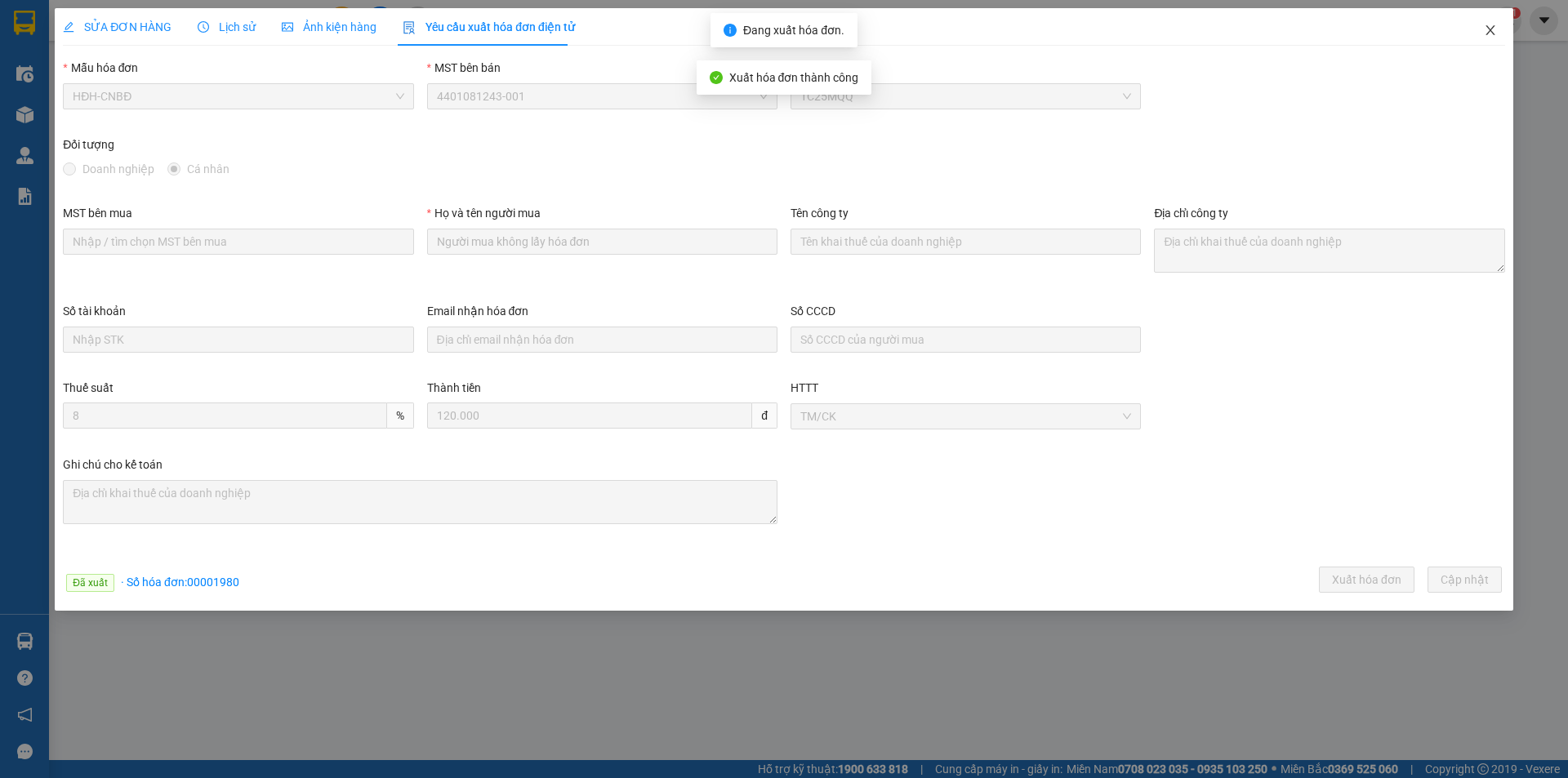
click at [1494, 27] on icon "close" at bounding box center [1490, 30] width 13 height 13
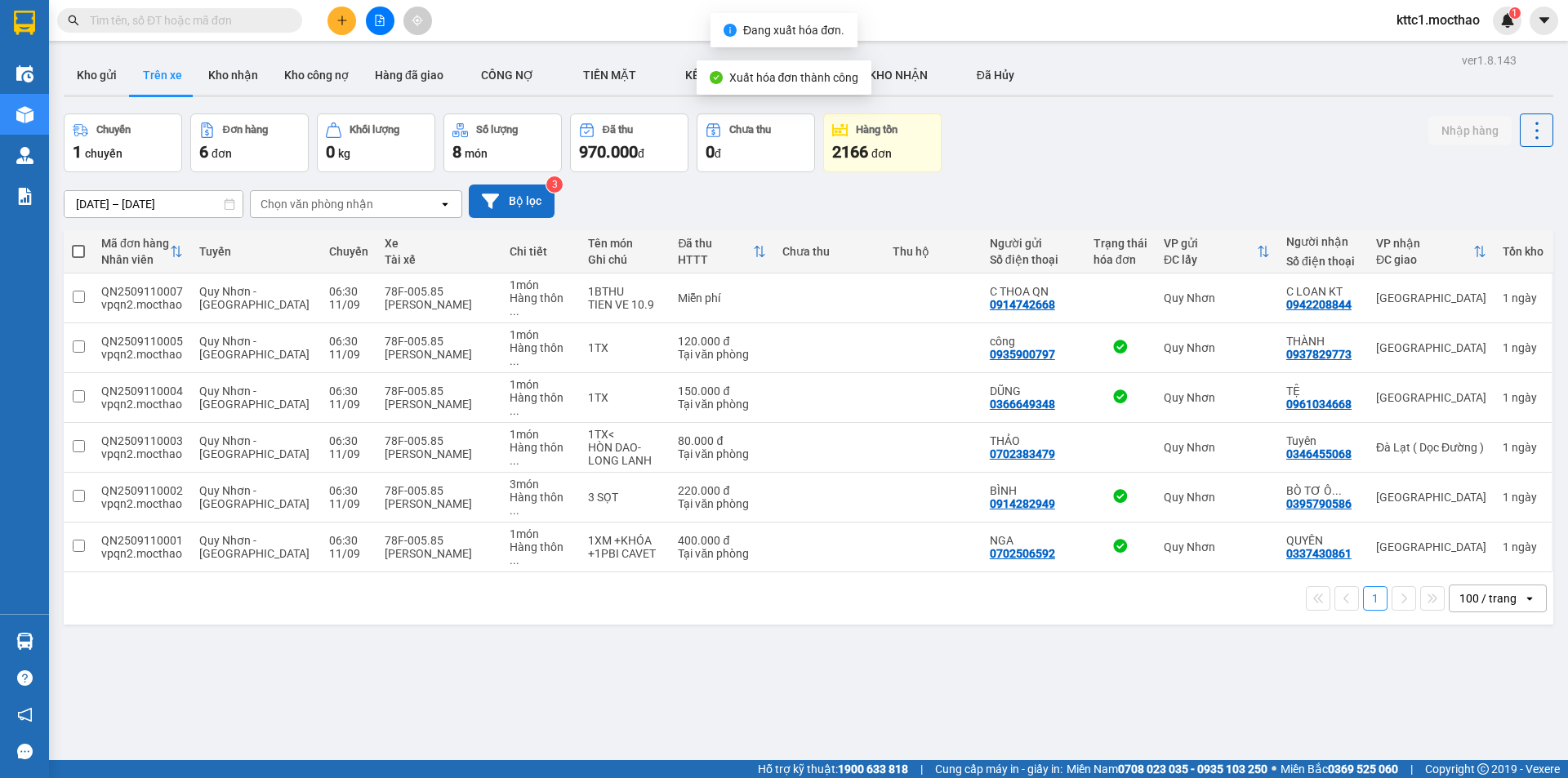
click at [528, 200] on button "Bộ lọc" at bounding box center [511, 201] width 85 height 33
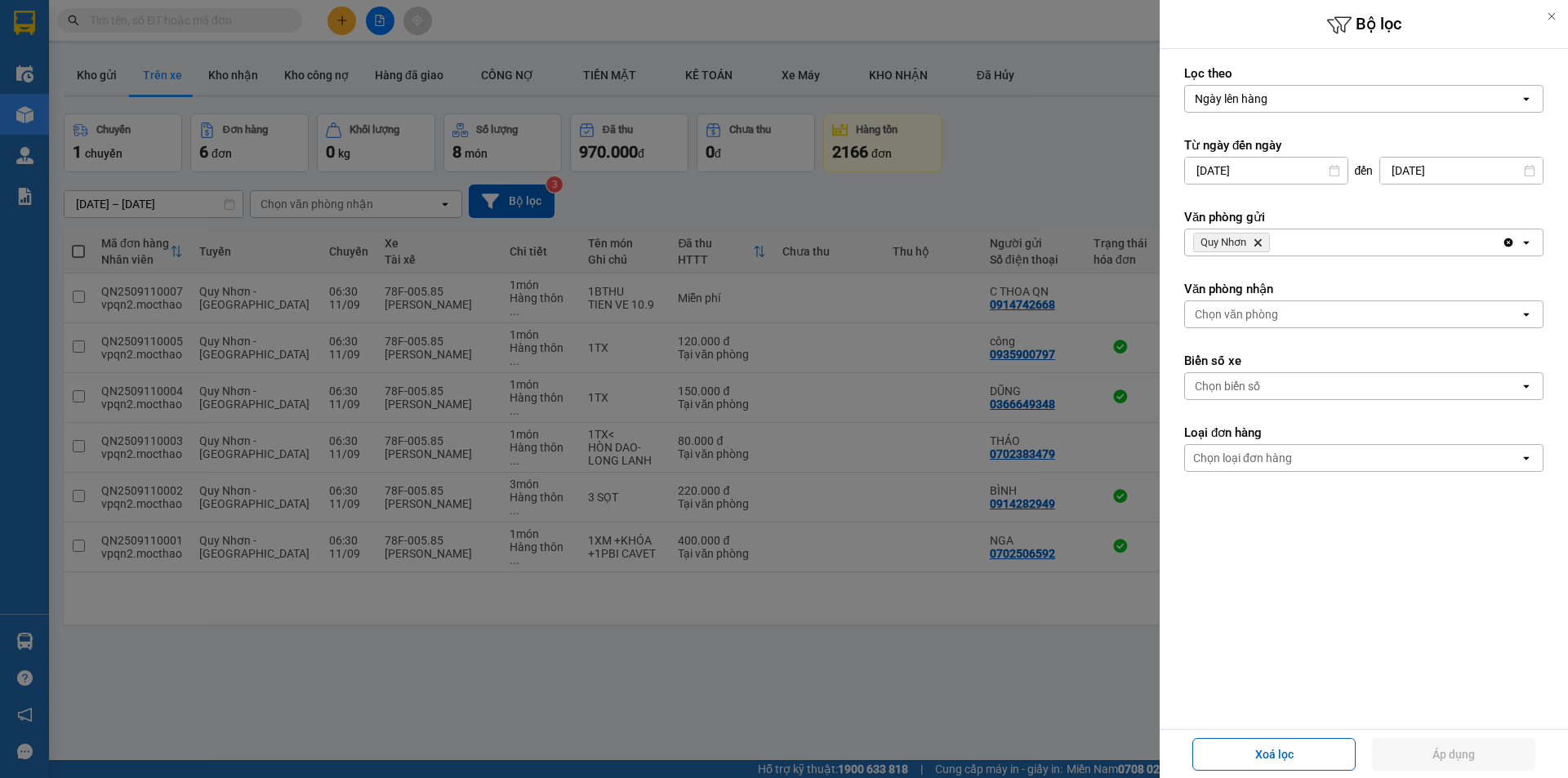
click at [1260, 237] on span "Quy Nhơn Delete" at bounding box center [1230, 242] width 77 height 19
click at [1256, 241] on icon "Delete" at bounding box center [1257, 242] width 10 height 10
click at [1247, 238] on div "Chọn văn phòng" at bounding box center [1236, 242] width 83 height 17
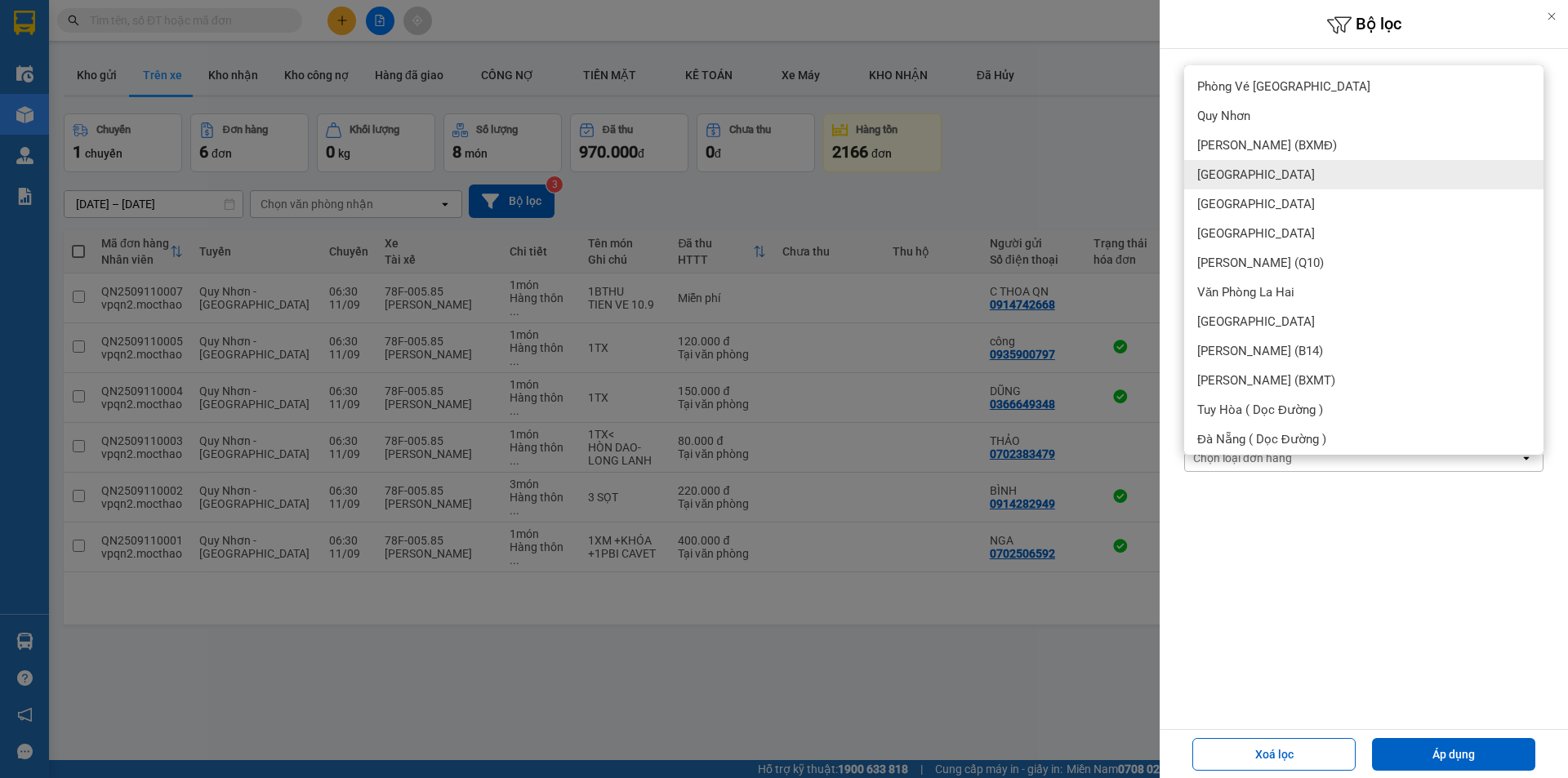
click at [1242, 171] on span "[GEOGRAPHIC_DATA]" at bounding box center [1255, 174] width 117 height 17
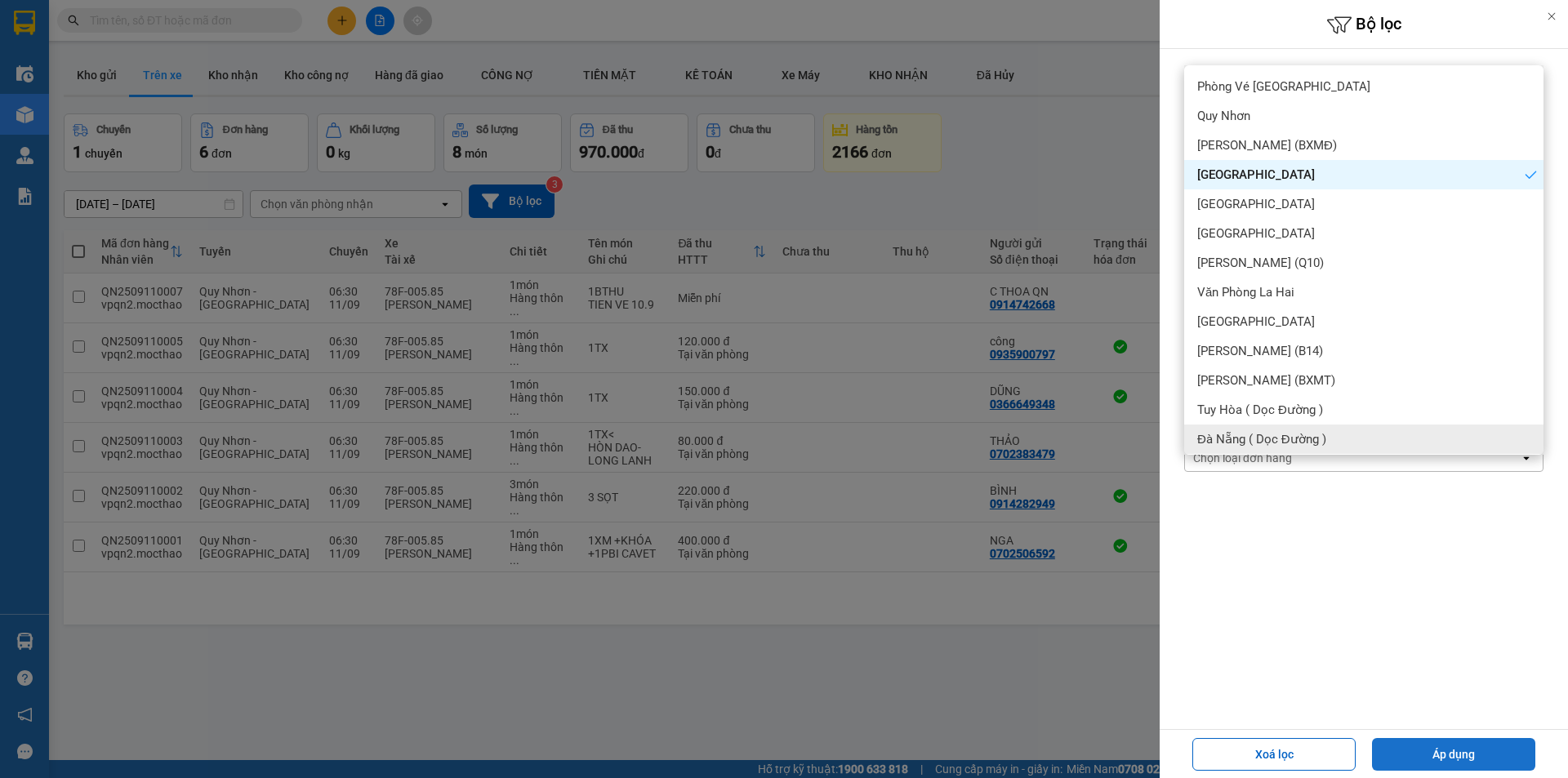
drag, startPoint x: 1444, startPoint y: 751, endPoint x: 1426, endPoint y: 738, distance: 22.2
click at [1444, 752] on button "Áp dụng" at bounding box center [1453, 753] width 163 height 33
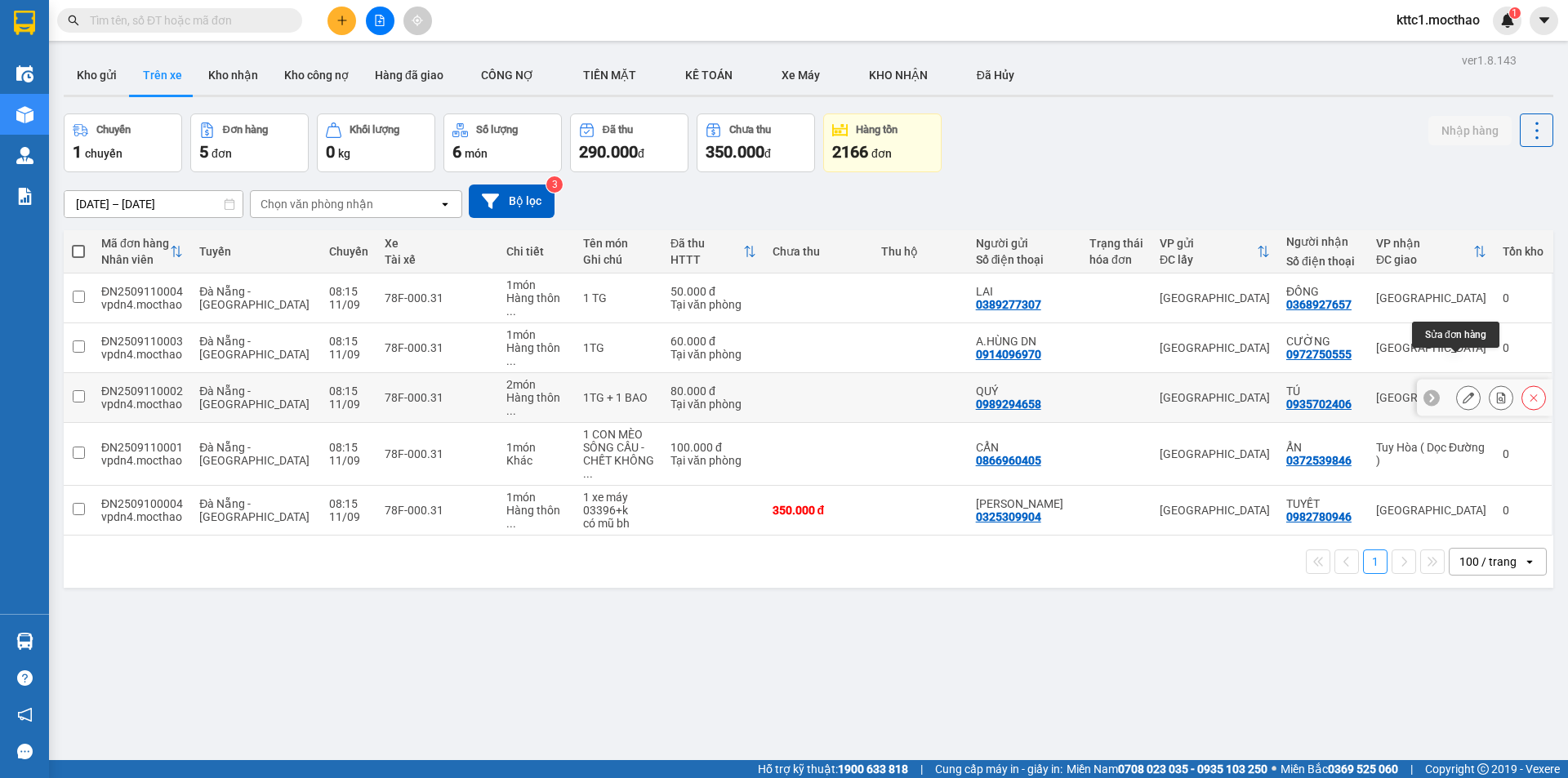
click at [1462, 392] on icon at bounding box center [1468, 397] width 11 height 11
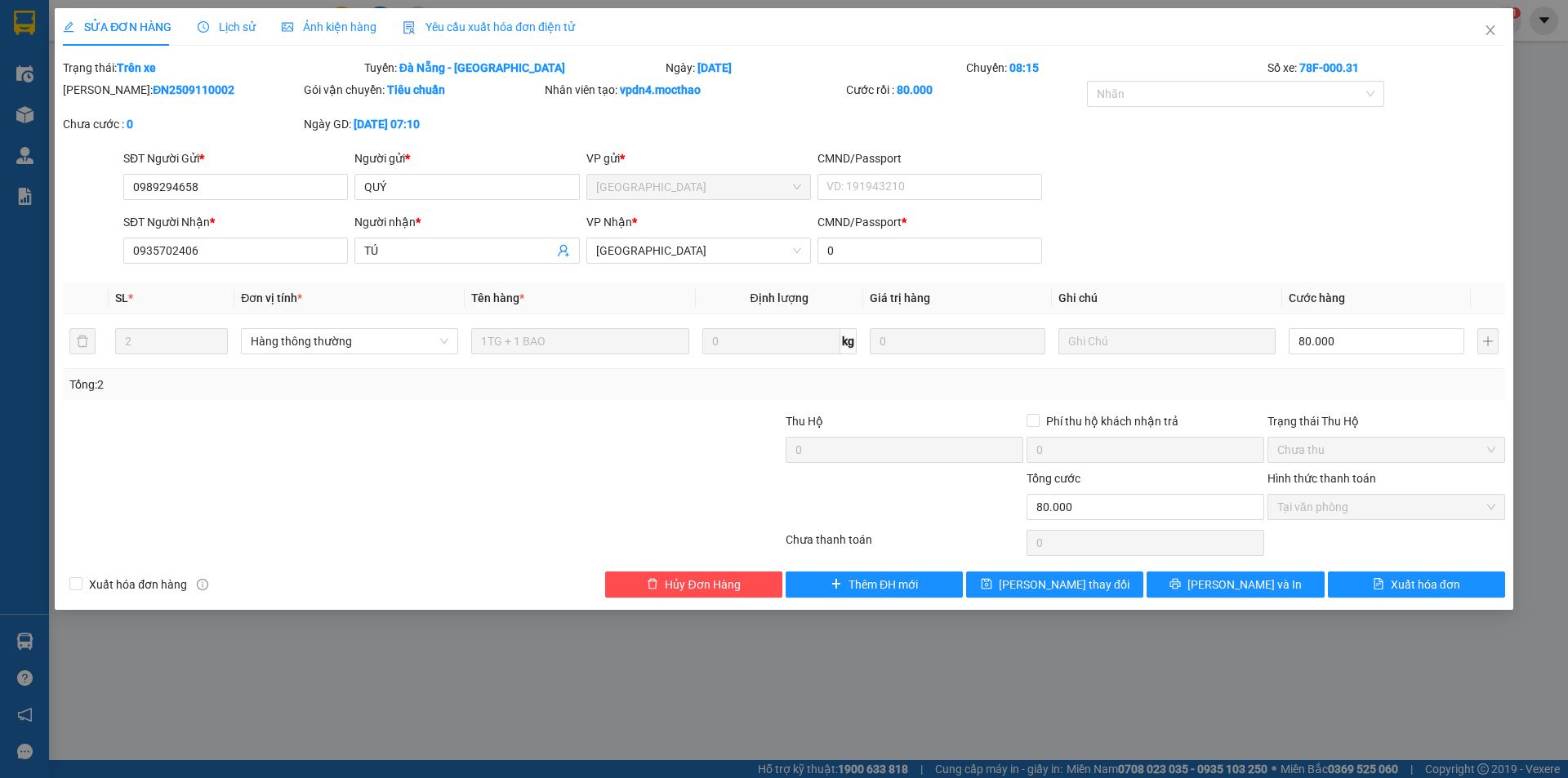
drag, startPoint x: 529, startPoint y: 20, endPoint x: 292, endPoint y: 46, distance: 238.4
click at [527, 20] on span "Yêu cầu xuất hóa đơn điện tử" at bounding box center [488, 26] width 172 height 13
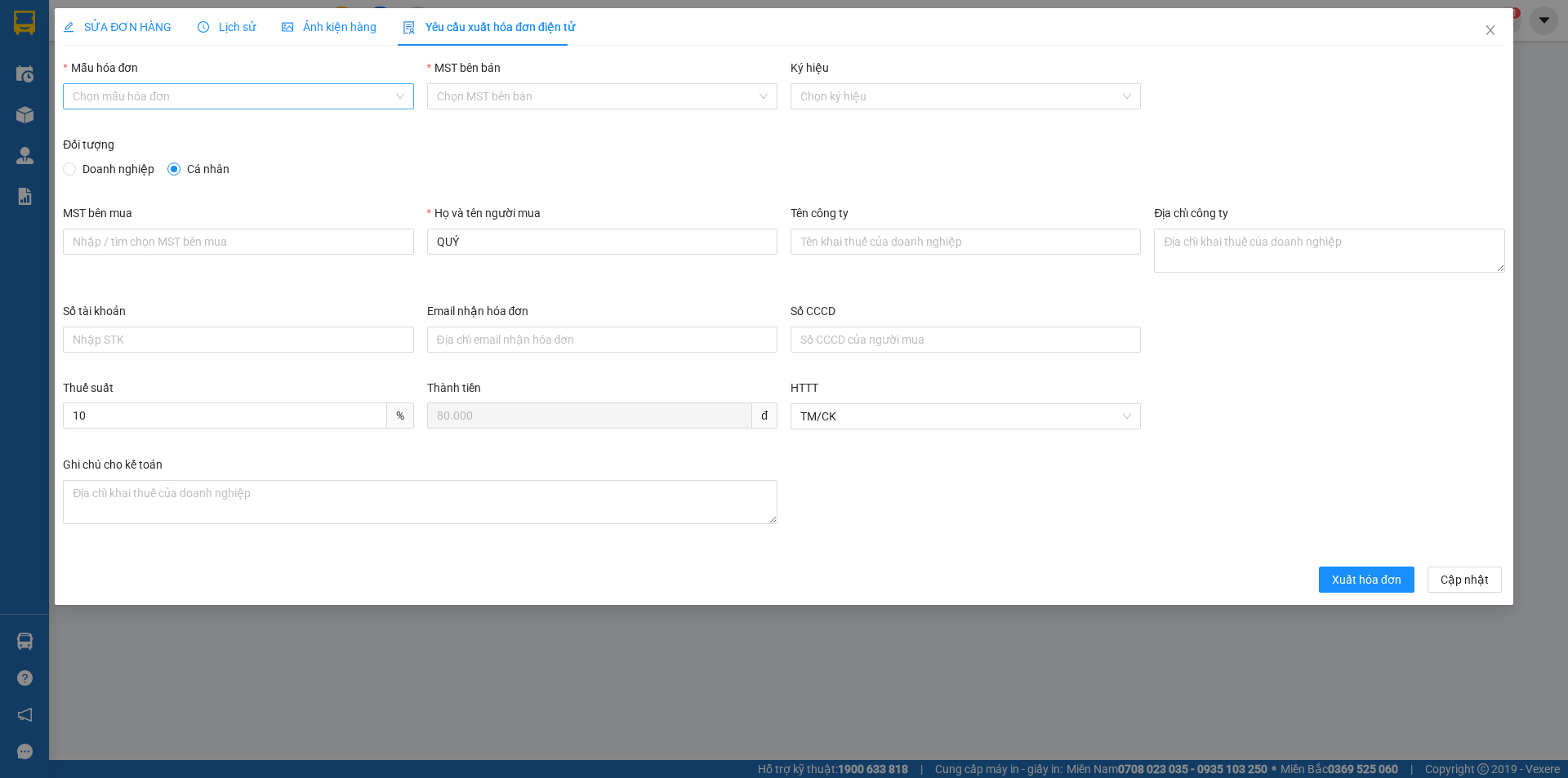
click at [160, 95] on input "Mẫu hóa đơn" at bounding box center [232, 96] width 319 height 25
click at [147, 128] on div "HĐH" at bounding box center [237, 129] width 331 height 18
type input "8"
drag, startPoint x: 406, startPoint y: 241, endPoint x: 376, endPoint y: 249, distance: 31.0
click at [376, 249] on div "MST bên mua Họ và tên người mua QUÝ Tên công ty Địa chỉ công ty" at bounding box center [784, 253] width 1455 height 98
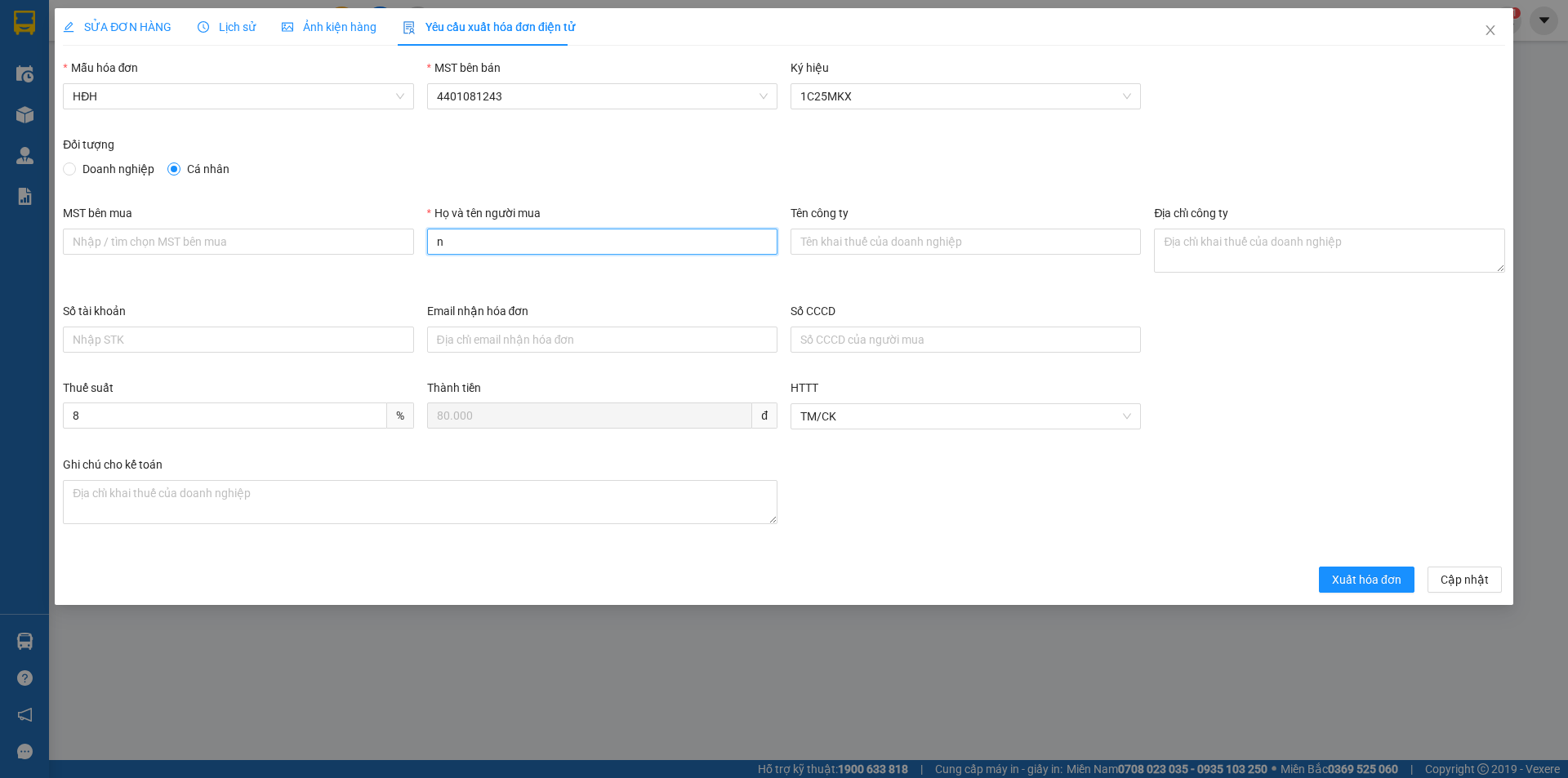
type input "Người mua không lấy hóa đơn"
click at [1371, 582] on span "Xuất hóa đơn" at bounding box center [1366, 580] width 70 height 18
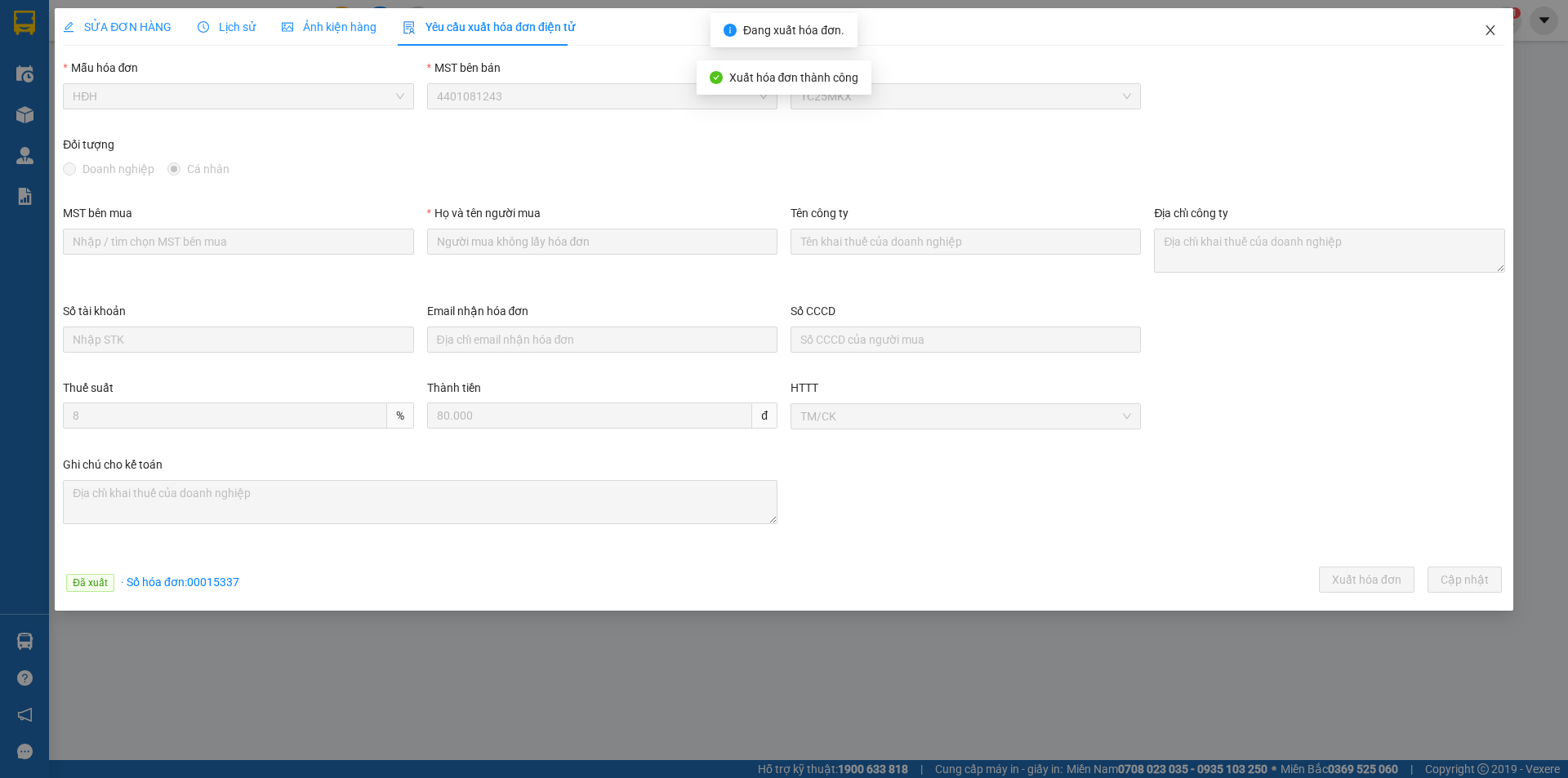
click at [1491, 33] on icon "close" at bounding box center [1490, 30] width 13 height 13
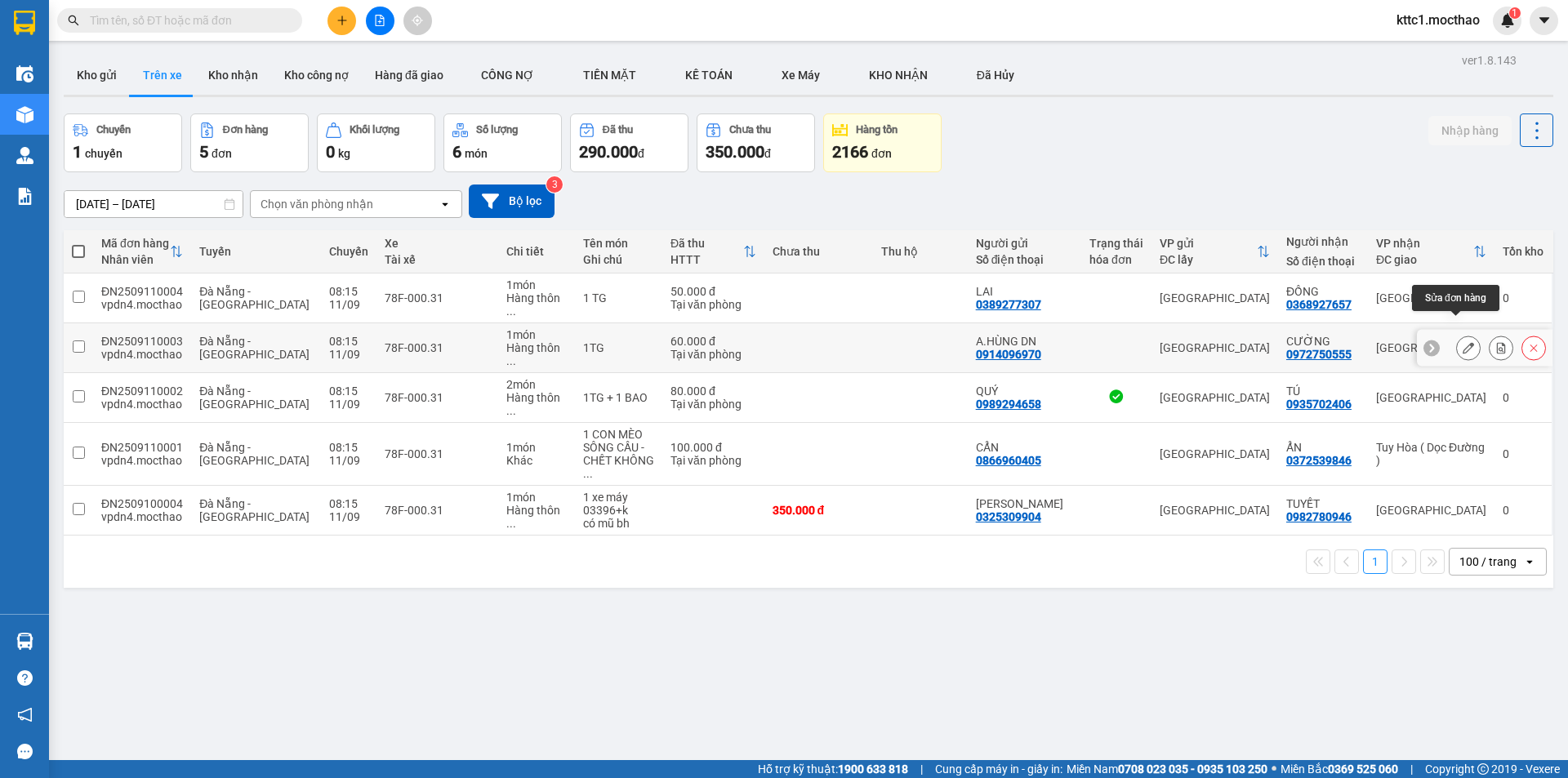
click at [1462, 342] on icon at bounding box center [1468, 347] width 11 height 11
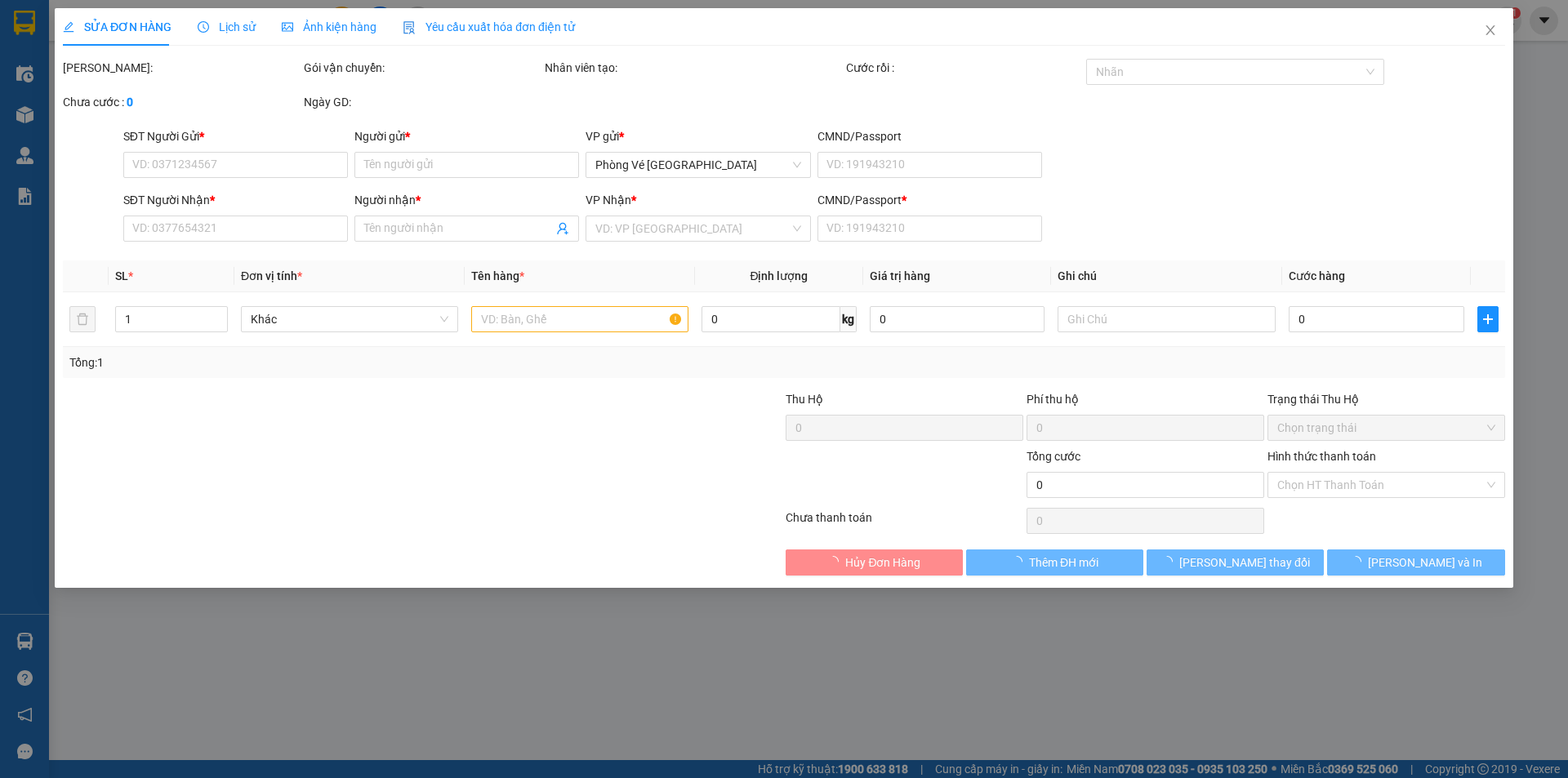
type input "0914096970"
type input "A.HÙNG DN"
type input "0972750555"
type input "CƯỜNG"
type input "0"
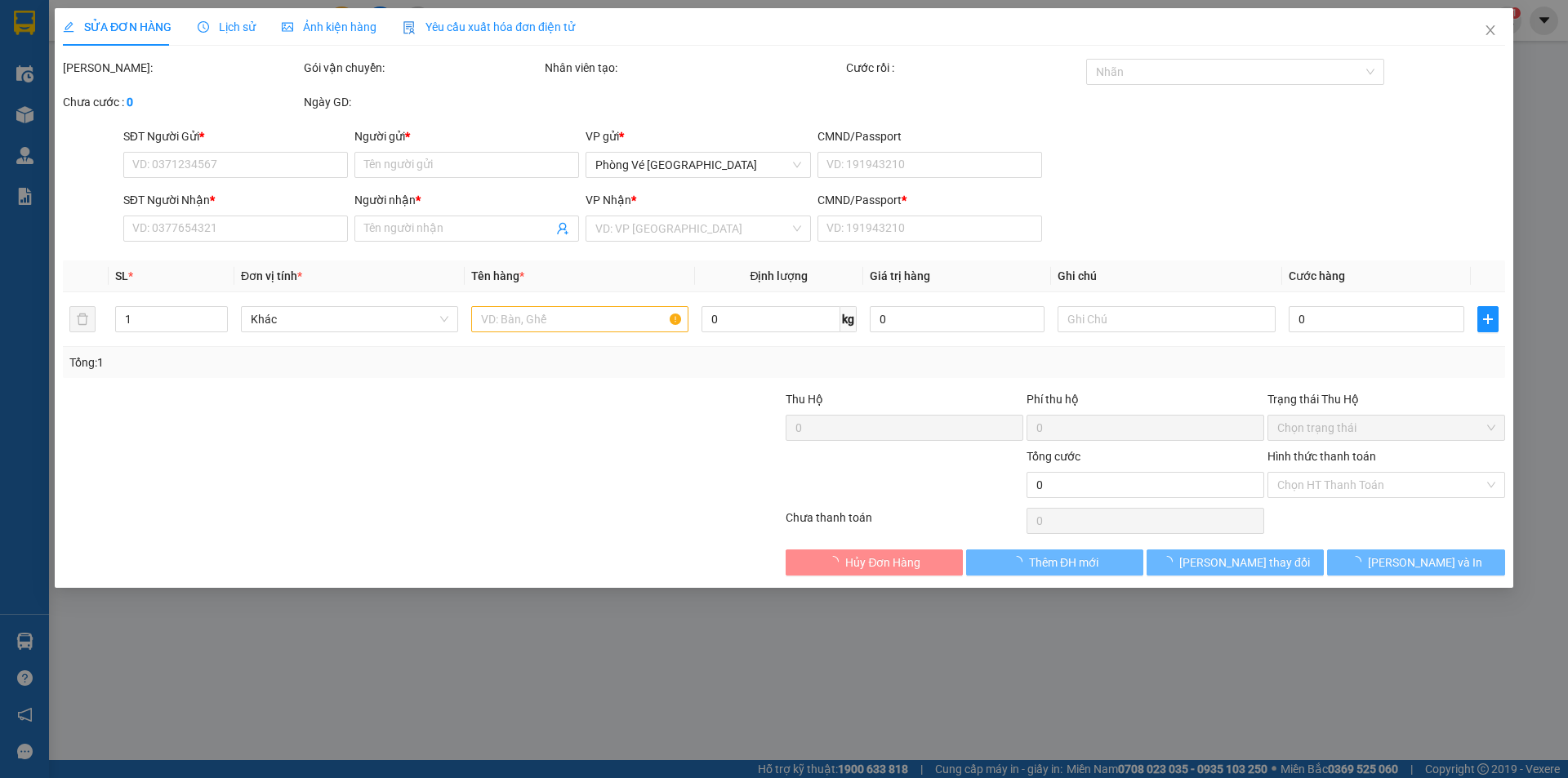
type input "60.000"
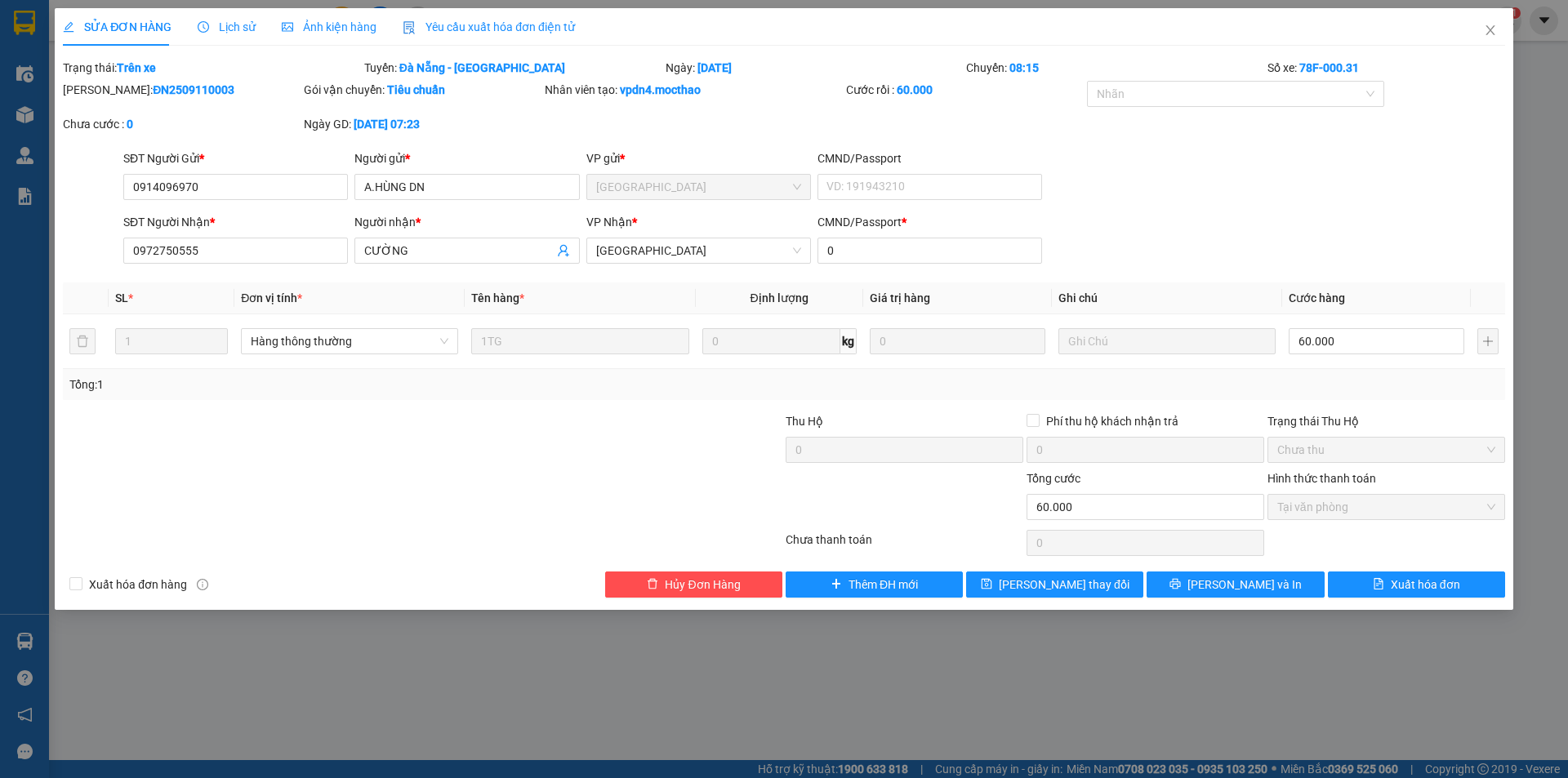
click at [472, 27] on span "Yêu cầu xuất hóa đơn điện tử" at bounding box center [488, 26] width 172 height 13
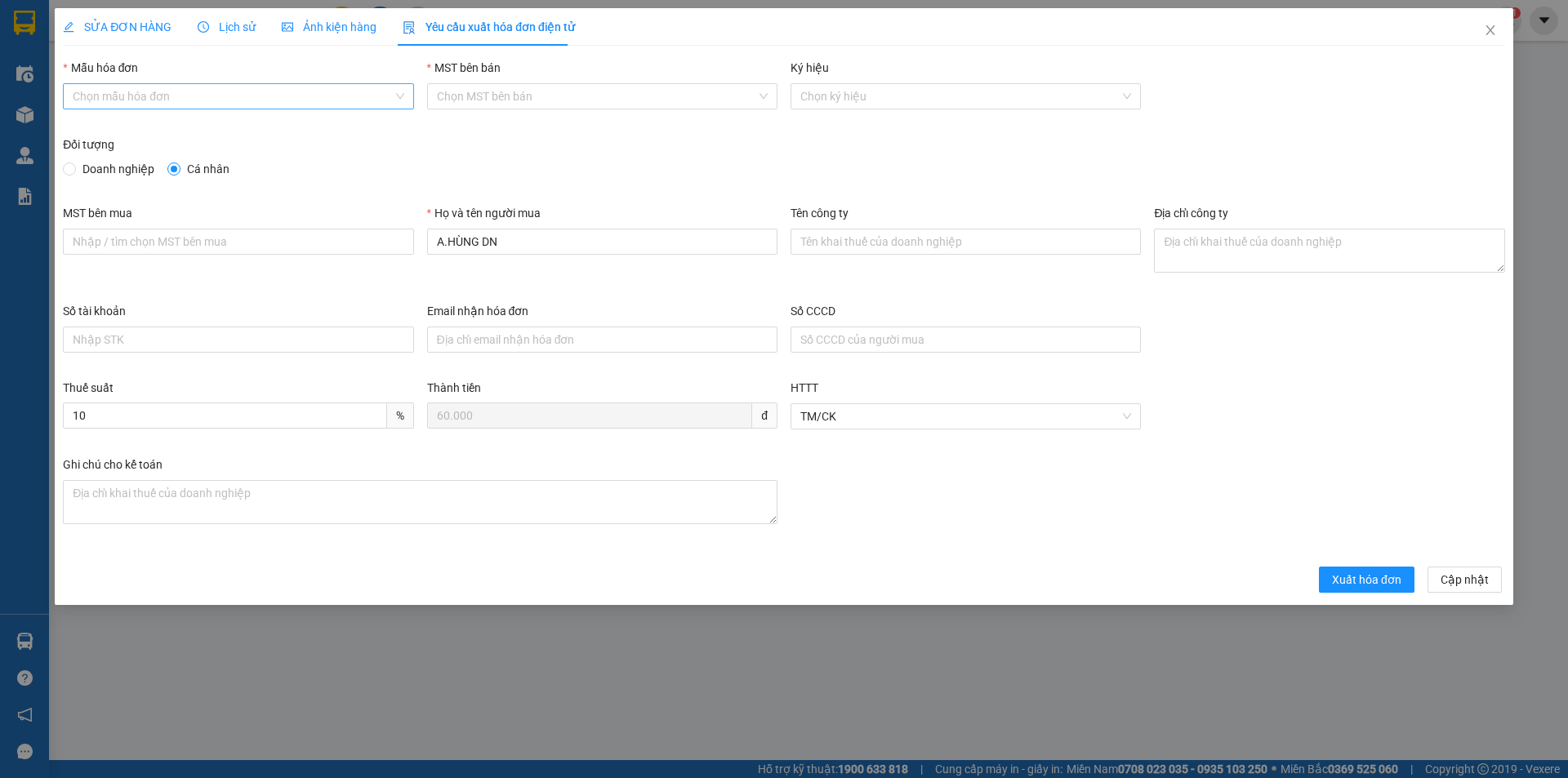
click at [253, 100] on input "Mẫu hóa đơn" at bounding box center [232, 96] width 319 height 25
click at [230, 133] on div "HĐH" at bounding box center [237, 129] width 331 height 18
type input "8"
drag, startPoint x: 528, startPoint y: 242, endPoint x: 344, endPoint y: 253, distance: 184.3
click at [344, 253] on div "MST bên mua Họ và tên người mua A.HÙNG DN Tên công ty Địa chỉ công ty" at bounding box center [784, 253] width 1455 height 98
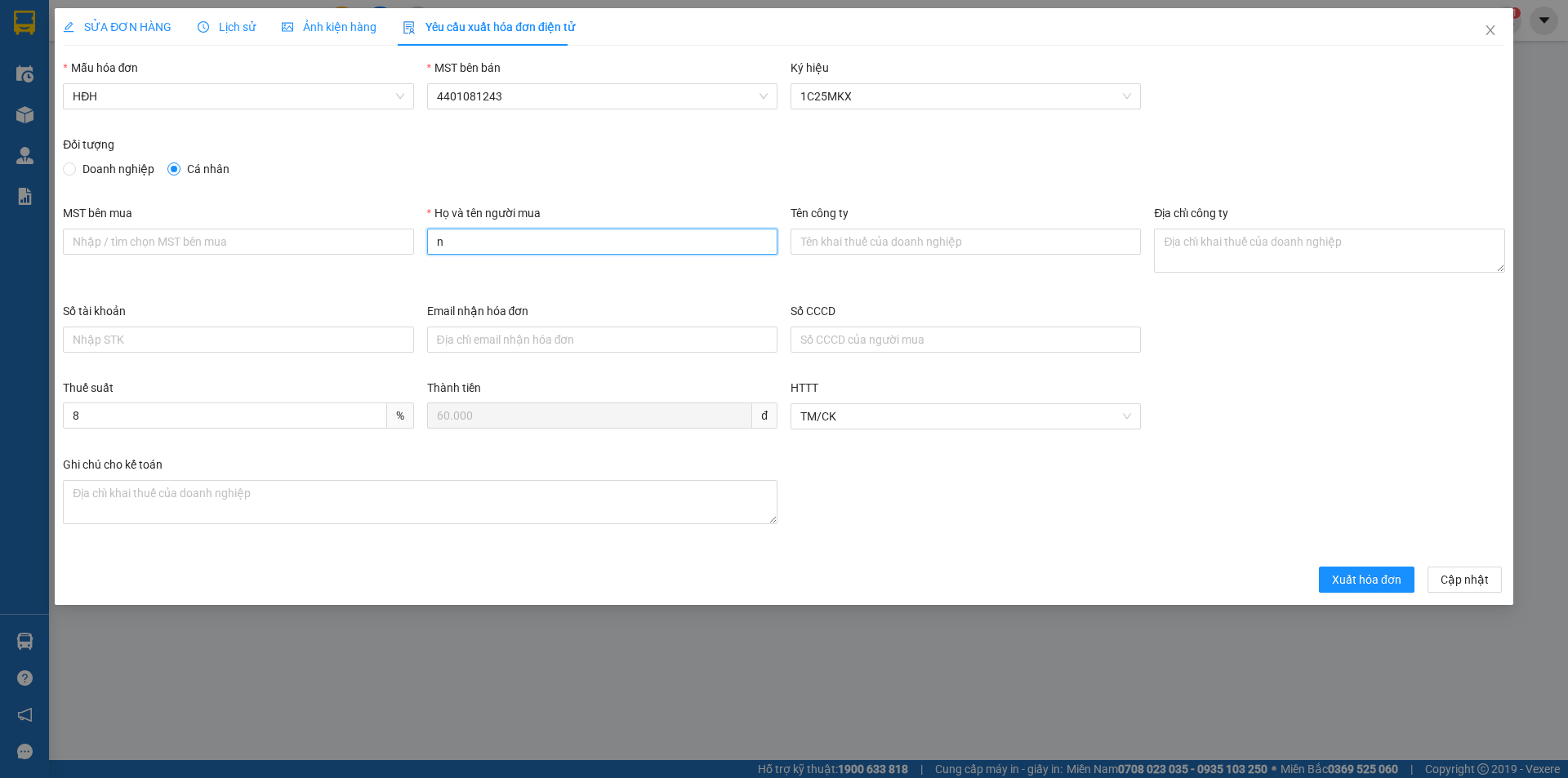
type input "Người mua không lấy hóa đơn"
click at [1392, 586] on span "Xuất hóa đơn" at bounding box center [1366, 580] width 70 height 18
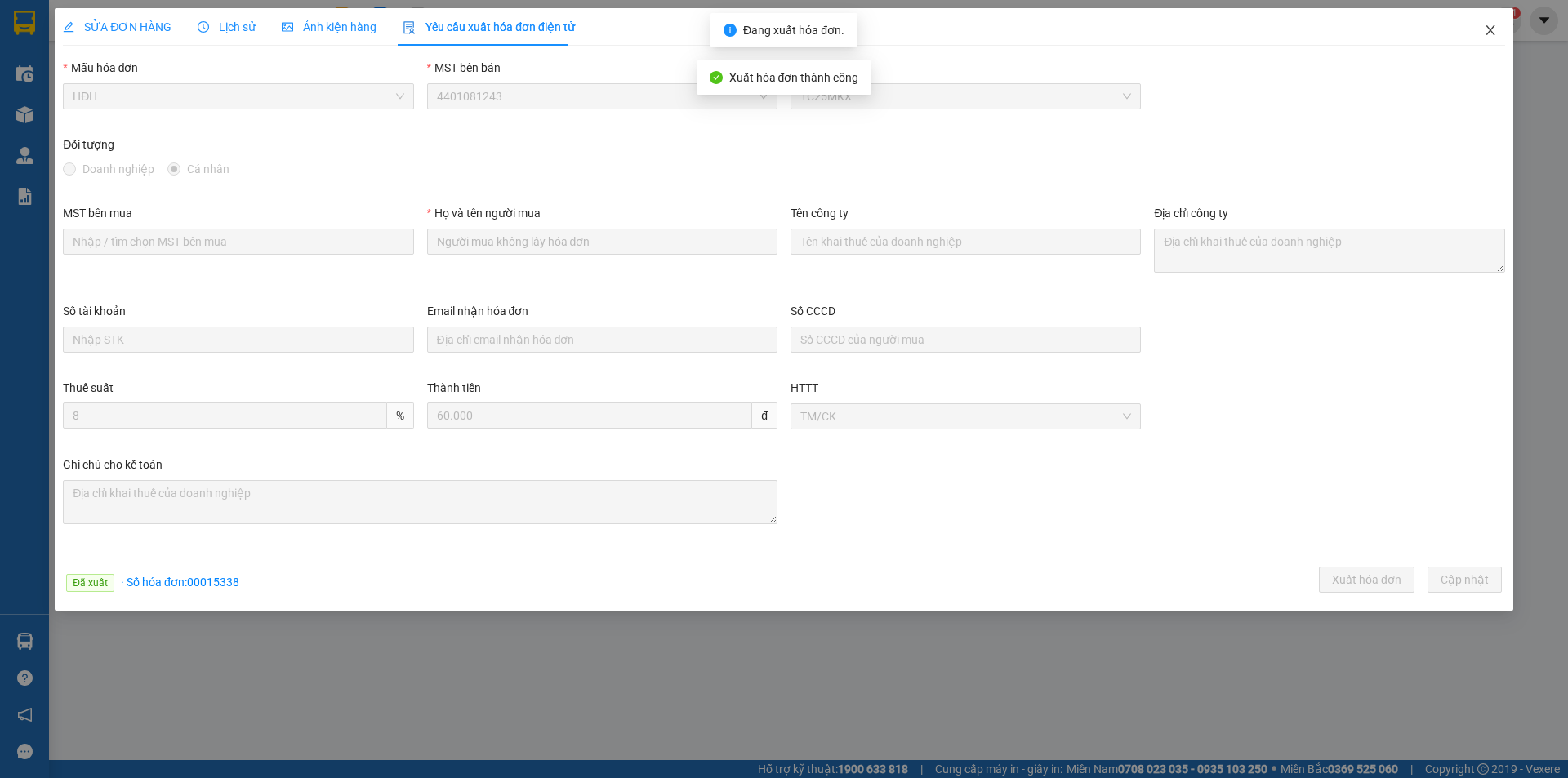
click at [1493, 30] on icon "close" at bounding box center [1490, 30] width 13 height 13
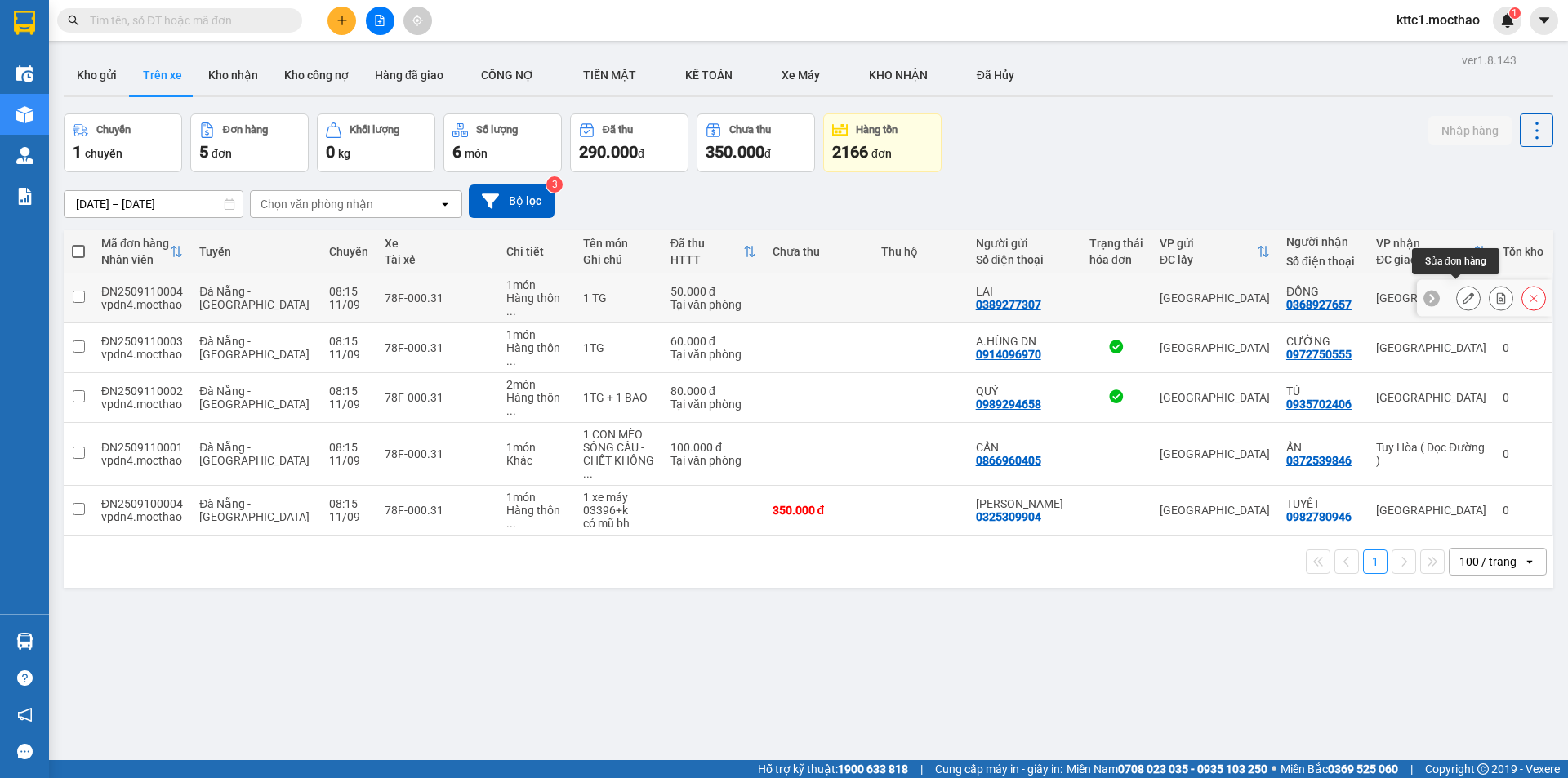
click at [1457, 292] on button at bounding box center [1468, 298] width 23 height 28
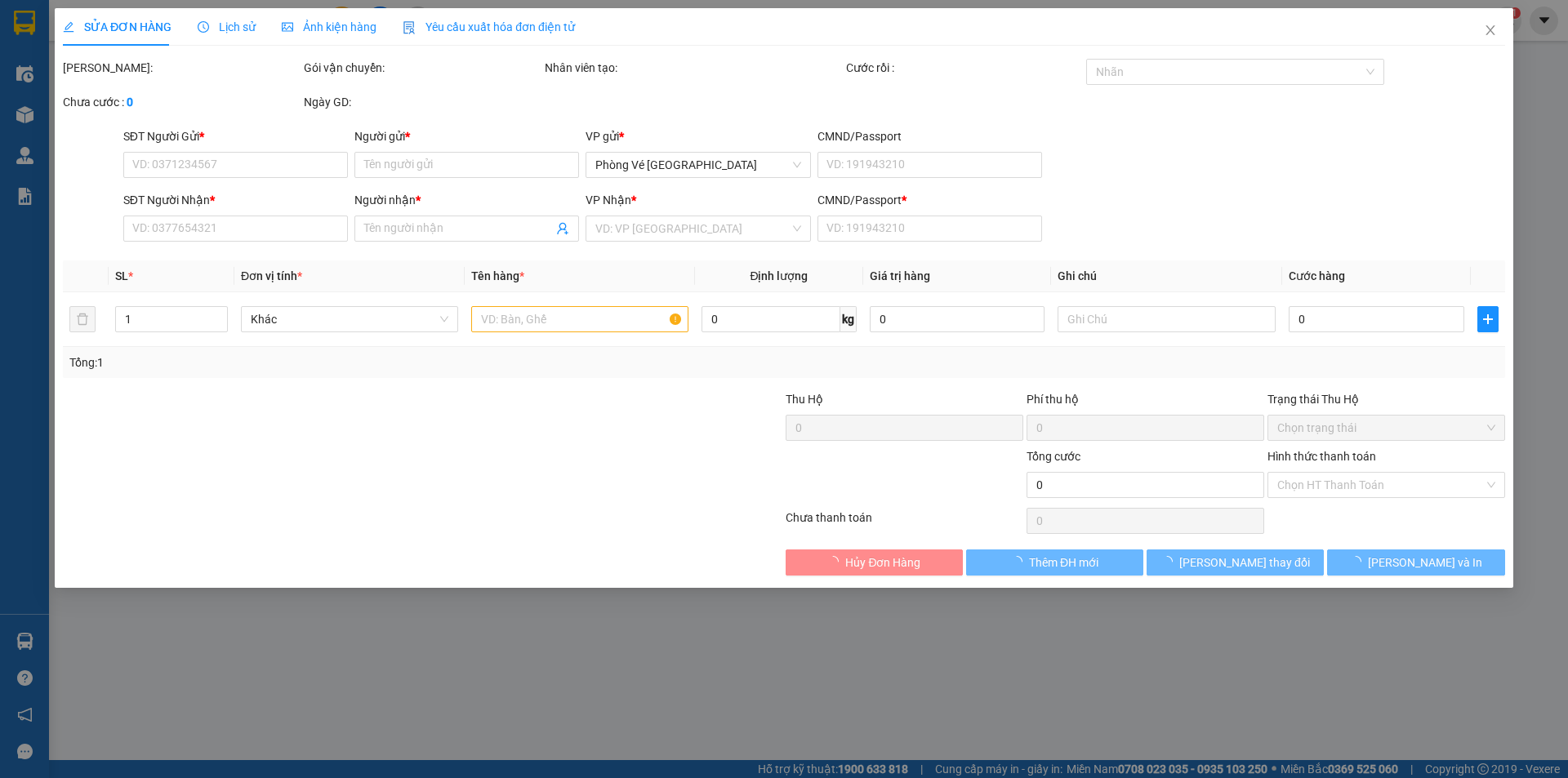
type input "0389277307"
type input "LAI"
type input "0368927657"
type input "ĐỒNG"
type input "0"
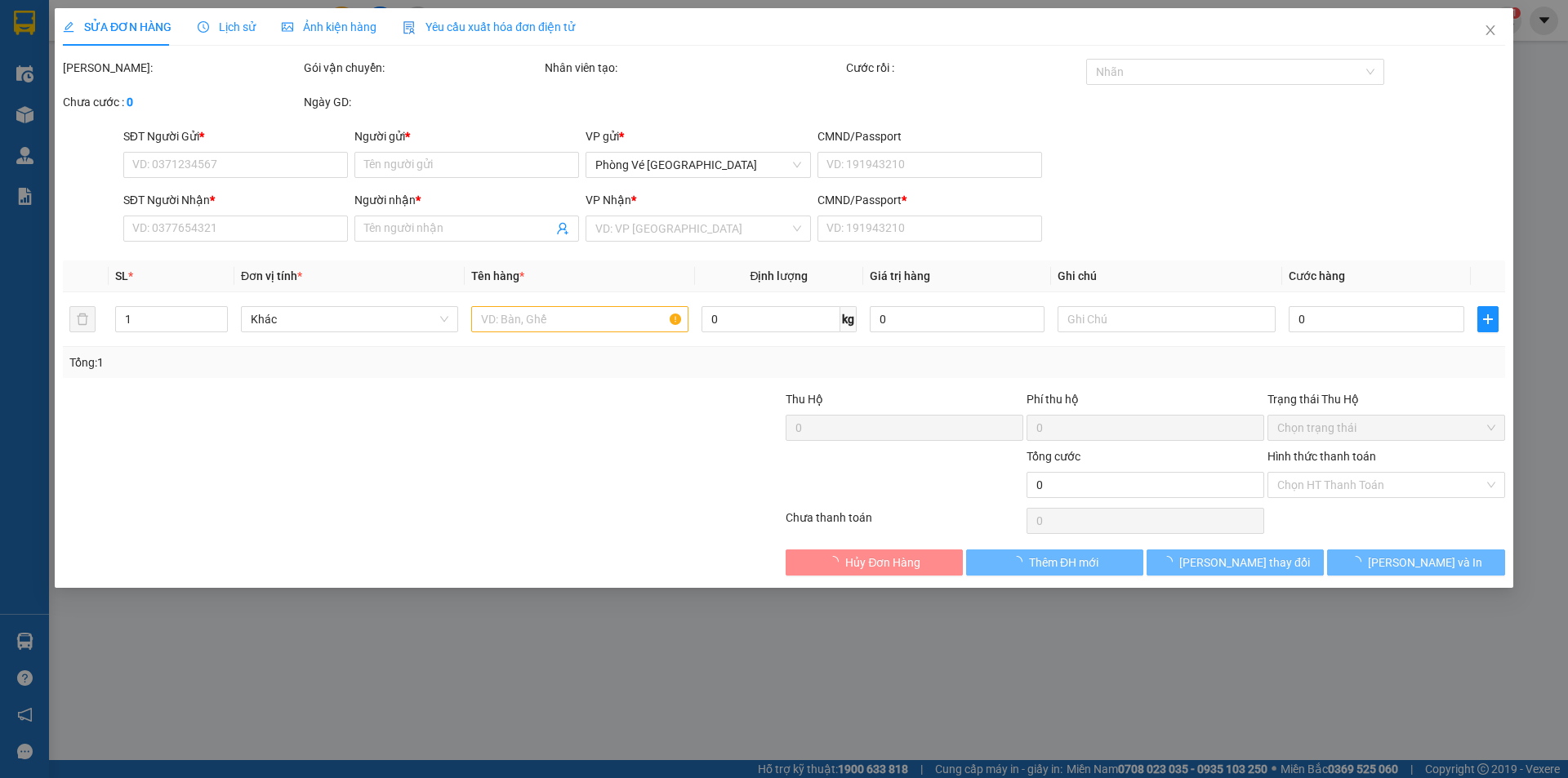
type input "50.000"
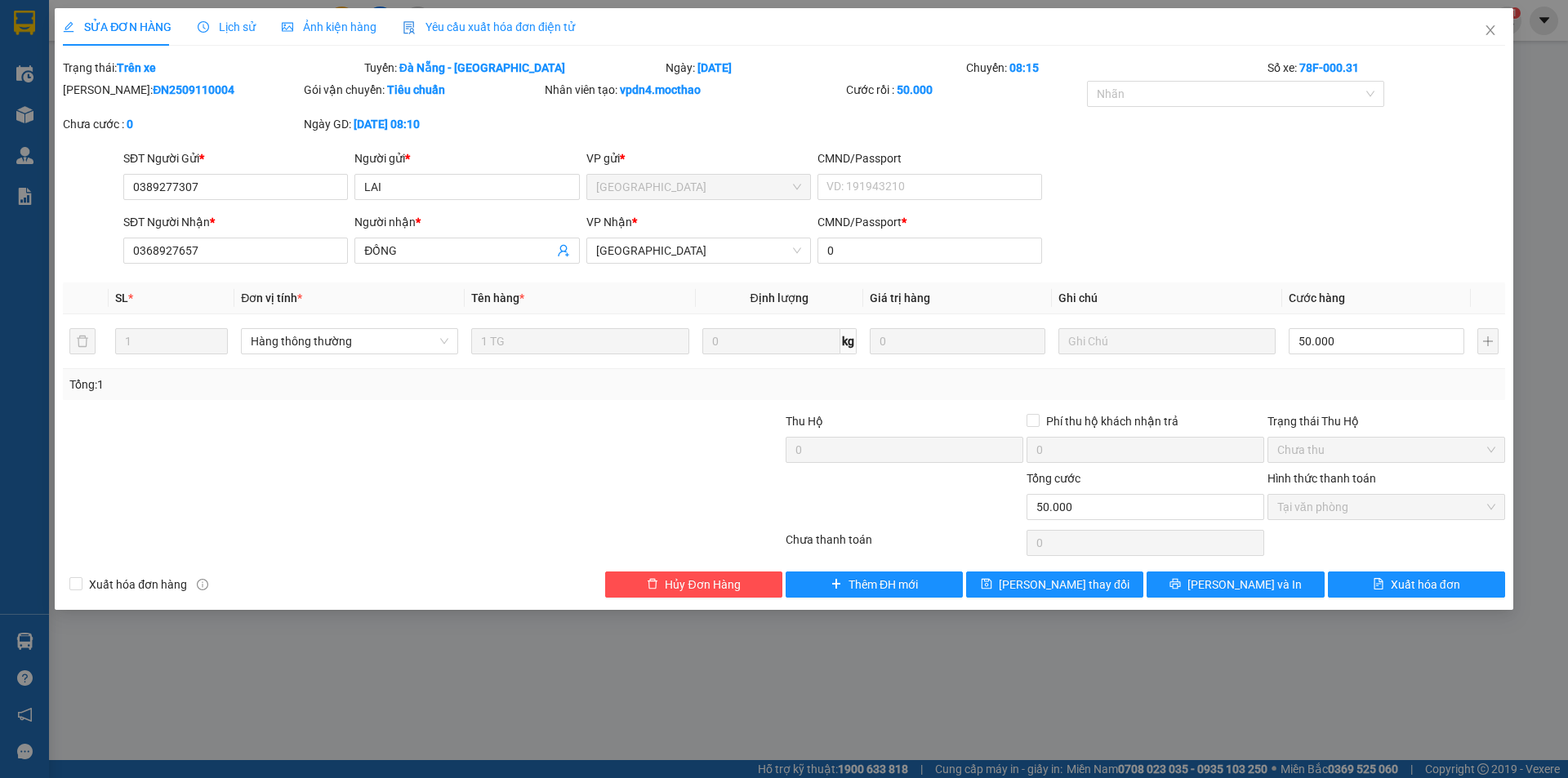
click at [456, 24] on span "Yêu cầu xuất hóa đơn điện tử" at bounding box center [488, 26] width 172 height 13
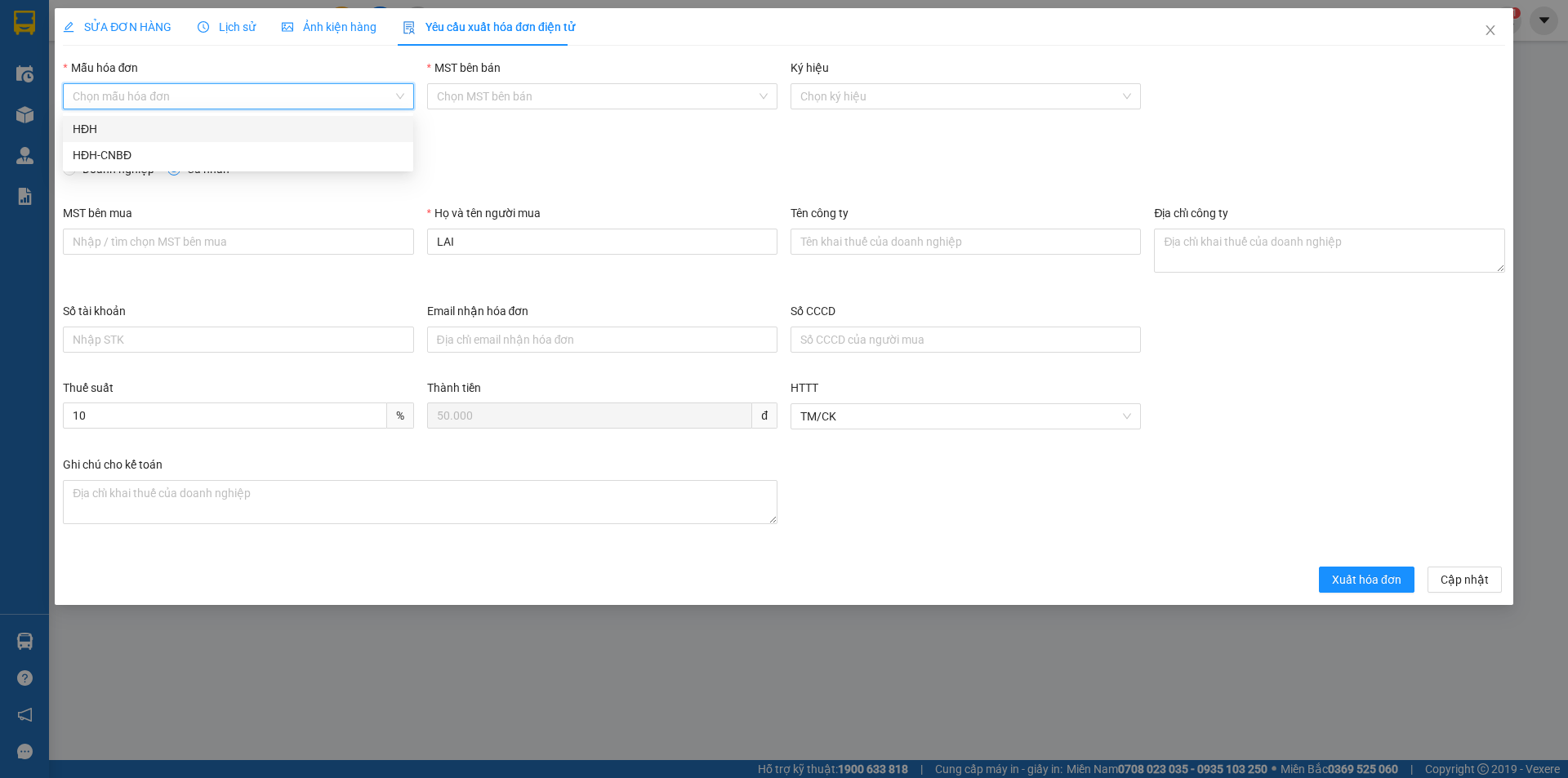
click at [213, 94] on input "Mẫu hóa đơn" at bounding box center [232, 96] width 319 height 25
click at [165, 128] on div "HĐH" at bounding box center [237, 129] width 331 height 18
type input "8"
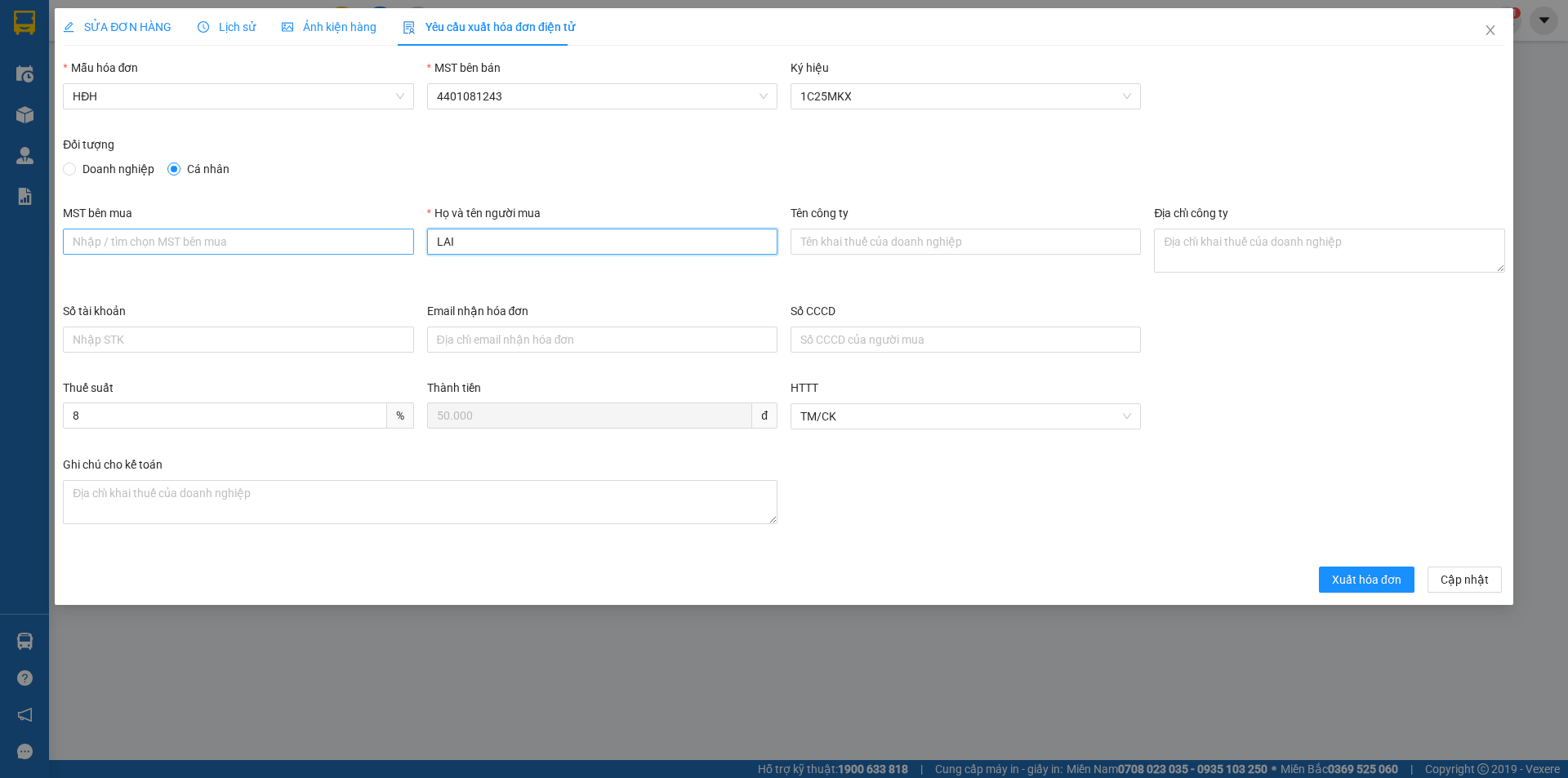
drag, startPoint x: 463, startPoint y: 237, endPoint x: 390, endPoint y: 248, distance: 73.8
click at [392, 248] on div "MST bên mua Họ và tên người mua LAI Tên công ty Địa chỉ công ty" at bounding box center [784, 253] width 1455 height 98
type input "Người mua không lấy hóa đơn"
click at [1360, 578] on span "Xuất hóa đơn" at bounding box center [1366, 580] width 70 height 18
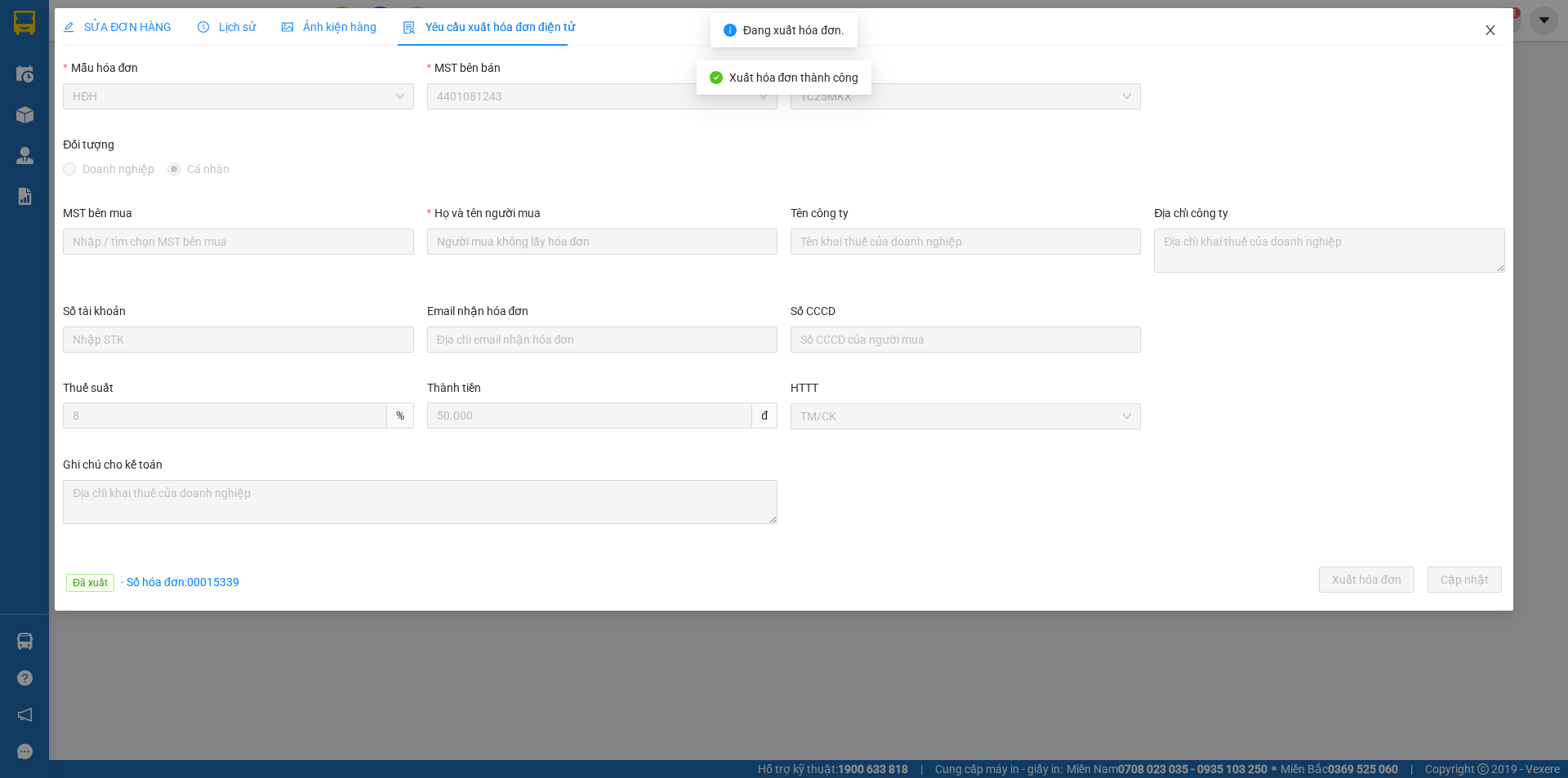
click at [1490, 31] on icon "close" at bounding box center [1490, 30] width 9 height 10
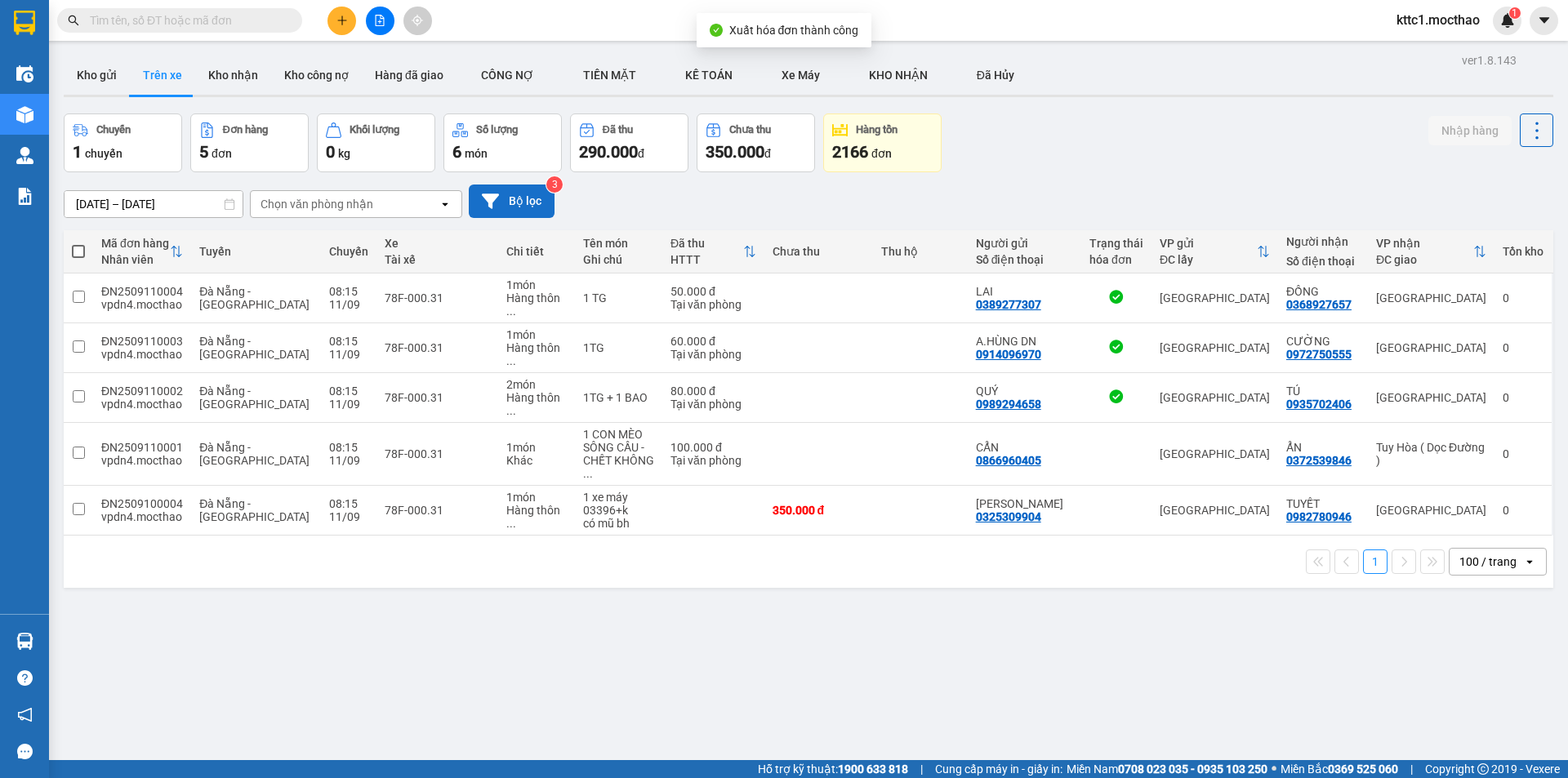
click at [507, 199] on button "Bộ lọc" at bounding box center [511, 201] width 85 height 33
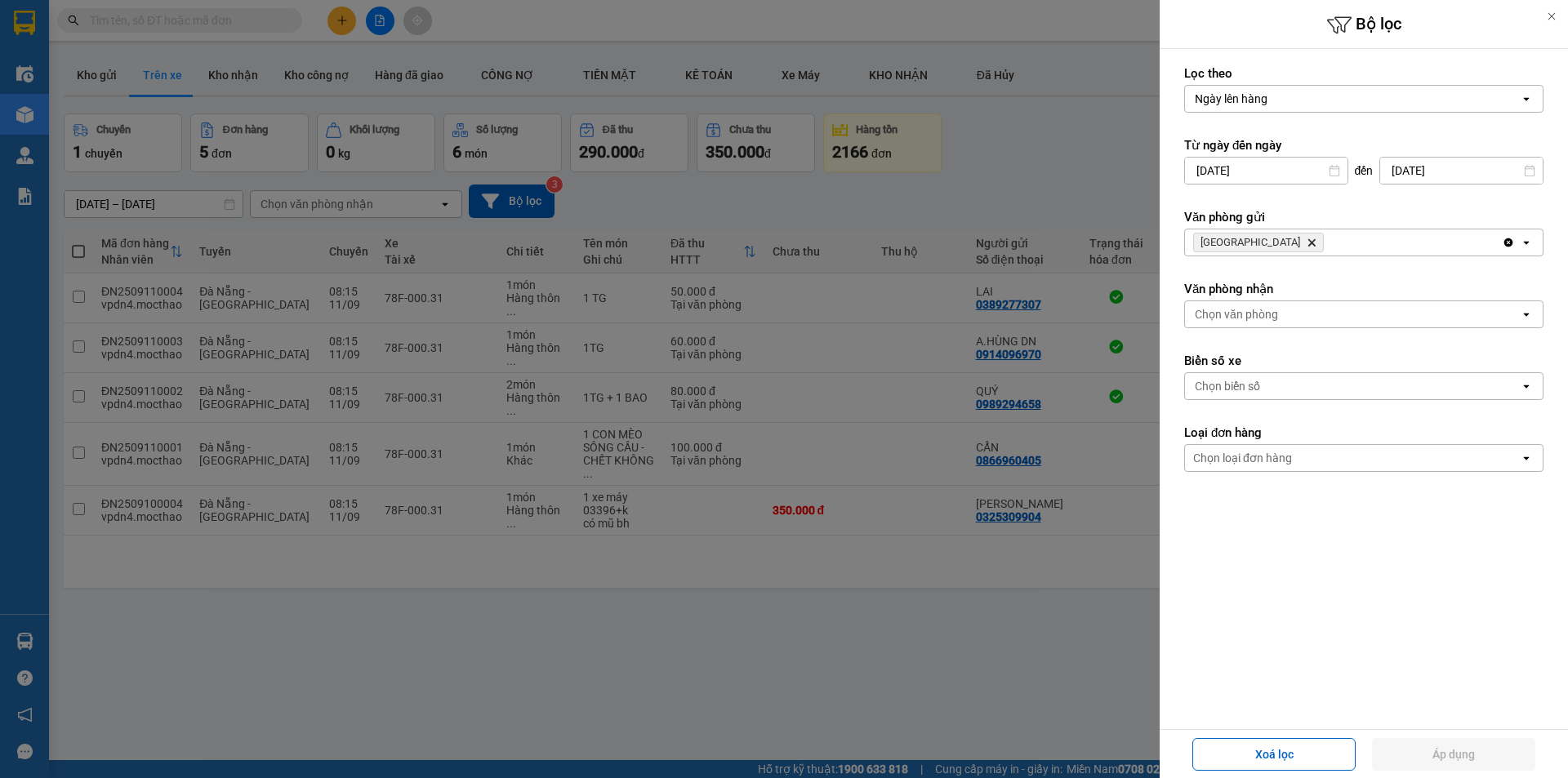
click at [1306, 242] on icon "Delete" at bounding box center [1311, 242] width 10 height 10
click at [1244, 240] on div "Chọn văn phòng" at bounding box center [1236, 242] width 83 height 17
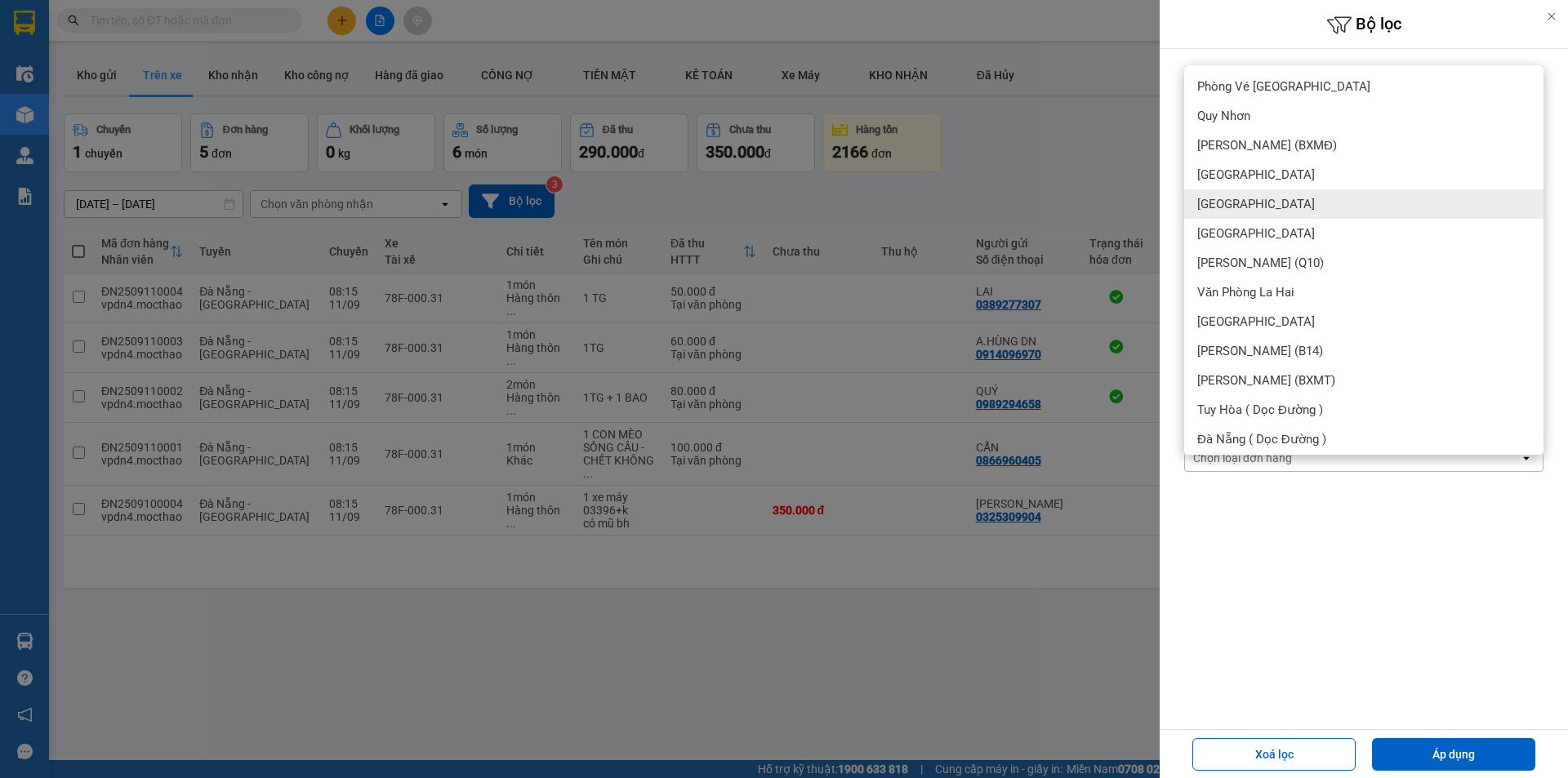
click at [1250, 195] on div "[GEOGRAPHIC_DATA]" at bounding box center [1364, 204] width 360 height 29
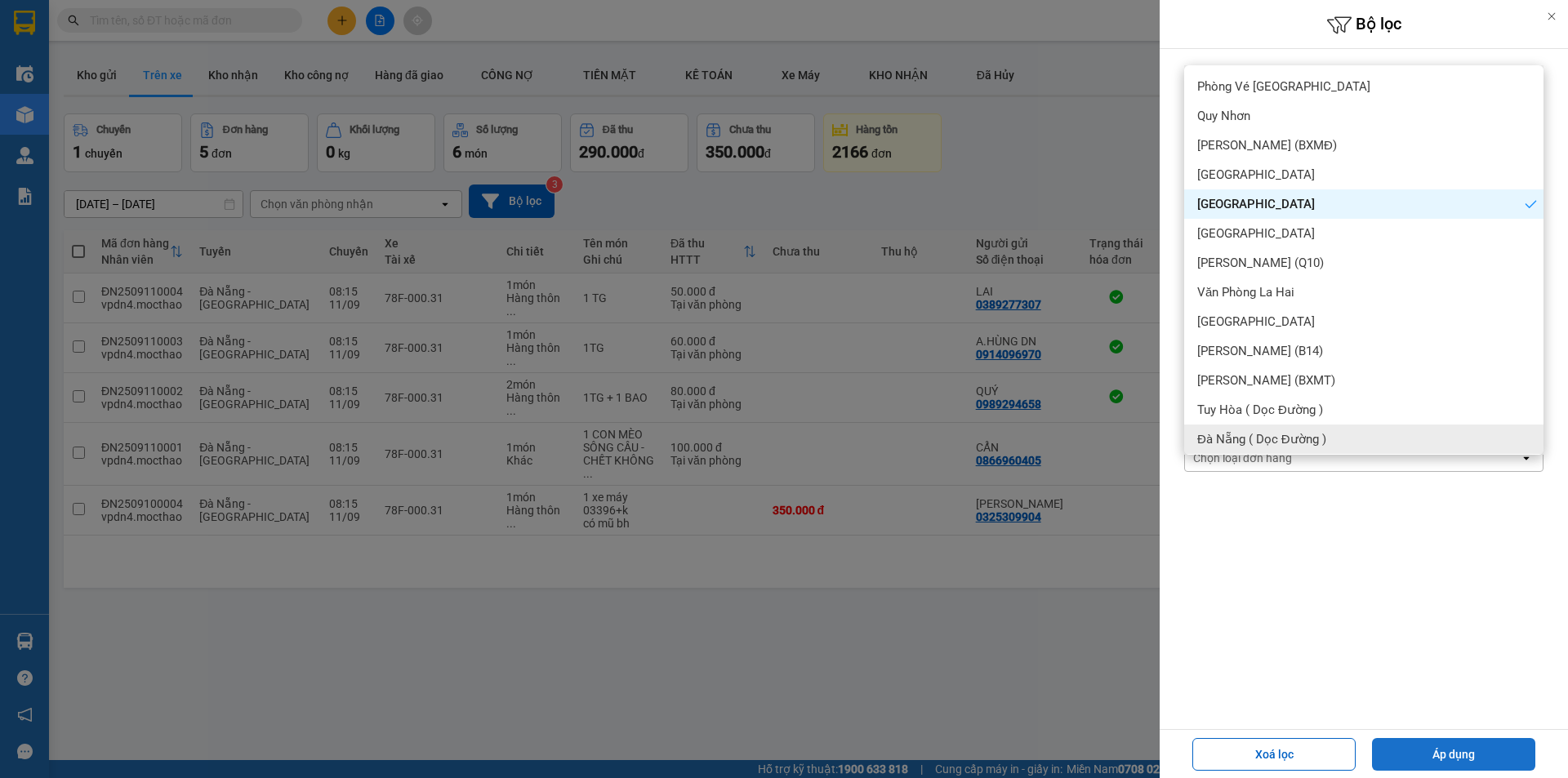
click at [1443, 751] on button "Áp dụng" at bounding box center [1453, 753] width 163 height 33
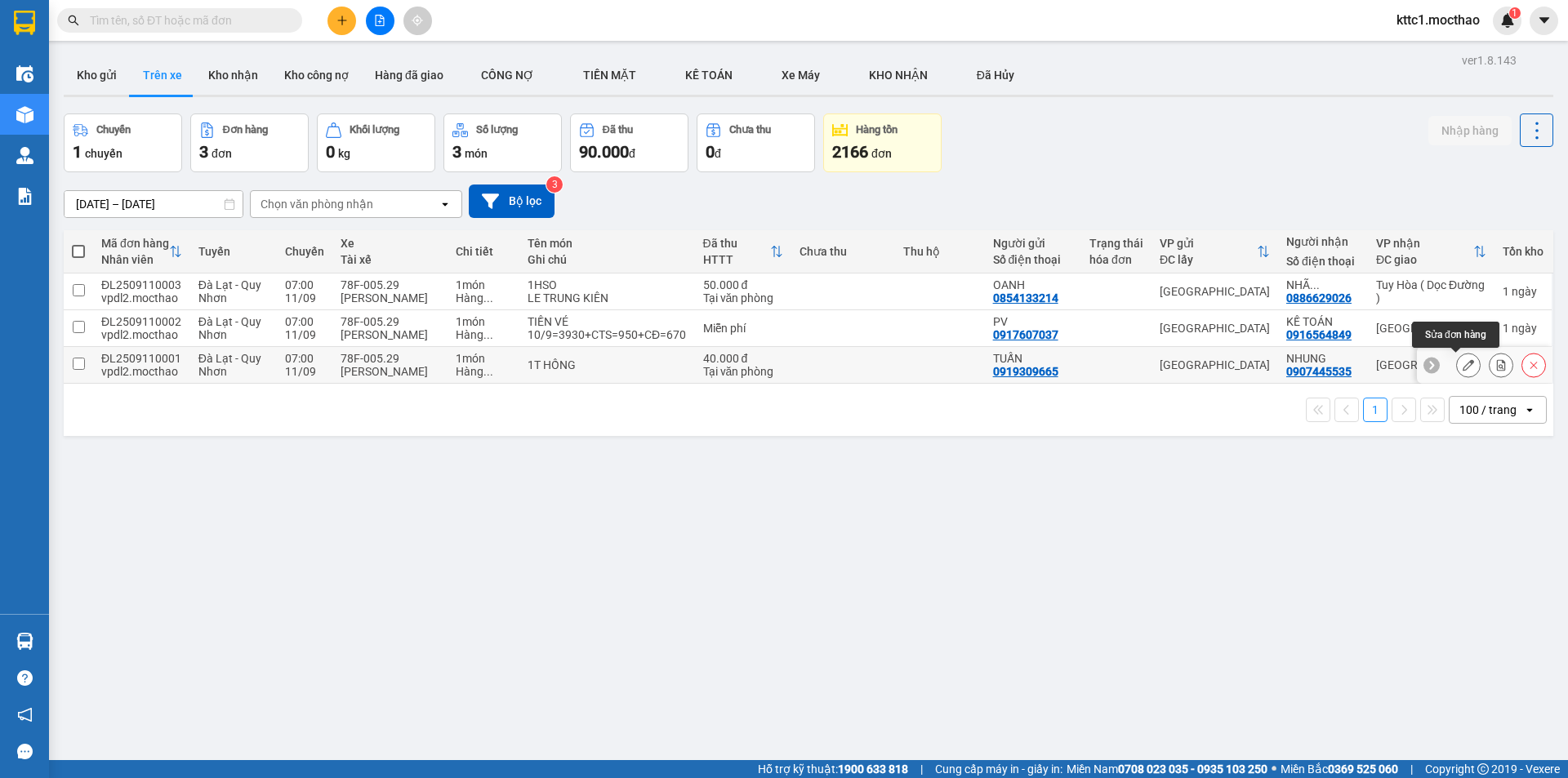
click at [1462, 368] on icon at bounding box center [1468, 365] width 11 height 11
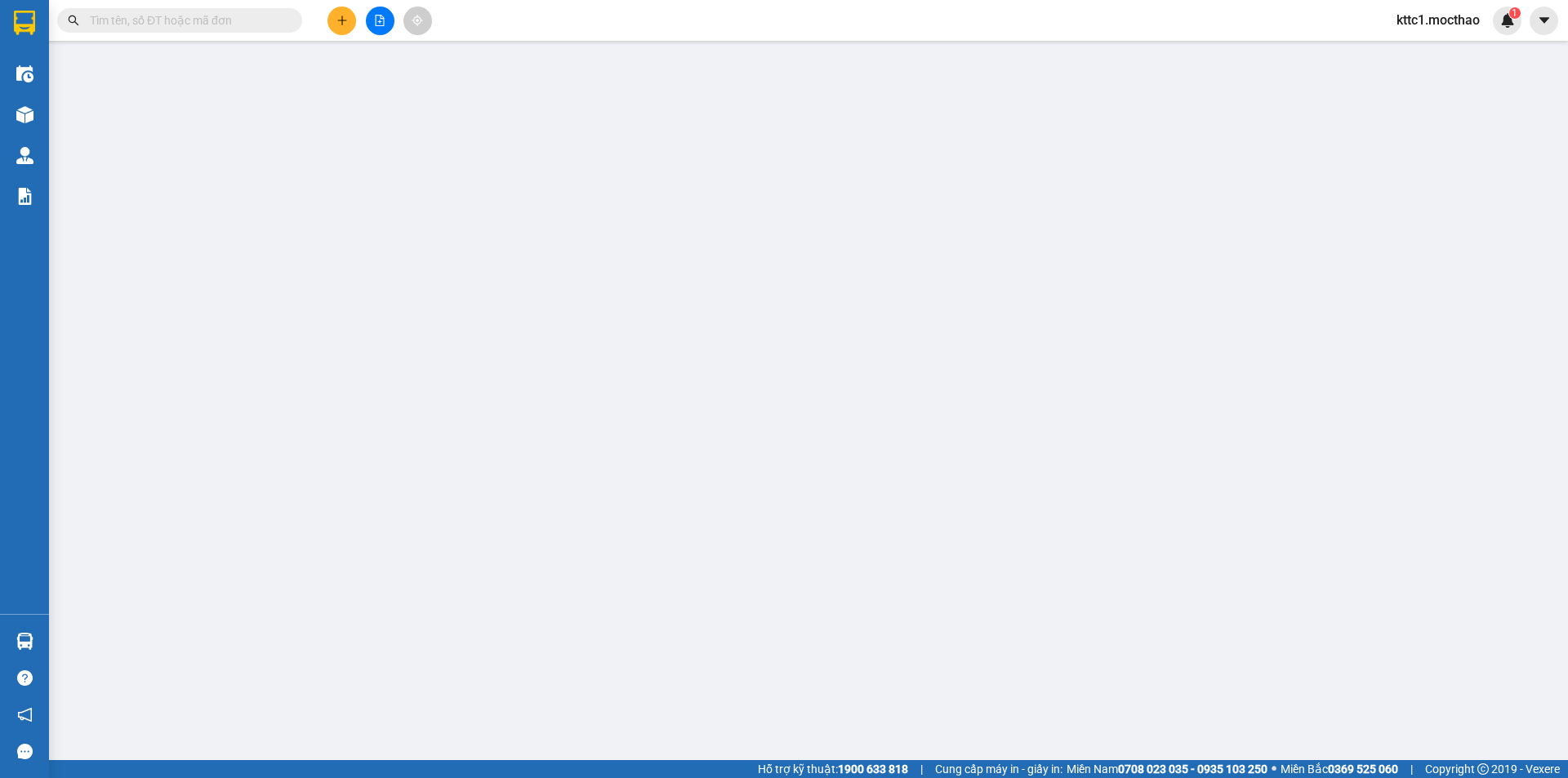
type input "0919309665"
type input "TUẤN"
type input "0907445535"
type input "NHUNG"
type input "0"
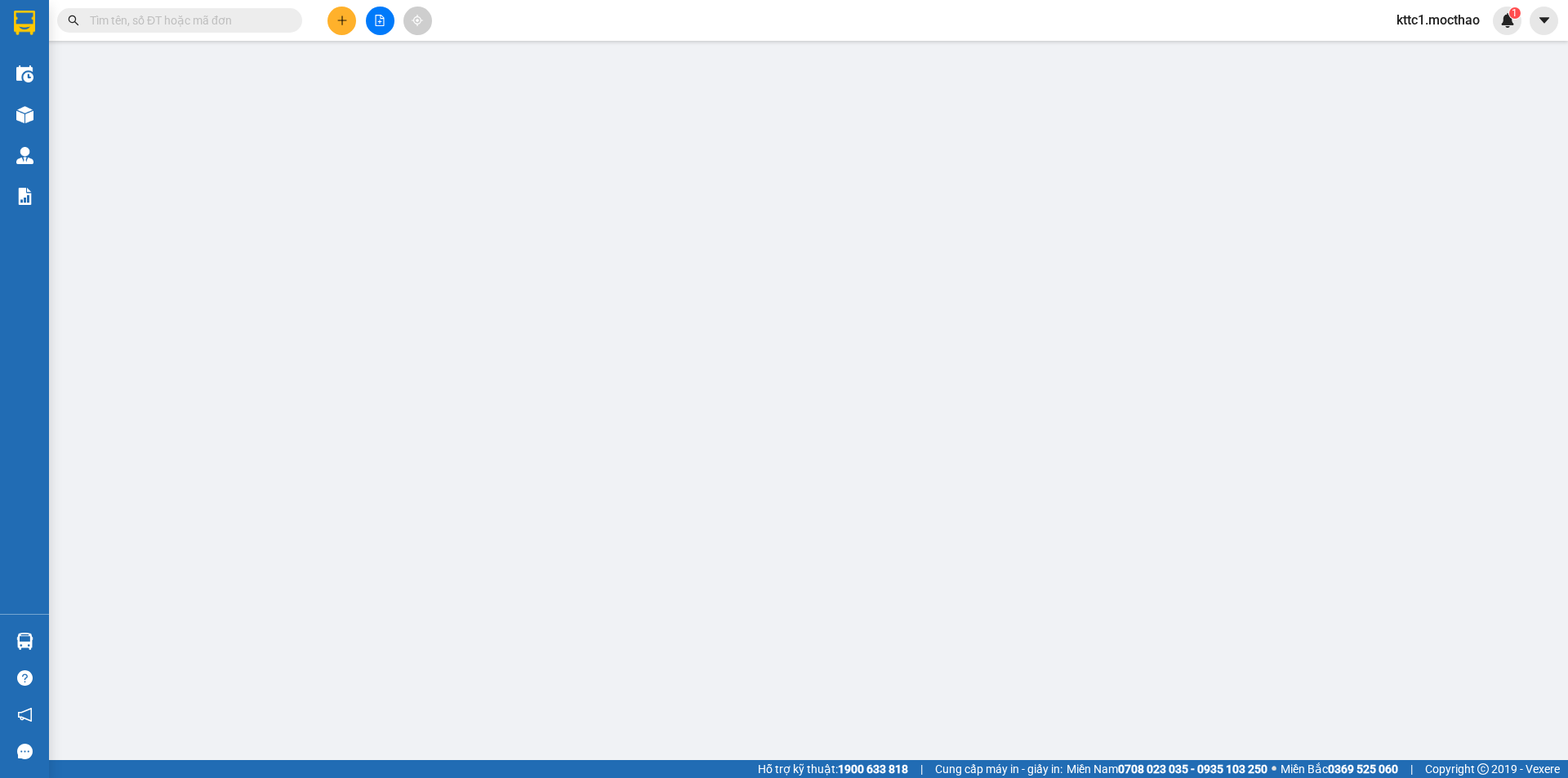
type input "40.000"
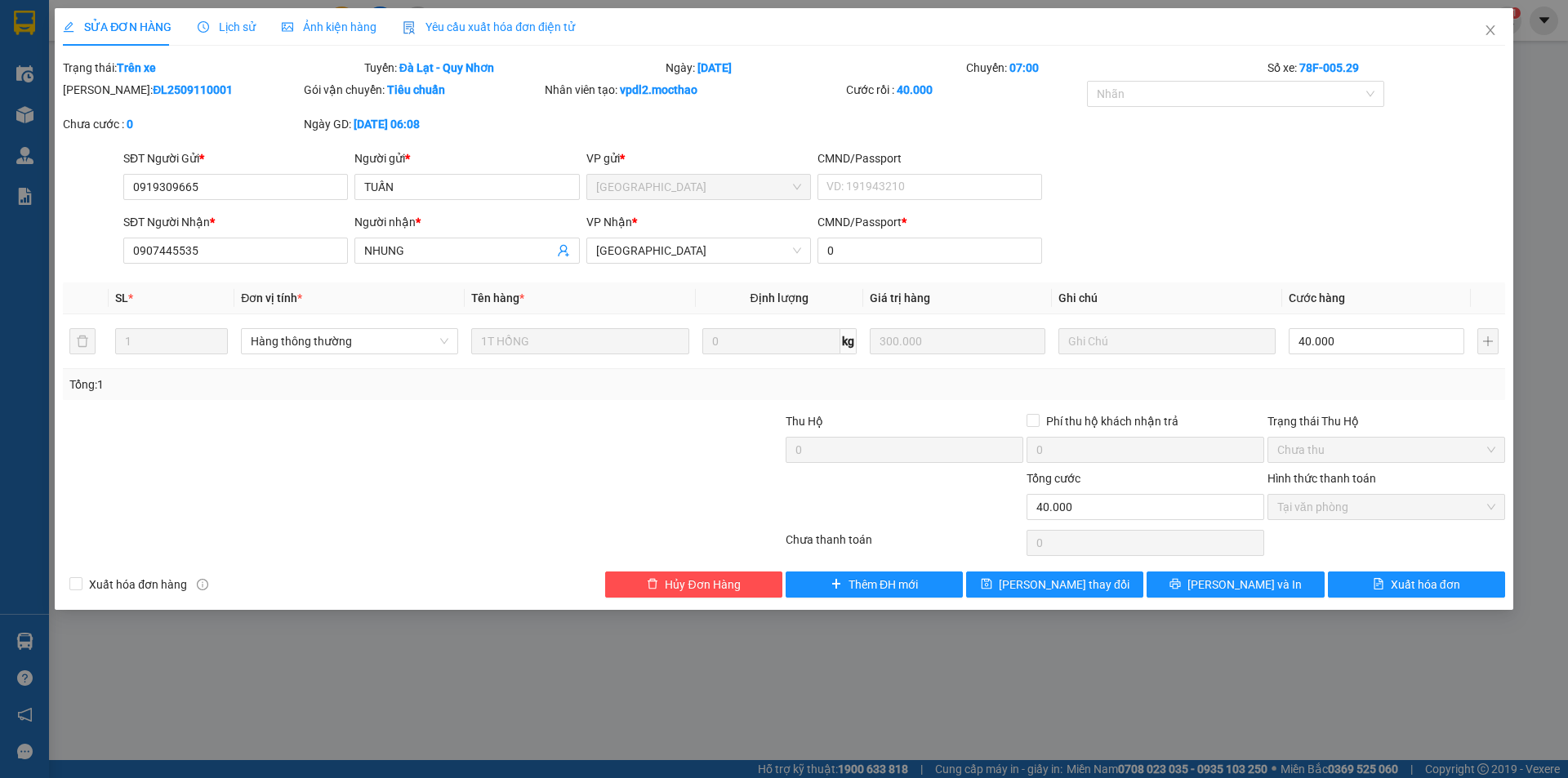
click at [516, 29] on span "Yêu cầu xuất hóa đơn điện tử" at bounding box center [488, 26] width 172 height 13
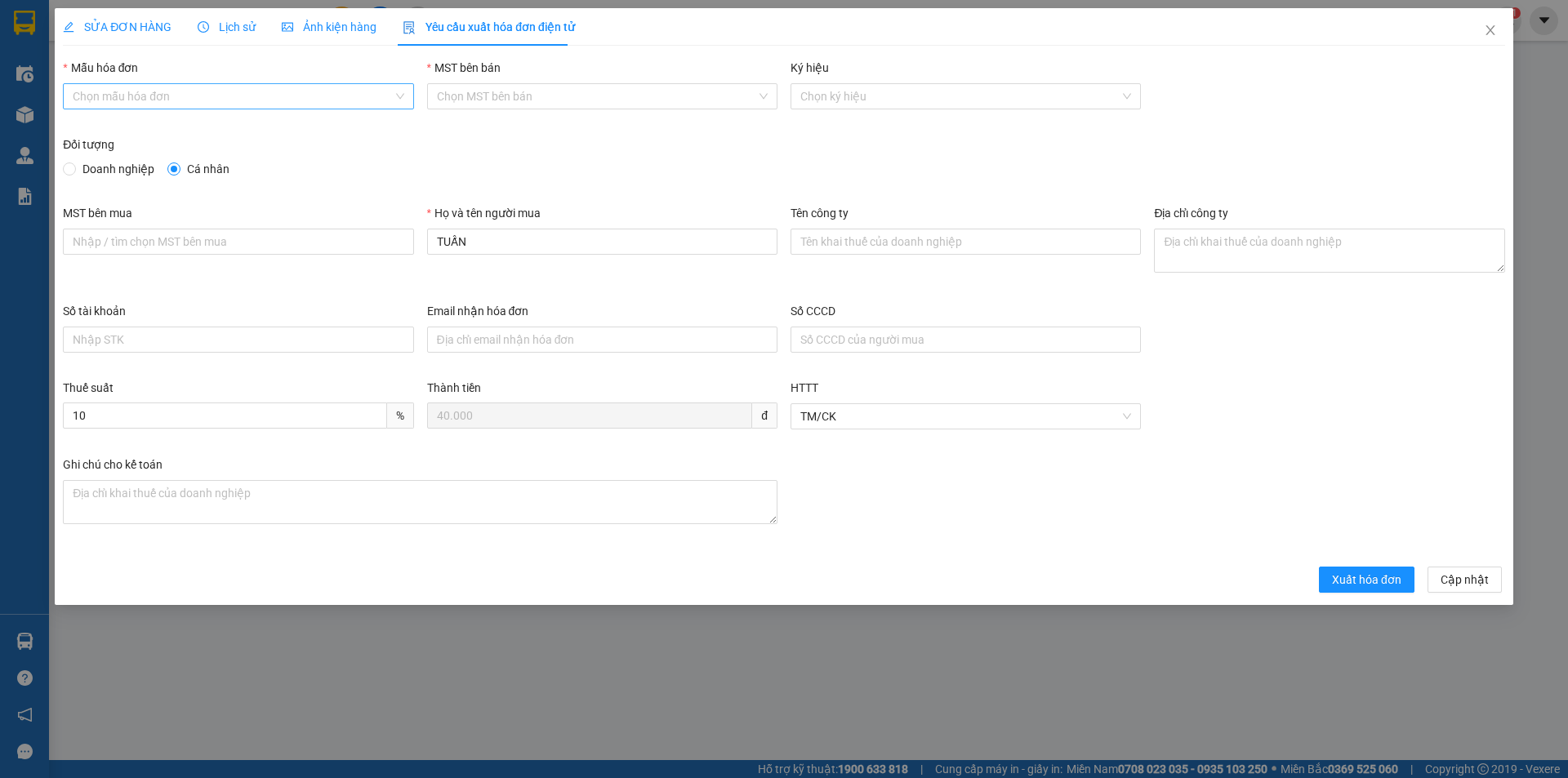
click at [224, 94] on input "Mẫu hóa đơn" at bounding box center [232, 96] width 319 height 25
click at [182, 163] on div "HĐH-CNBĐ" at bounding box center [237, 155] width 331 height 18
type input "8"
drag, startPoint x: 525, startPoint y: 226, endPoint x: 371, endPoint y: 229, distance: 154.0
click at [371, 229] on div "MST bên mua Họ và tên người mua TUẤN Tên công ty Địa chỉ công ty" at bounding box center [784, 253] width 1455 height 98
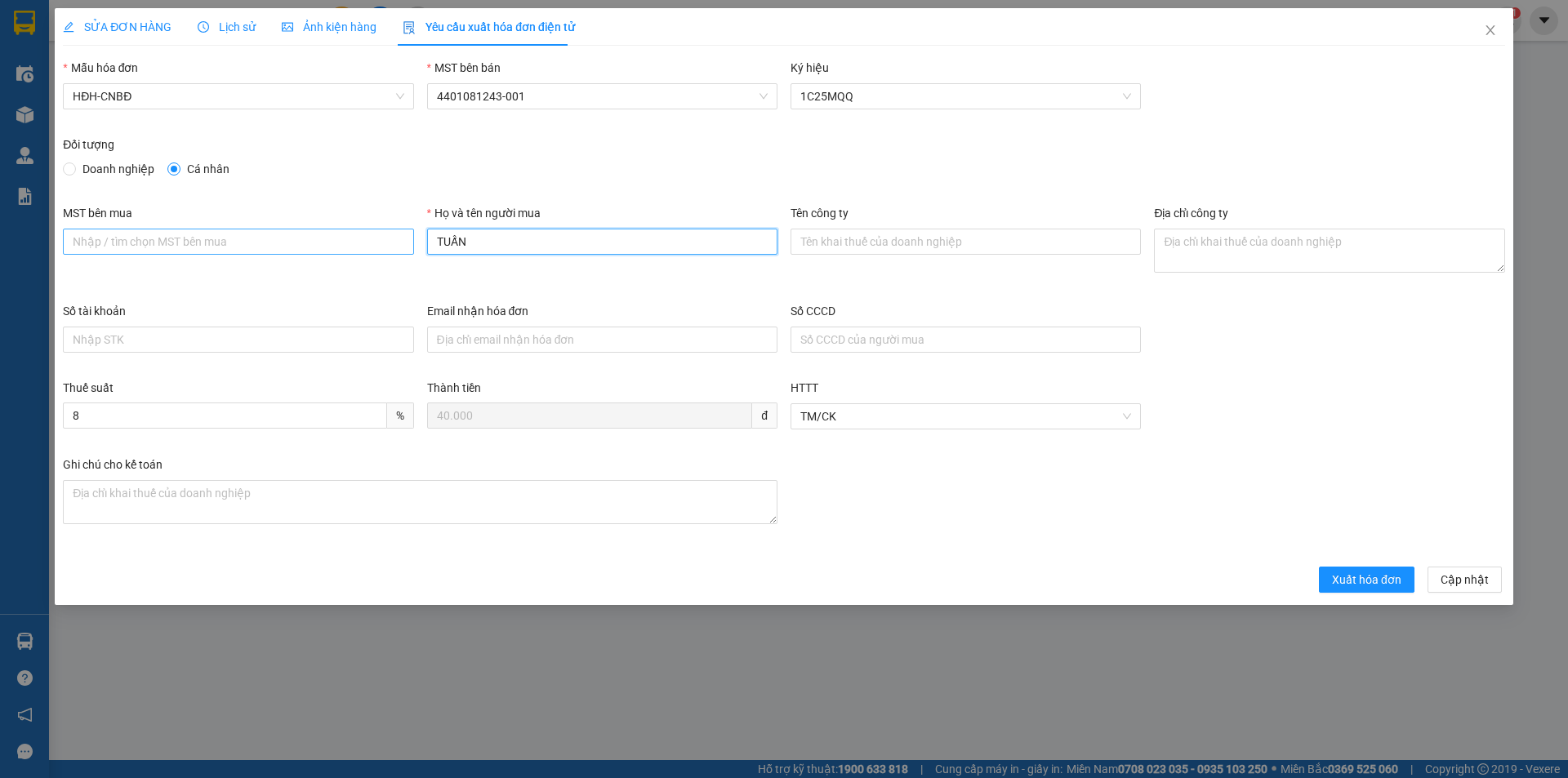
drag, startPoint x: 474, startPoint y: 240, endPoint x: 387, endPoint y: 233, distance: 87.3
click at [387, 233] on div "MST bên mua Họ và tên người mua TUẤN Tên công ty Địa chỉ công ty" at bounding box center [784, 253] width 1455 height 98
type input "Người mua không lấy hóa đơn"
click at [1364, 575] on span "Xuất hóa đơn" at bounding box center [1366, 580] width 70 height 18
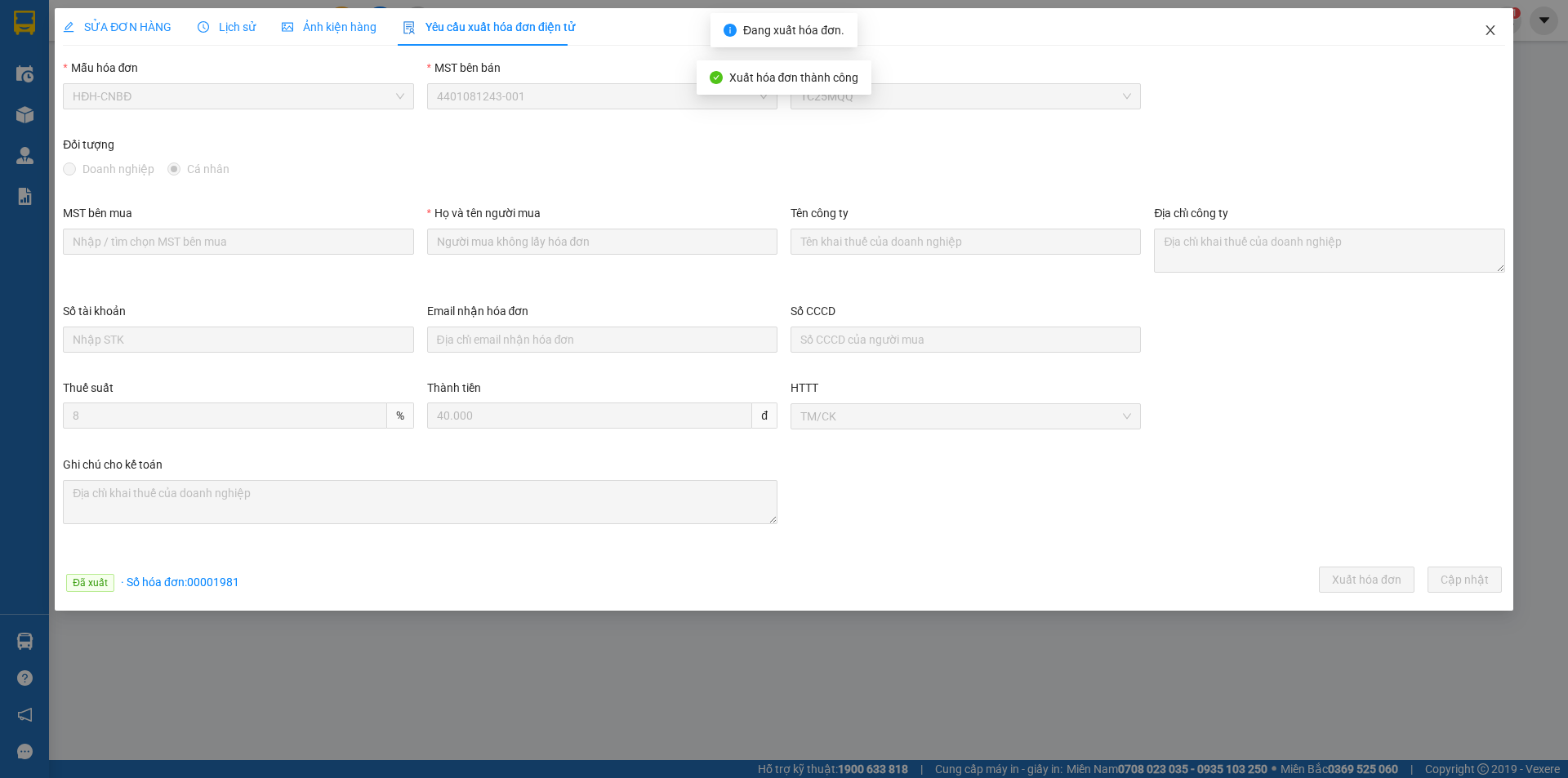
click at [1490, 30] on icon "close" at bounding box center [1490, 30] width 9 height 10
